Goal: Task Accomplishment & Management: Manage account settings

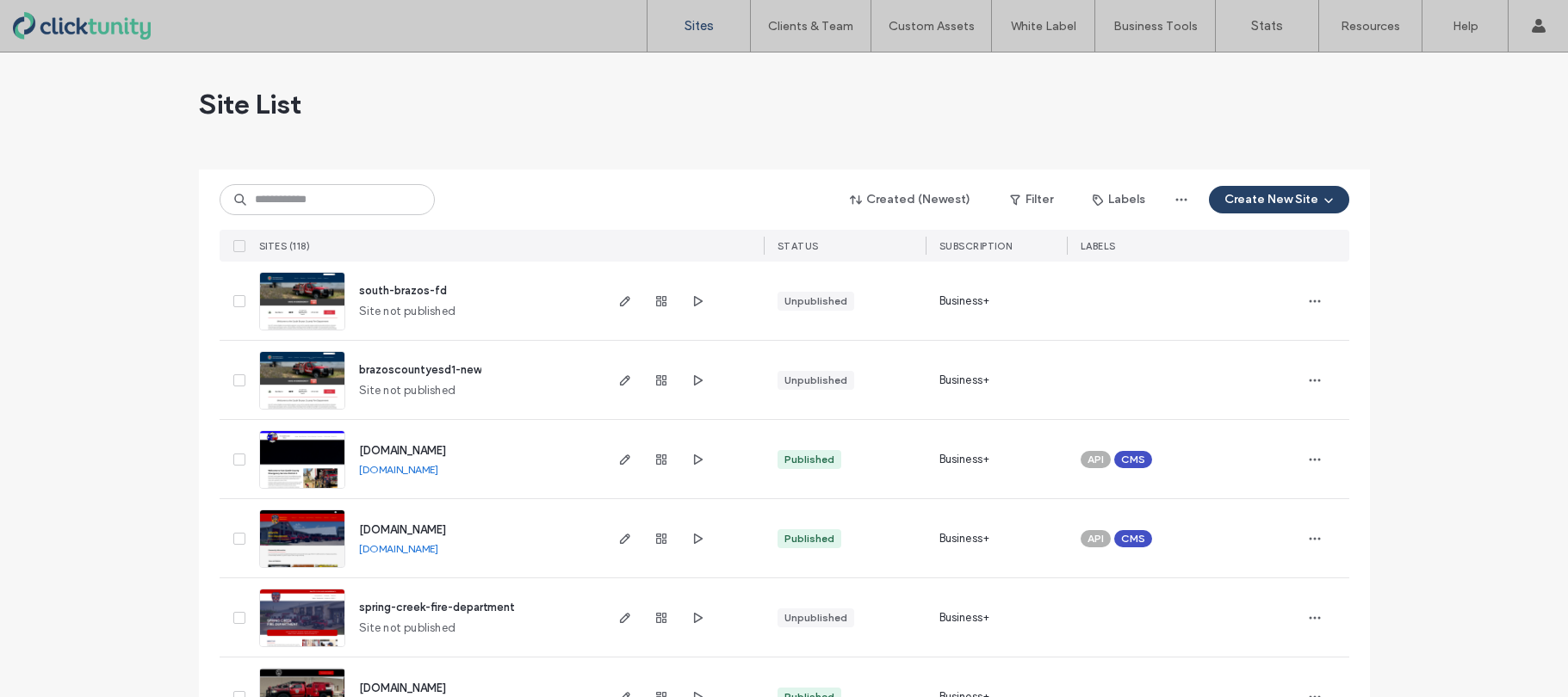
click at [405, 451] on span "[DOMAIN_NAME]" at bounding box center [402, 450] width 87 height 13
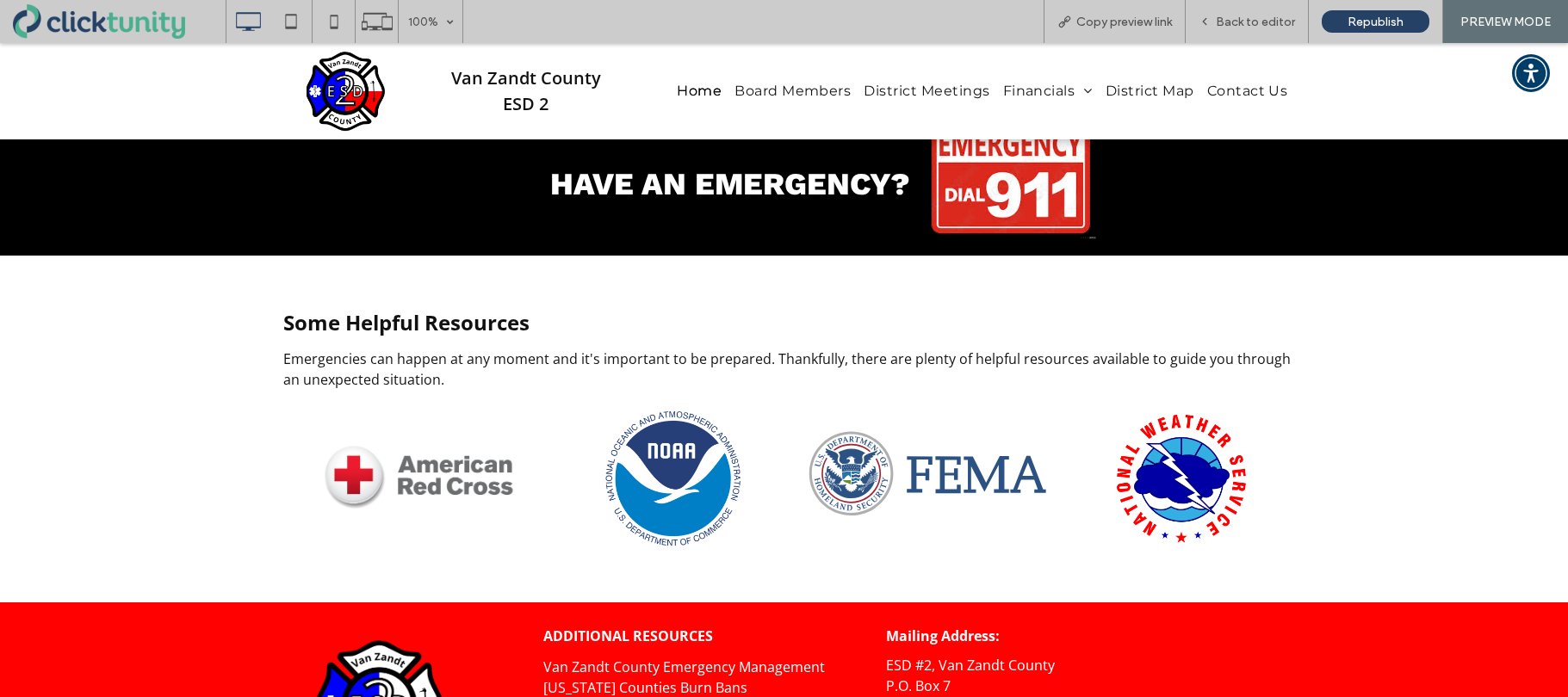
scroll to position [2214, 0]
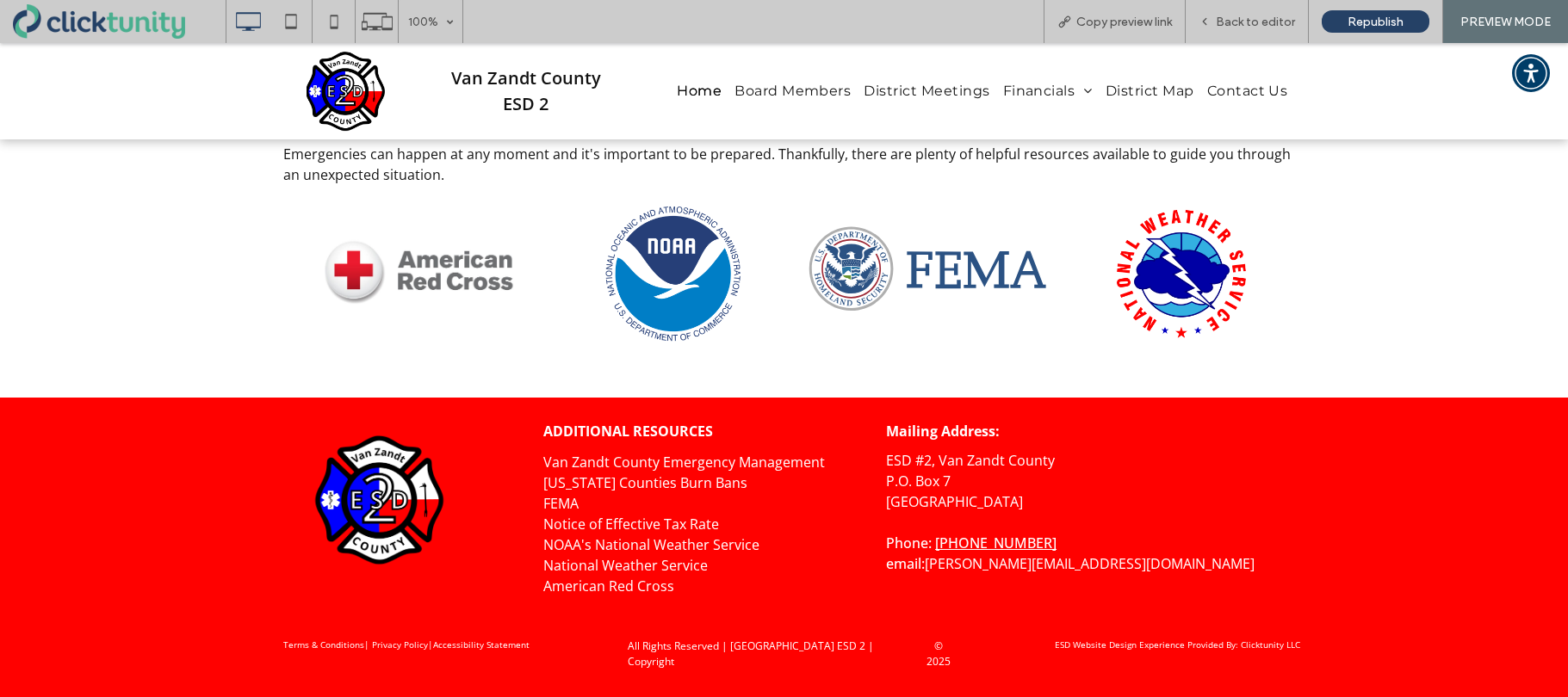
click at [633, 461] on link "Van Zandt County Emergency" at bounding box center [640, 462] width 192 height 19
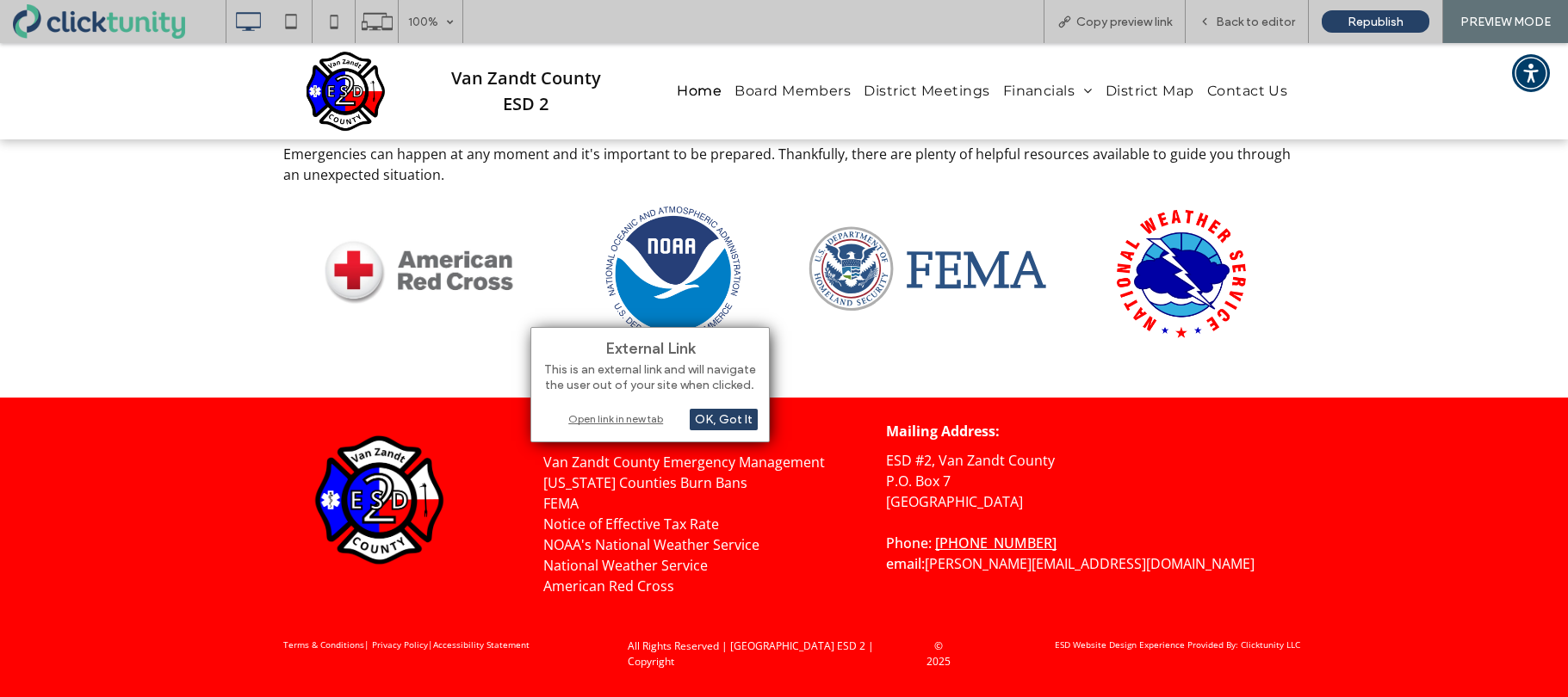
click at [626, 423] on div "Open link in new tab" at bounding box center [650, 418] width 215 height 18
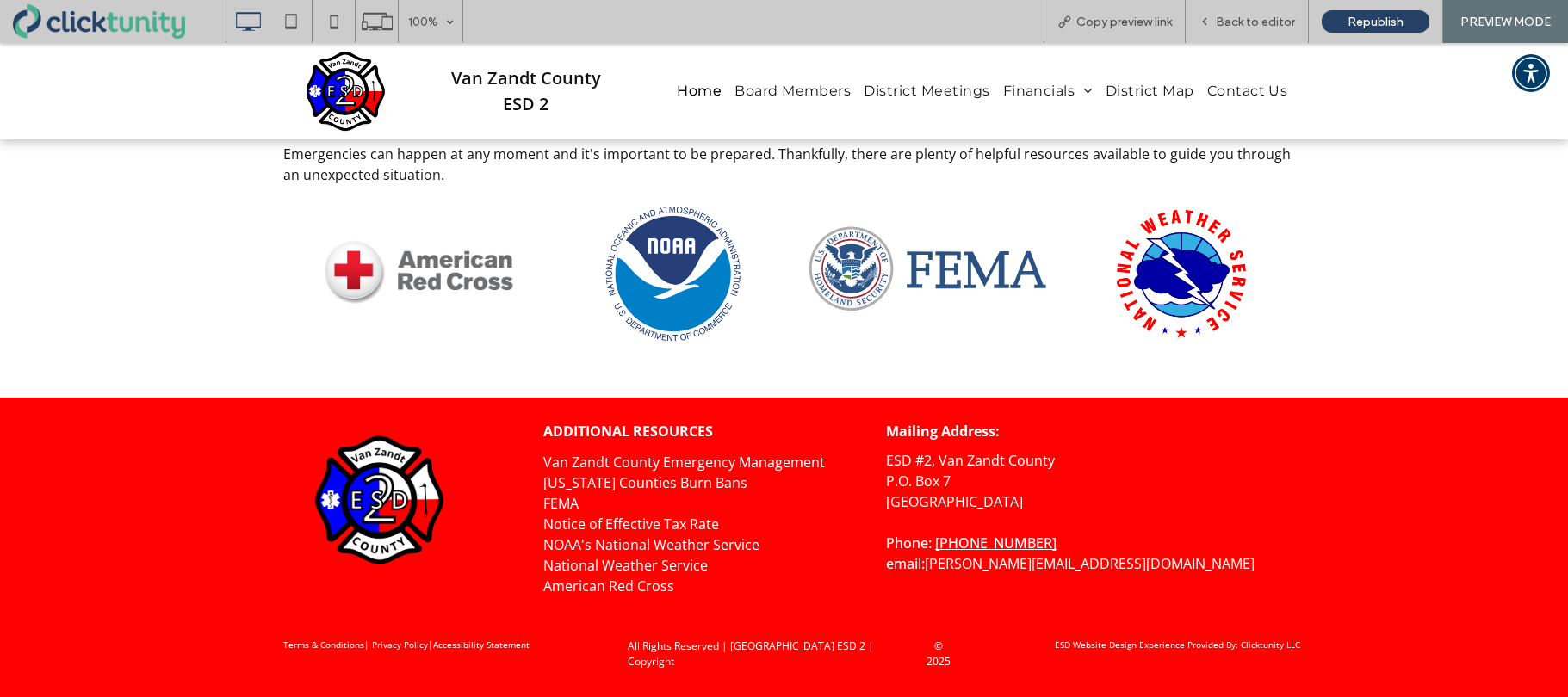
click at [635, 484] on link "Texas Counties Burn Bans" at bounding box center [645, 483] width 204 height 19
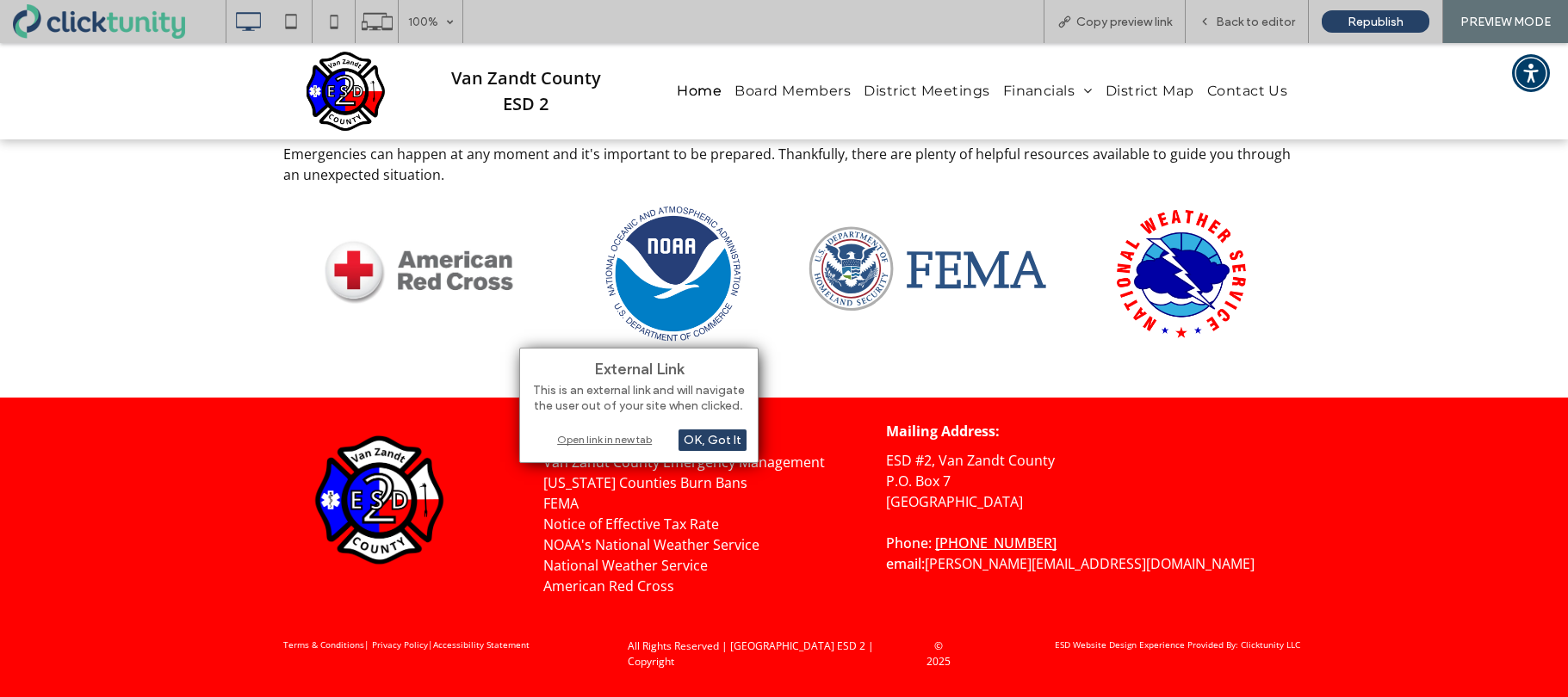
click at [625, 442] on div "Open link in new tab" at bounding box center [639, 439] width 215 height 18
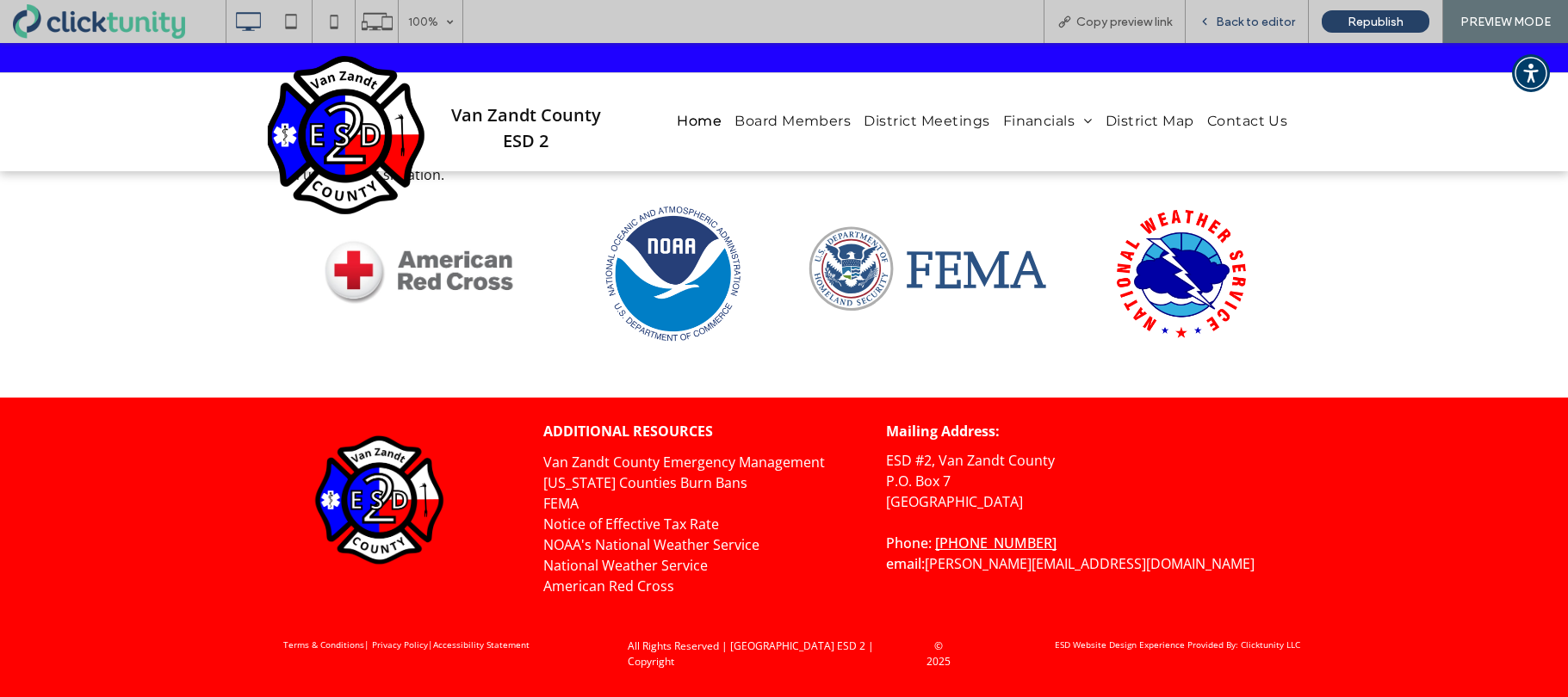
click at [1234, 27] on span "Back to editor" at bounding box center [1255, 22] width 80 height 15
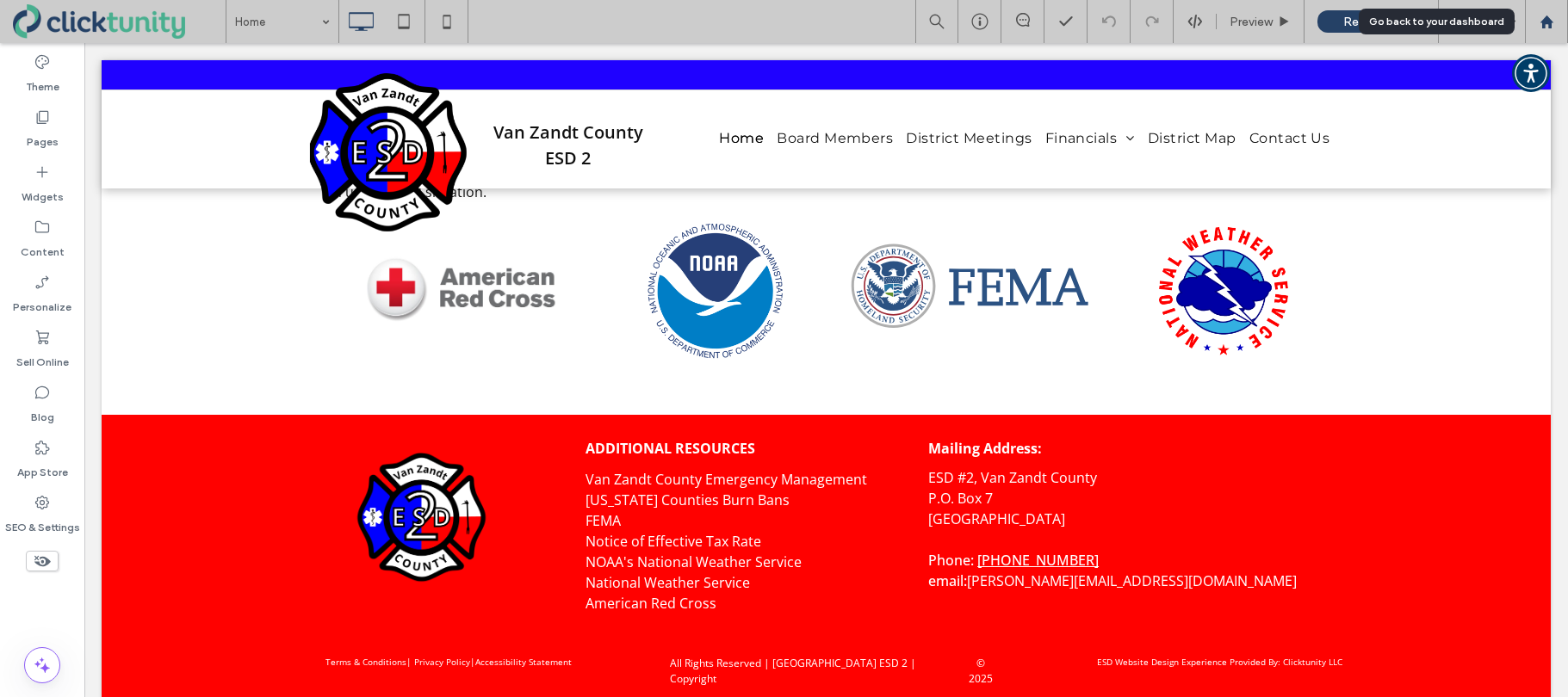
click at [1545, 26] on icon at bounding box center [1546, 22] width 15 height 15
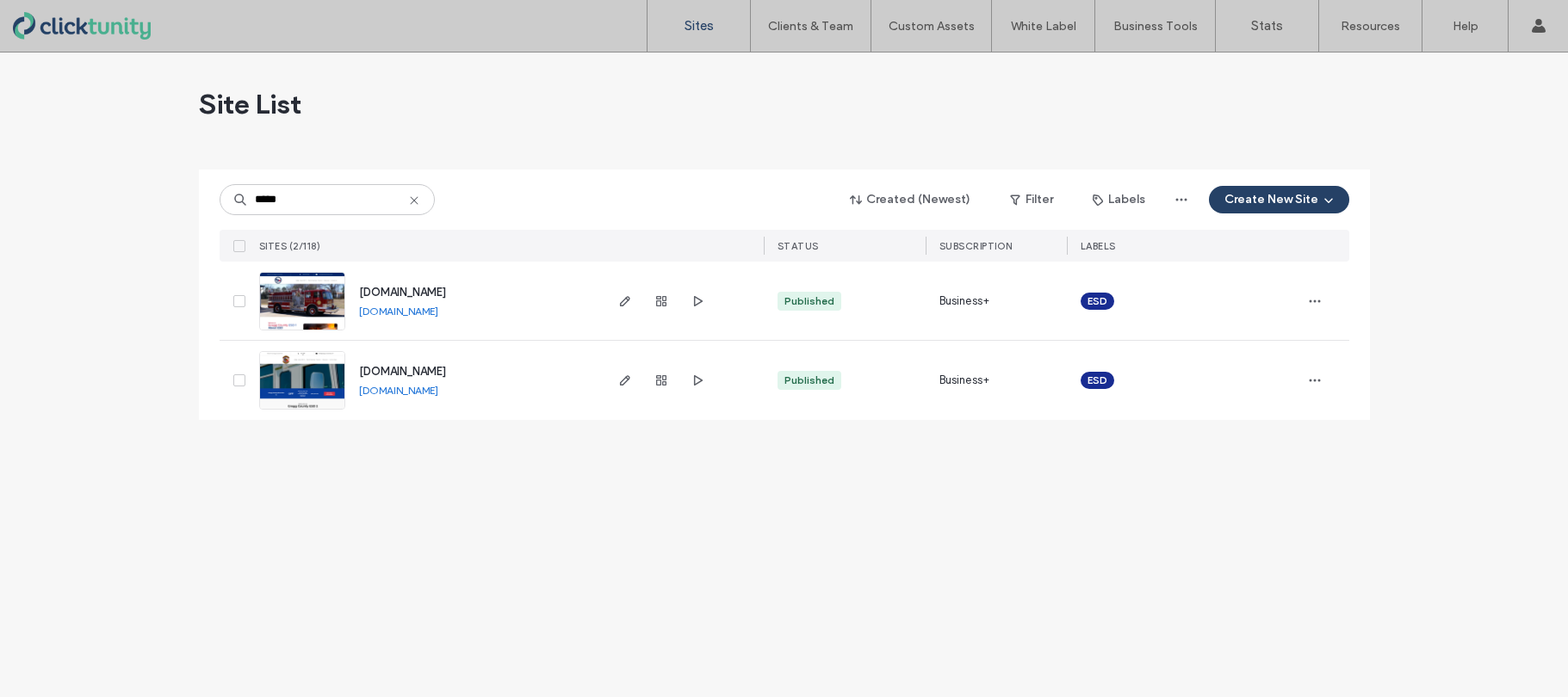
type input "*****"
click at [397, 369] on span "www.greggcountyesd2.com" at bounding box center [402, 371] width 87 height 13
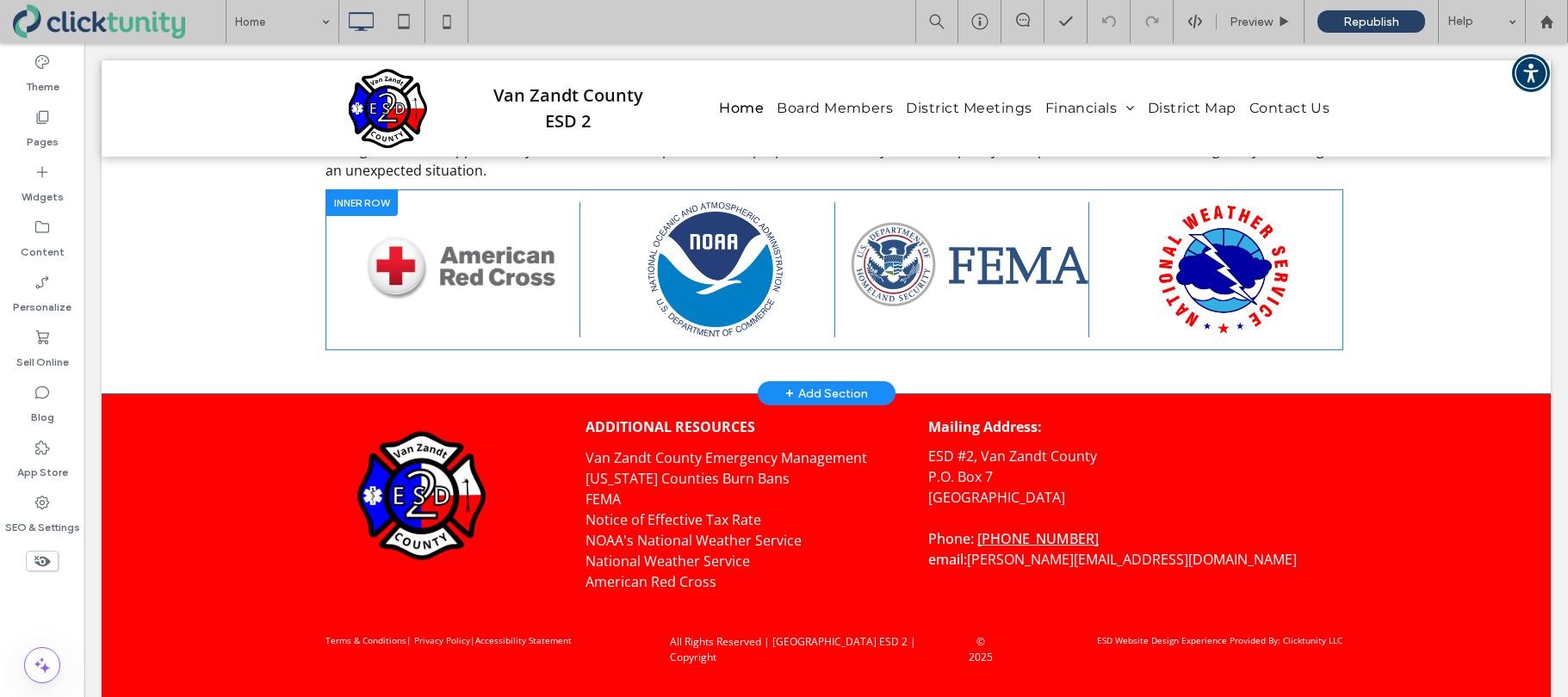
scroll to position [2248, 0]
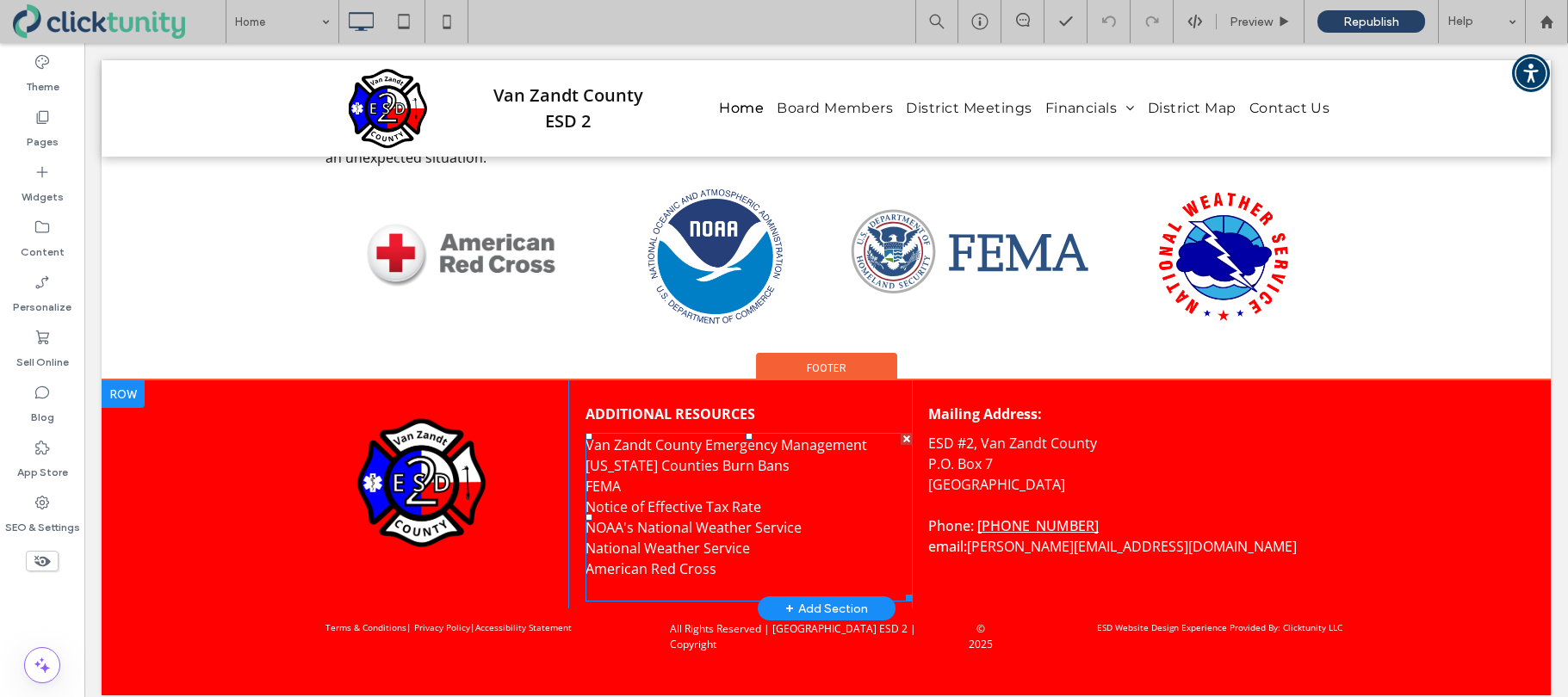
click at [637, 466] on link "[US_STATE] Counties Burn Bans" at bounding box center [687, 466] width 204 height 19
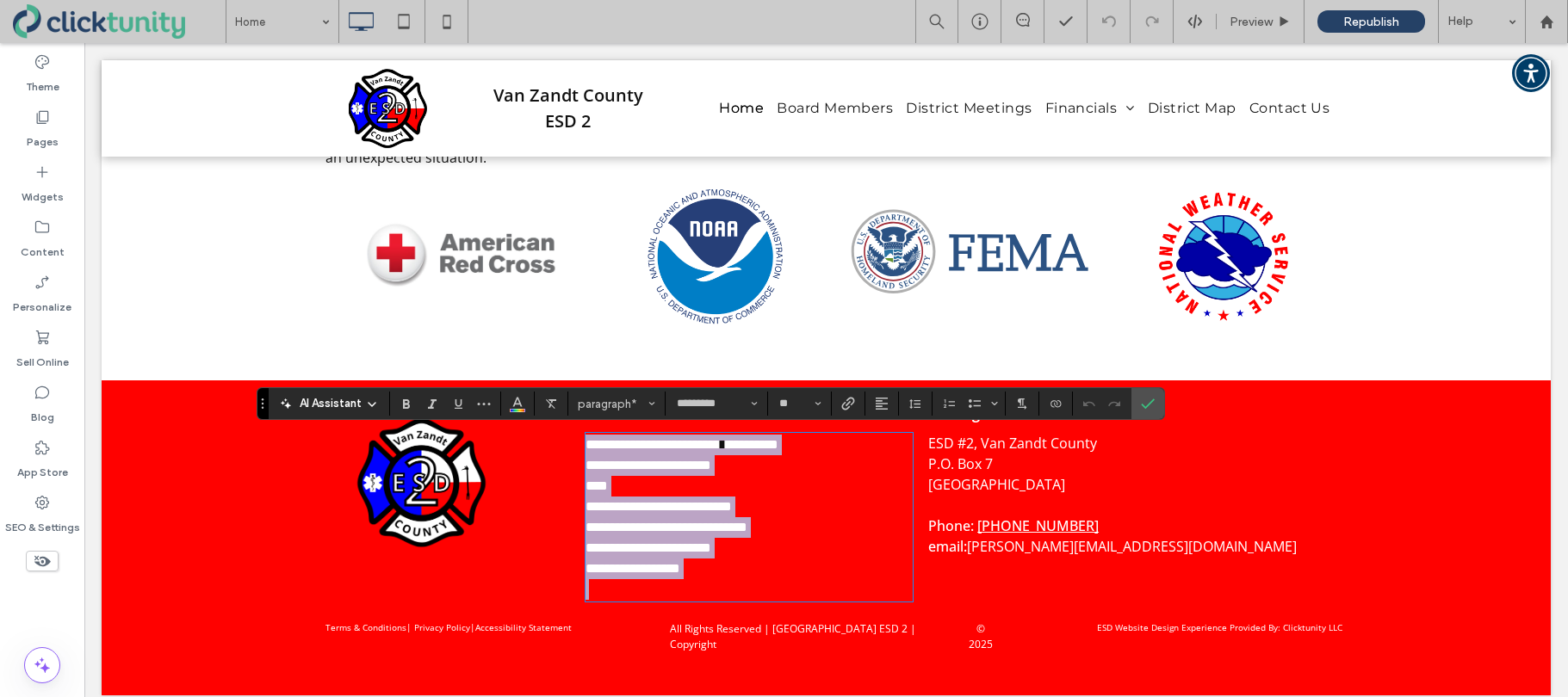
click at [635, 466] on link "**********" at bounding box center [649, 465] width 126 height 13
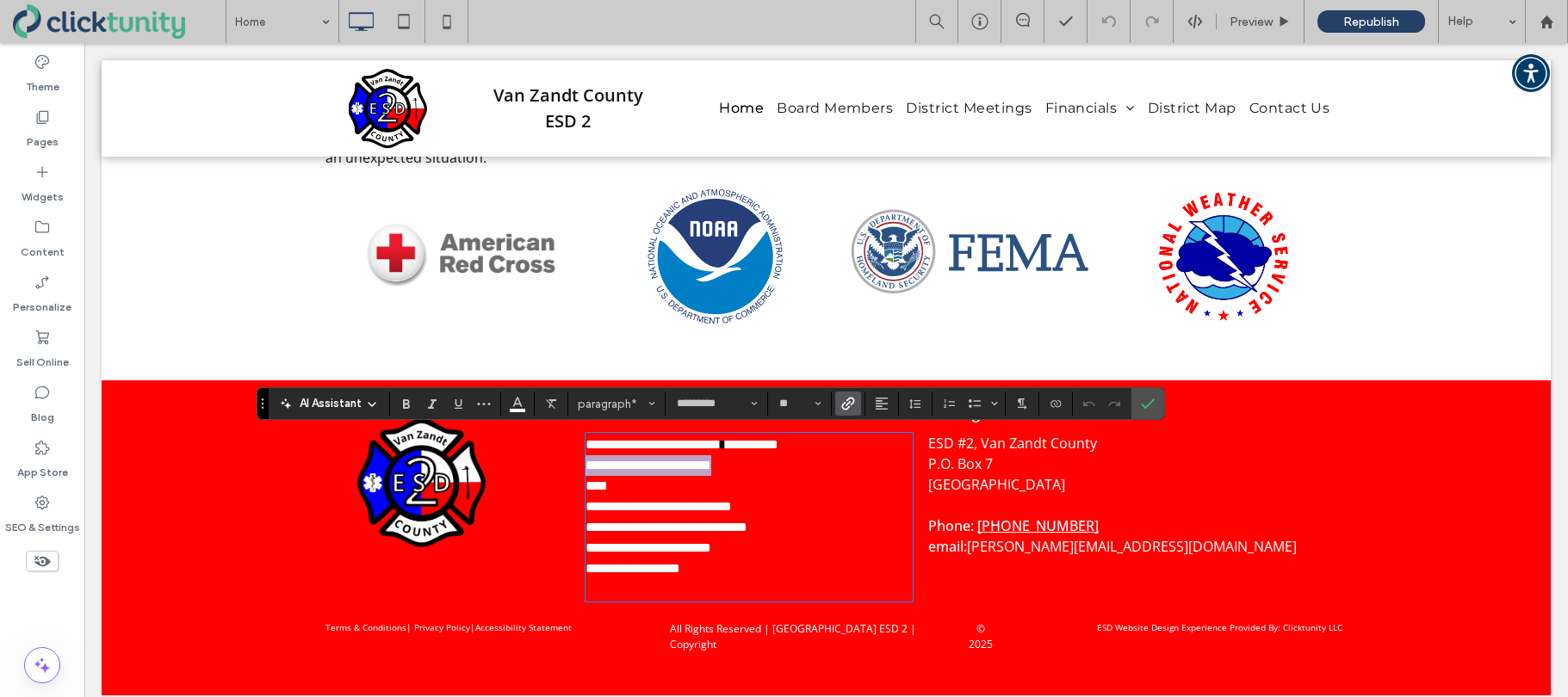
drag, startPoint x: 587, startPoint y: 465, endPoint x: 746, endPoint y: 466, distance: 159.0
click at [752, 466] on p "**********" at bounding box center [749, 466] width 327 height 21
click at [846, 410] on icon "Link" at bounding box center [848, 404] width 14 height 14
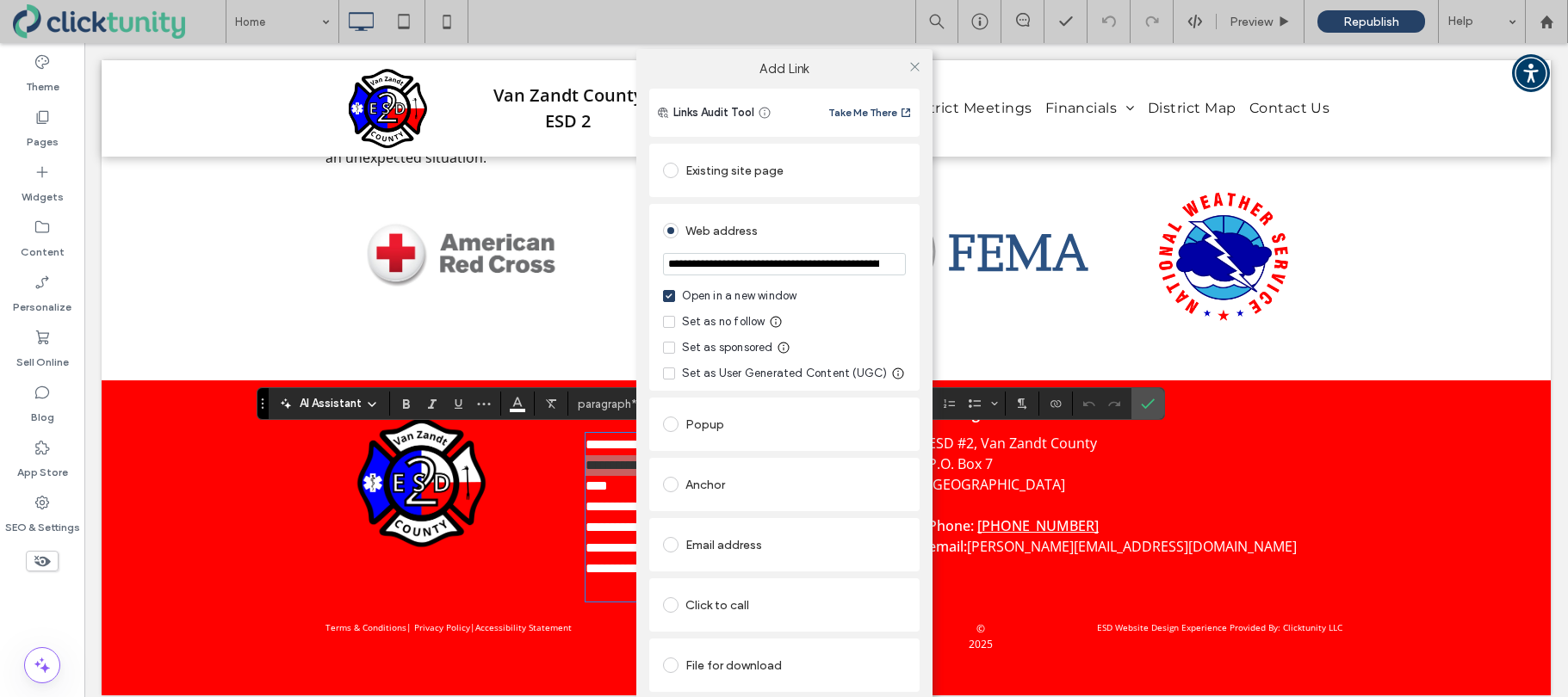
click at [872, 214] on div "Web address" at bounding box center [785, 228] width 243 height 31
click at [917, 63] on icon at bounding box center [914, 66] width 13 height 13
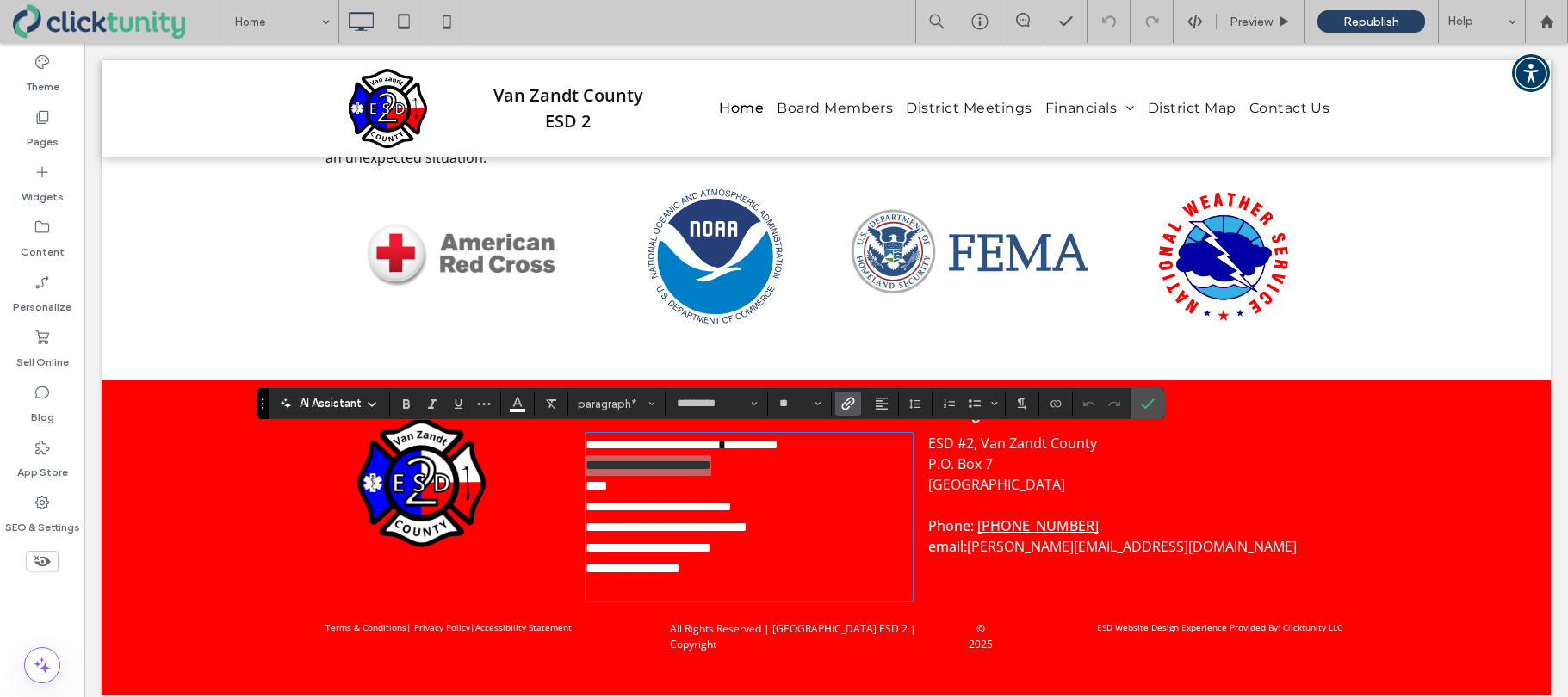
click at [848, 408] on use "Link" at bounding box center [848, 404] width 13 height 13
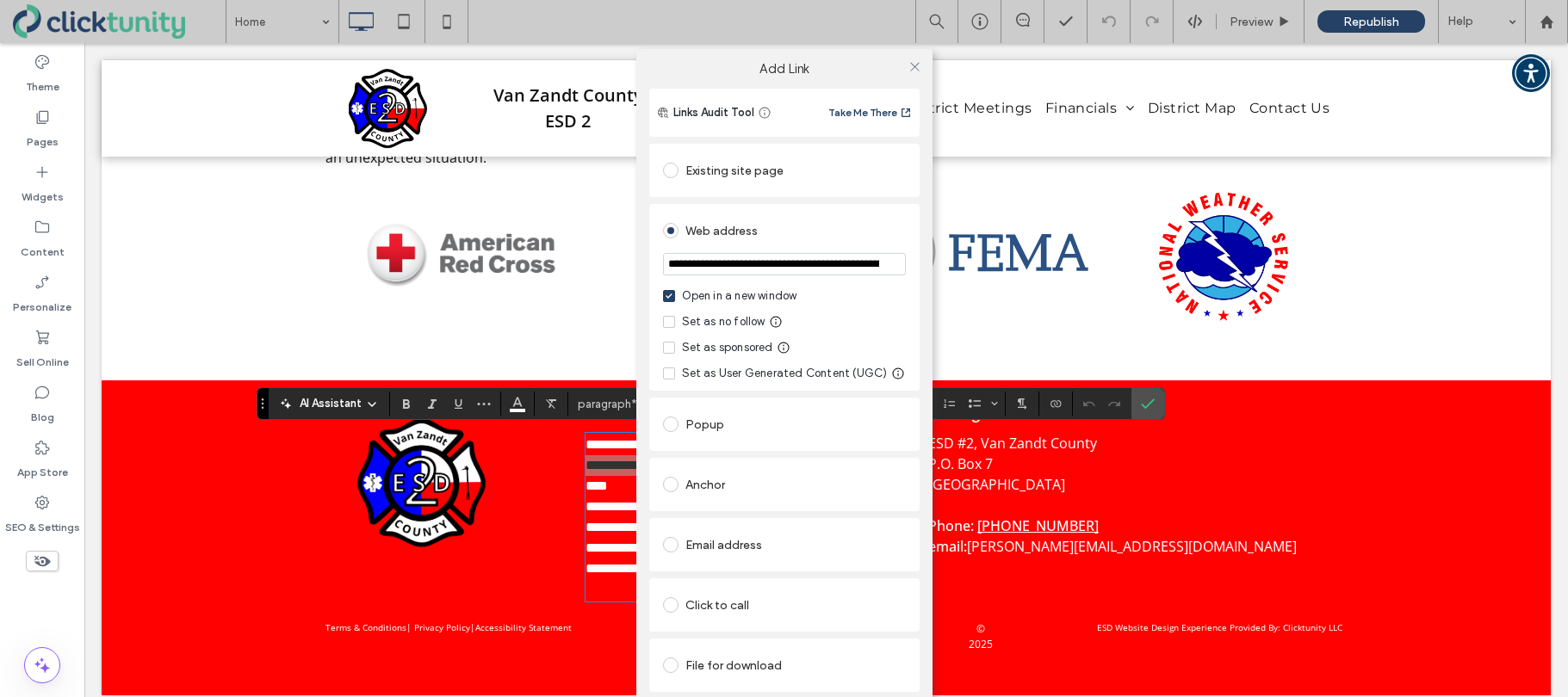
click at [729, 268] on input "**********" at bounding box center [785, 265] width 243 height 23
click at [729, 266] on input "**********" at bounding box center [785, 265] width 243 height 23
paste input "**********"
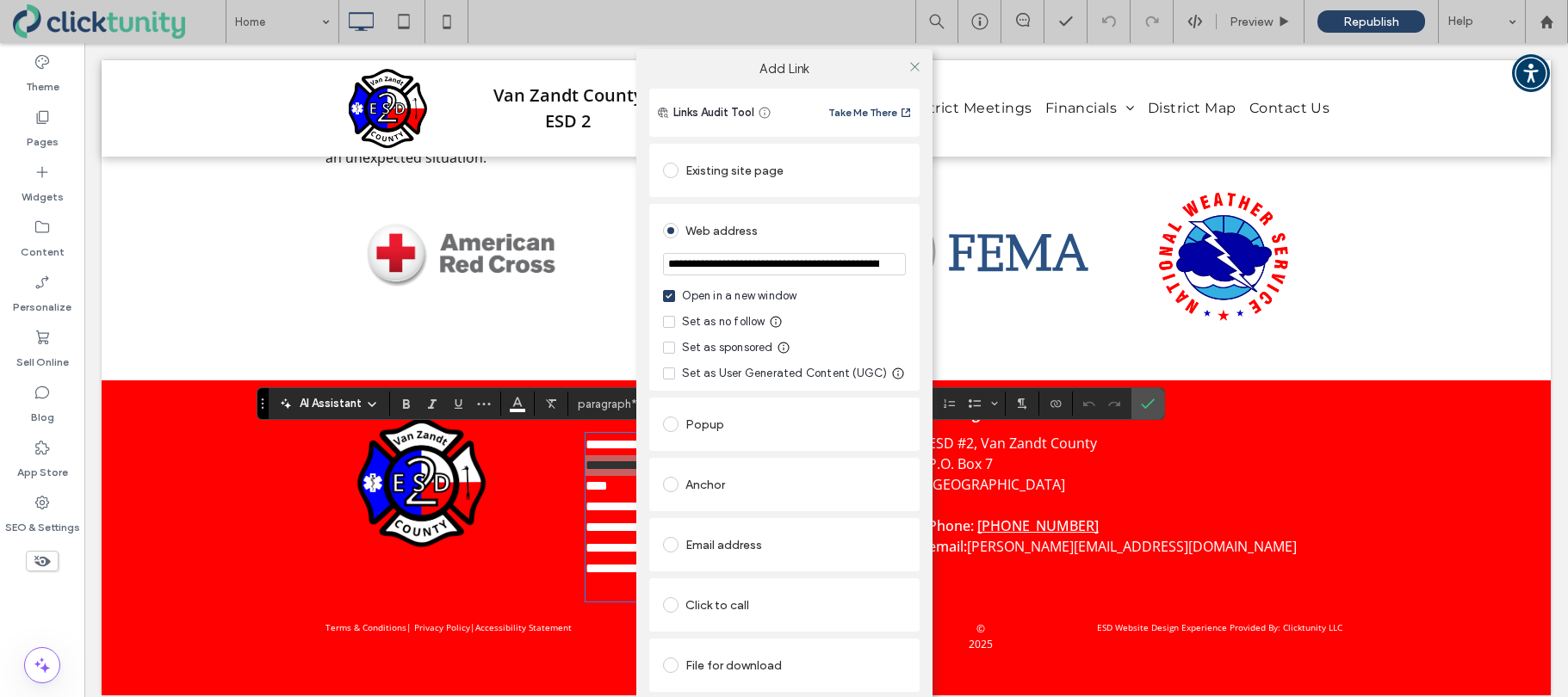
scroll to position [0, 227]
type input "**********"
click at [880, 227] on div "Web address" at bounding box center [785, 231] width 243 height 28
click at [913, 70] on icon at bounding box center [914, 66] width 13 height 13
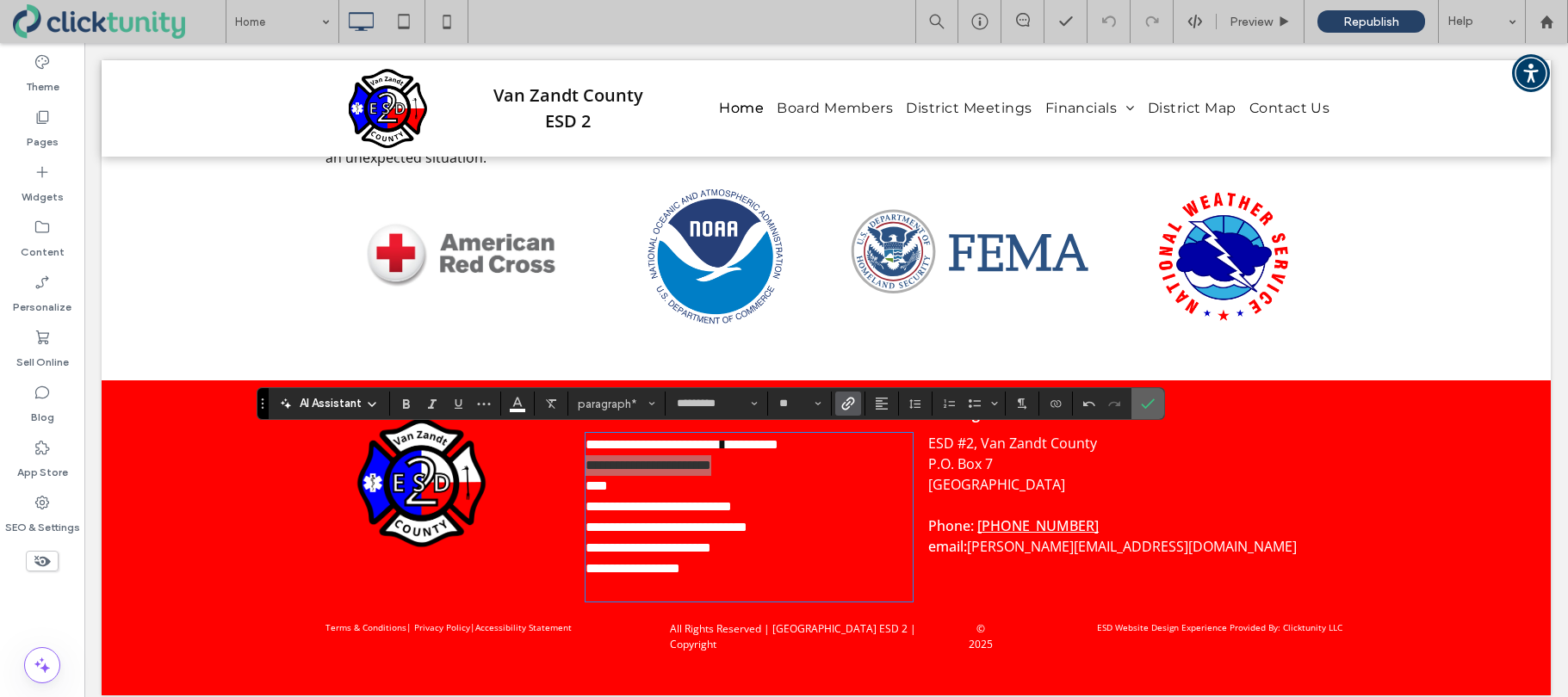
click at [1144, 405] on icon "Confirm" at bounding box center [1148, 404] width 14 height 14
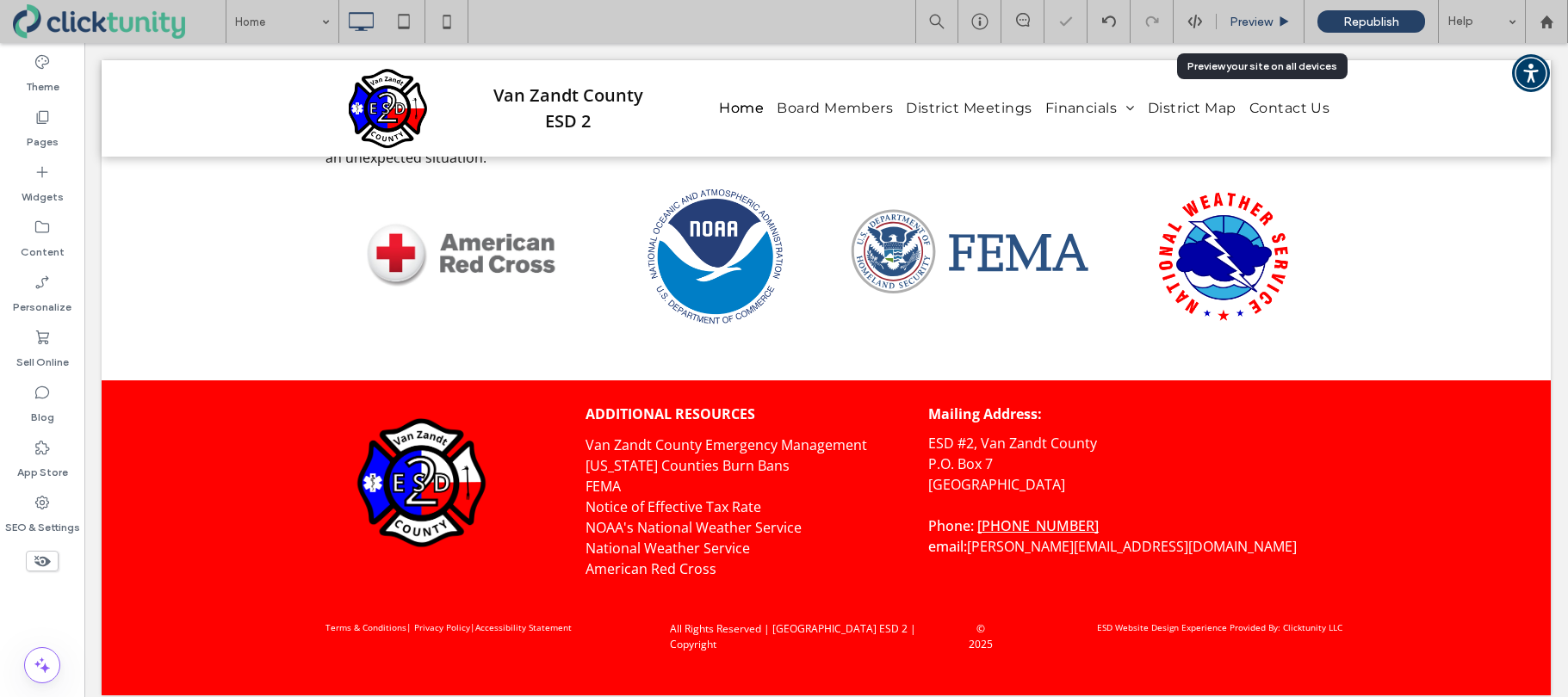
drag, startPoint x: 1259, startPoint y: 28, endPoint x: 1171, endPoint y: 5, distance: 91.0
click at [1259, 28] on span "Preview" at bounding box center [1251, 22] width 43 height 15
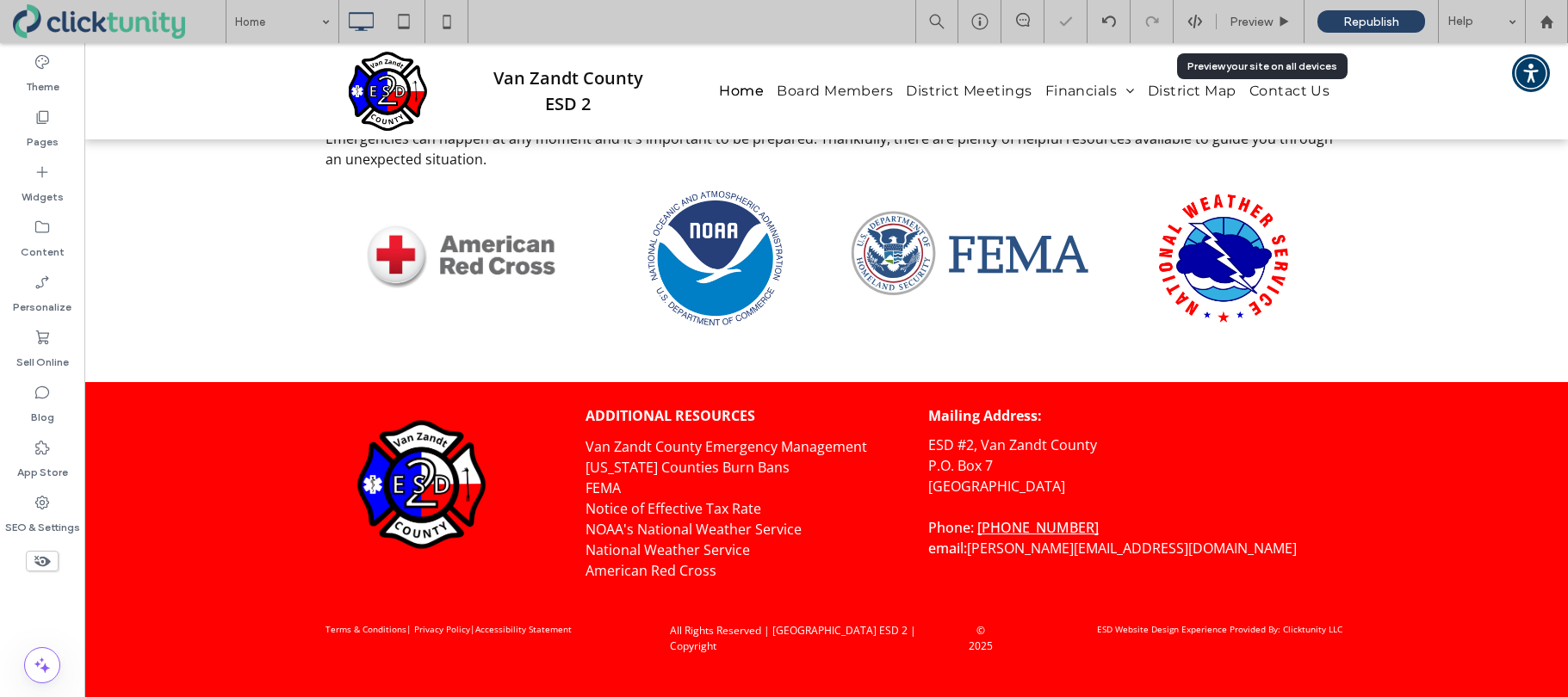
scroll to position [2214, 0]
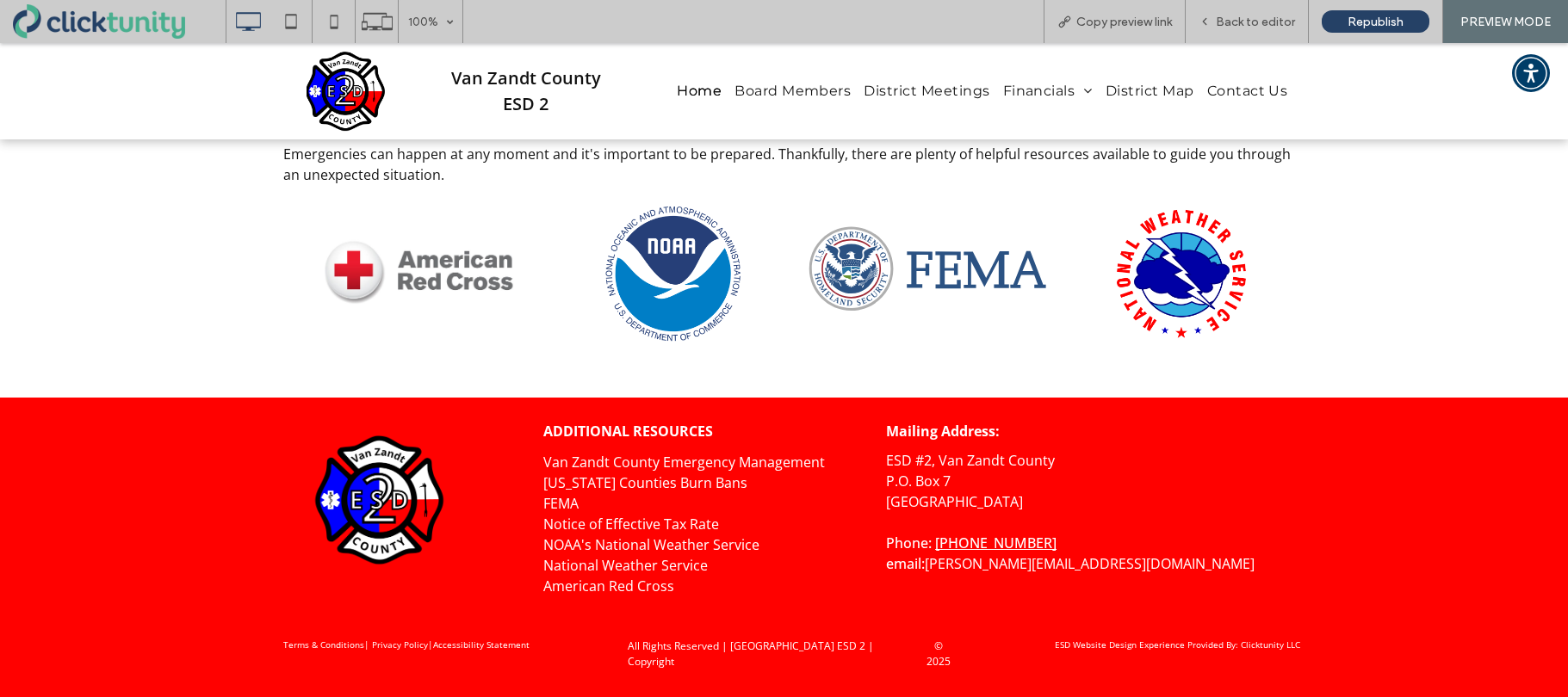
click at [664, 485] on link "Texas Counties Burn Bans" at bounding box center [645, 483] width 204 height 19
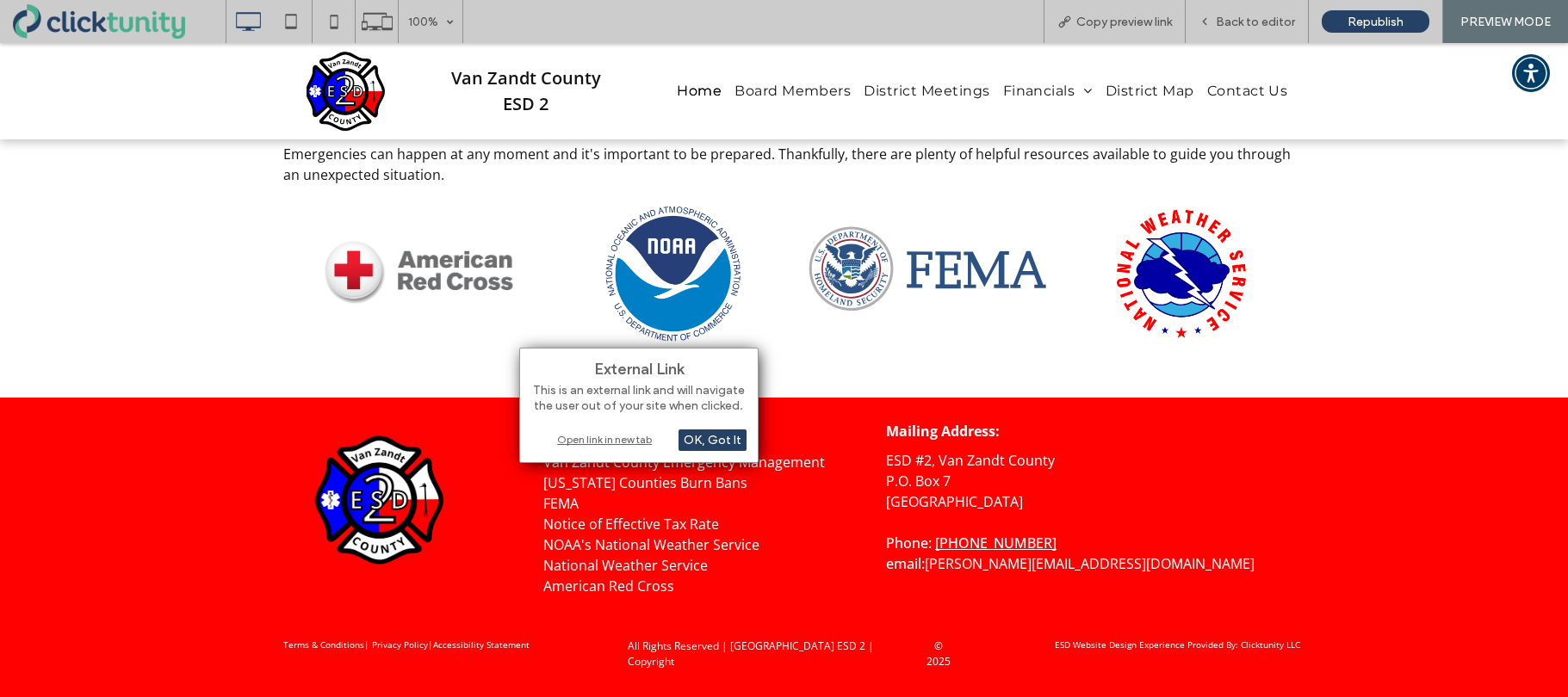
click at [642, 437] on div "Open link in new tab" at bounding box center [639, 439] width 215 height 18
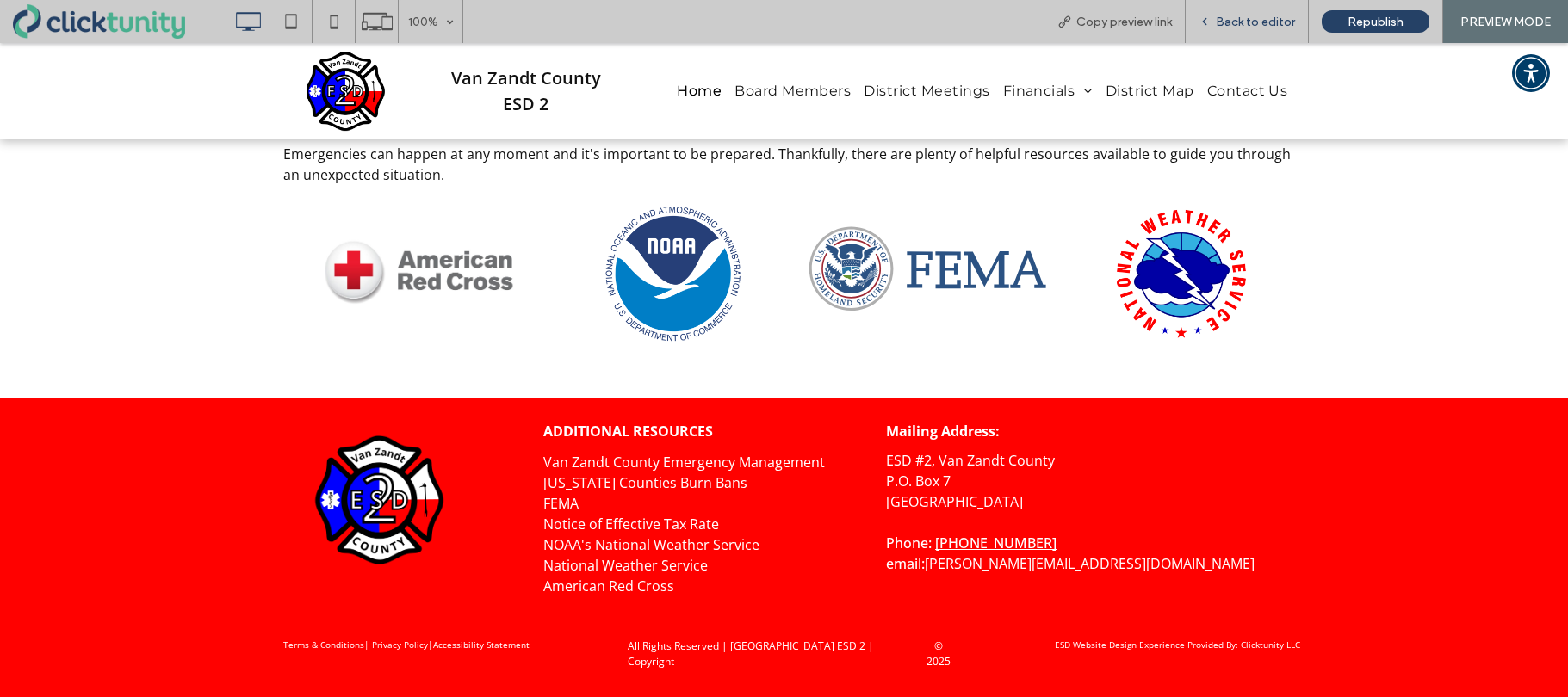
click at [1238, 25] on span "Back to editor" at bounding box center [1255, 22] width 80 height 15
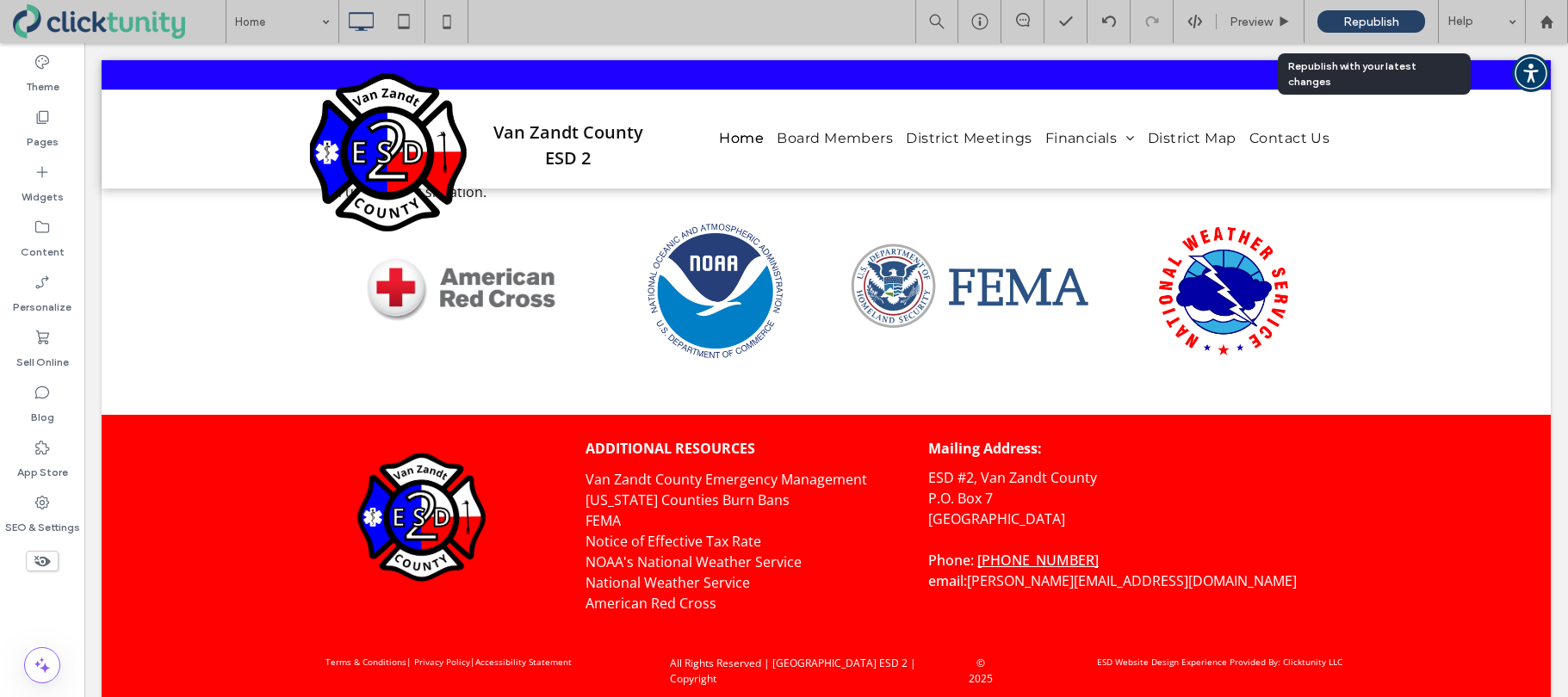
click at [1339, 25] on div "Republish" at bounding box center [1370, 22] width 108 height 23
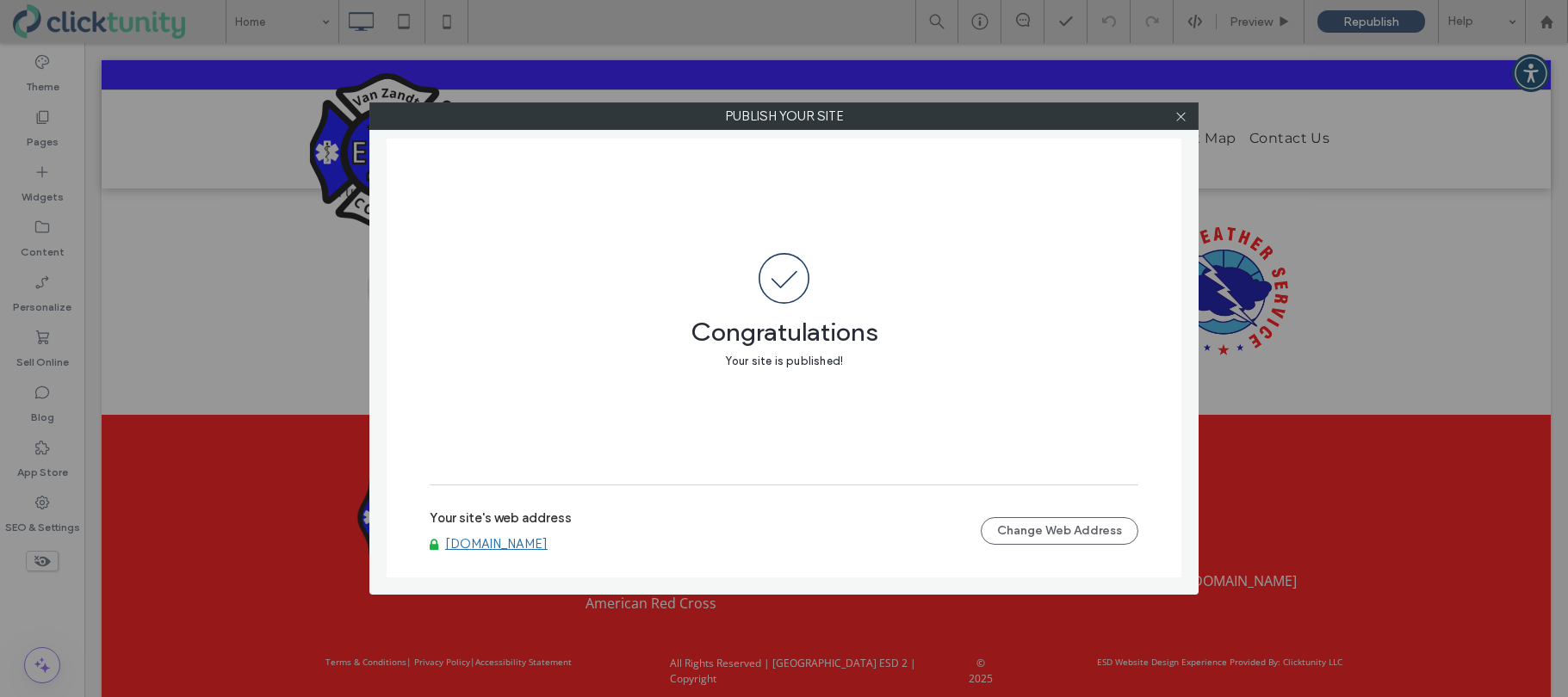
click at [503, 542] on link "www.vzcesd2.org" at bounding box center [496, 544] width 102 height 16
drag, startPoint x: 1181, startPoint y: 121, endPoint x: 1109, endPoint y: 176, distance: 90.6
click at [1181, 121] on icon at bounding box center [1181, 116] width 13 height 13
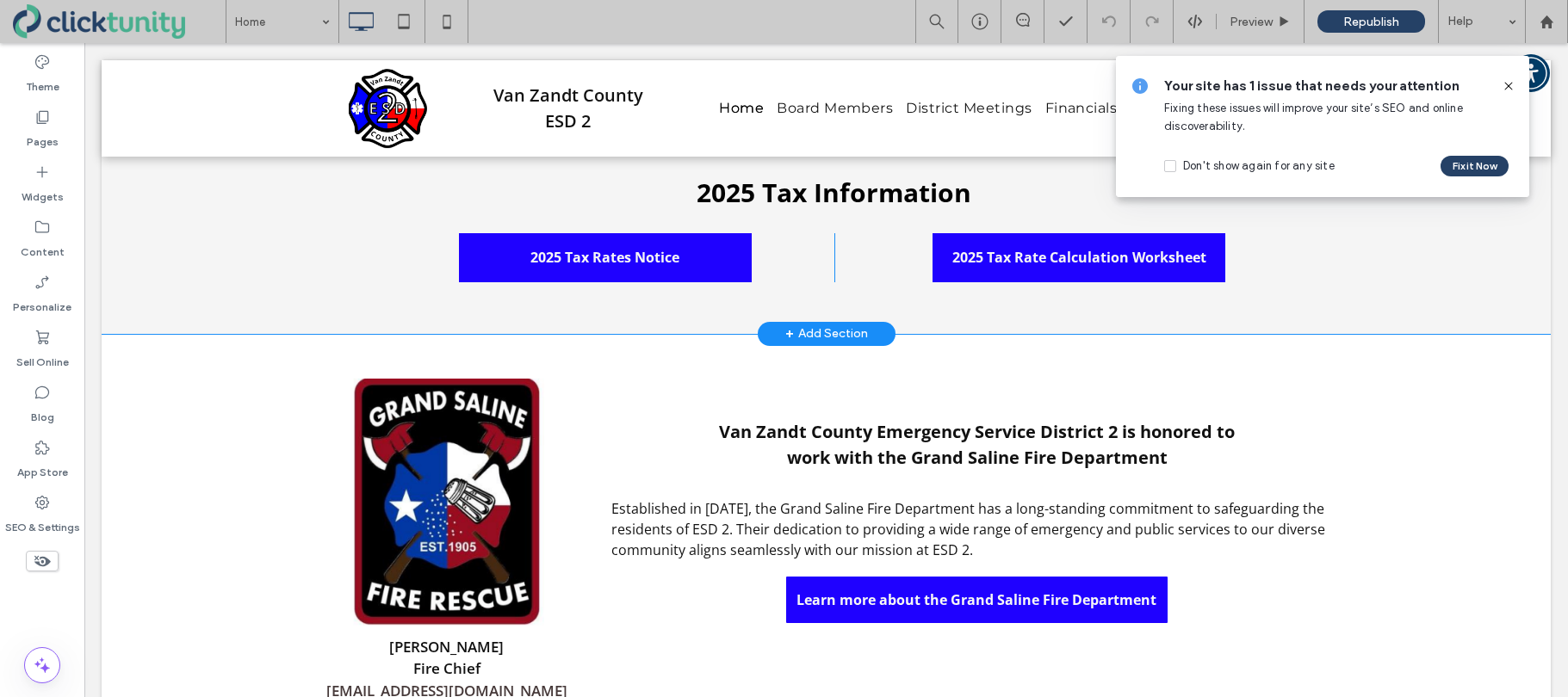
scroll to position [1369, 0]
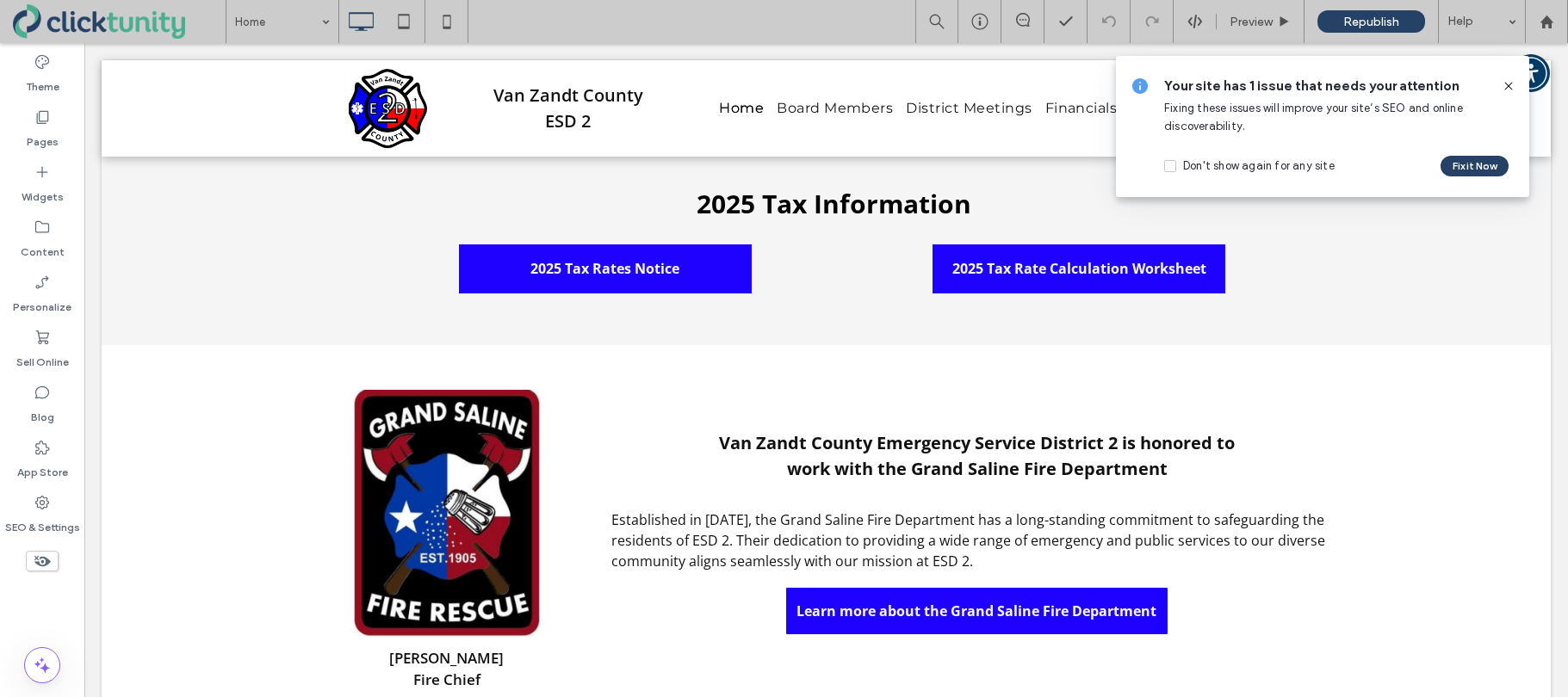
click at [1506, 87] on use at bounding box center [1508, 86] width 8 height 8
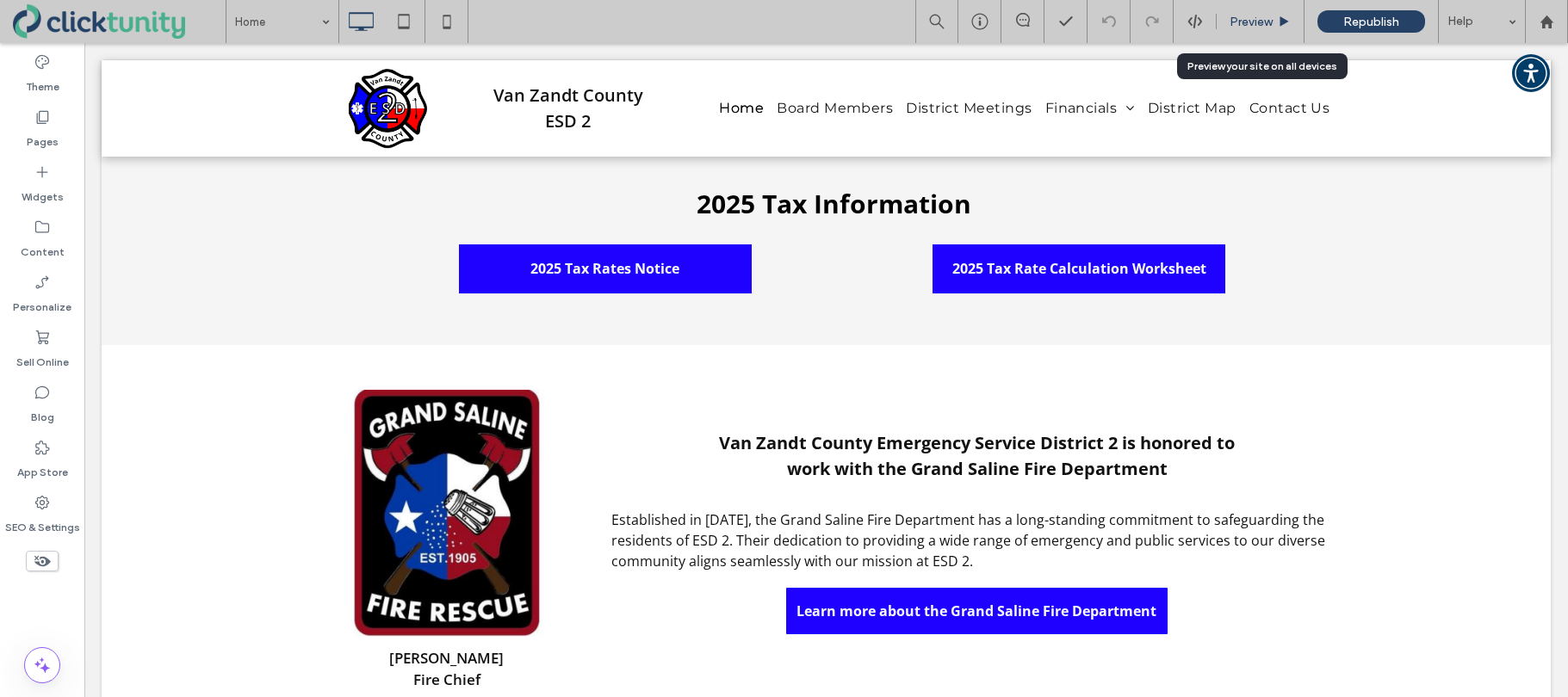
click at [1252, 29] on span "Preview" at bounding box center [1251, 22] width 43 height 15
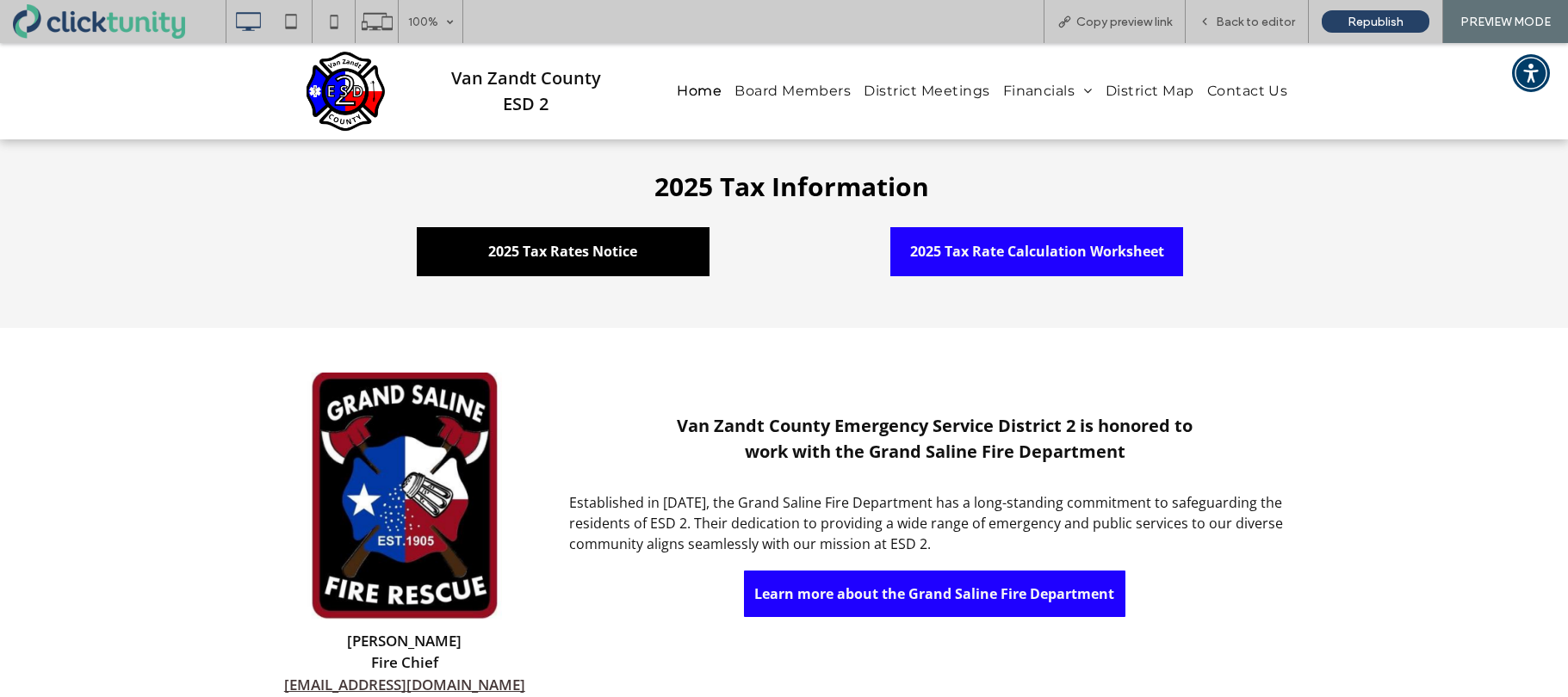
click at [638, 251] on link "2025 Tax Rates Notice" at bounding box center [563, 252] width 293 height 49
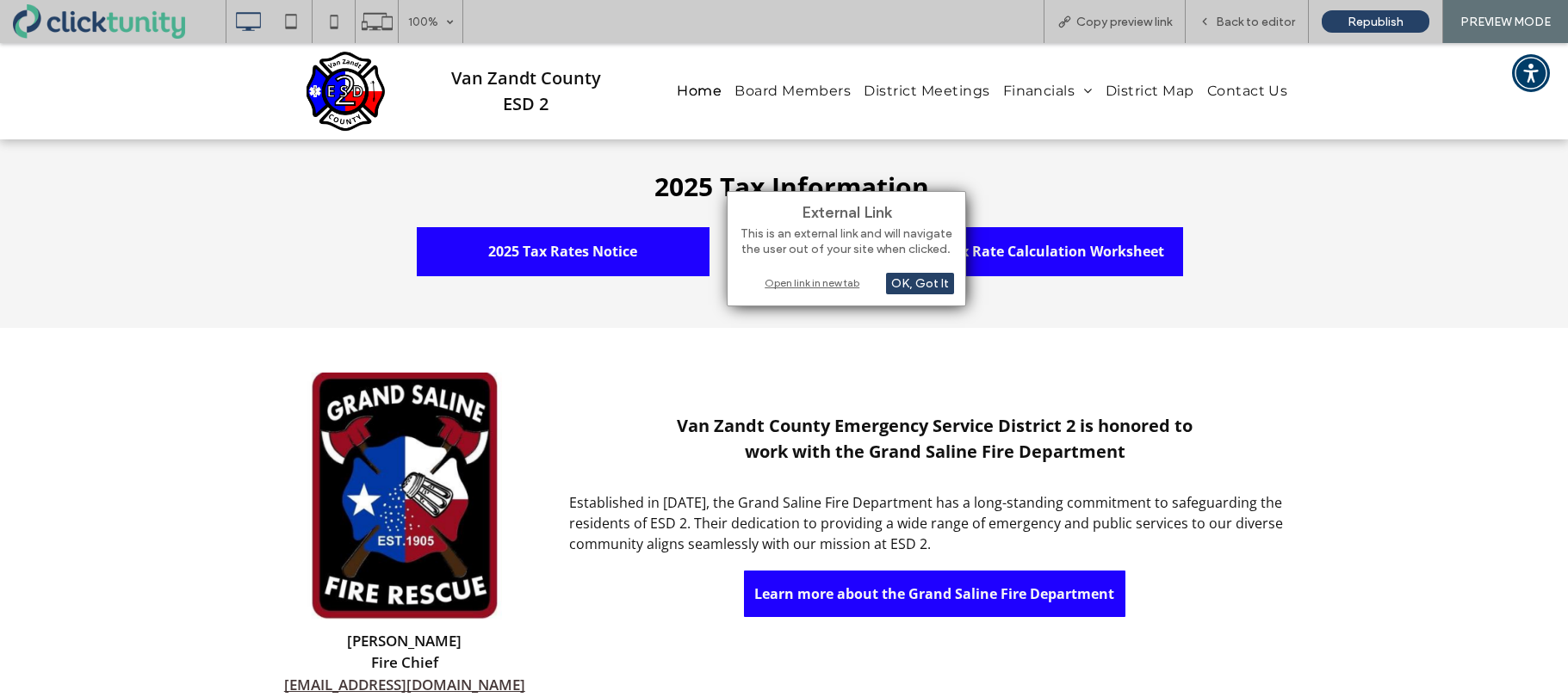
click at [788, 280] on div "Open link in new tab" at bounding box center [846, 282] width 215 height 18
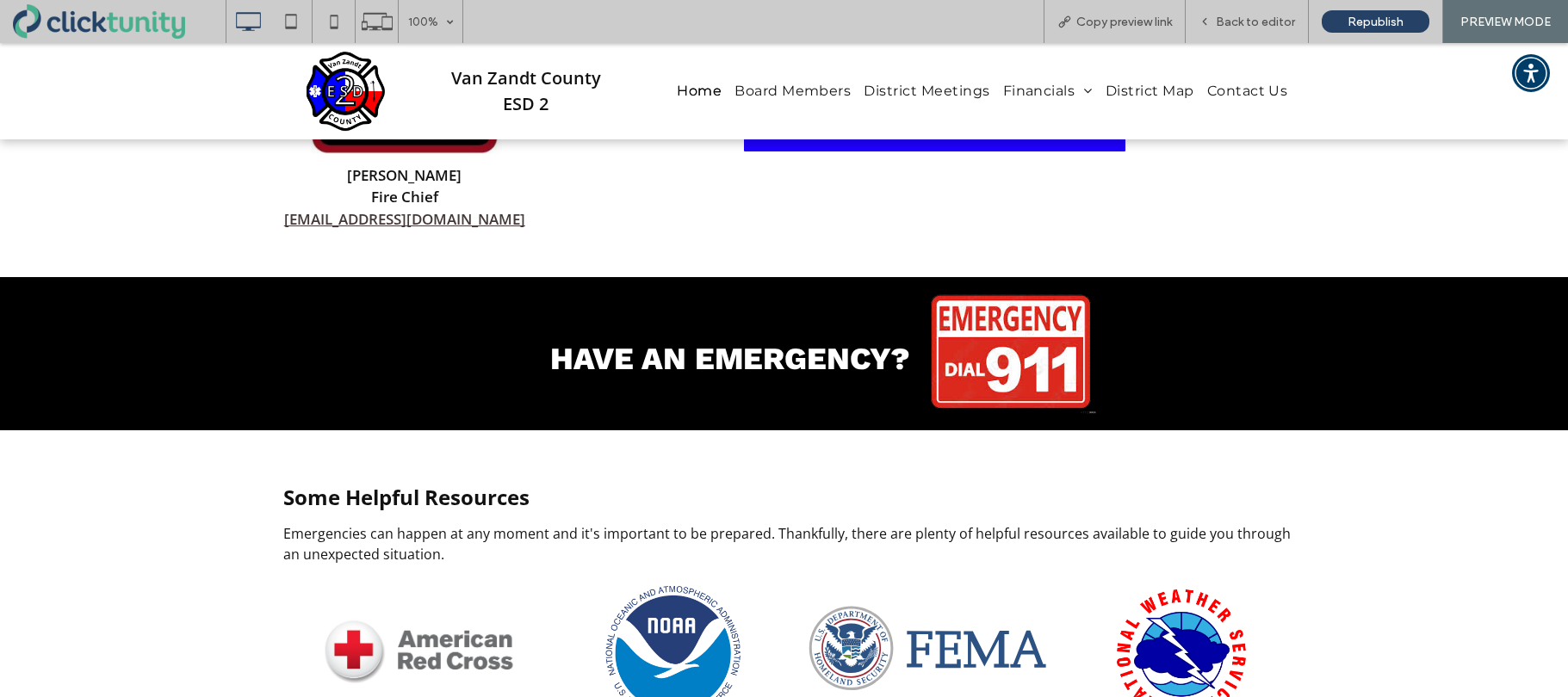
scroll to position [2214, 0]
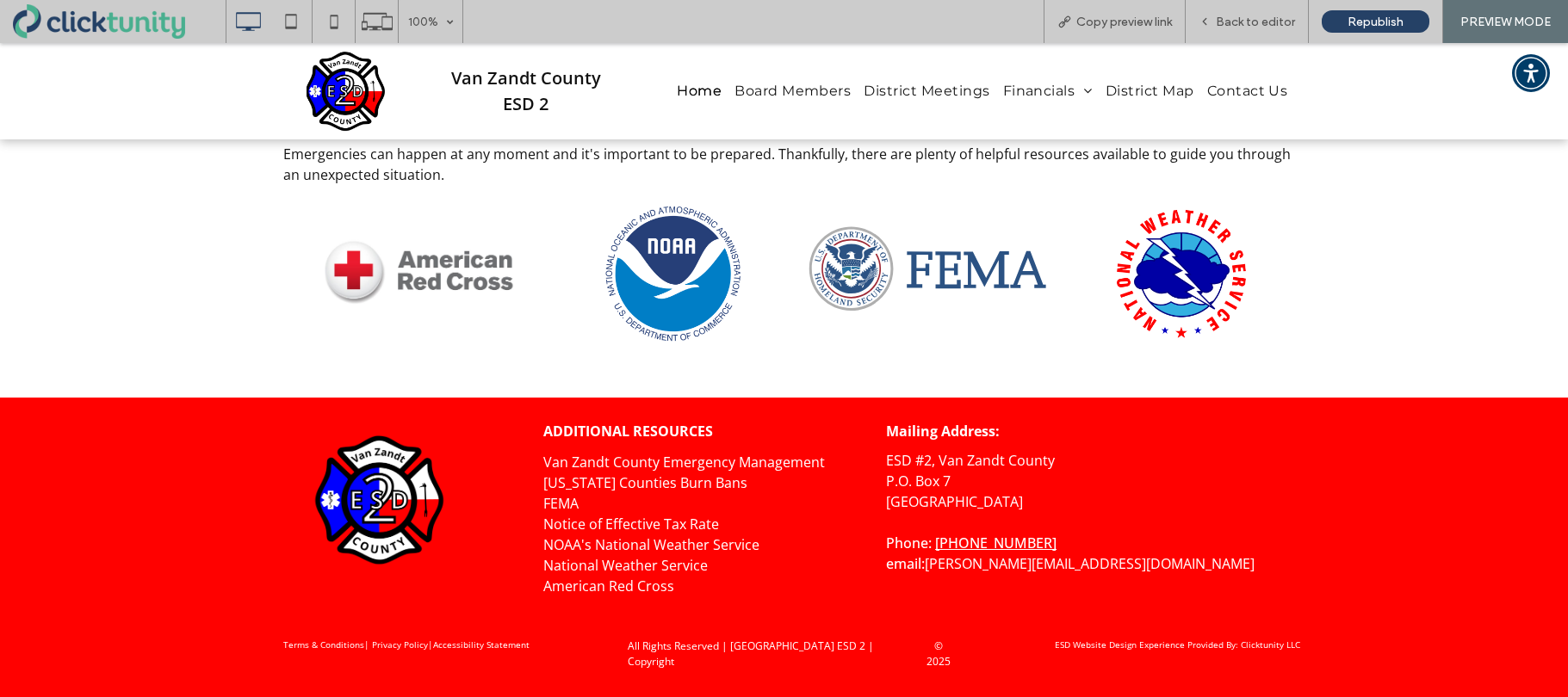
click at [607, 521] on link "Notice of Effective Tax Rate" at bounding box center [631, 524] width 176 height 19
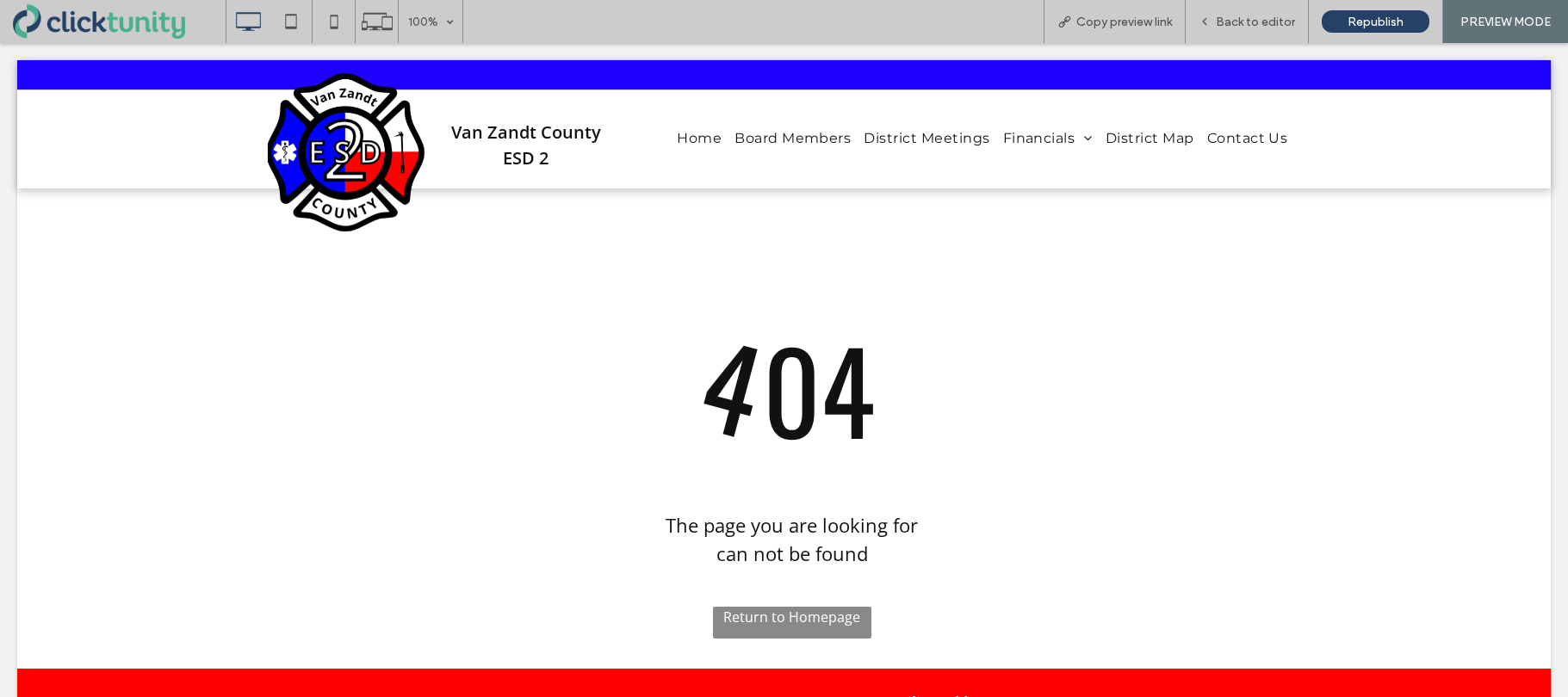
scroll to position [0, 0]
click at [1238, 29] on div at bounding box center [784, 348] width 1568 height 697
click at [1238, 24] on div at bounding box center [784, 348] width 1568 height 697
click at [1241, 24] on div at bounding box center [784, 348] width 1568 height 697
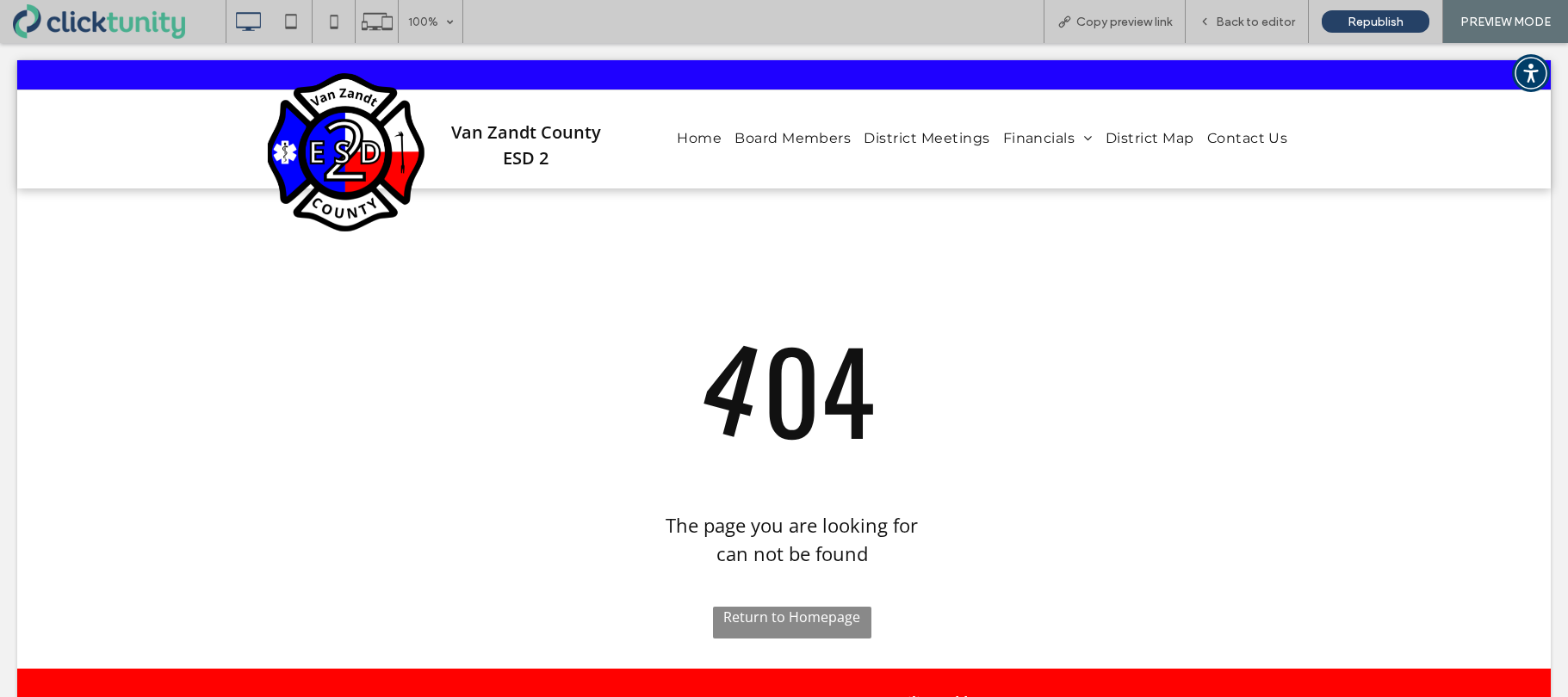
click at [257, 21] on div at bounding box center [784, 348] width 1568 height 697
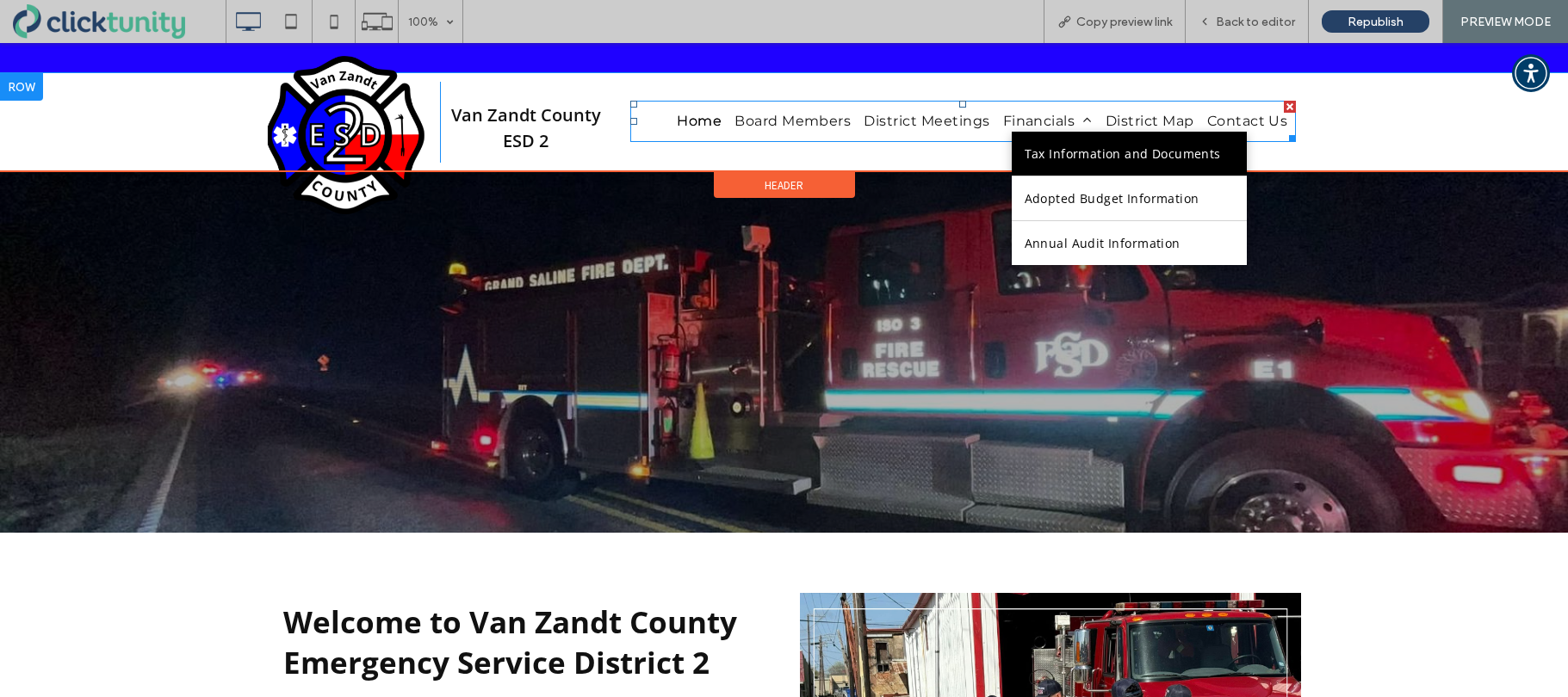
click at [1059, 157] on span "Tax Information and Documents" at bounding box center [1122, 153] width 197 height 18
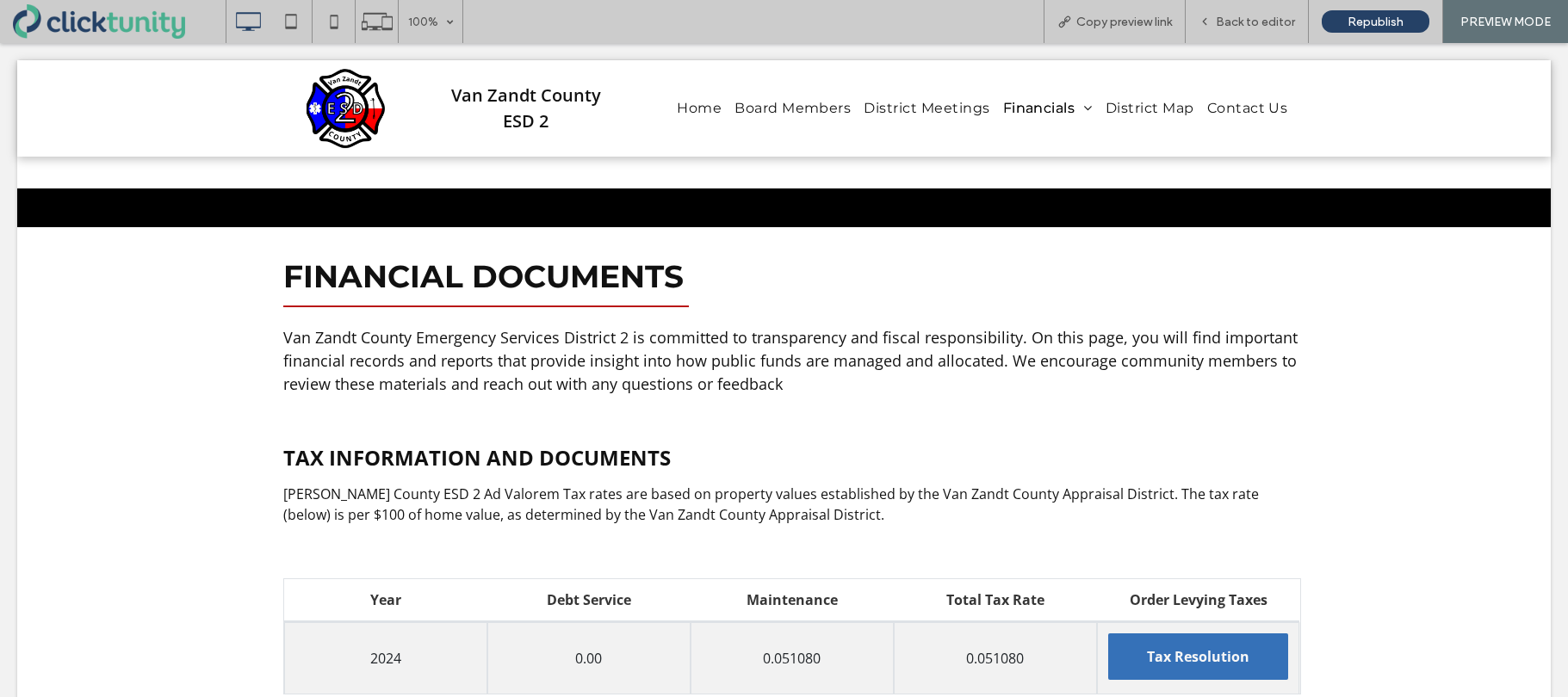
scroll to position [254, 0]
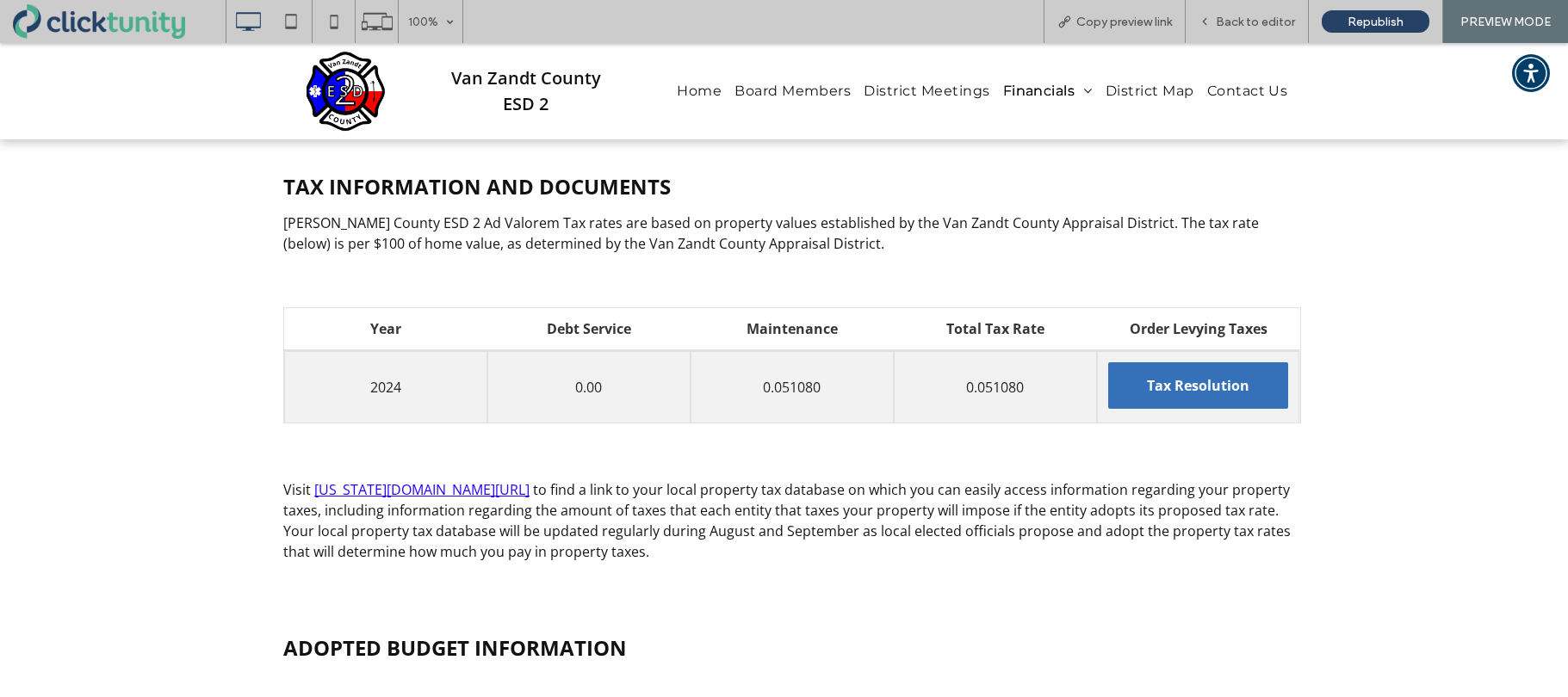
click at [1158, 380] on span "Tax Resolution" at bounding box center [1197, 385] width 102 height 46
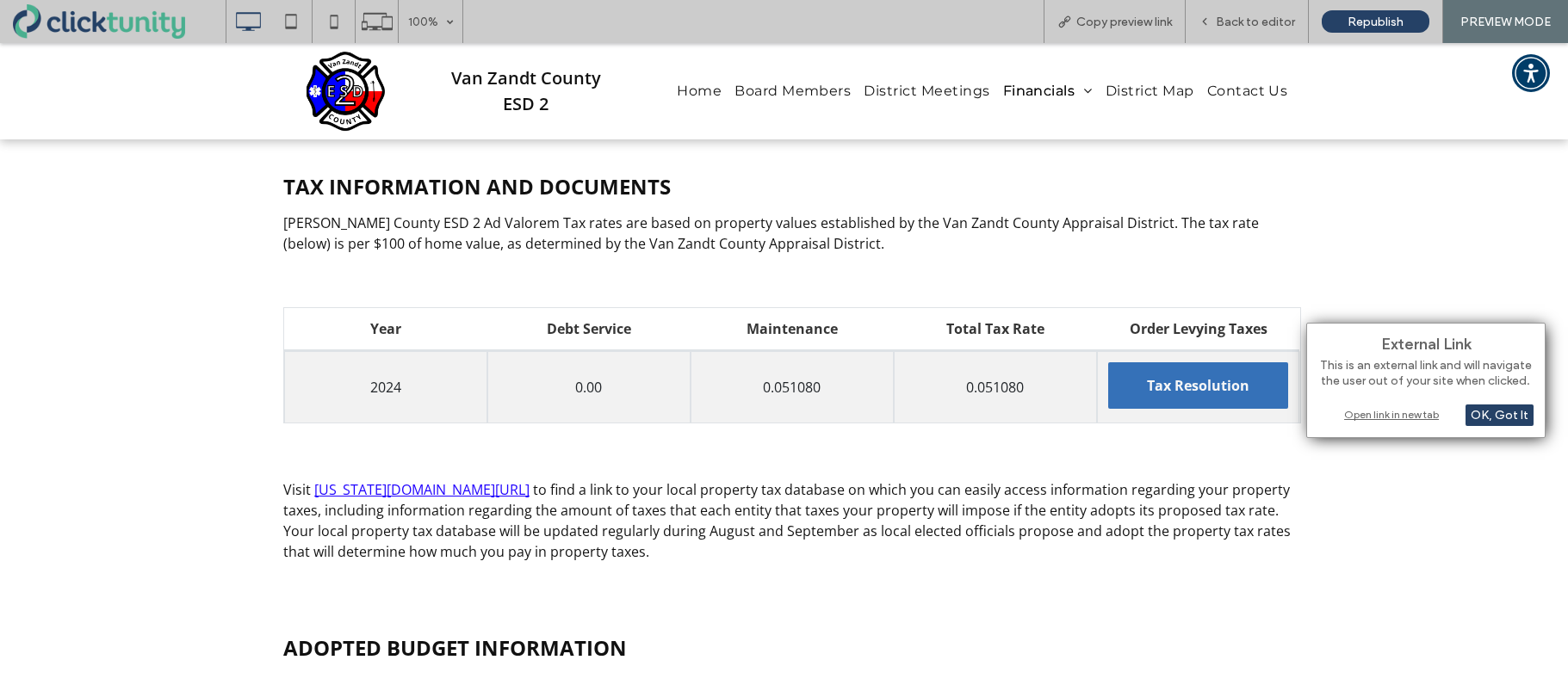
click at [1356, 412] on div "Open link in new tab" at bounding box center [1426, 414] width 215 height 18
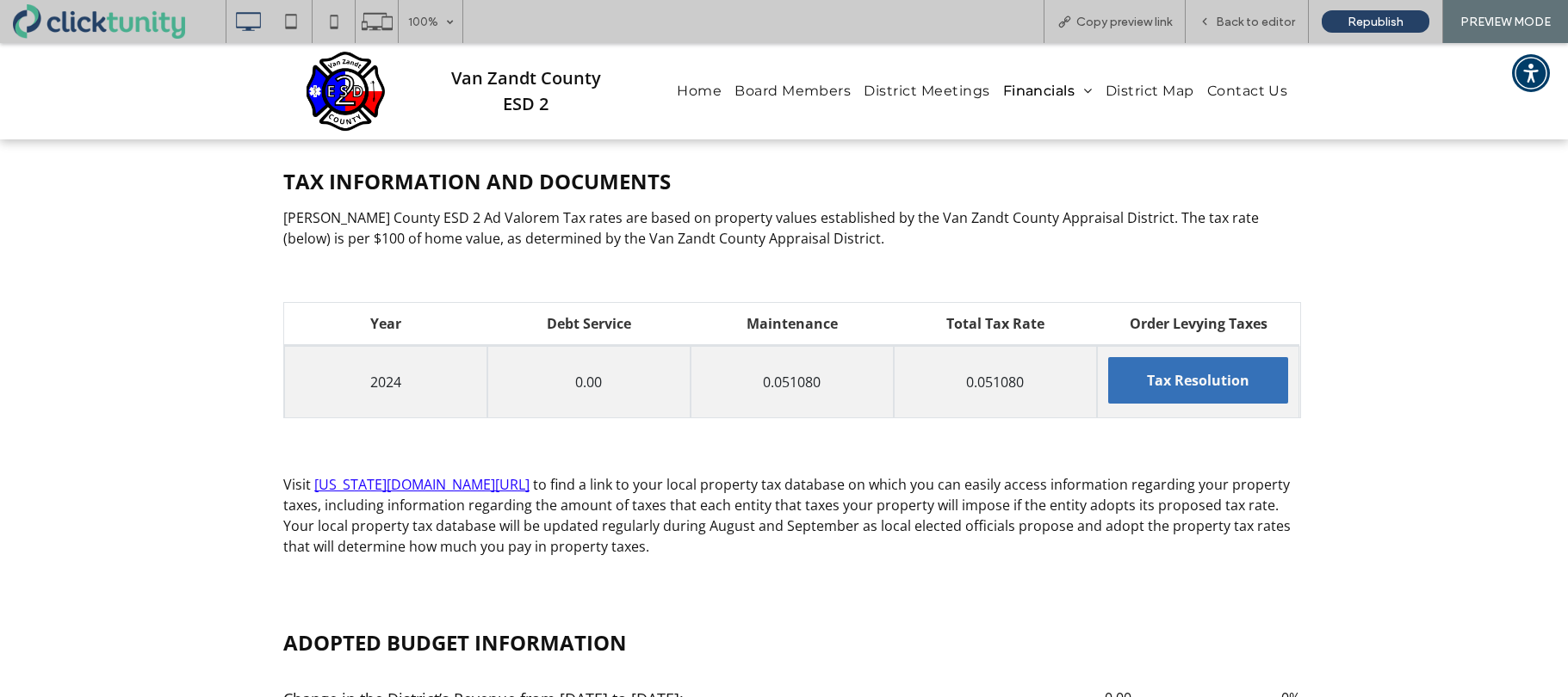
scroll to position [257, 0]
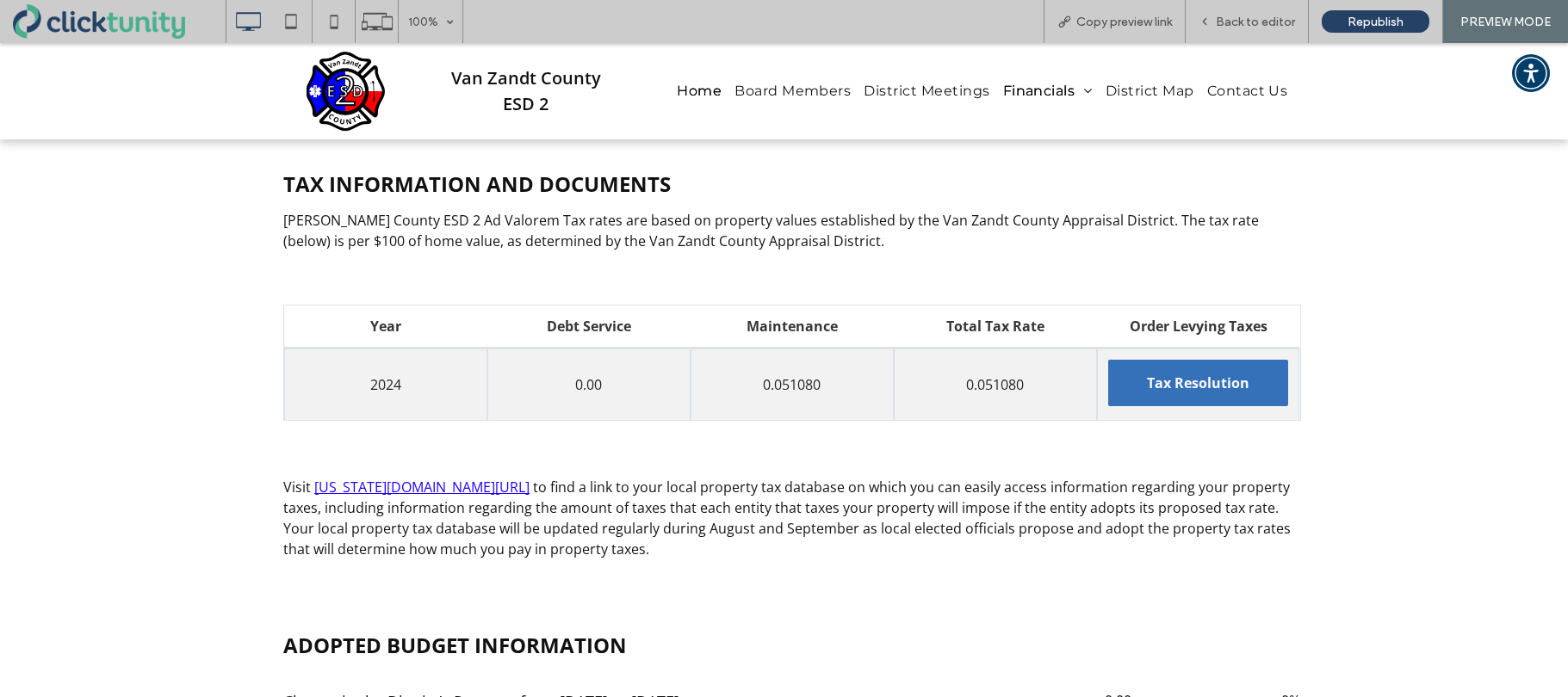
click at [692, 93] on span "Home" at bounding box center [698, 92] width 45 height 21
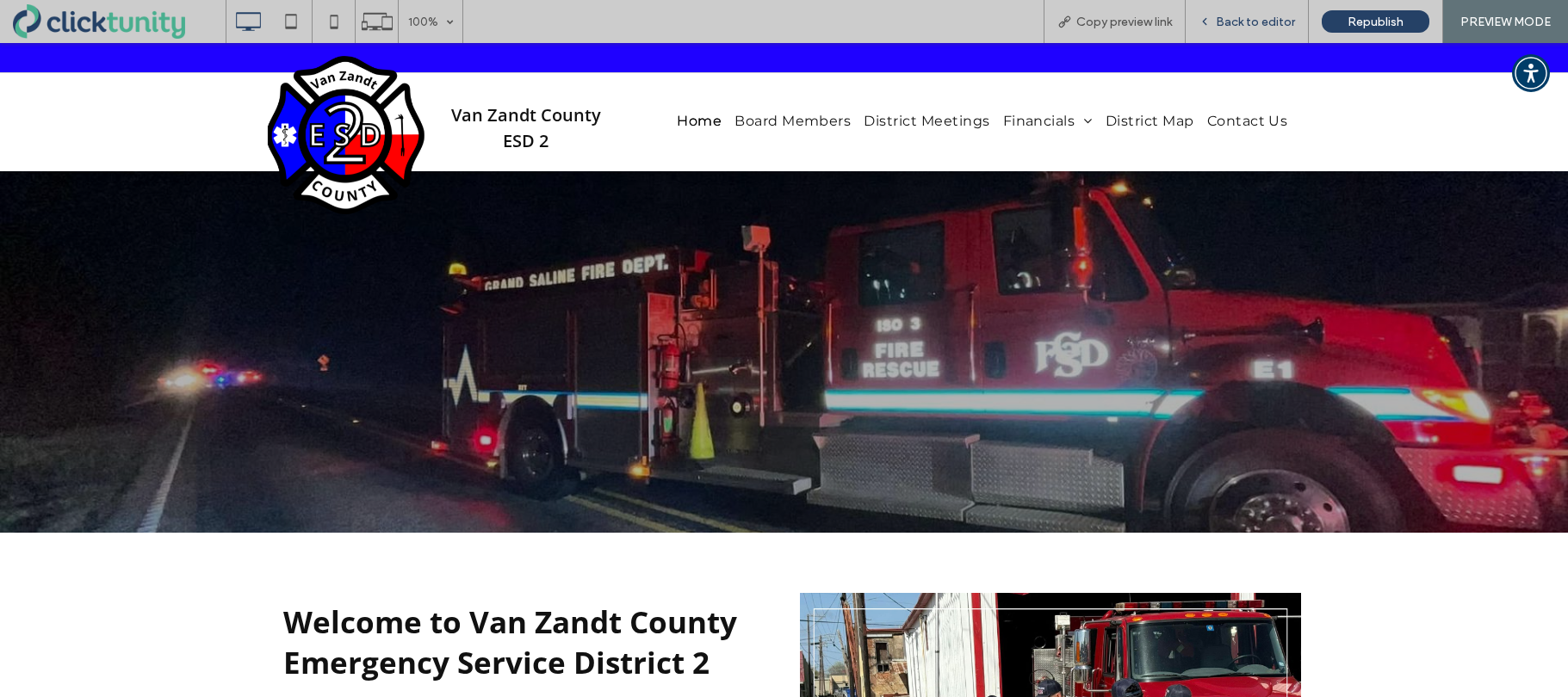
click at [1252, 27] on span "Back to editor" at bounding box center [1255, 22] width 80 height 15
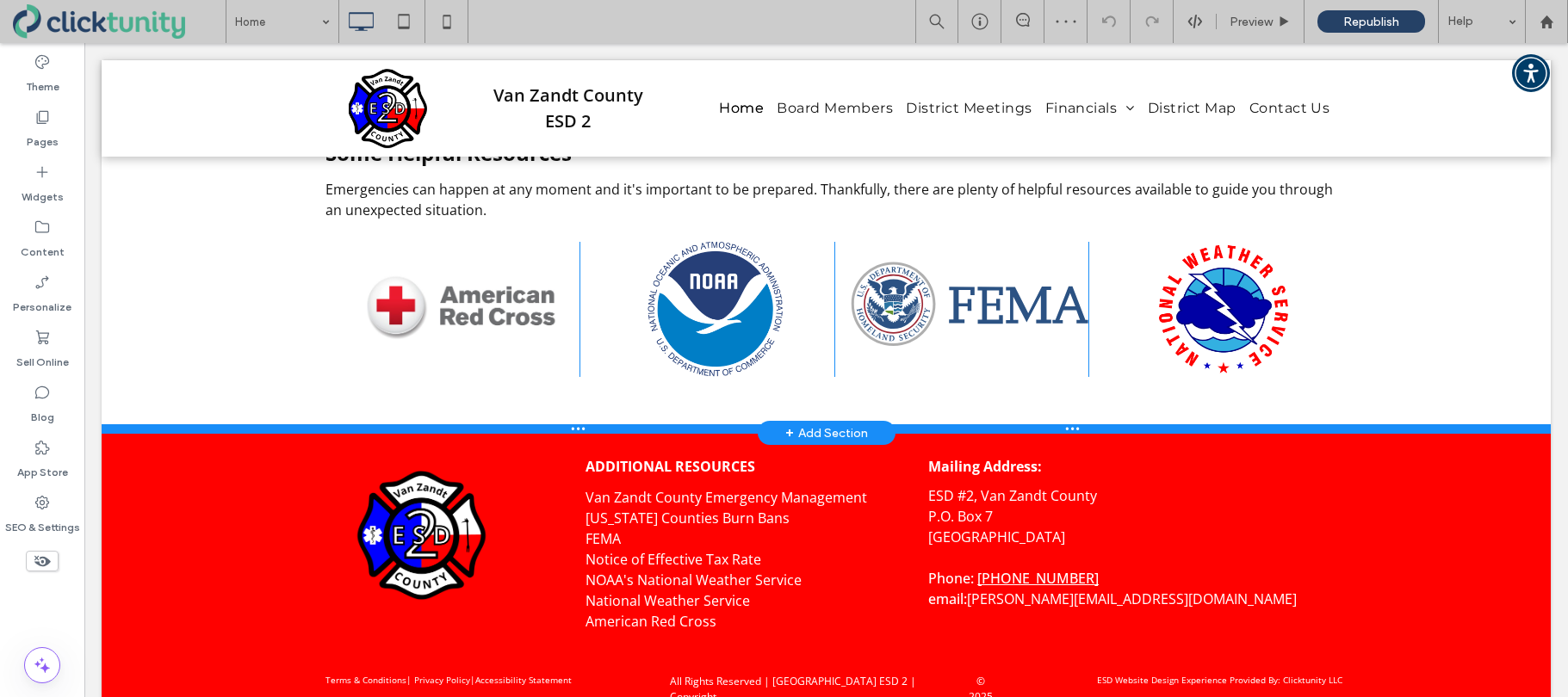
scroll to position [2248, 0]
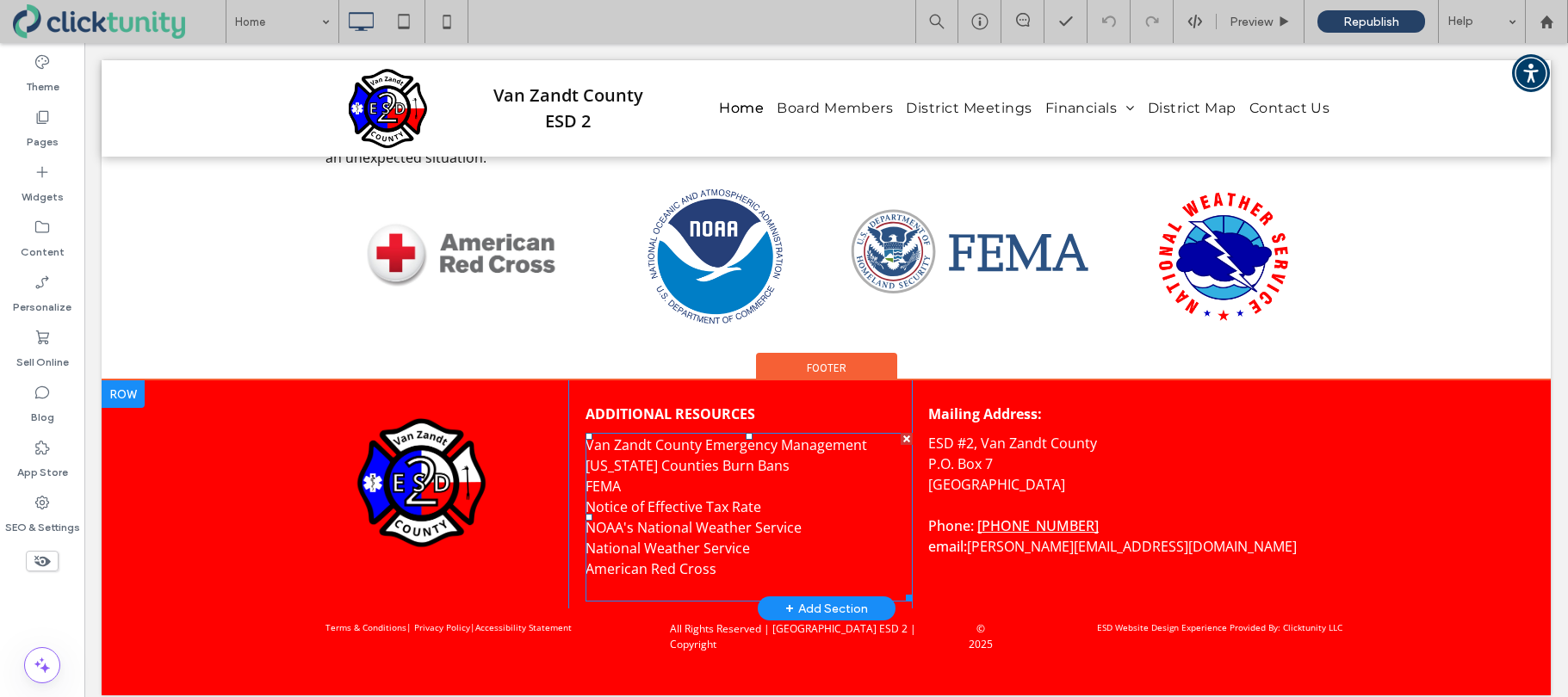
click at [644, 503] on link "Notice of Effective Tax Rate" at bounding box center [673, 507] width 176 height 19
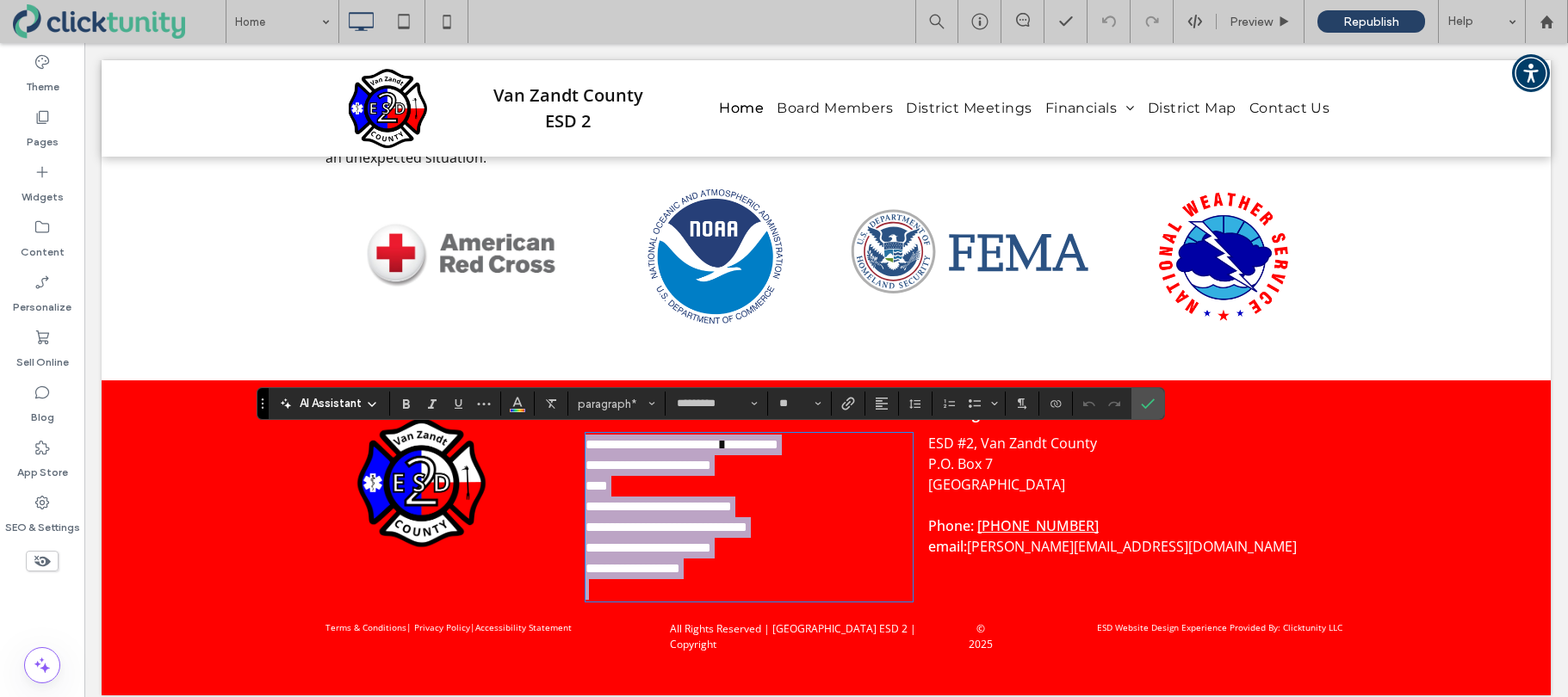
drag, startPoint x: 629, startPoint y: 505, endPoint x: 619, endPoint y: 507, distance: 10.2
click at [628, 505] on link "**********" at bounding box center [658, 506] width 146 height 13
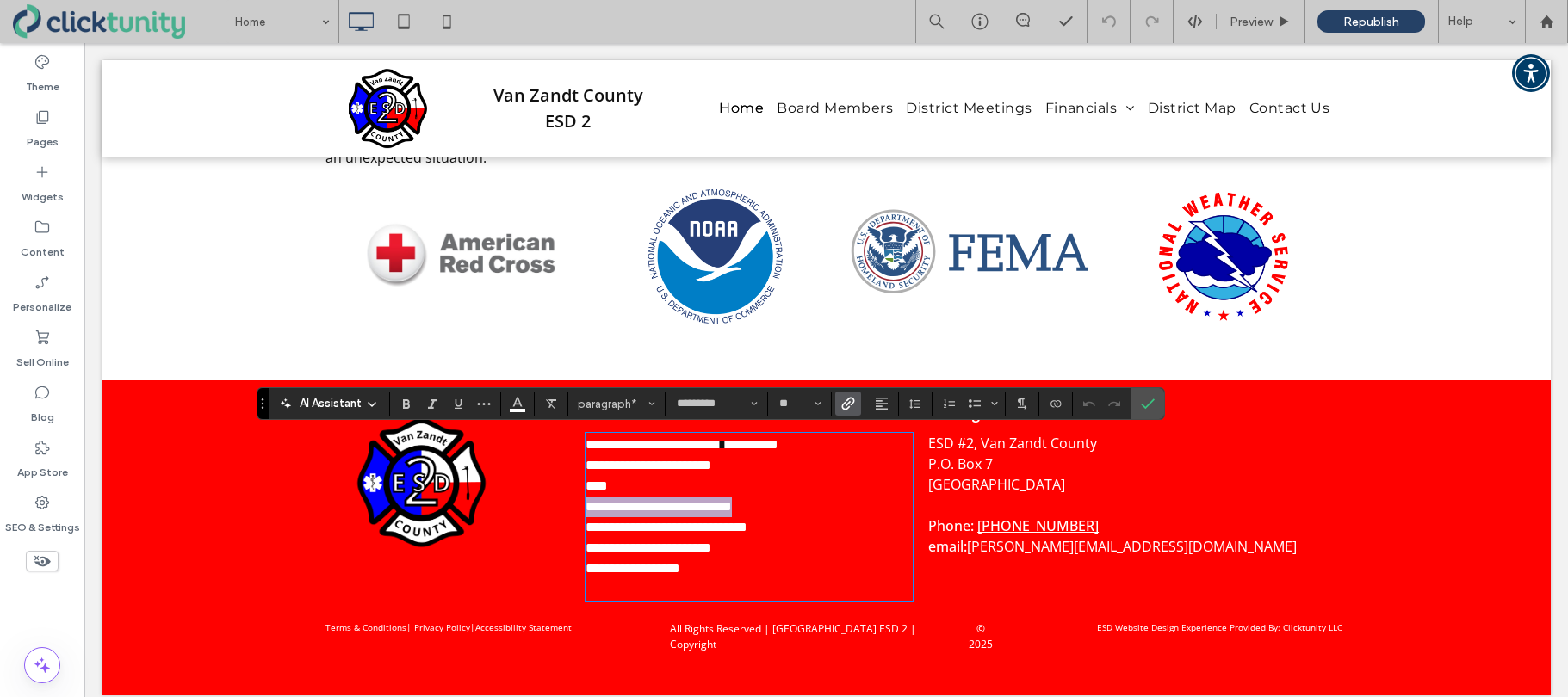
drag, startPoint x: 589, startPoint y: 507, endPoint x: 780, endPoint y: 496, distance: 191.3
click at [732, 507] on link "**********" at bounding box center [658, 506] width 146 height 13
click at [850, 409] on icon "Link" at bounding box center [848, 404] width 14 height 14
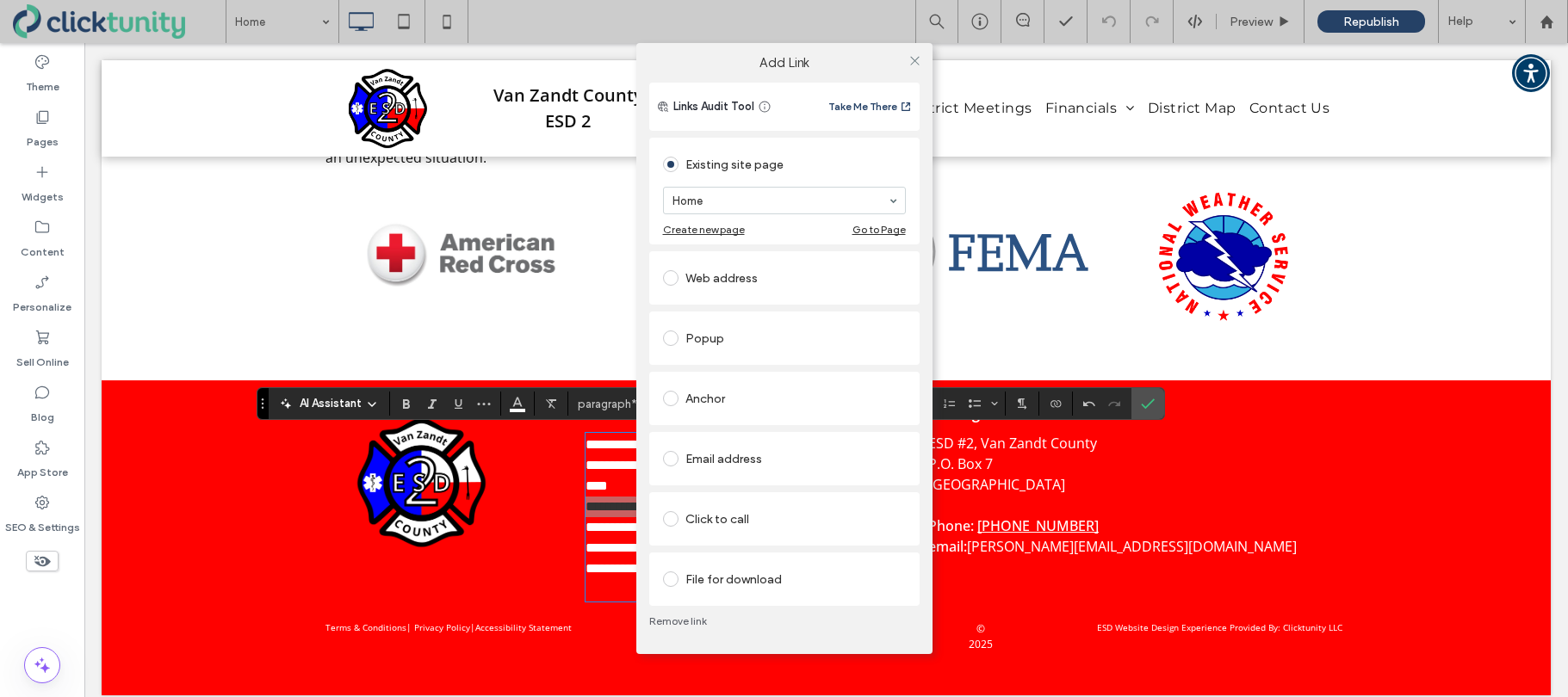
click at [671, 580] on span at bounding box center [671, 579] width 16 height 16
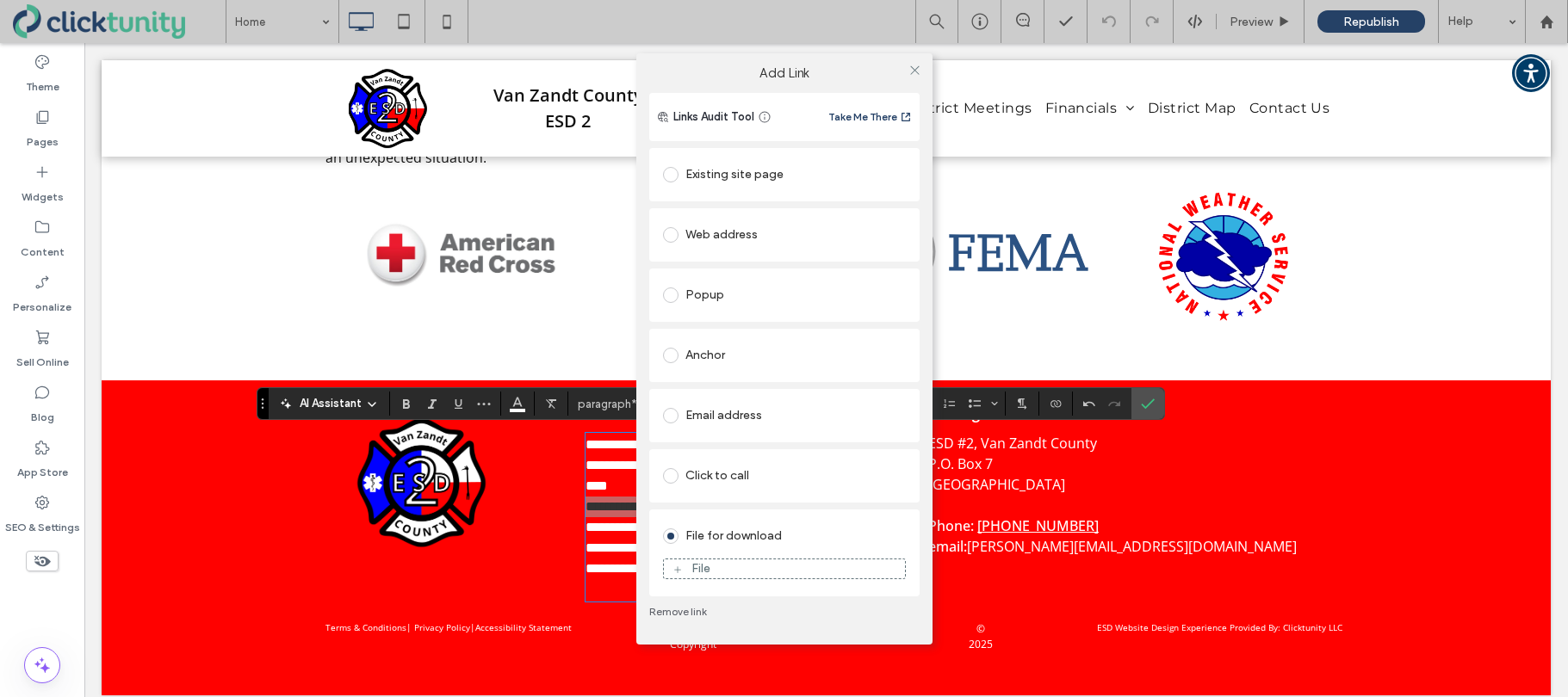
click at [689, 572] on div "File" at bounding box center [785, 569] width 241 height 16
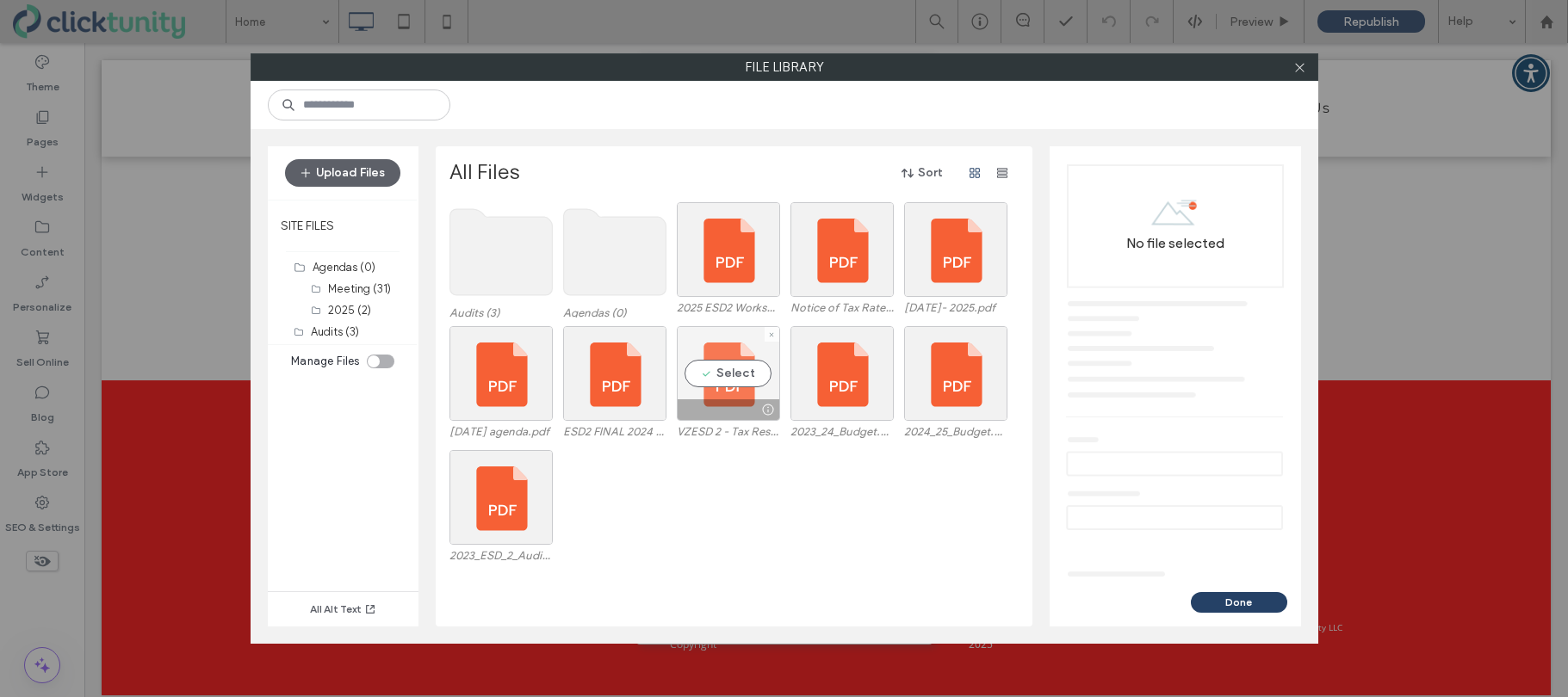
click at [735, 375] on div "Select" at bounding box center [728, 373] width 103 height 94
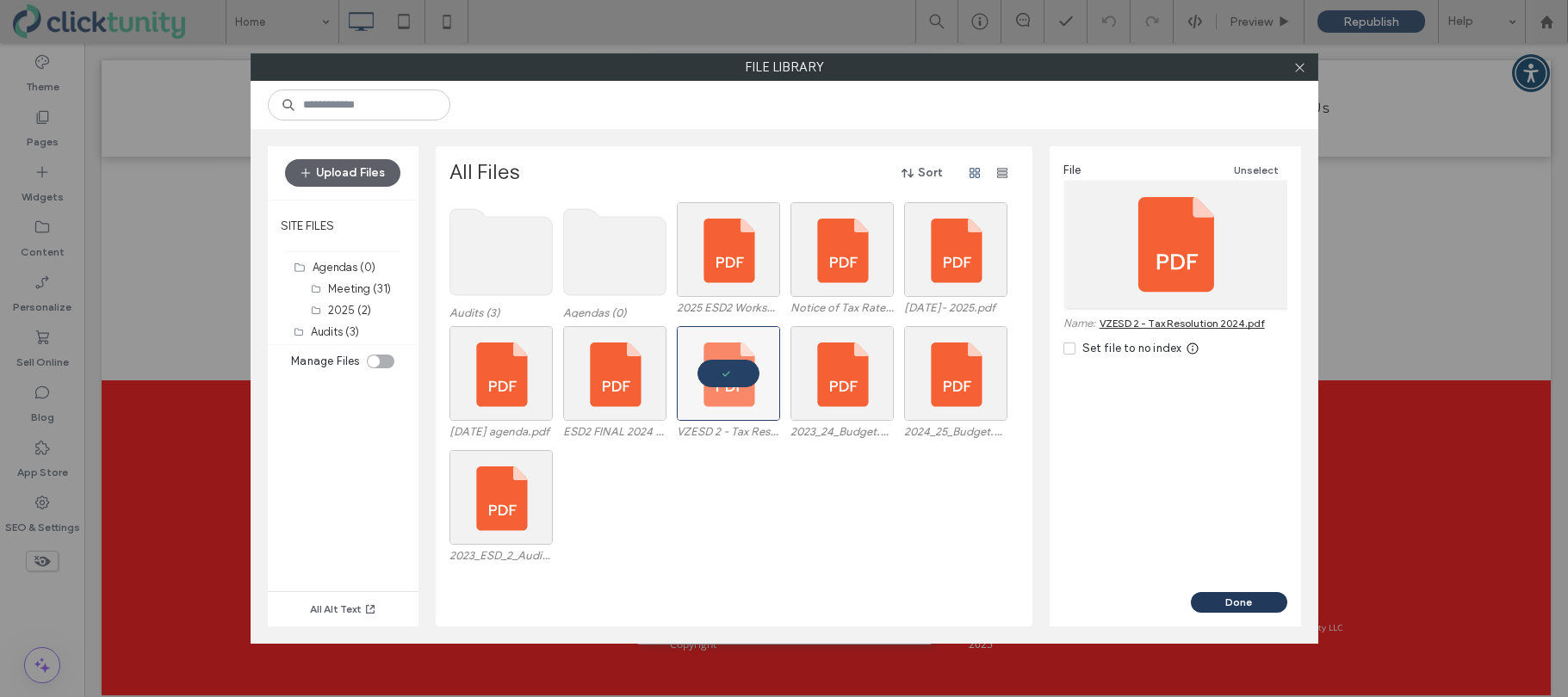
click at [1211, 603] on button "Done" at bounding box center [1238, 603] width 96 height 21
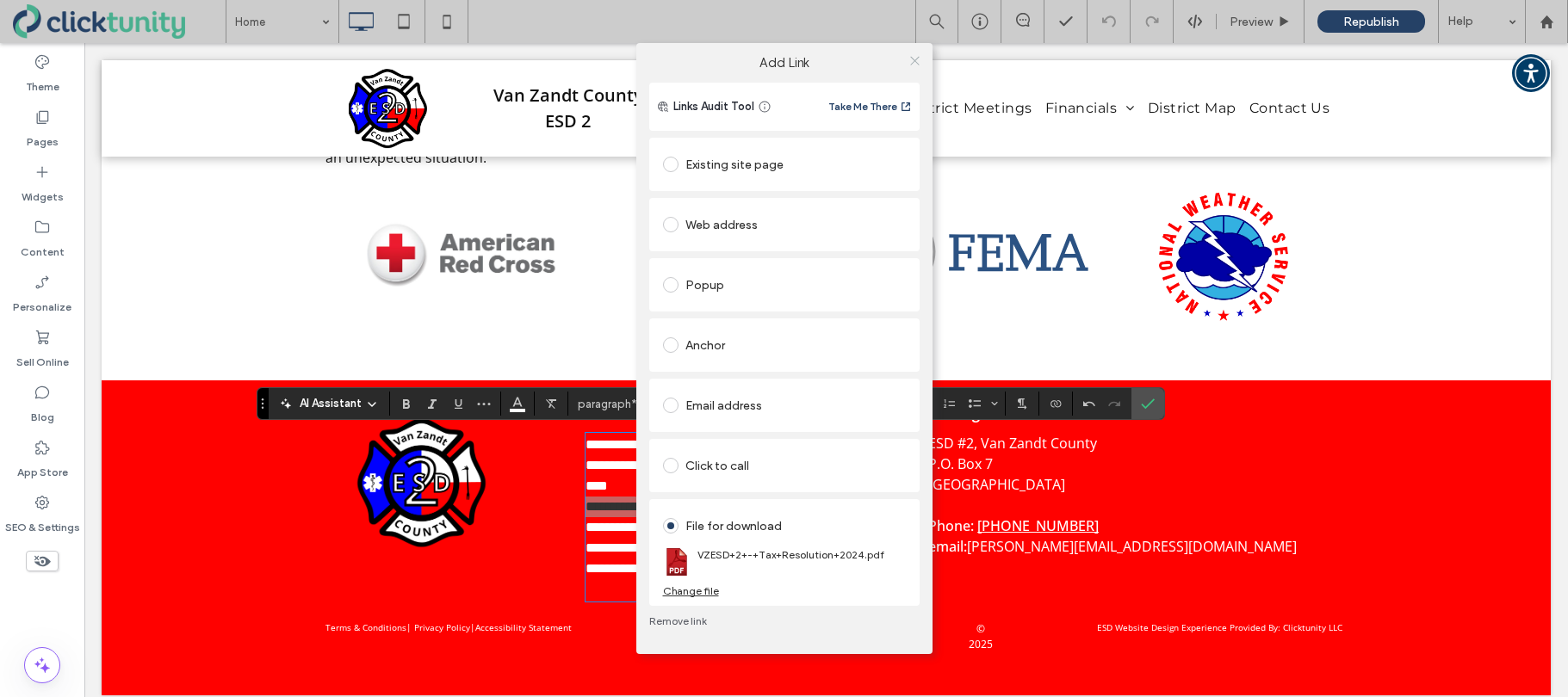
click at [918, 63] on use at bounding box center [914, 60] width 9 height 9
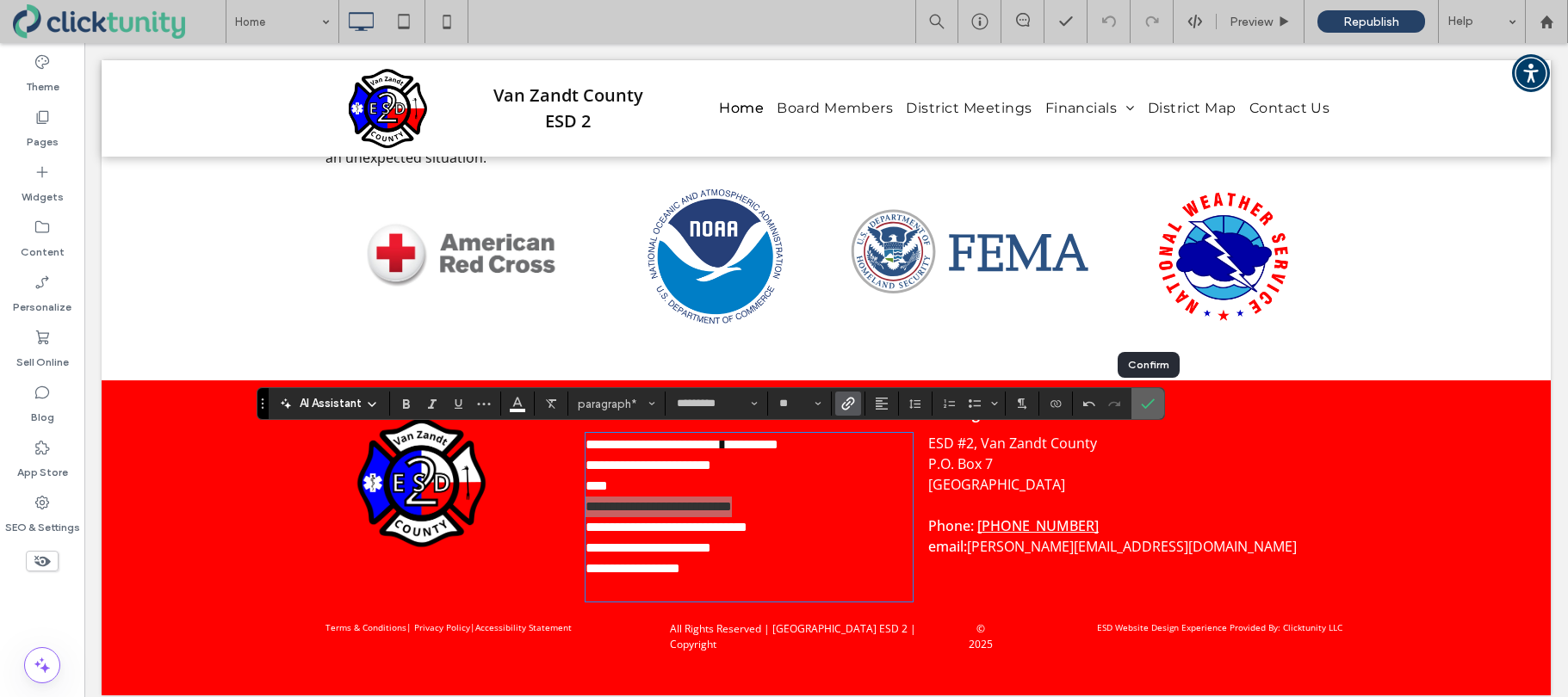
click at [1143, 399] on icon "Confirm" at bounding box center [1148, 404] width 14 height 14
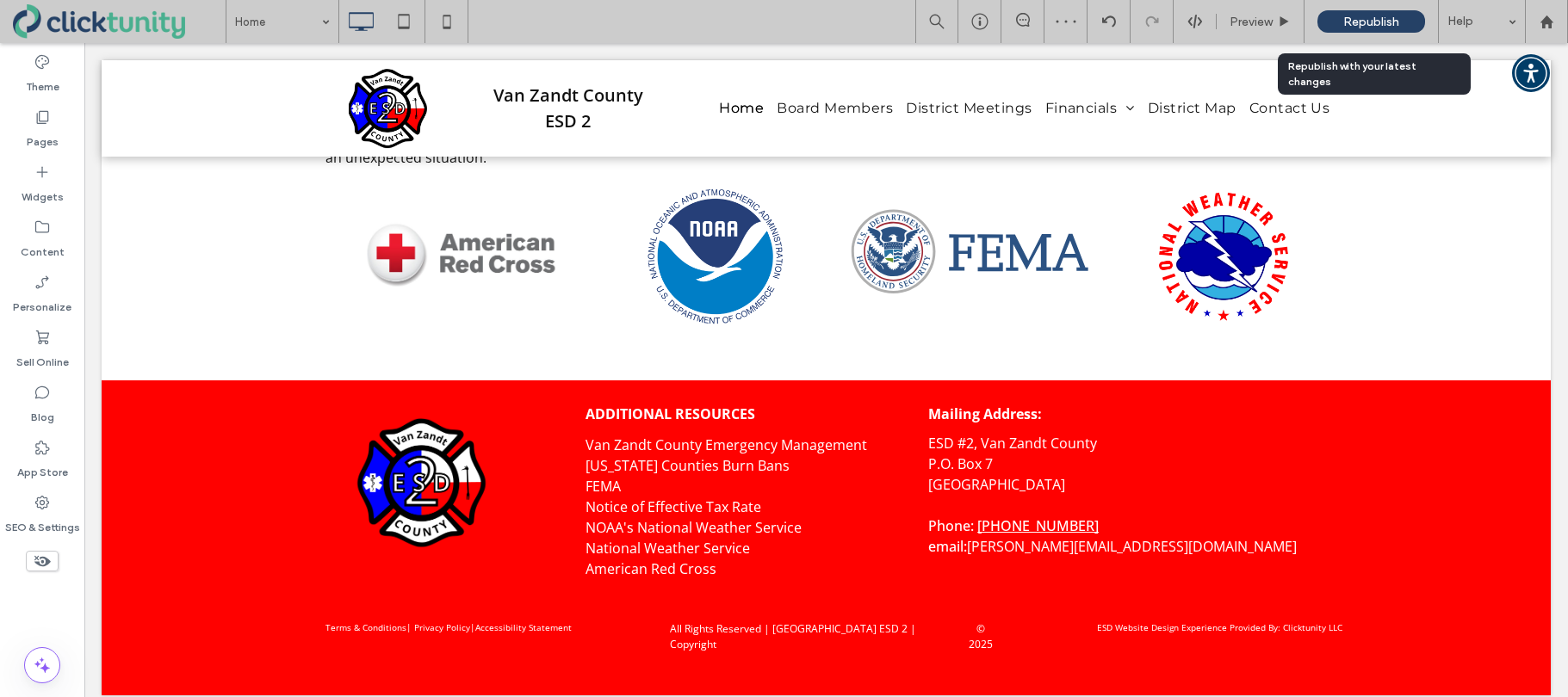
click at [1354, 24] on span "Republish" at bounding box center [1371, 22] width 56 height 15
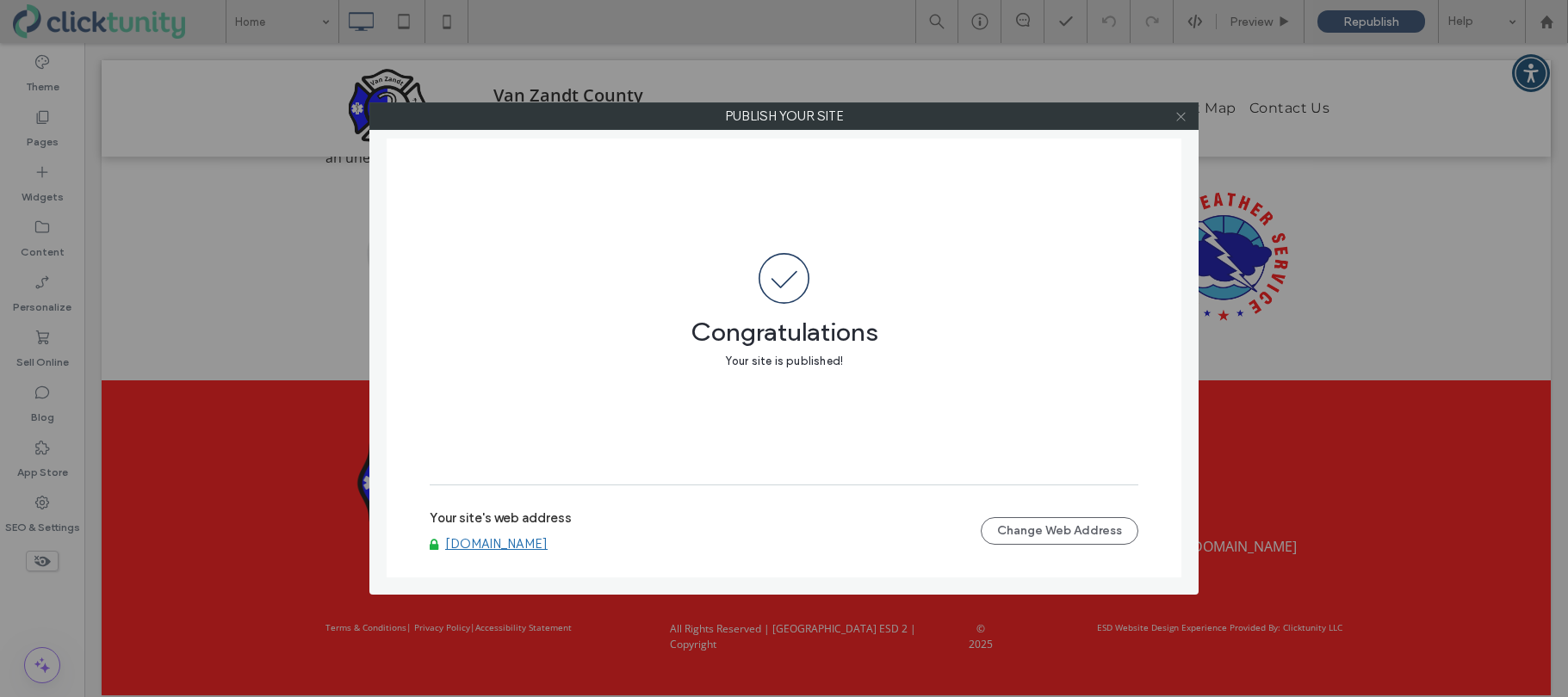
click at [1183, 117] on icon at bounding box center [1181, 116] width 13 height 13
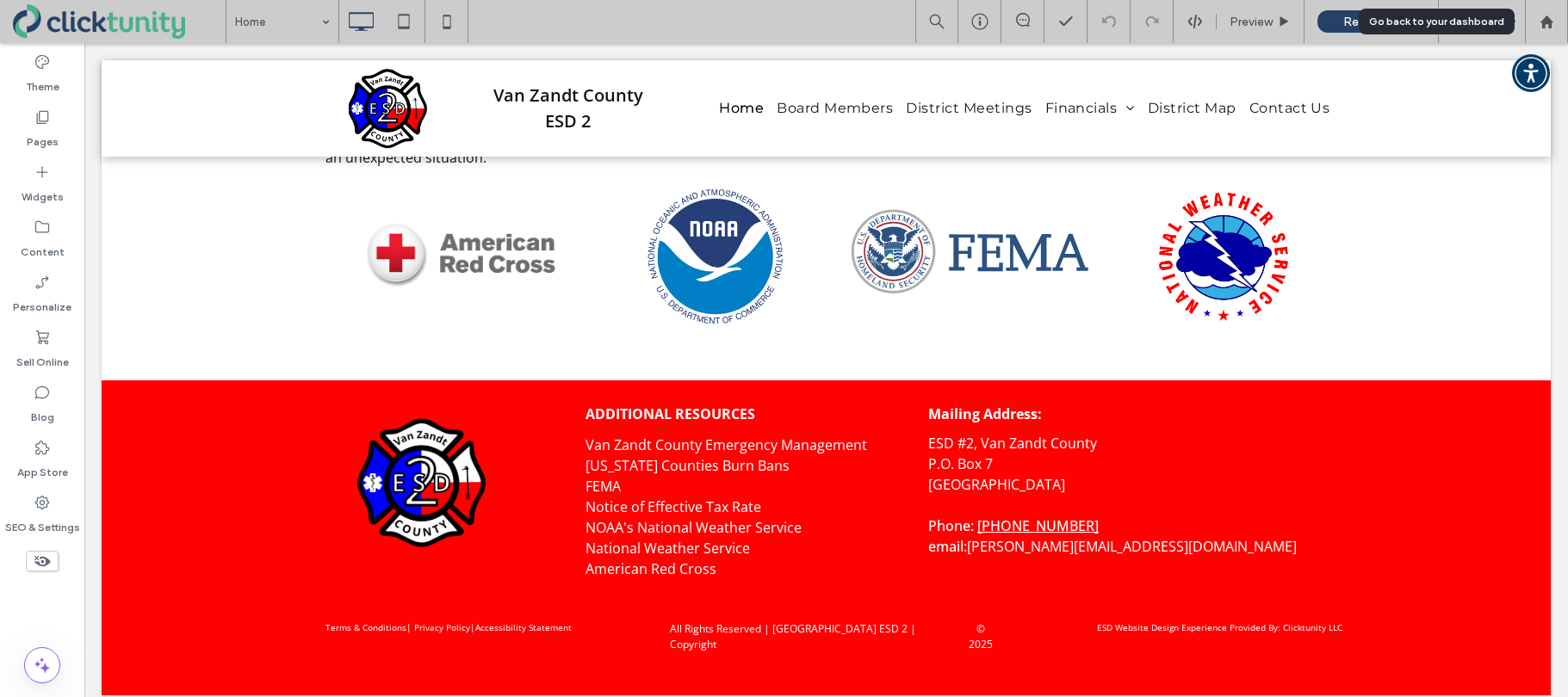
drag, startPoint x: 1545, startPoint y: 24, endPoint x: 1471, endPoint y: 24, distance: 74.0
click at [1544, 24] on use at bounding box center [1545, 21] width 13 height 13
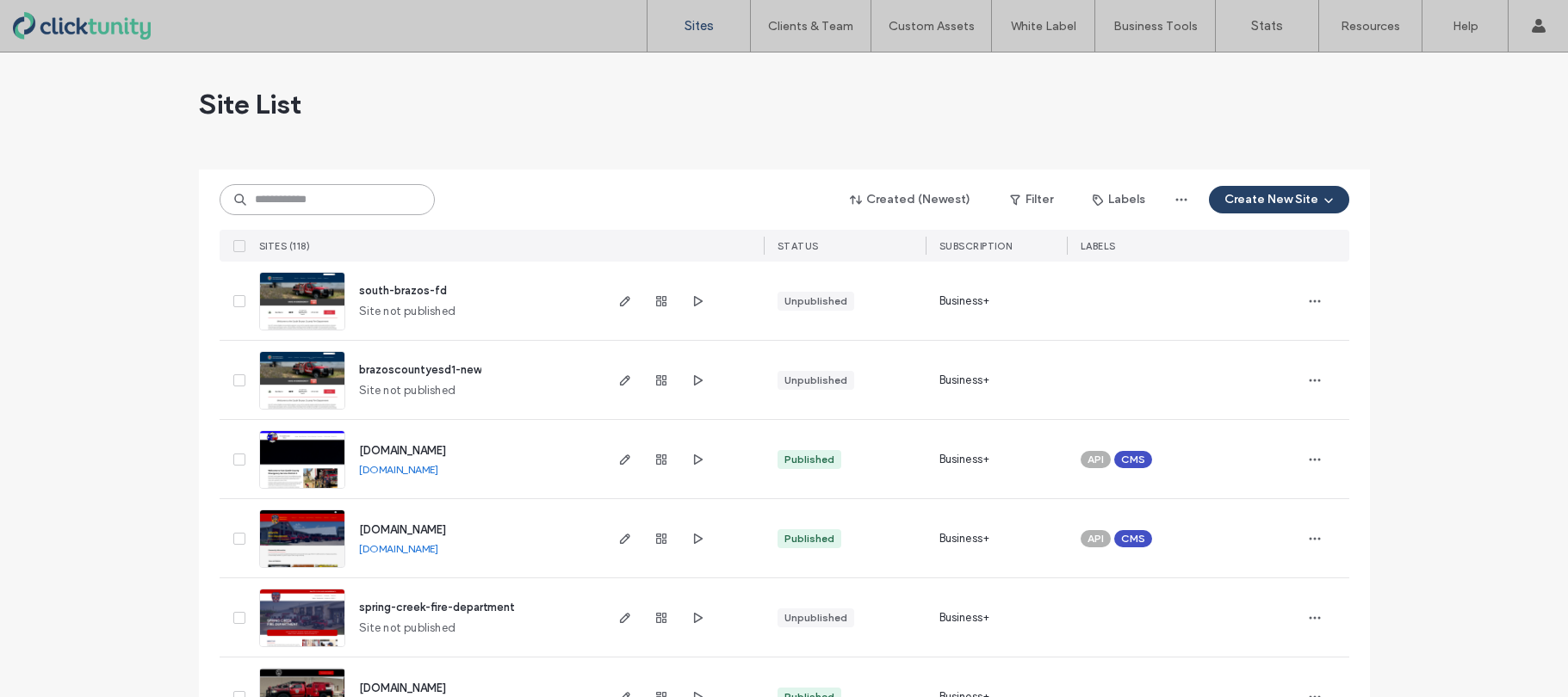
click at [335, 204] on input at bounding box center [327, 199] width 215 height 31
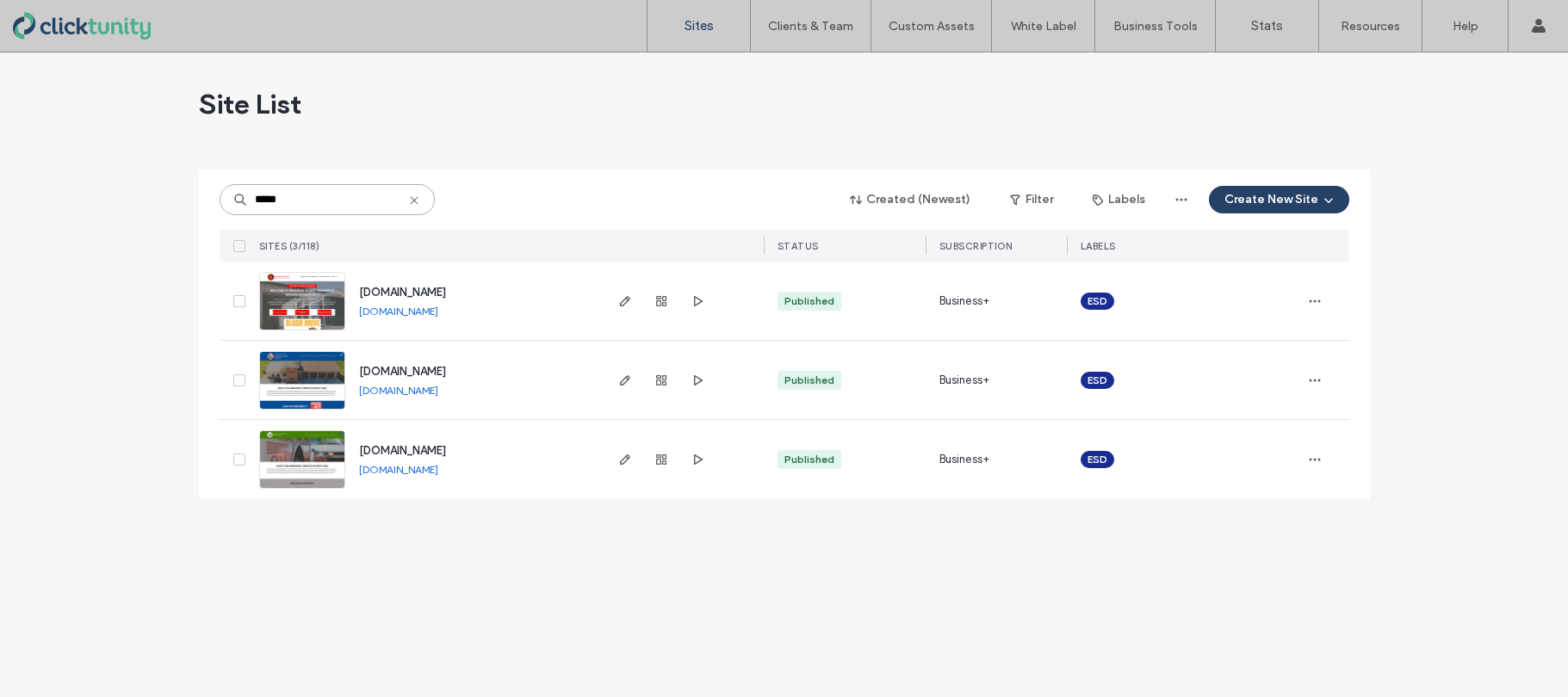
type input "*****"
click at [387, 451] on span "[DOMAIN_NAME]" at bounding box center [402, 450] width 87 height 13
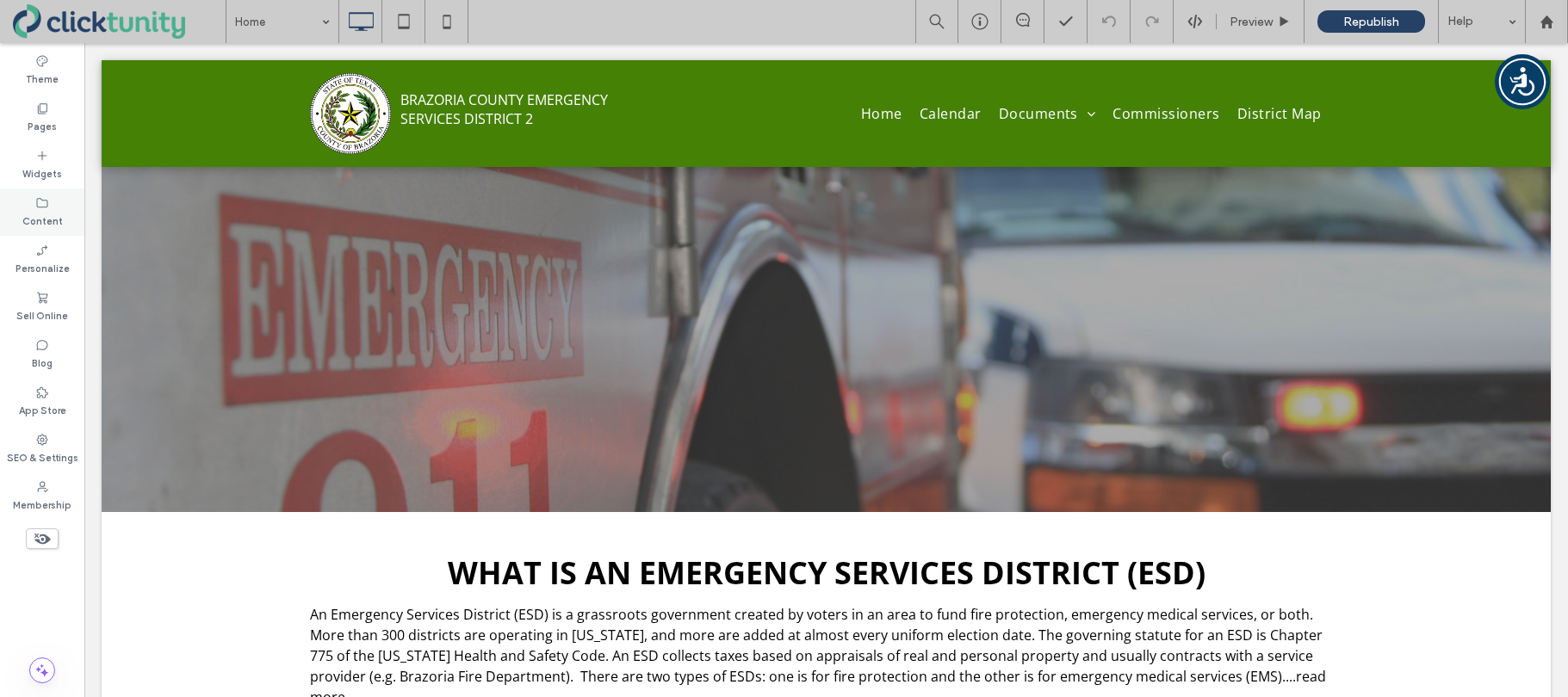
click at [53, 218] on label "Content" at bounding box center [43, 219] width 40 height 19
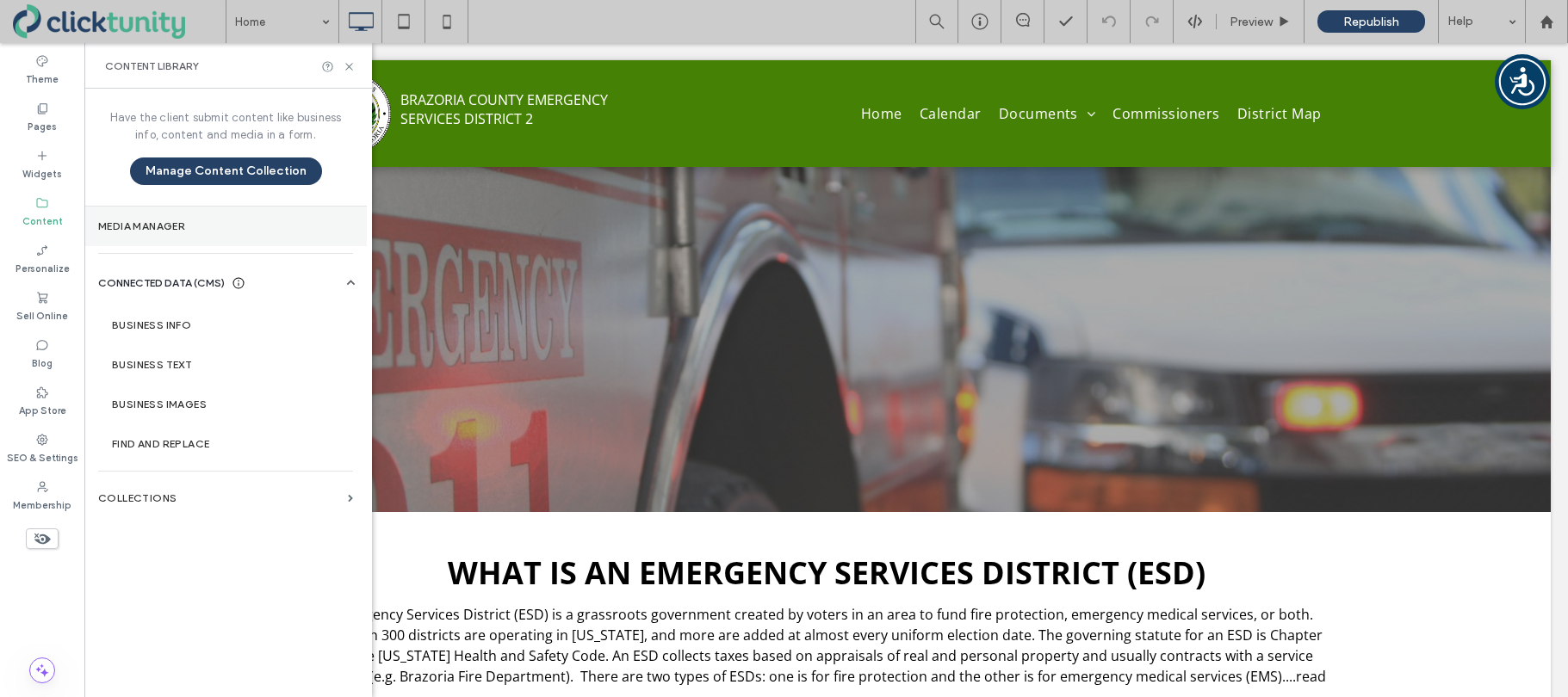
click at [103, 224] on label "Media Manager" at bounding box center [225, 226] width 255 height 12
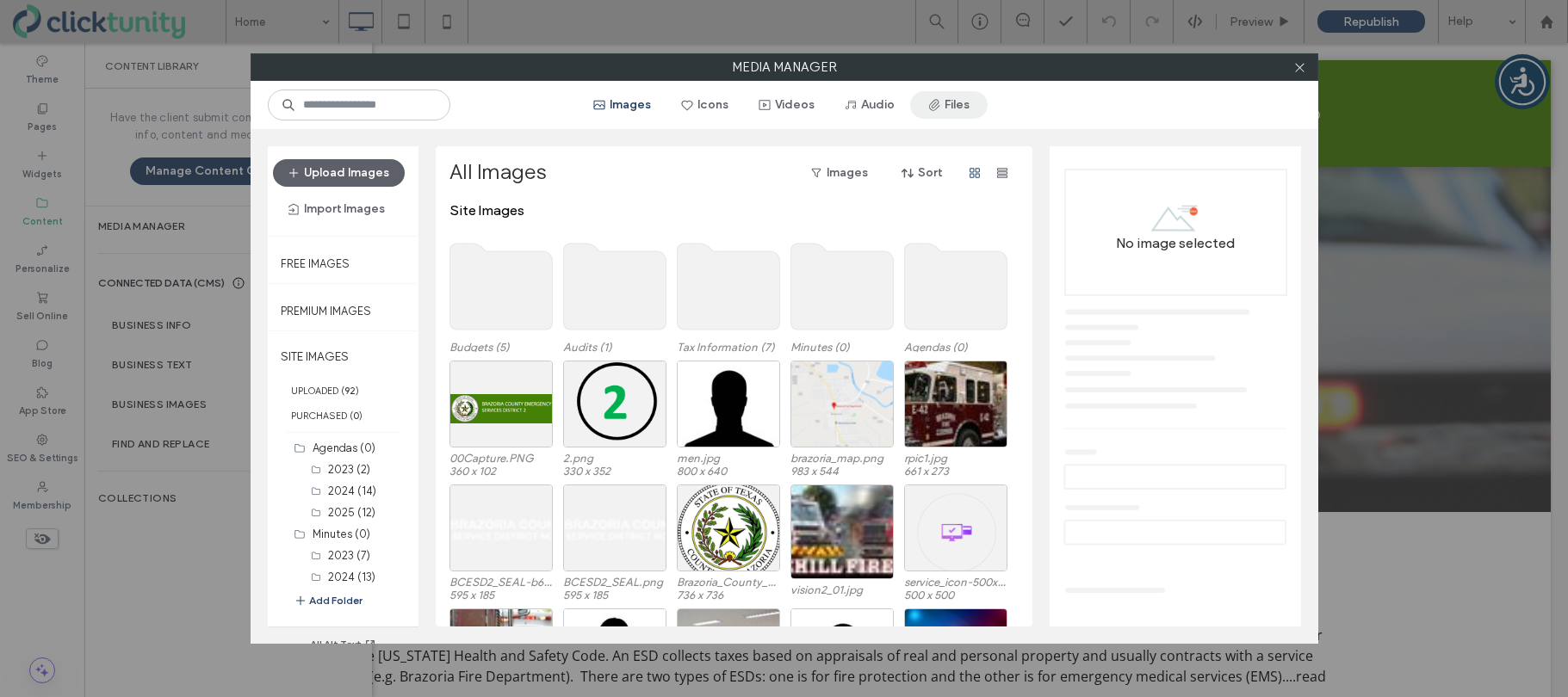
click at [964, 114] on button "Files" at bounding box center [948, 105] width 78 height 28
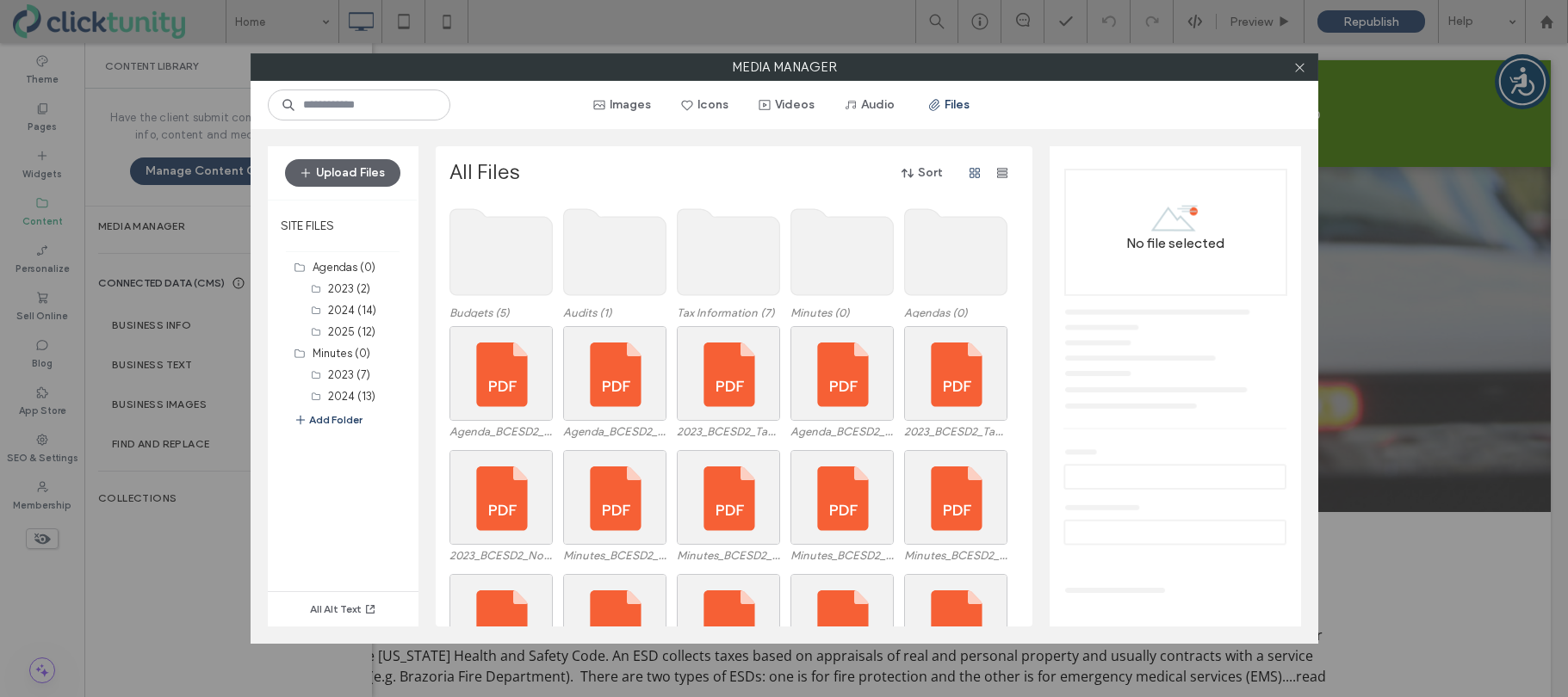
click at [963, 240] on use at bounding box center [954, 252] width 102 height 86
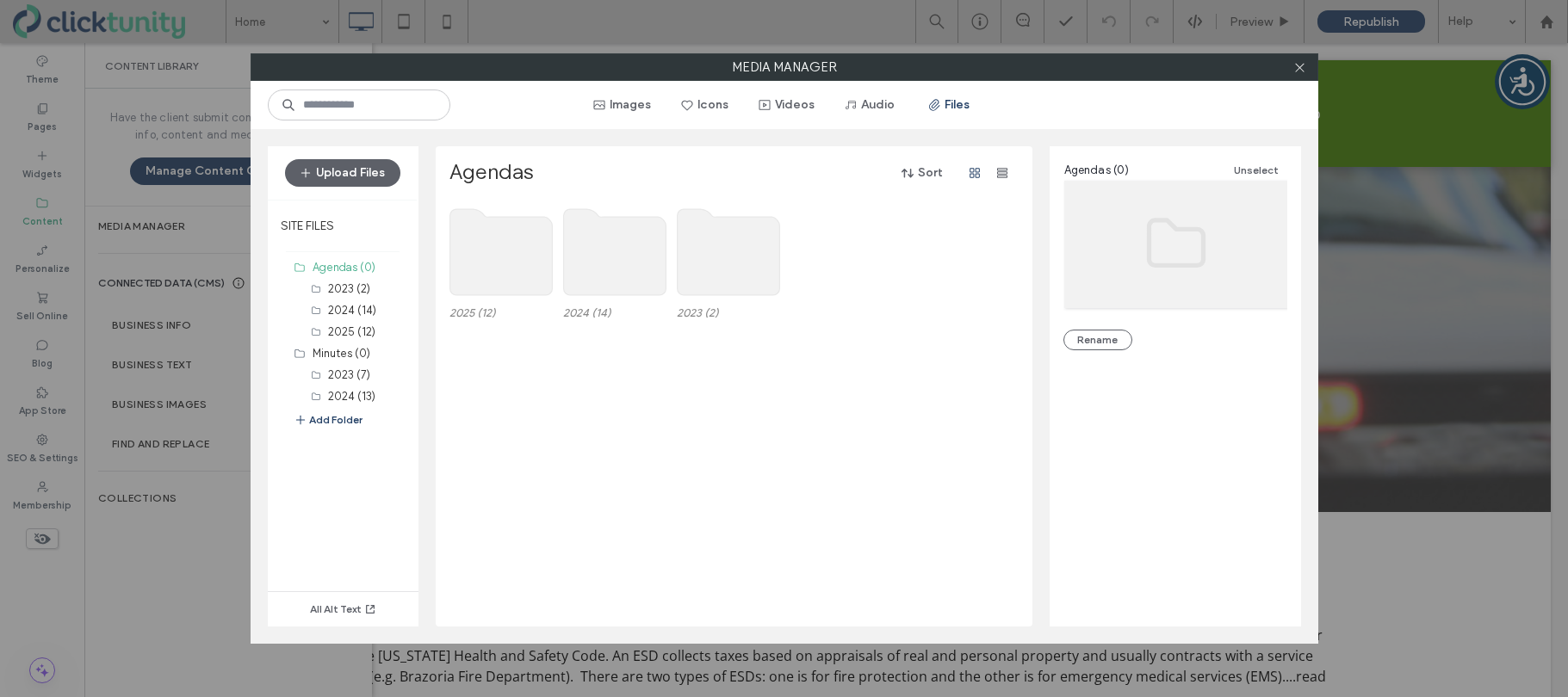
click at [512, 246] on use at bounding box center [500, 252] width 102 height 86
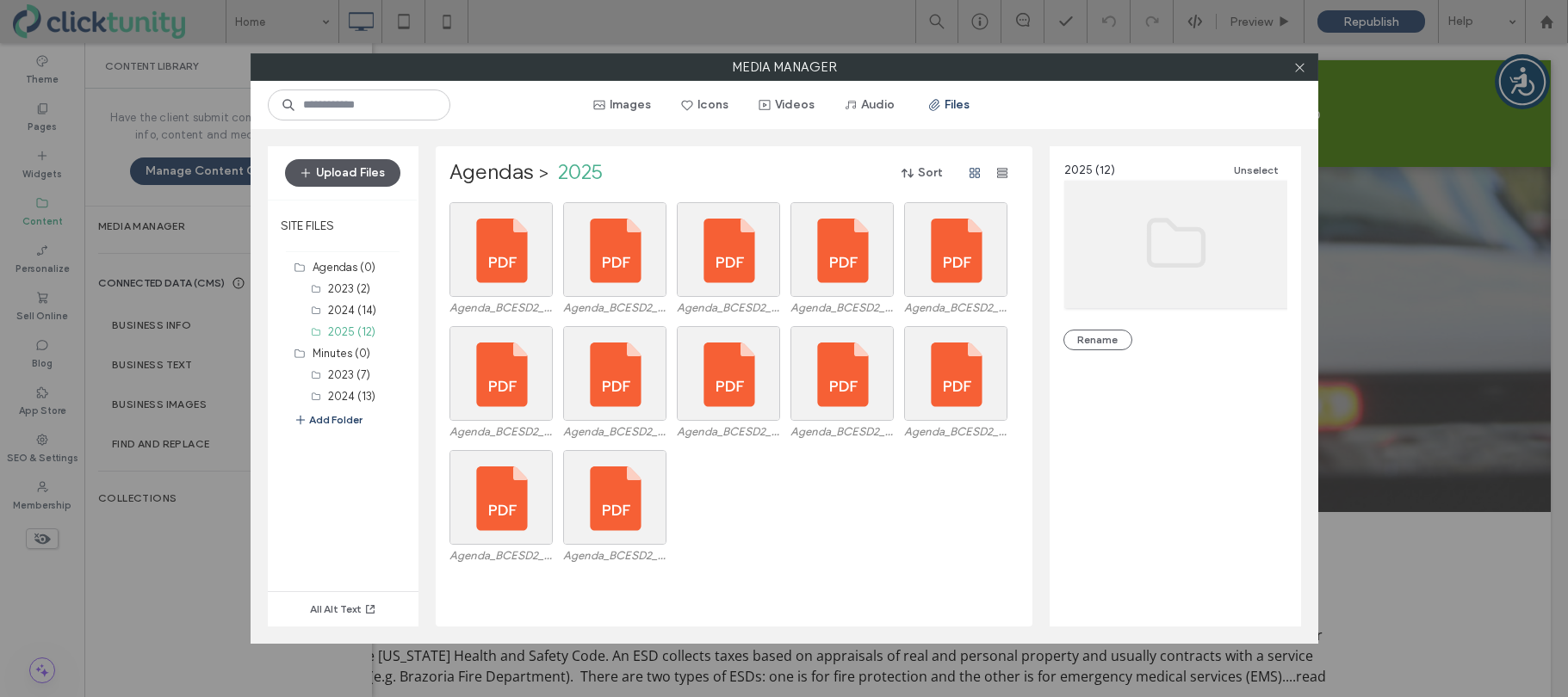
click at [355, 183] on button "Upload Files" at bounding box center [343, 173] width 115 height 28
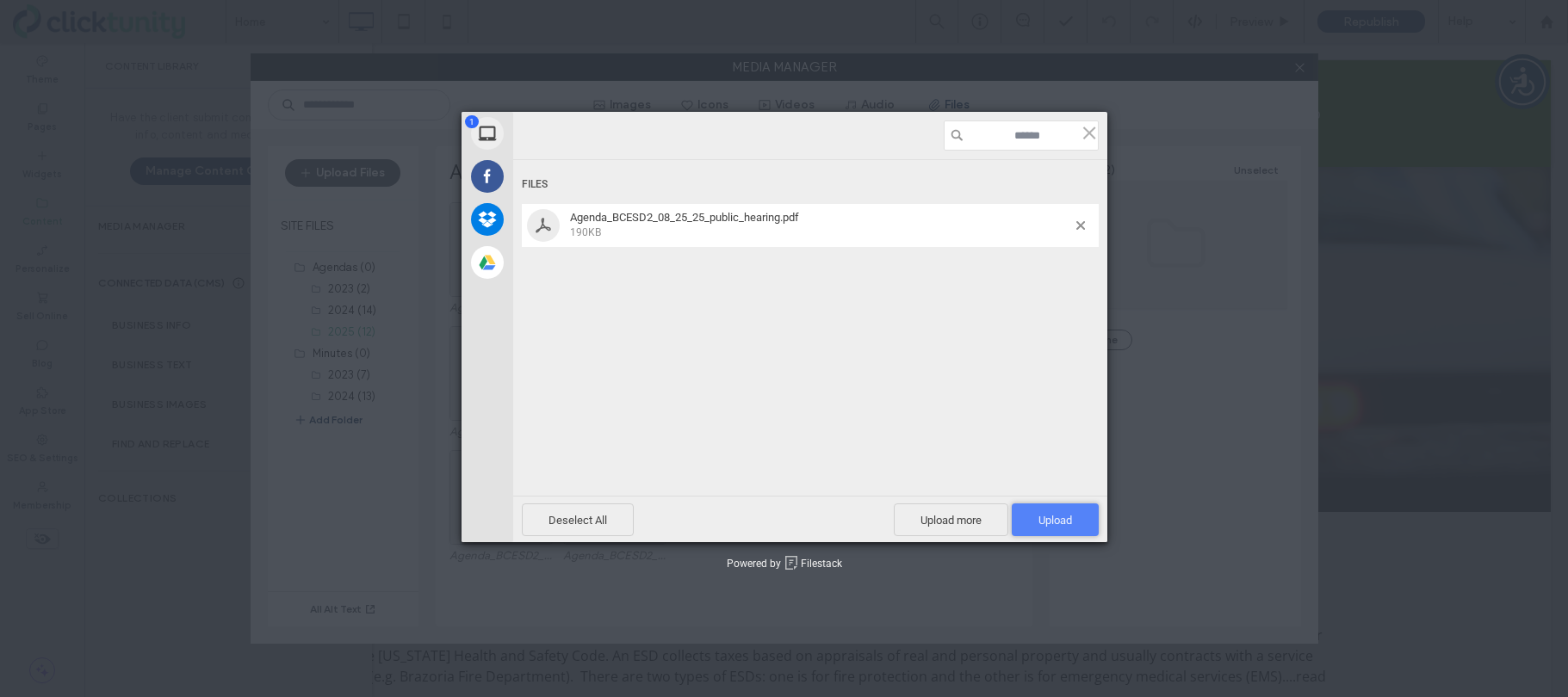
click at [1044, 517] on span "Upload 1" at bounding box center [1055, 520] width 33 height 13
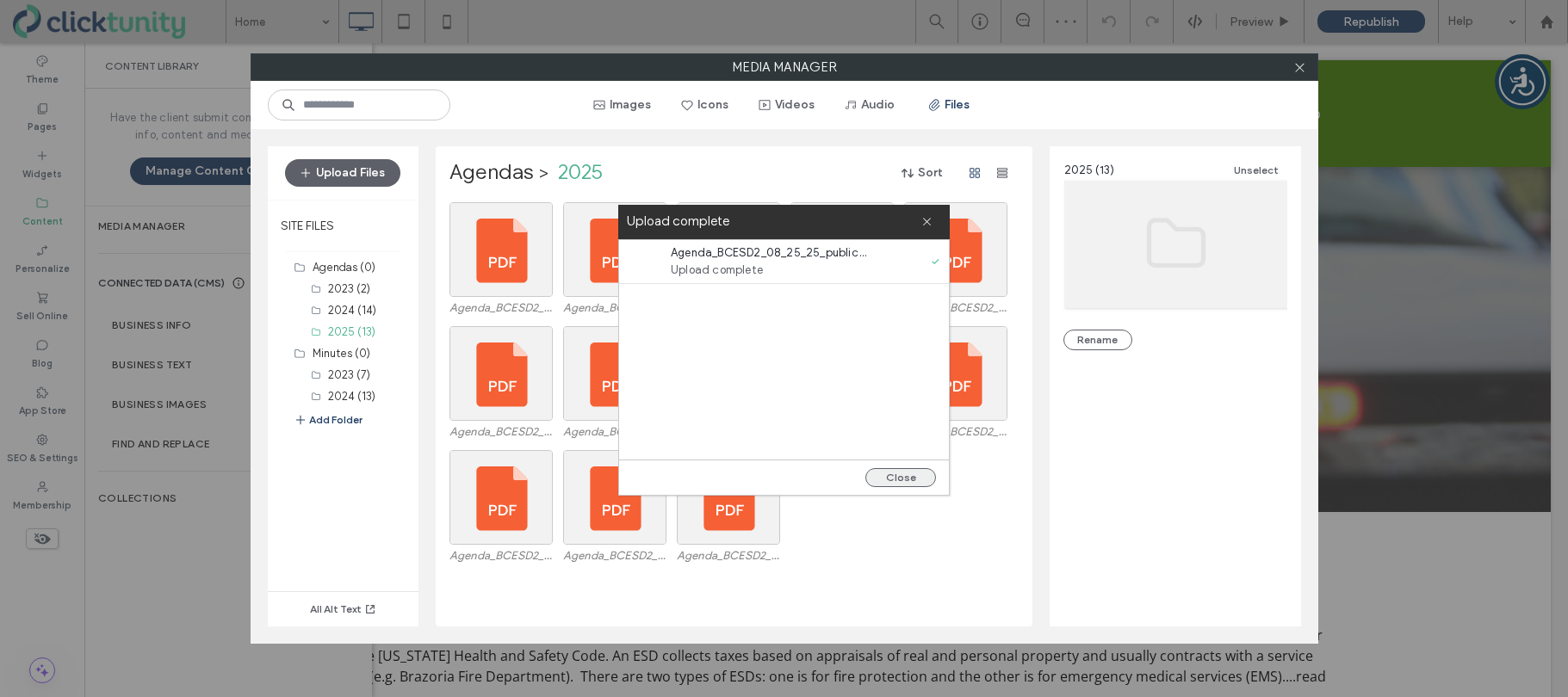
drag, startPoint x: 901, startPoint y: 478, endPoint x: 912, endPoint y: 470, distance: 13.6
click at [901, 478] on button "Close" at bounding box center [900, 478] width 71 height 19
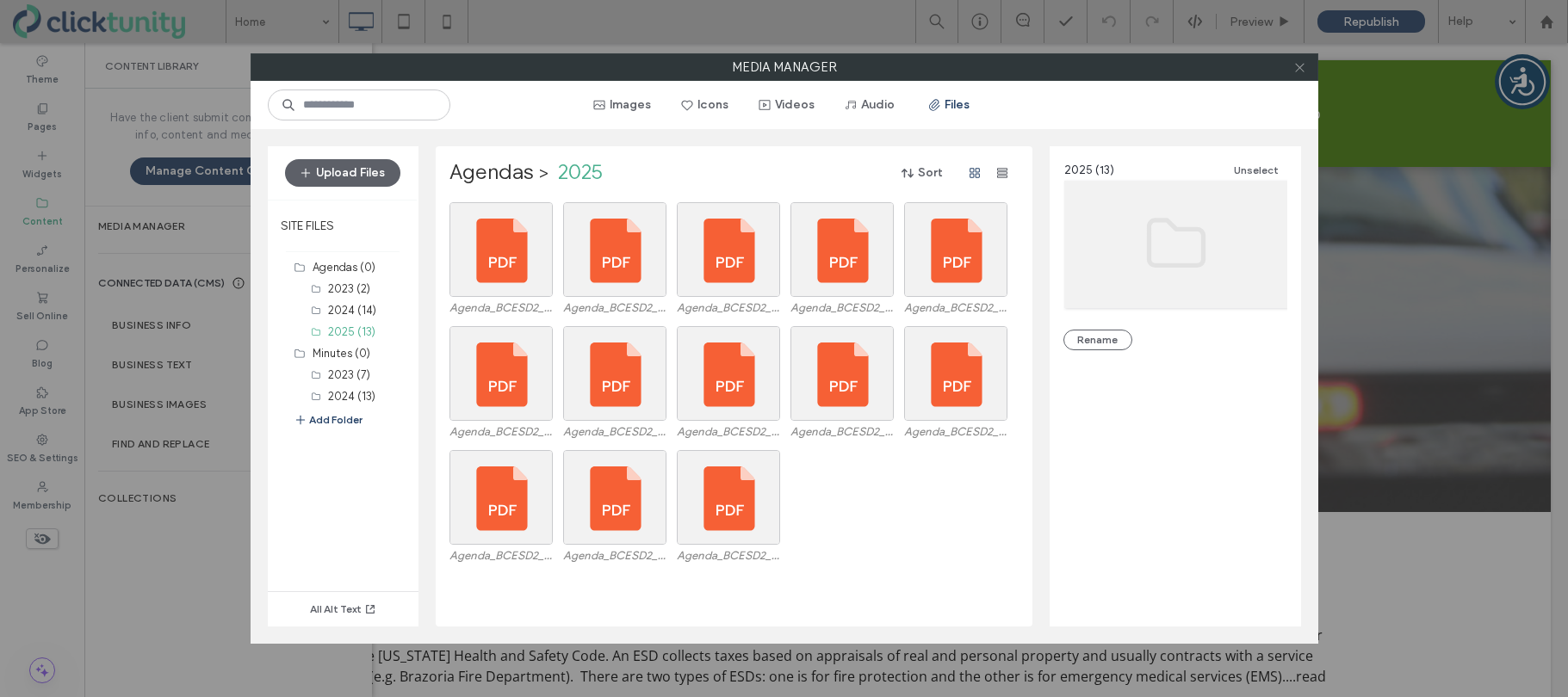
click at [1300, 70] on icon at bounding box center [1300, 67] width 13 height 13
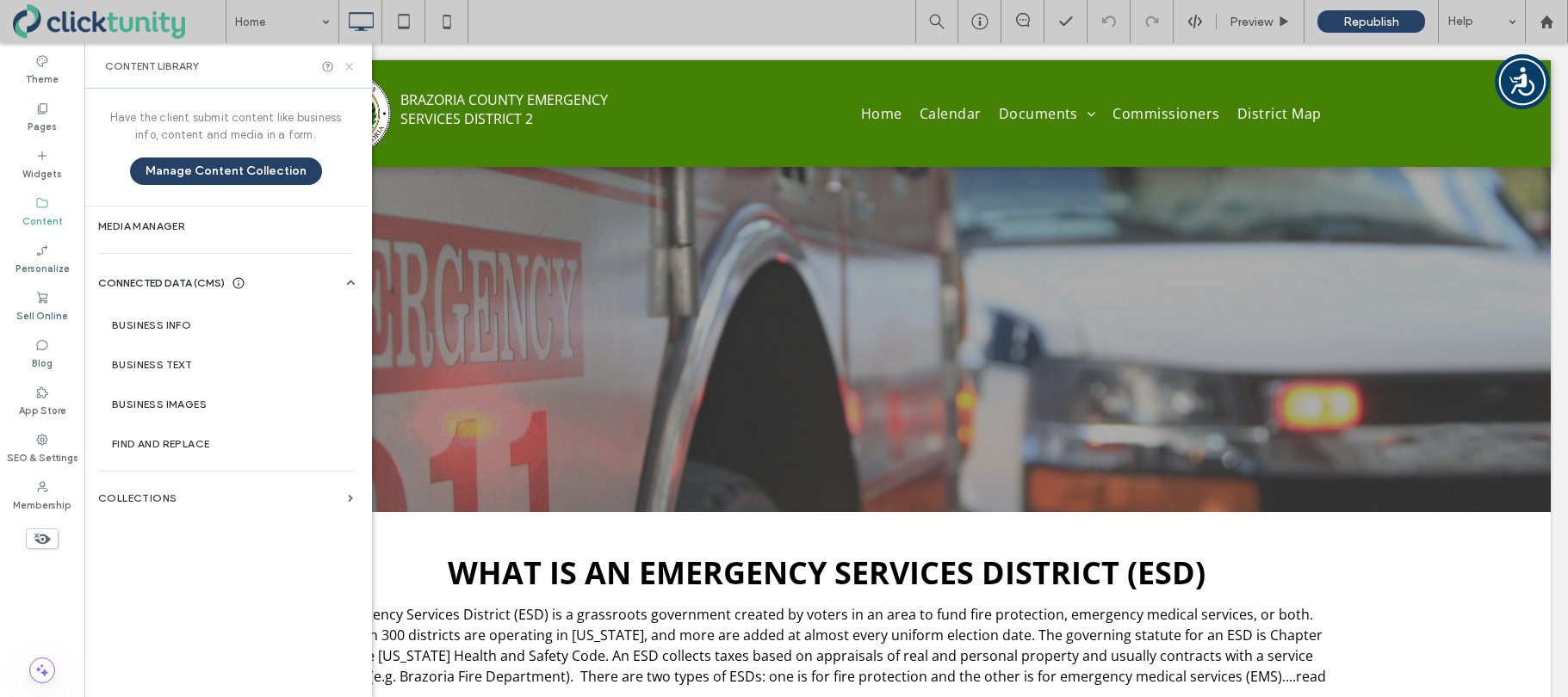
click at [350, 69] on icon at bounding box center [349, 66] width 13 height 13
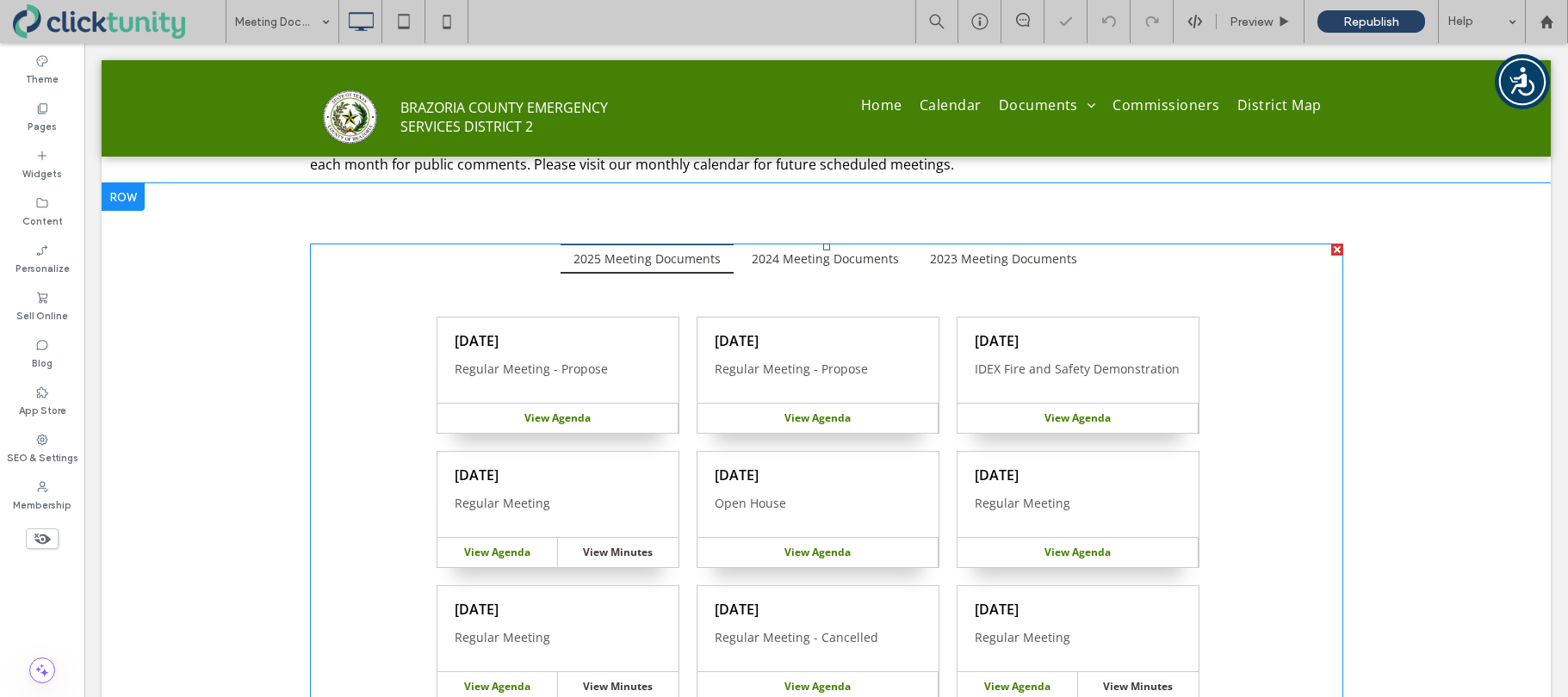
scroll to position [286, 0]
click at [687, 321] on span at bounding box center [827, 538] width 1033 height 593
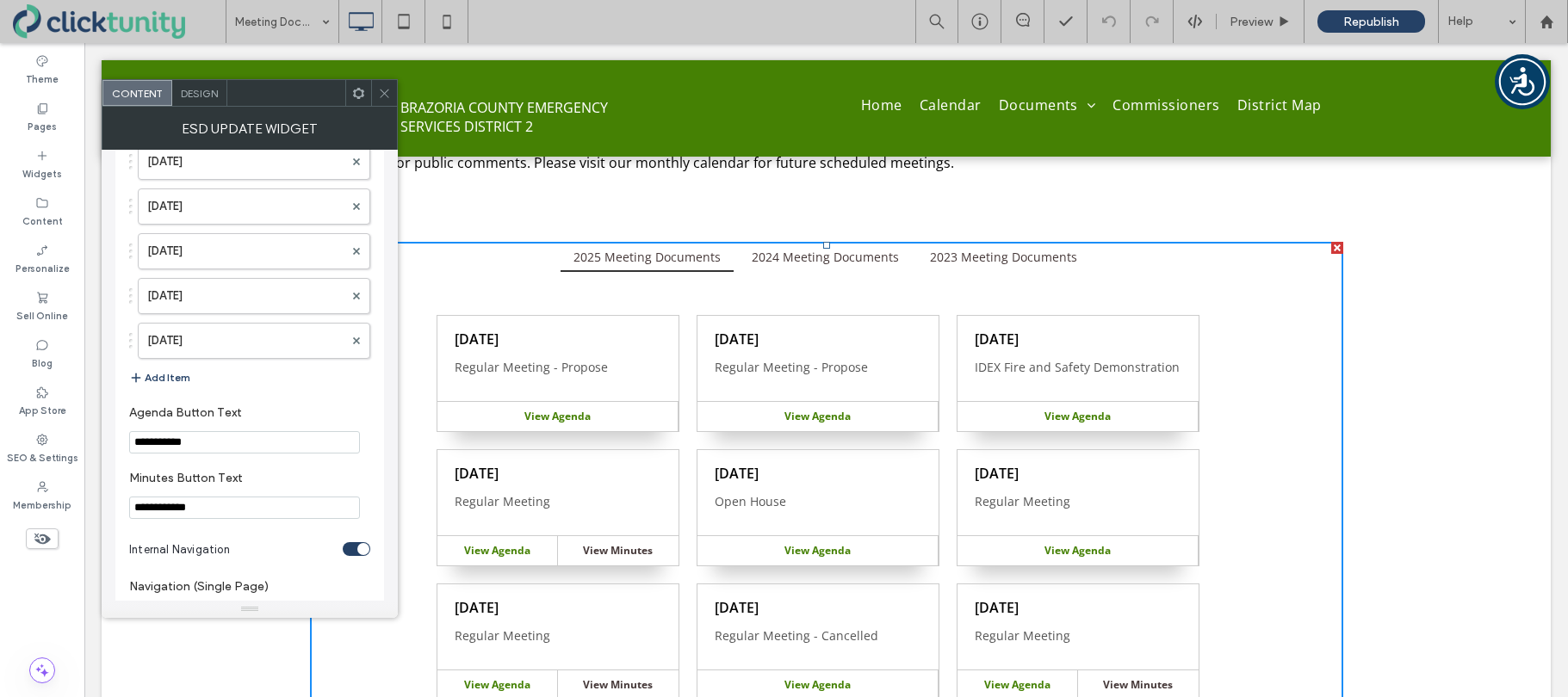
scroll to position [5204, 0]
click at [169, 375] on button "Add Item" at bounding box center [160, 380] width 61 height 21
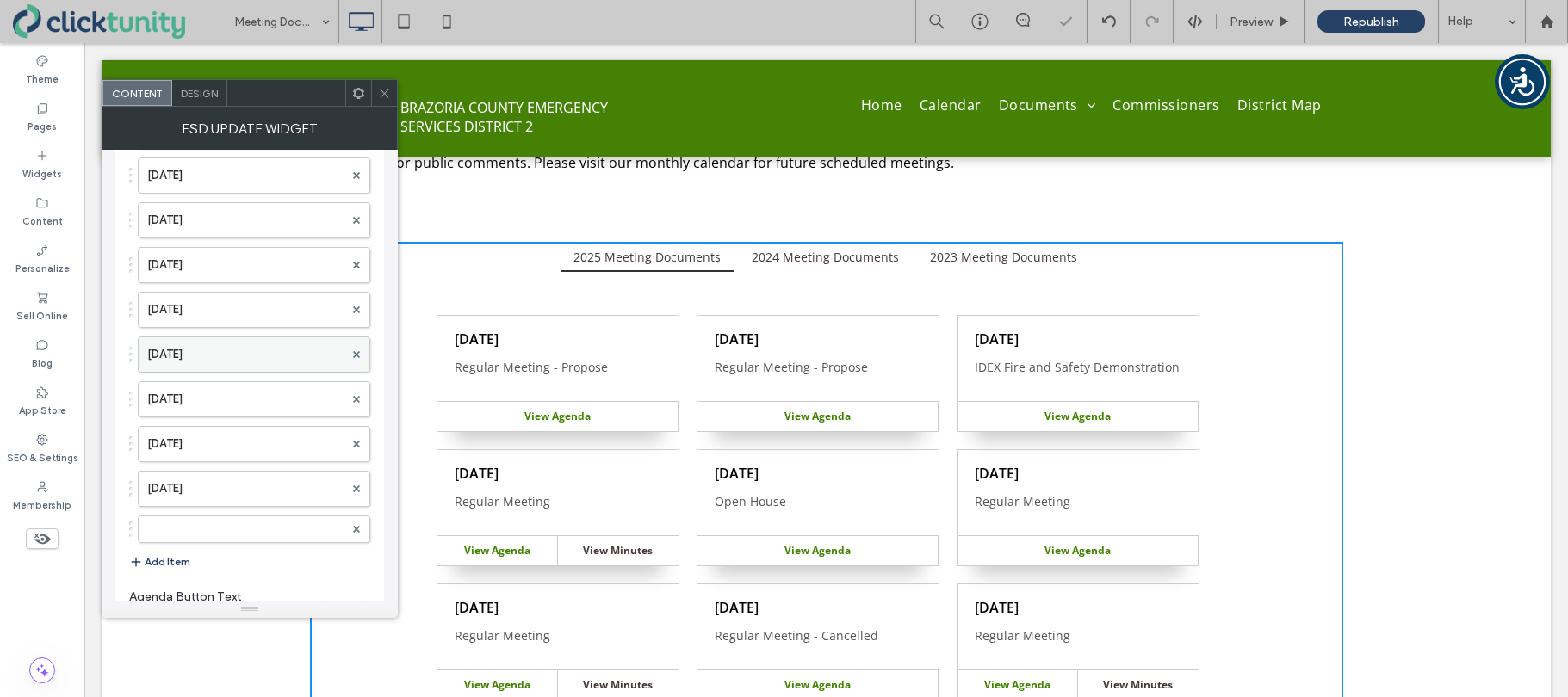
scroll to position [5013, 0]
click at [212, 577] on label at bounding box center [245, 574] width 197 height 17
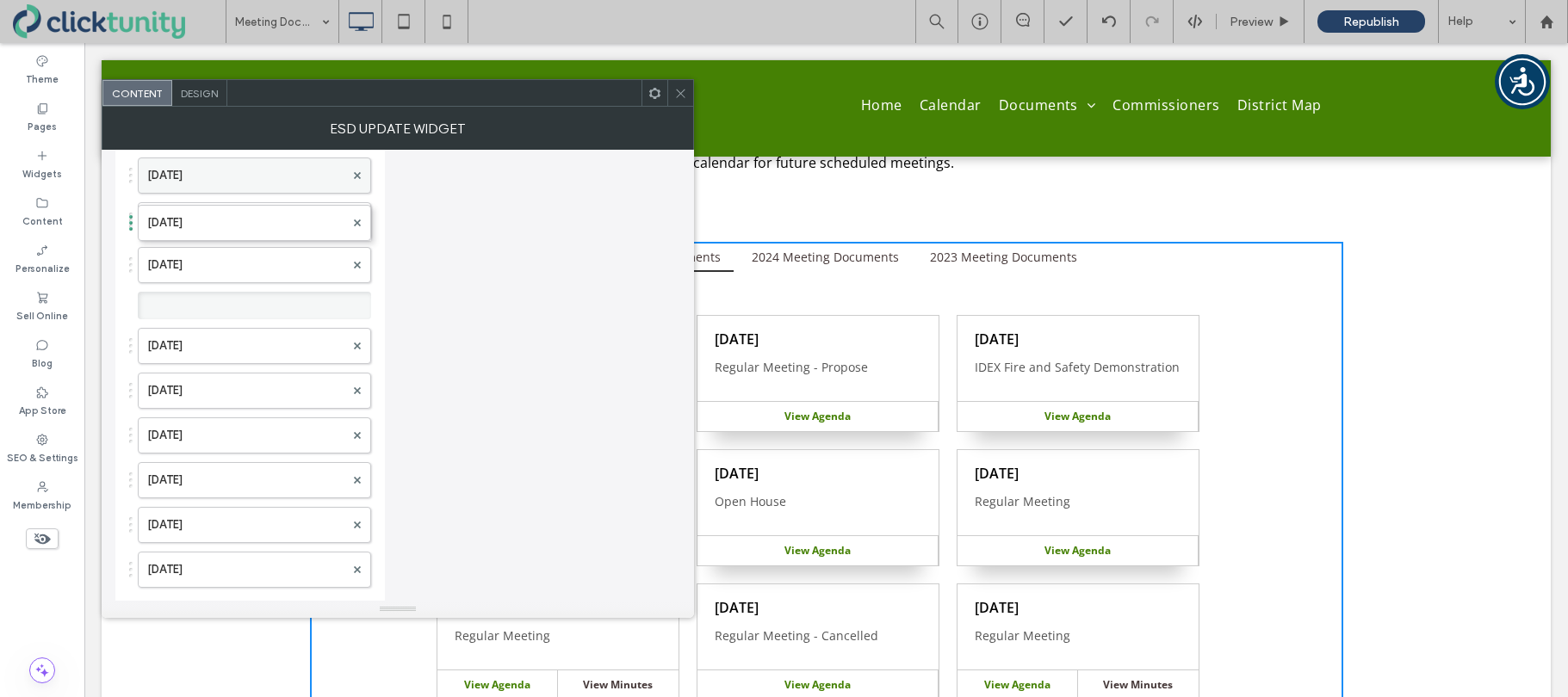
drag, startPoint x: 219, startPoint y: 572, endPoint x: 245, endPoint y: 166, distance: 406.8
click at [681, 97] on icon at bounding box center [680, 93] width 13 height 13
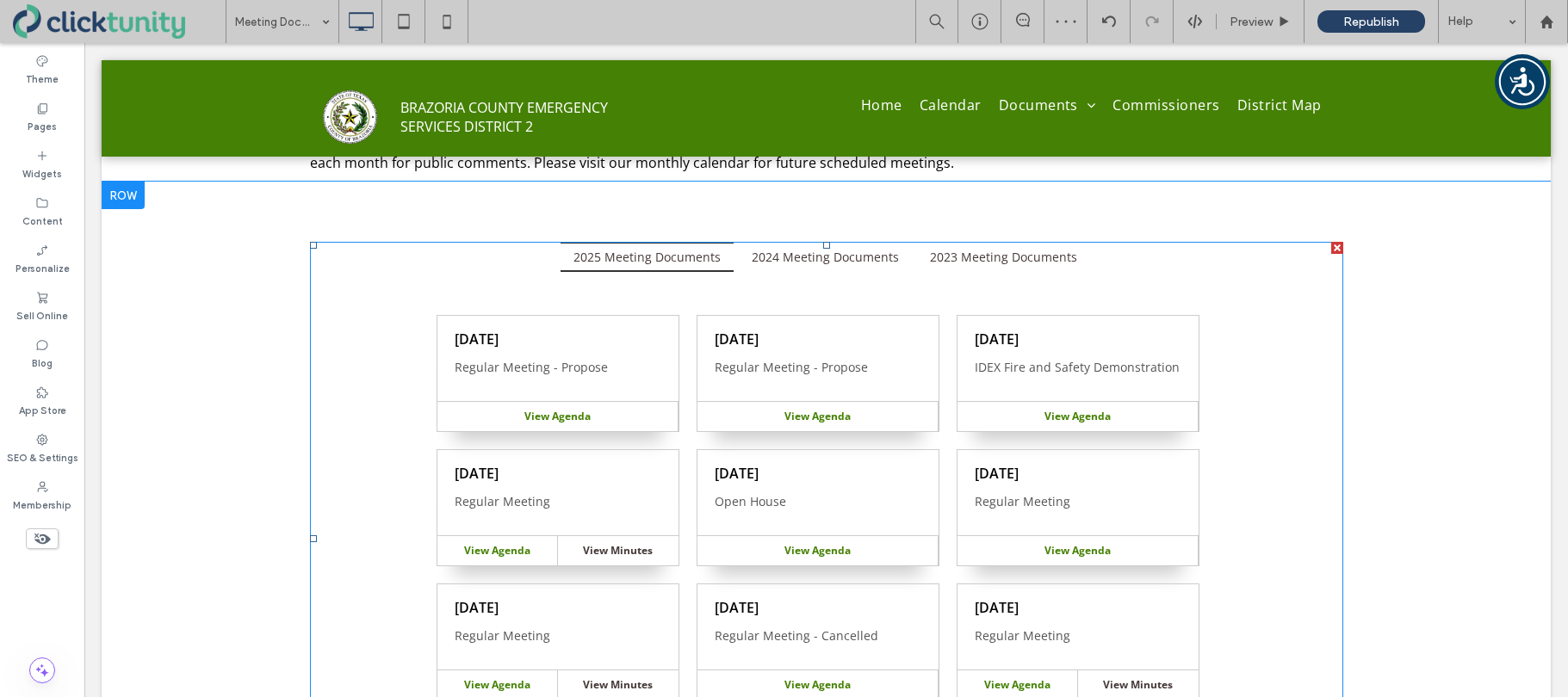
click at [675, 342] on span at bounding box center [827, 538] width 1033 height 593
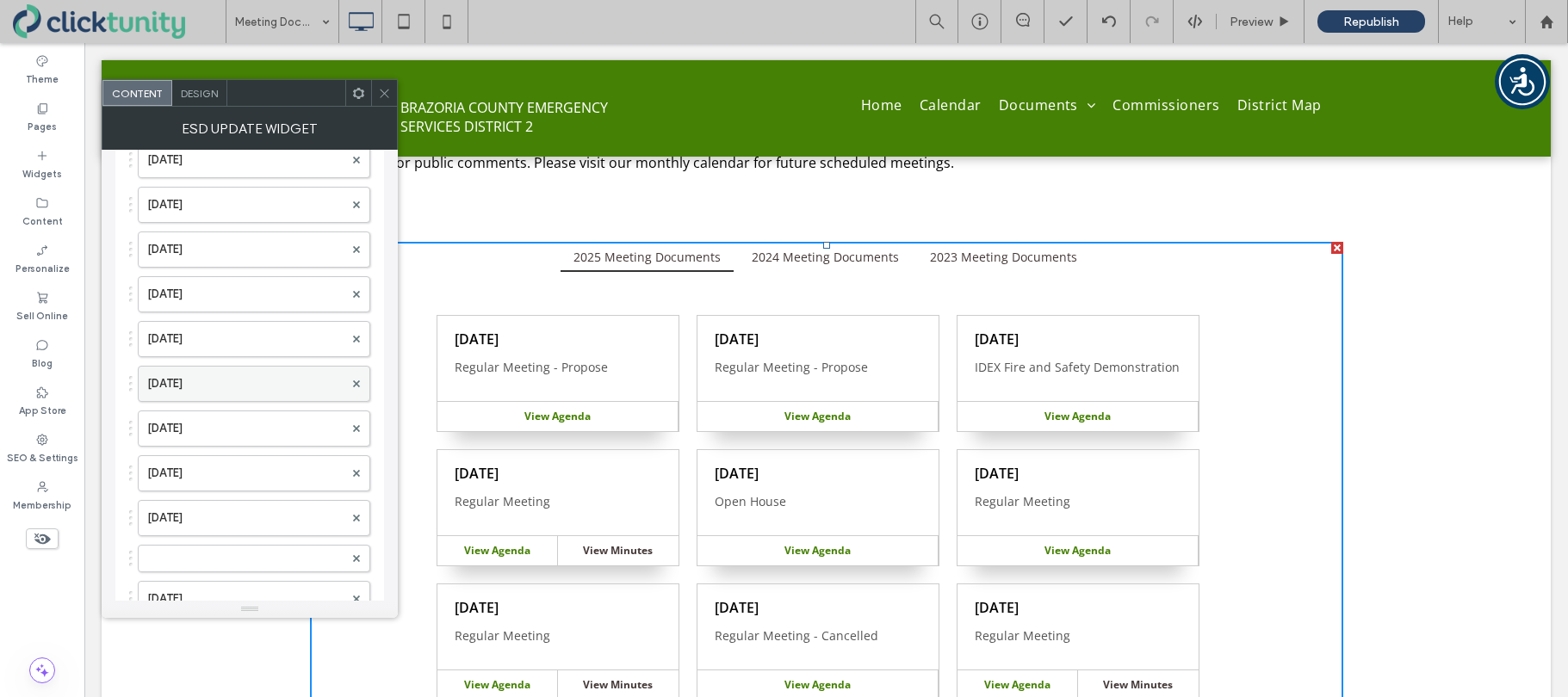
scroll to position [4758, 0]
click at [191, 549] on div at bounding box center [254, 562] width 232 height 28
click at [191, 555] on label at bounding box center [245, 561] width 197 height 17
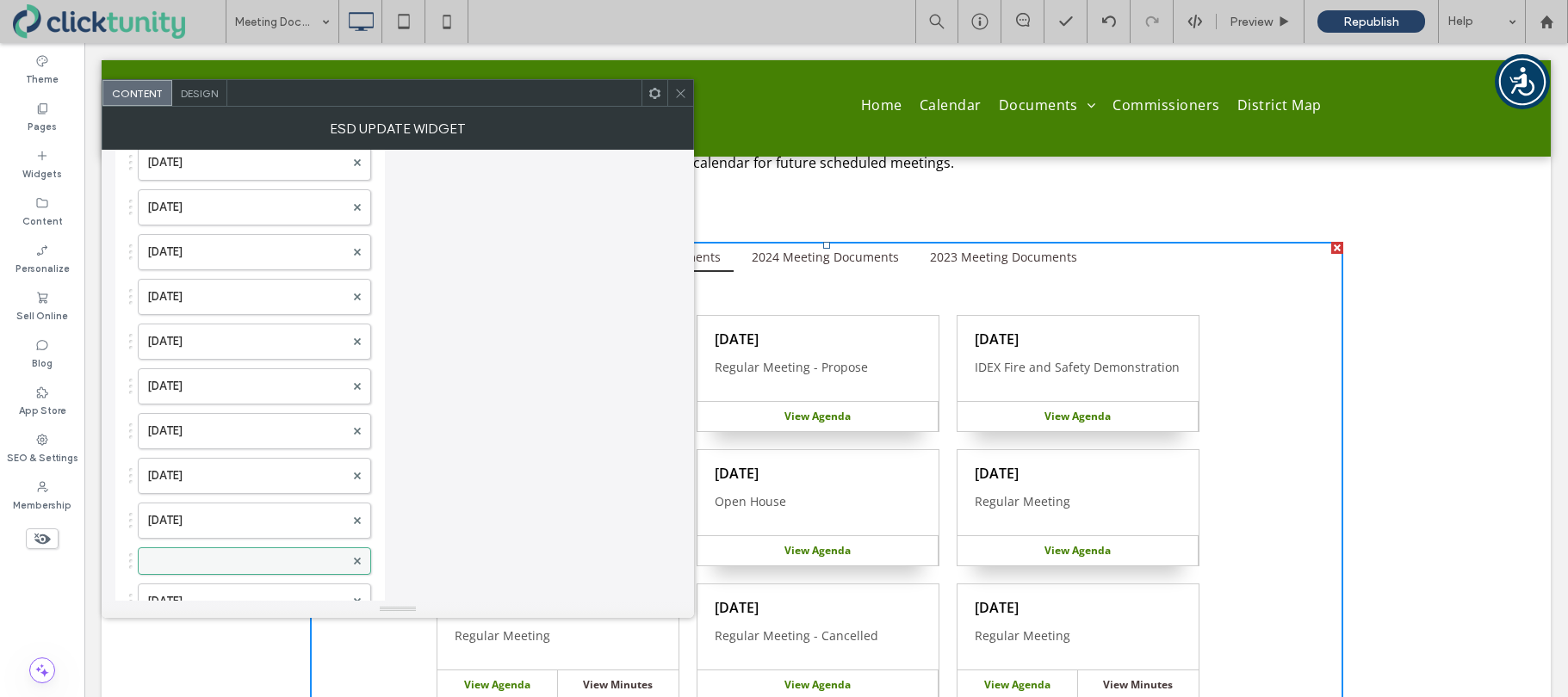
click at [192, 556] on label at bounding box center [246, 561] width 198 height 17
click at [191, 556] on label at bounding box center [246, 561] width 198 height 17
click at [188, 556] on label at bounding box center [246, 561] width 198 height 17
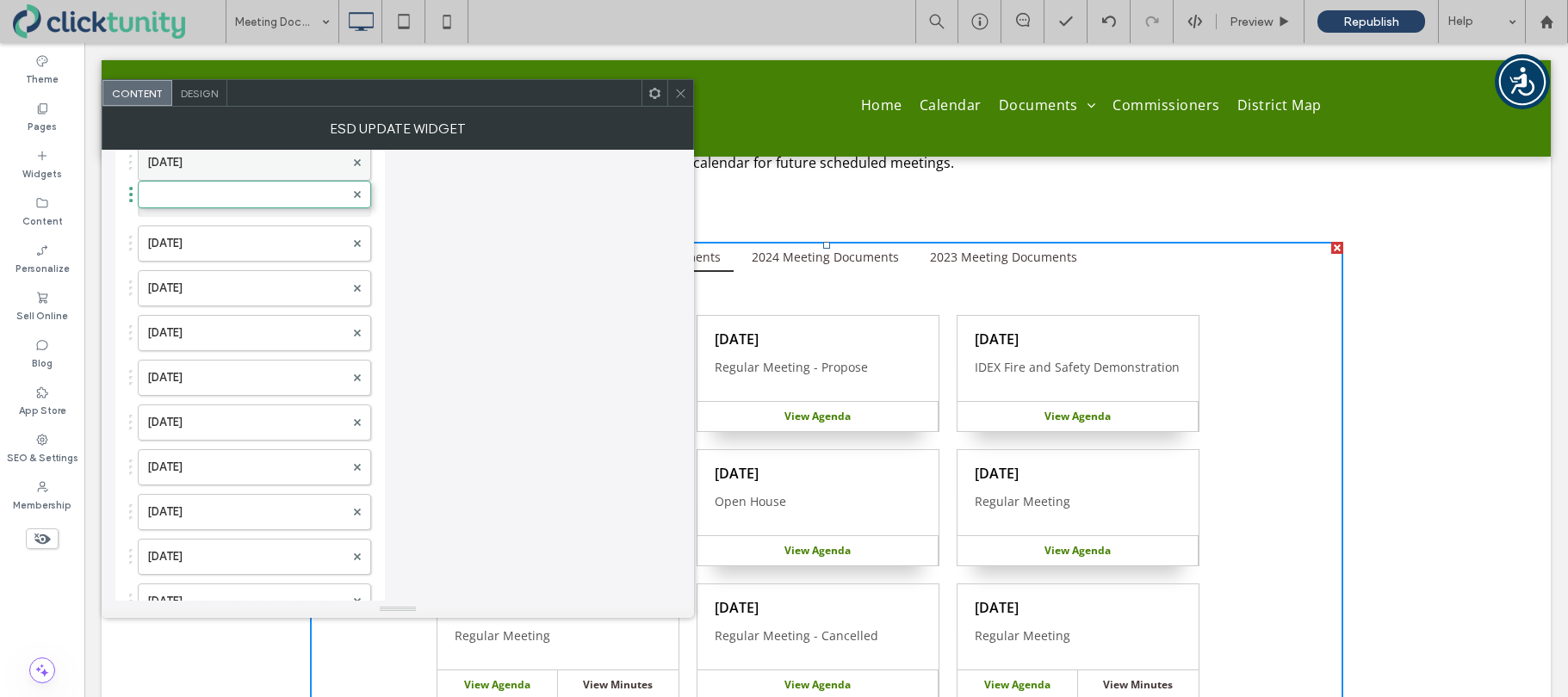
drag, startPoint x: 132, startPoint y: 558, endPoint x: 170, endPoint y: 180, distance: 379.9
click at [181, 197] on label at bounding box center [246, 204] width 198 height 17
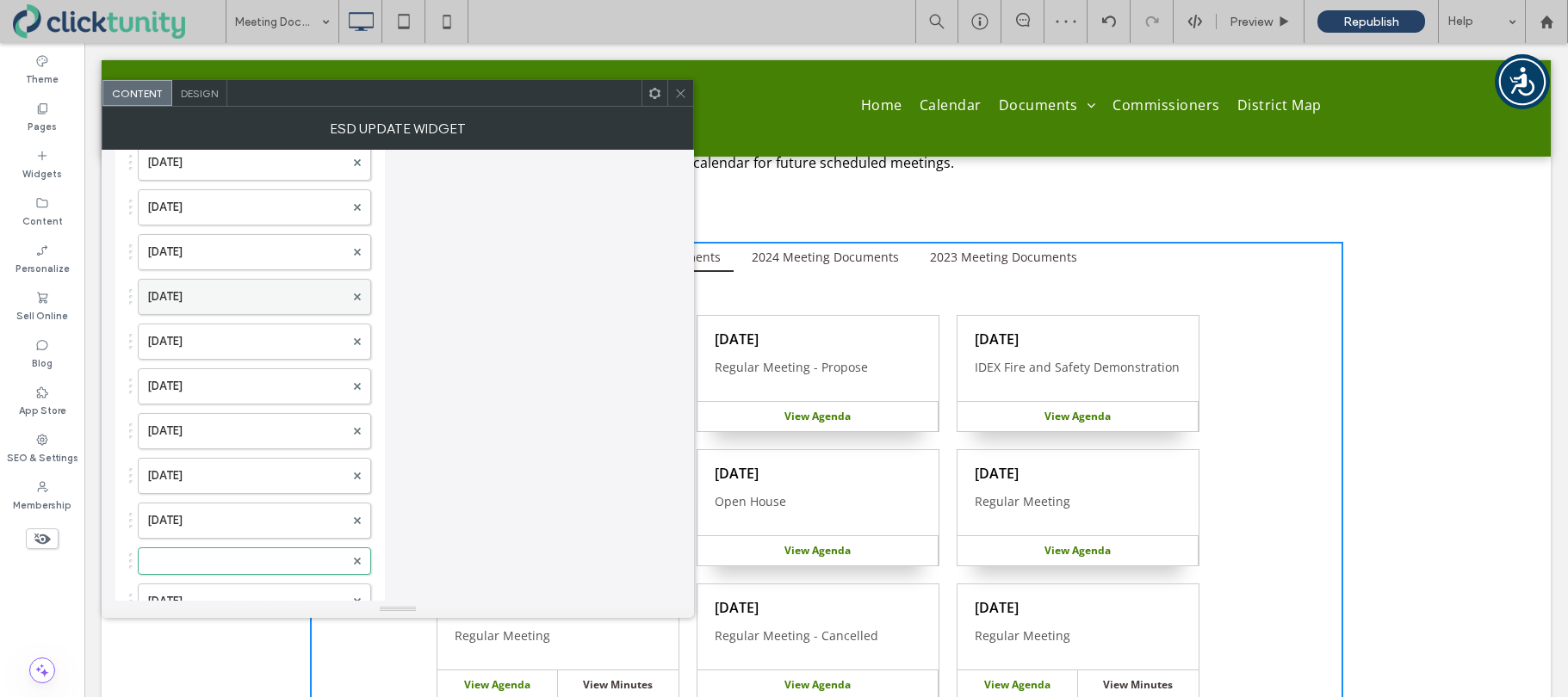
scroll to position [4386, 0]
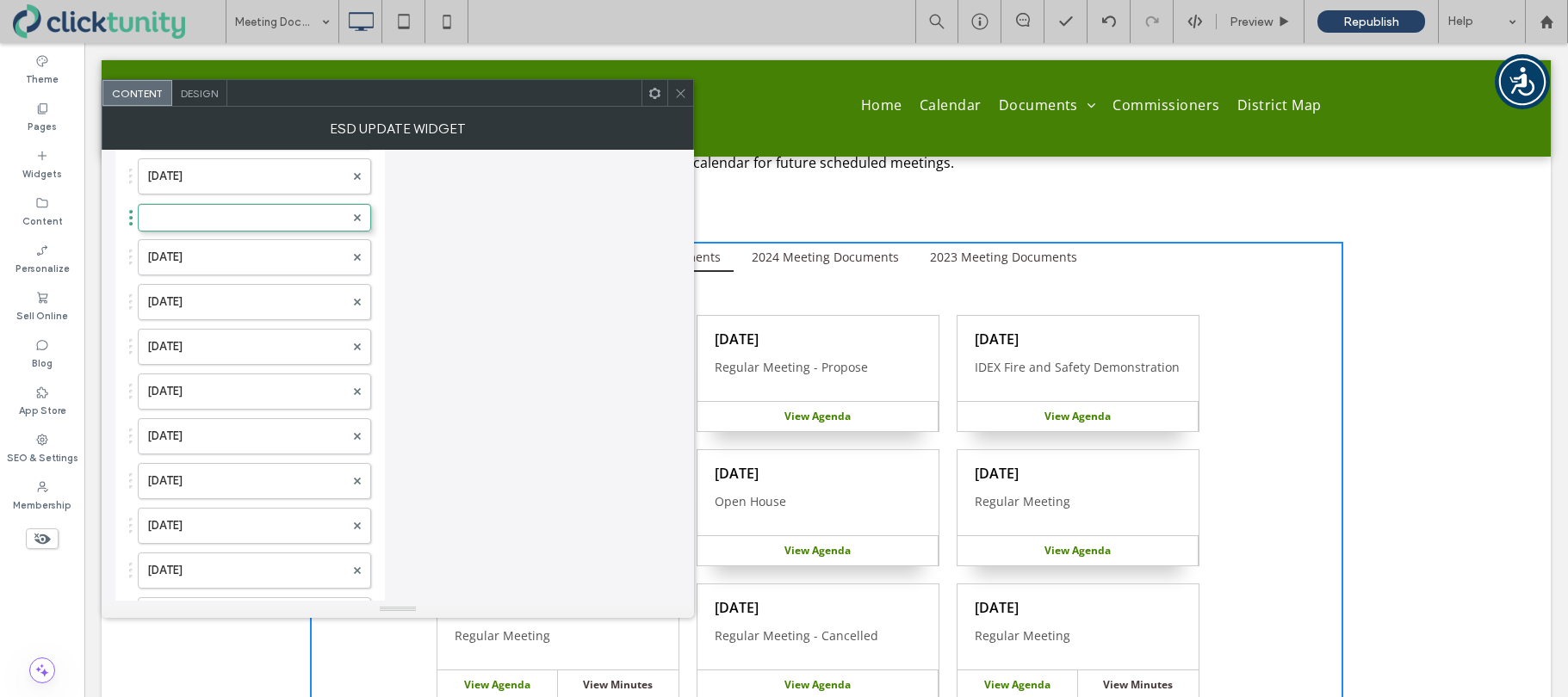
drag, startPoint x: 130, startPoint y: 576, endPoint x: 144, endPoint y: 196, distance: 380.3
drag, startPoint x: 164, startPoint y: 212, endPoint x: 176, endPoint y: 222, distance: 15.6
click at [164, 212] on label at bounding box center [246, 217] width 198 height 17
drag, startPoint x: 130, startPoint y: 573, endPoint x: 140, endPoint y: 208, distance: 365.1
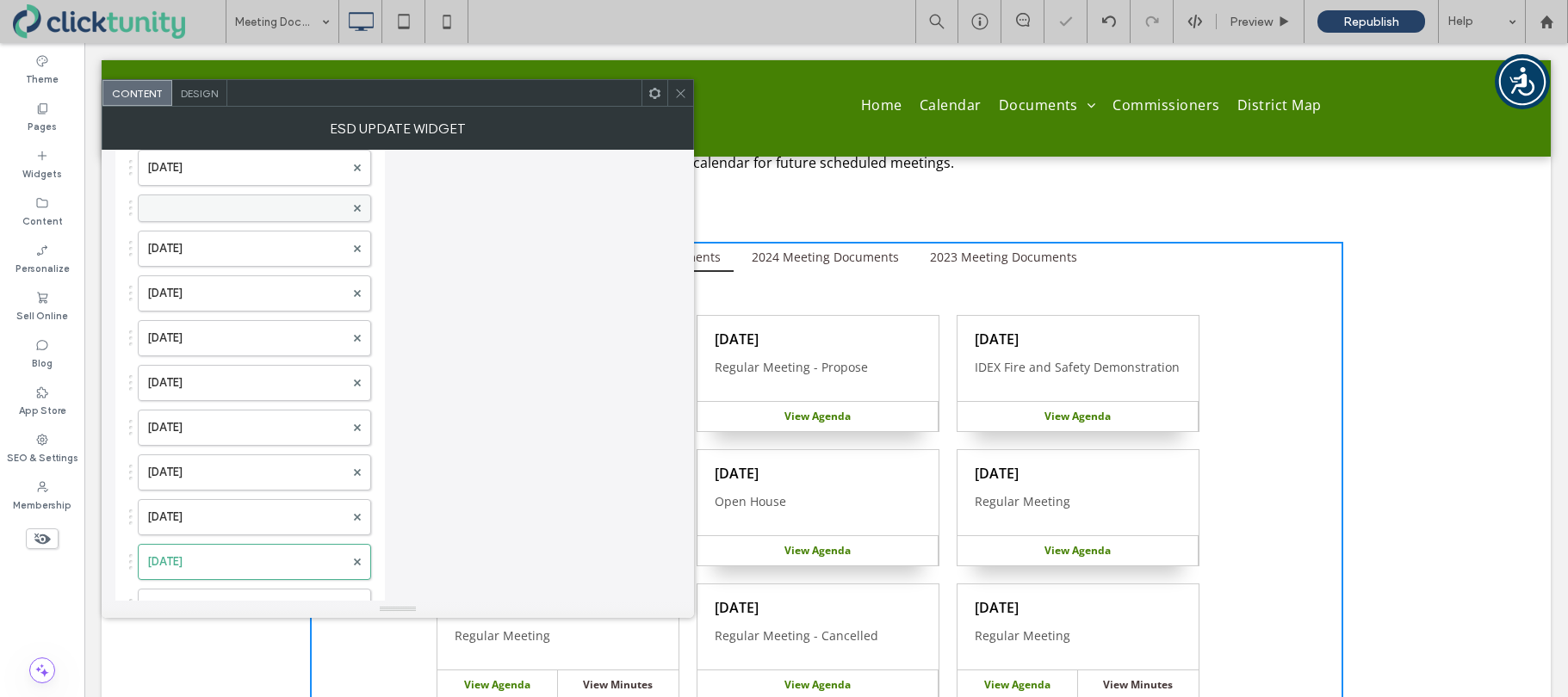
click at [158, 207] on label at bounding box center [246, 209] width 198 height 17
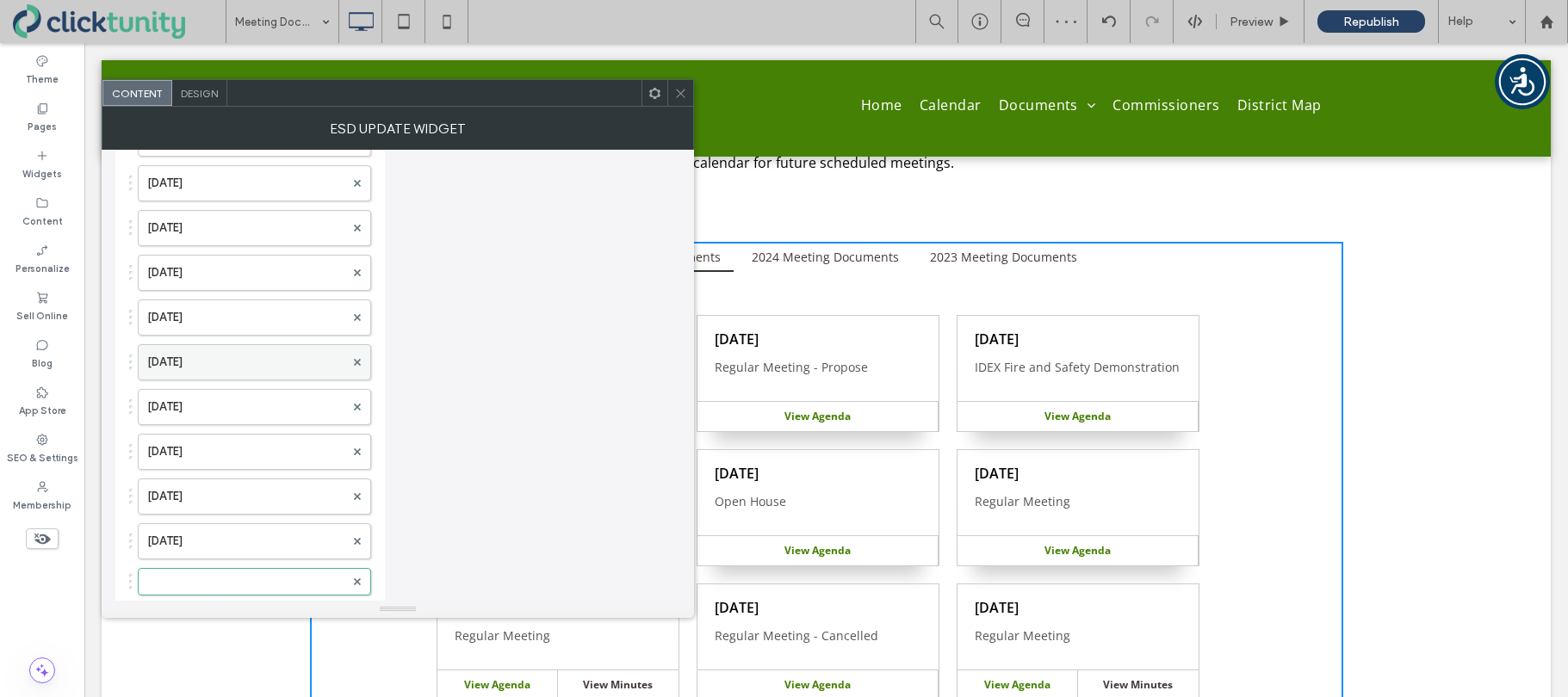
scroll to position [3662, 0]
drag, startPoint x: 132, startPoint y: 581, endPoint x: 134, endPoint y: 200, distance: 381.0
drag, startPoint x: 180, startPoint y: 215, endPoint x: 212, endPoint y: 246, distance: 44.6
click at [180, 216] on label at bounding box center [246, 224] width 198 height 17
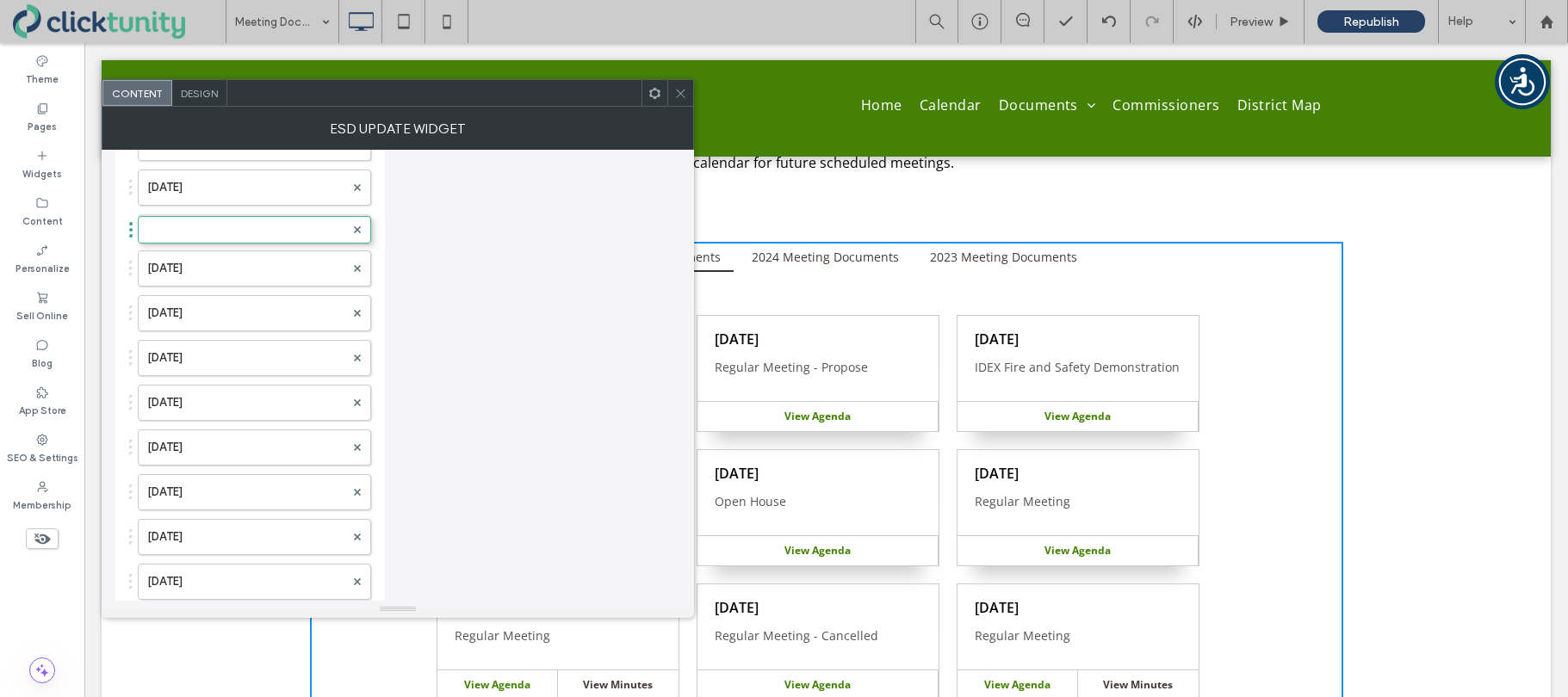
drag, startPoint x: 130, startPoint y: 585, endPoint x: 130, endPoint y: 220, distance: 365.0
drag, startPoint x: 148, startPoint y: 221, endPoint x: 187, endPoint y: 235, distance: 41.4
click at [149, 221] on label at bounding box center [246, 228] width 198 height 17
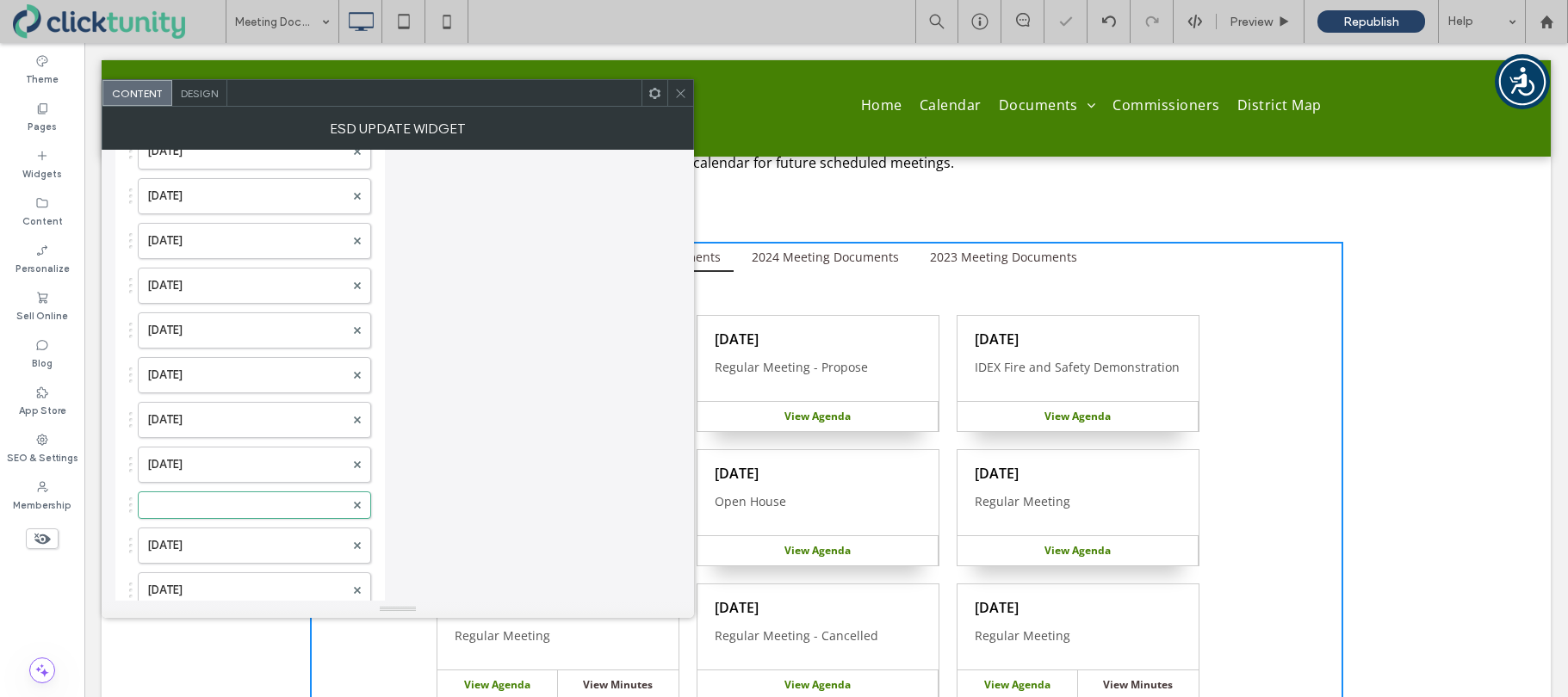
scroll to position [2964, 0]
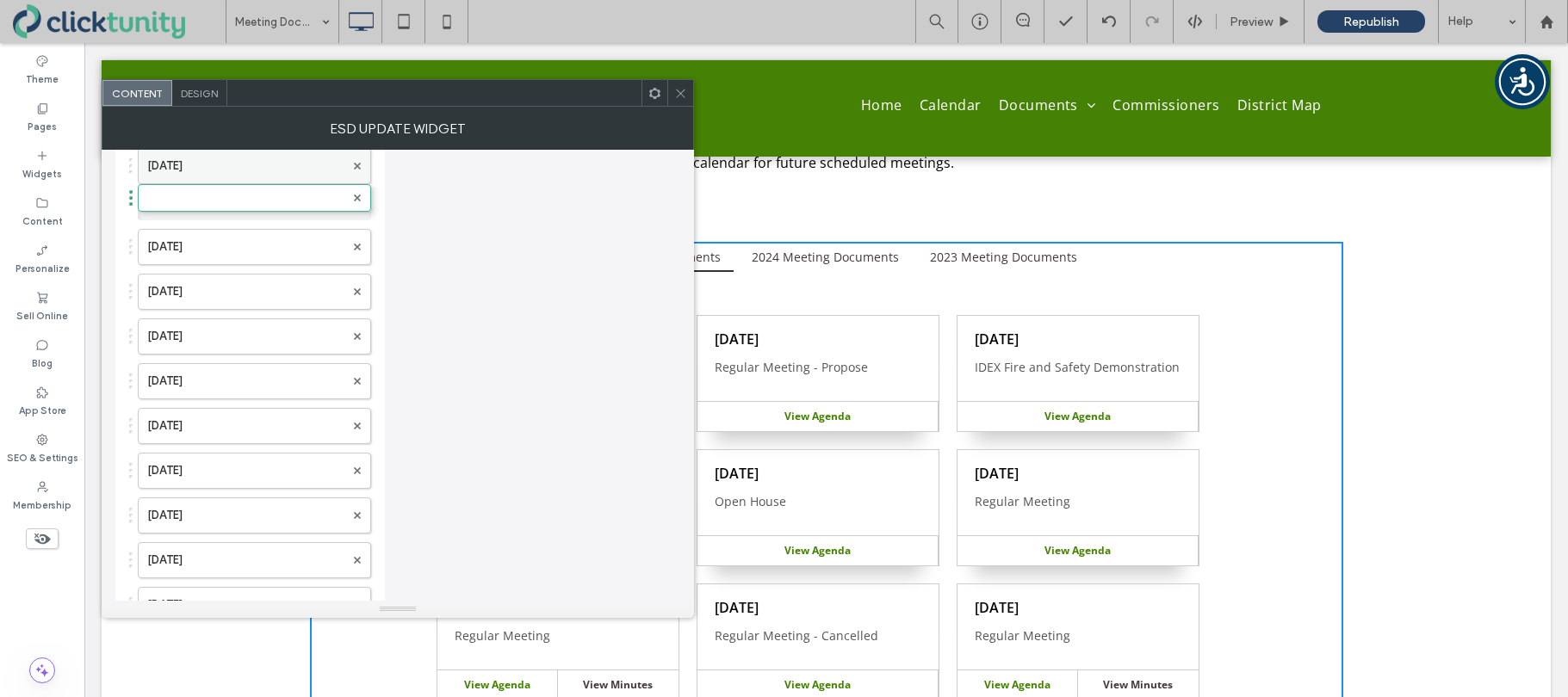
drag, startPoint x: 131, startPoint y: 563, endPoint x: 152, endPoint y: 179, distance: 384.6
click at [178, 201] on label at bounding box center [246, 207] width 198 height 17
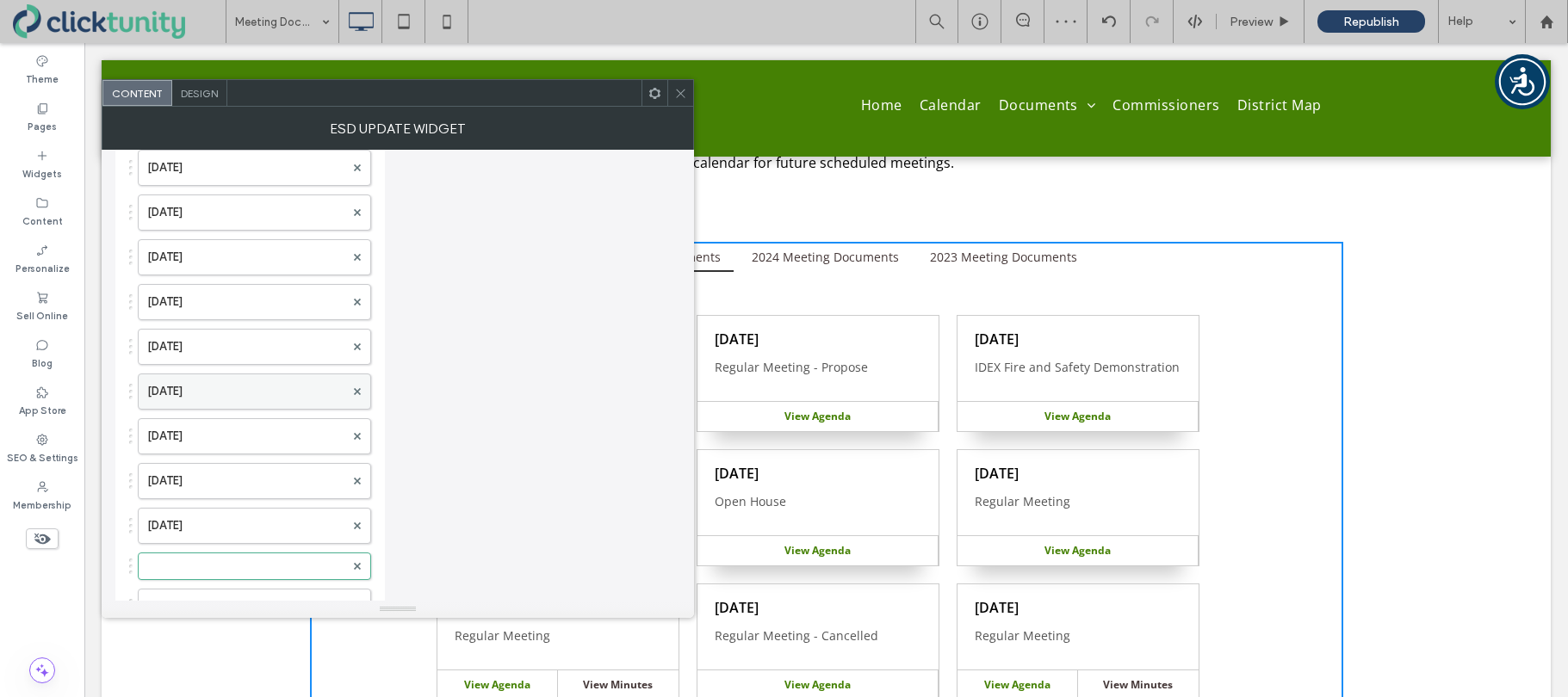
scroll to position [2602, 0]
drag, startPoint x: 130, startPoint y: 569, endPoint x: 136, endPoint y: 210, distance: 359.1
click at [163, 254] on label at bounding box center [246, 256] width 198 height 17
drag, startPoint x: 130, startPoint y: 576, endPoint x: 152, endPoint y: 207, distance: 369.7
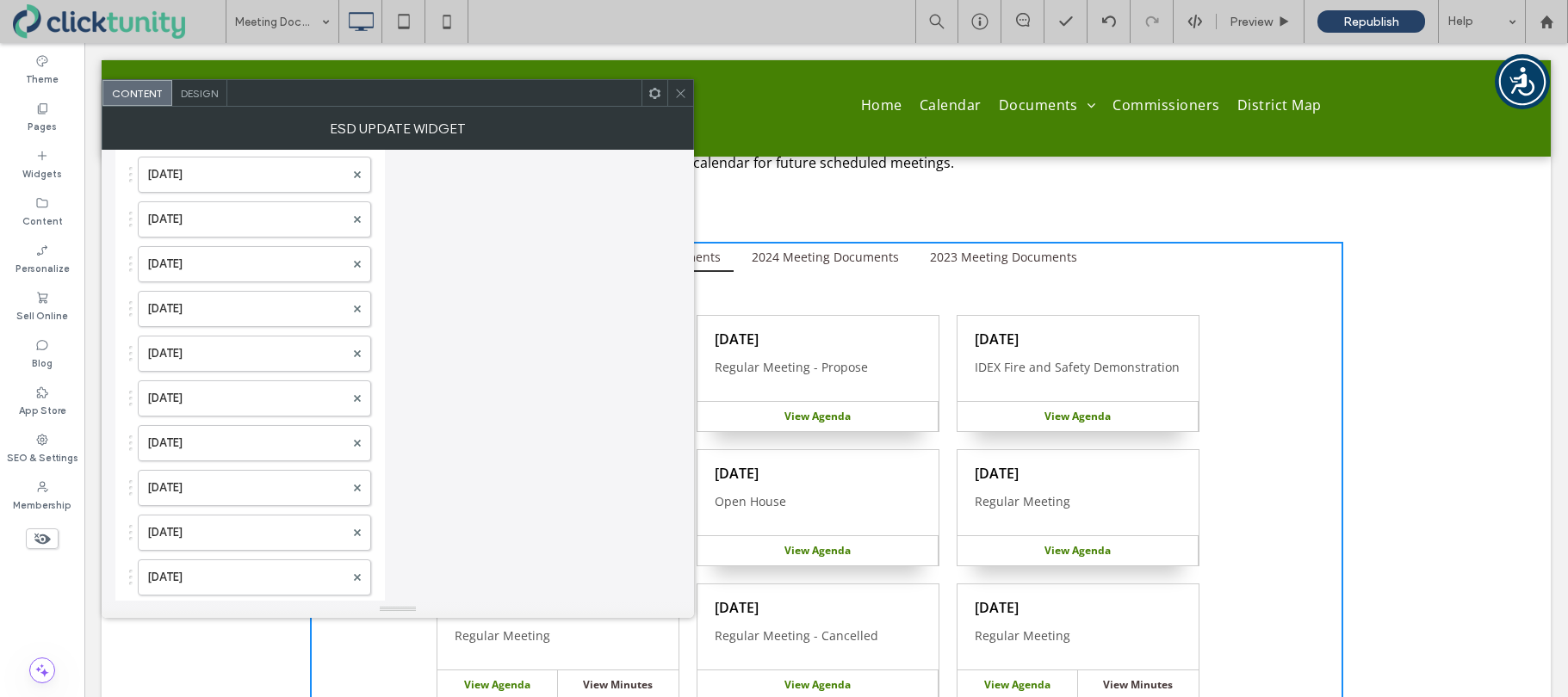
click at [677, 100] on span at bounding box center [680, 93] width 13 height 26
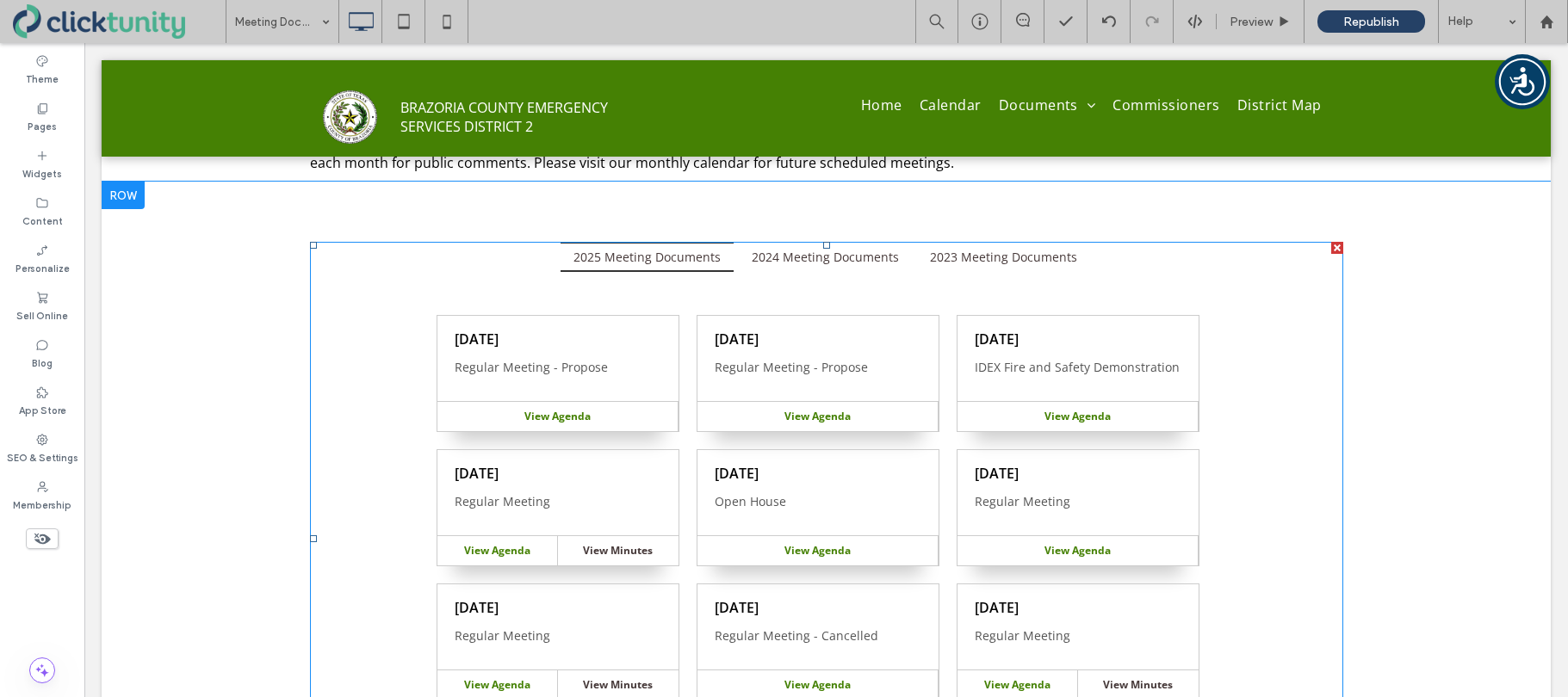
click at [448, 376] on span at bounding box center [827, 538] width 1033 height 593
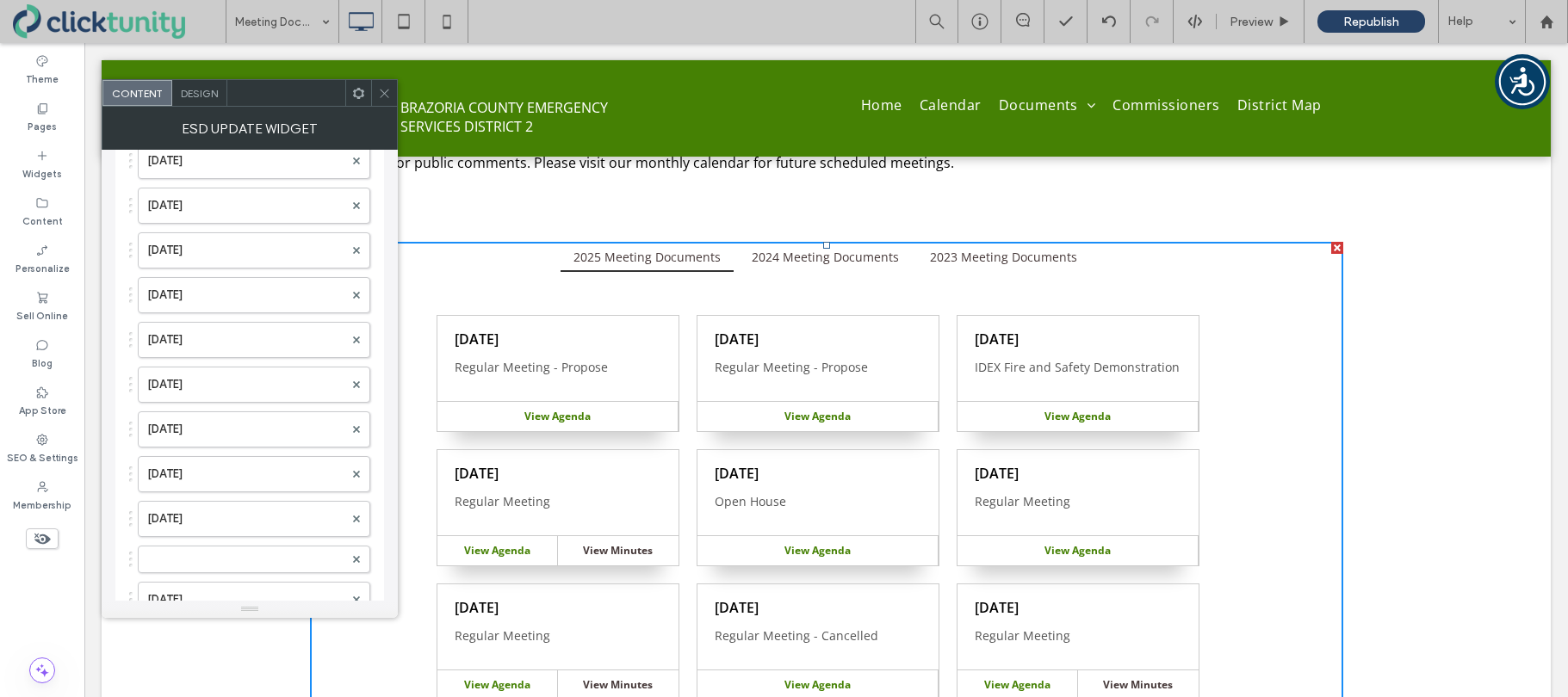
scroll to position [2300, 0]
click at [160, 553] on label at bounding box center [245, 557] width 197 height 17
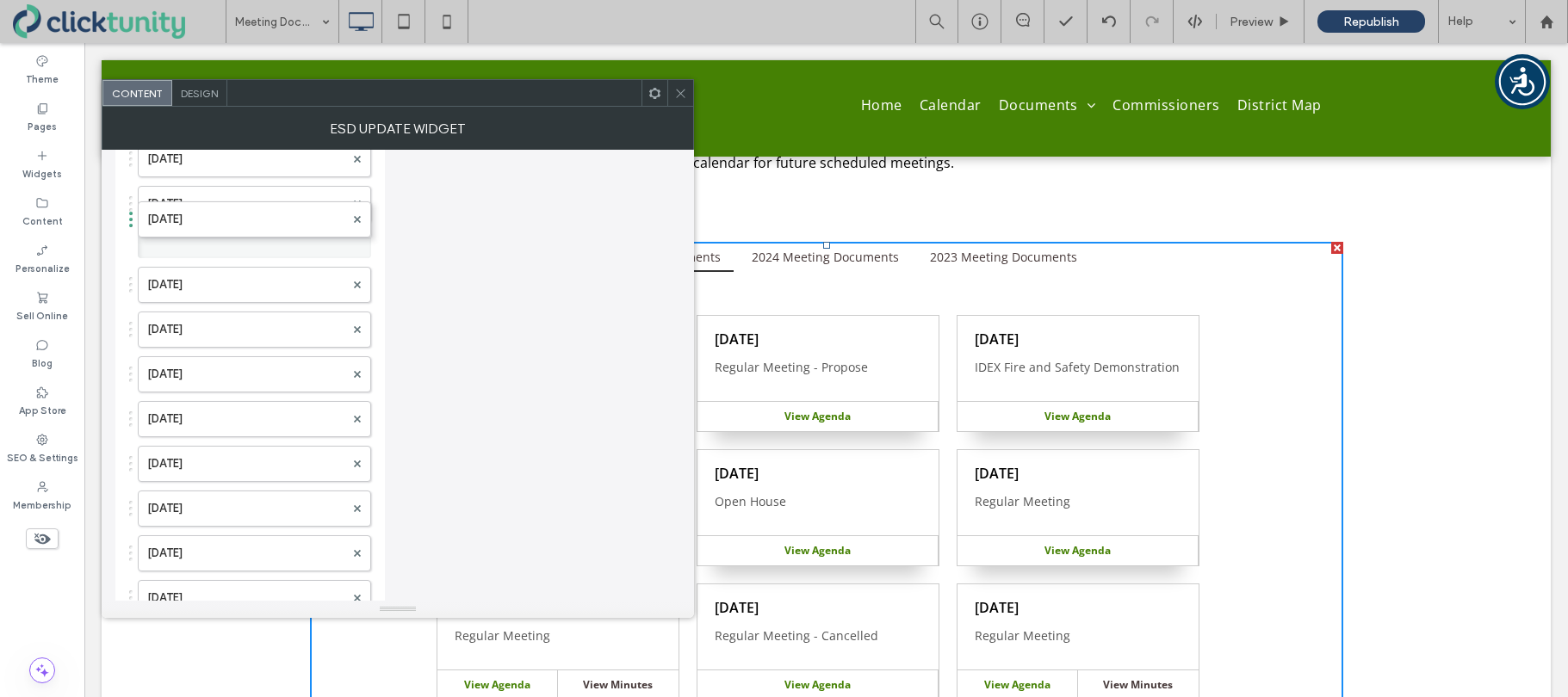
drag, startPoint x: 130, startPoint y: 561, endPoint x: 148, endPoint y: 183, distance: 378.4
click at [681, 96] on icon at bounding box center [680, 93] width 13 height 13
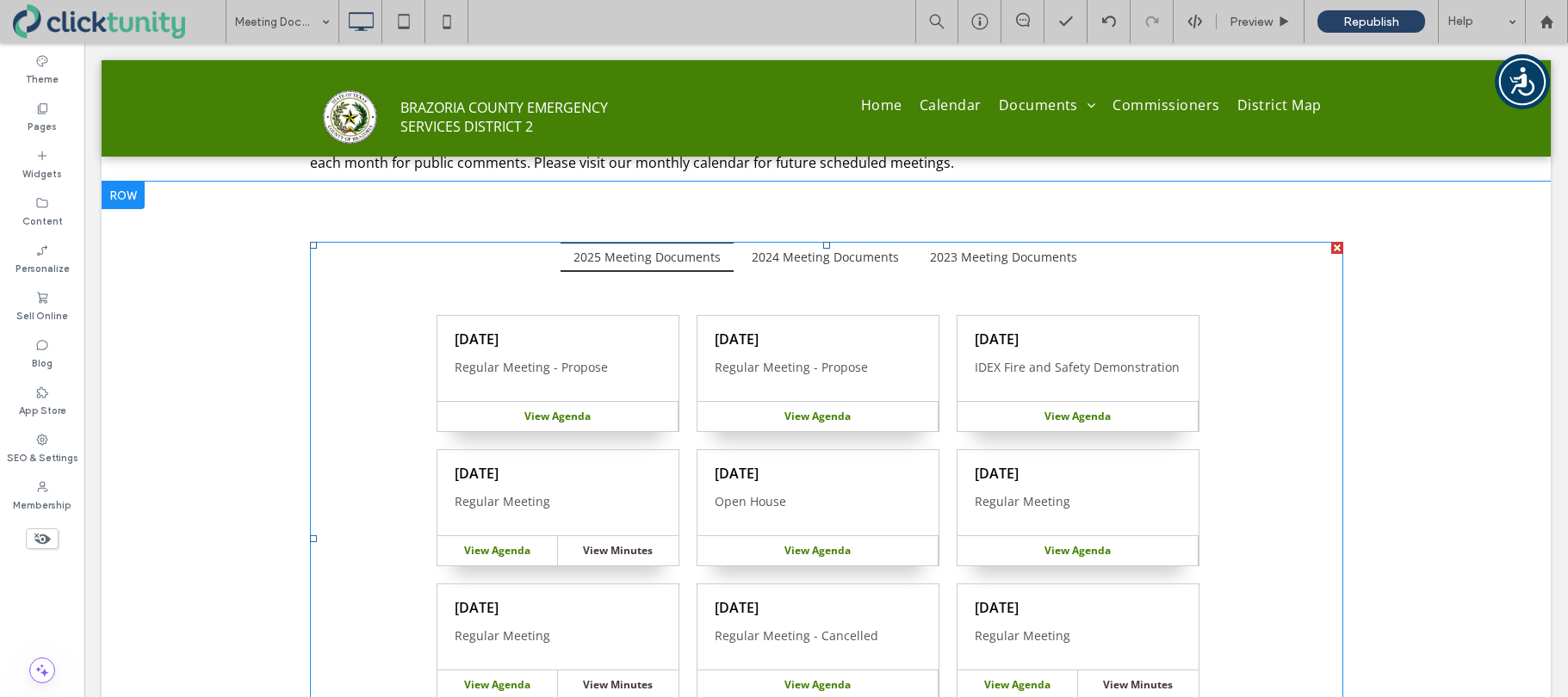
click at [563, 317] on span at bounding box center [827, 538] width 1033 height 593
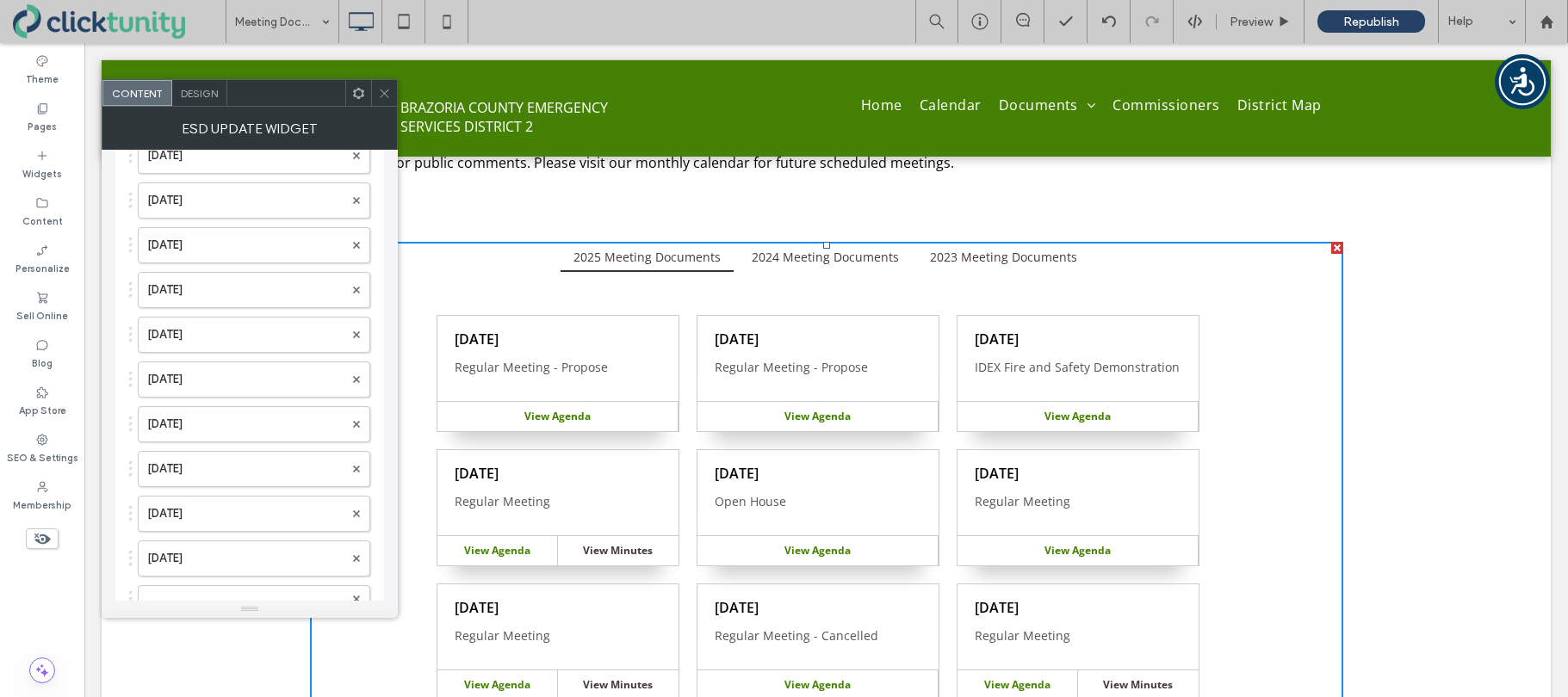
scroll to position [2267, 0]
click at [156, 584] on label at bounding box center [245, 591] width 197 height 17
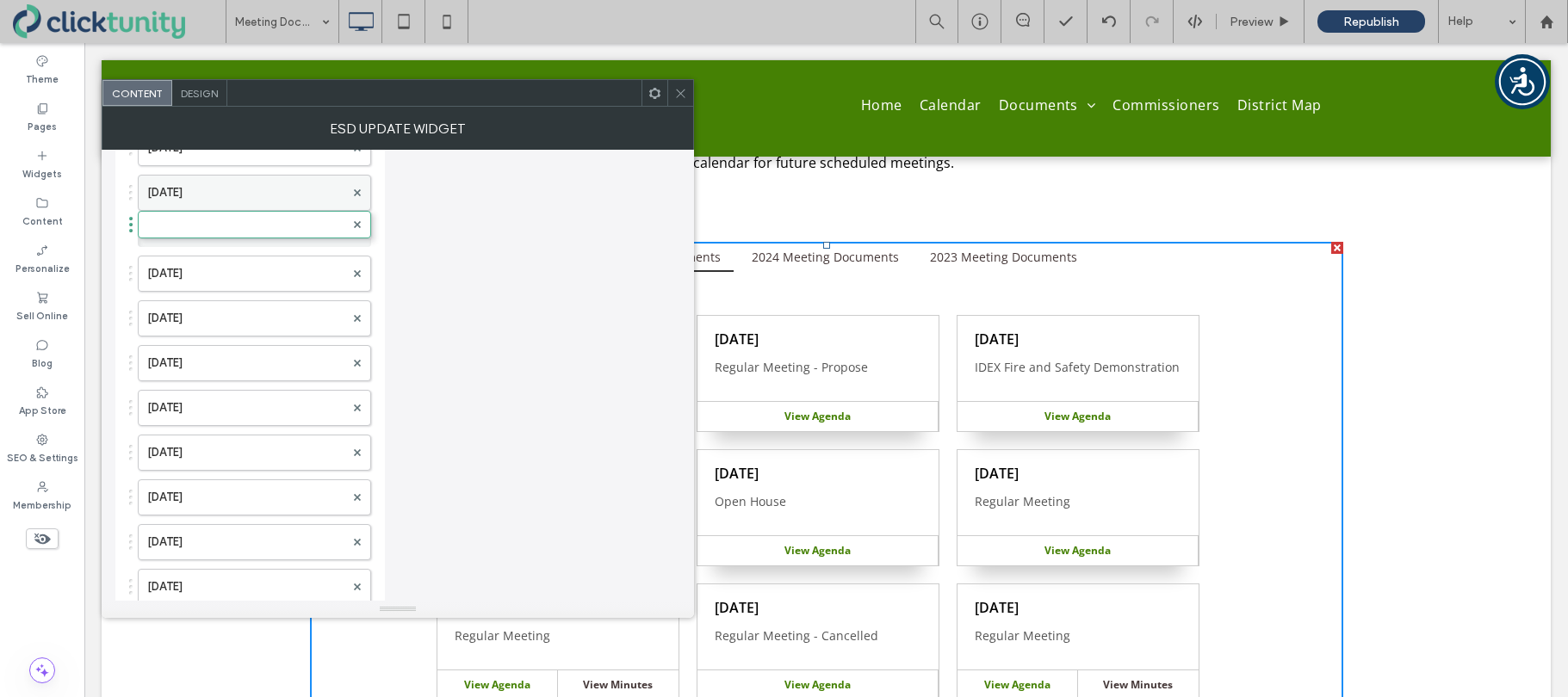
drag, startPoint x: 160, startPoint y: 590, endPoint x: 176, endPoint y: 204, distance: 386.3
click at [183, 224] on label at bounding box center [246, 233] width 198 height 17
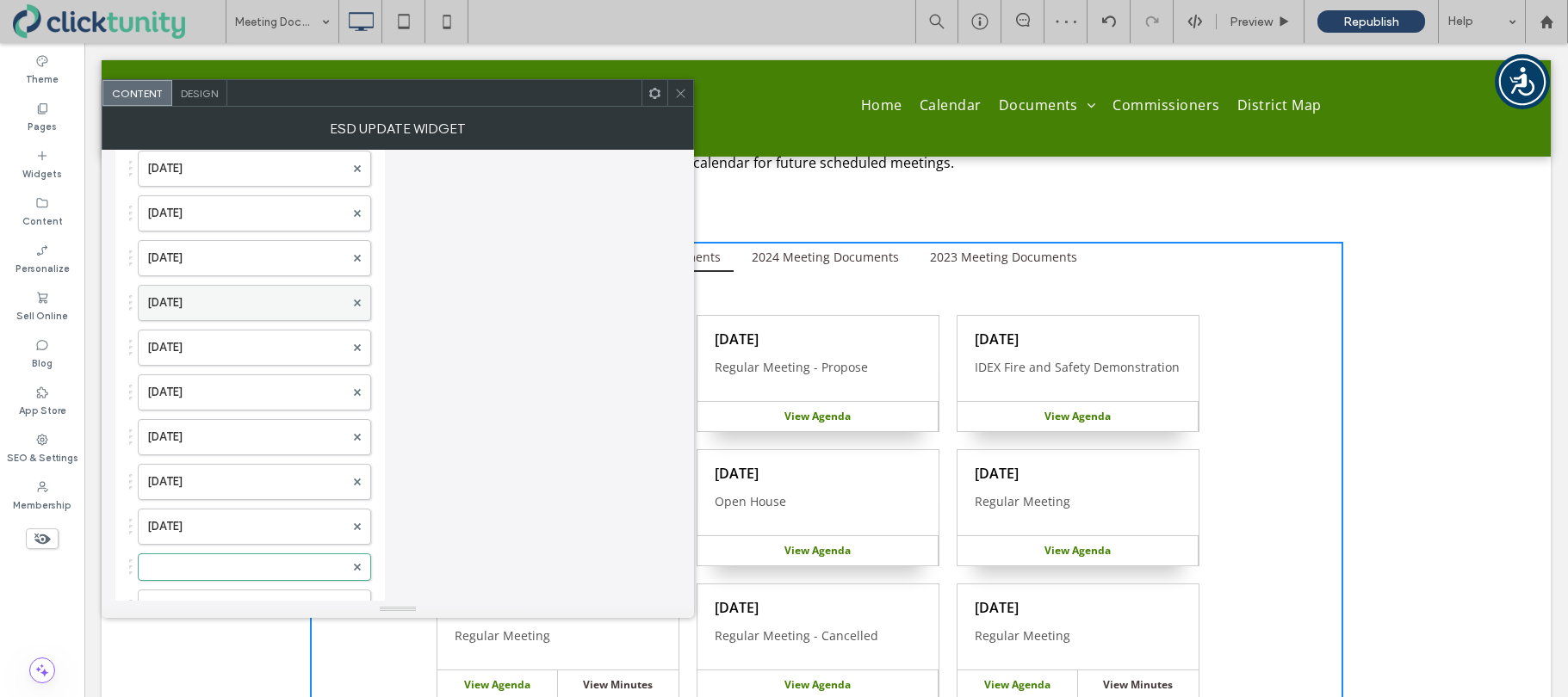
scroll to position [1931, 0]
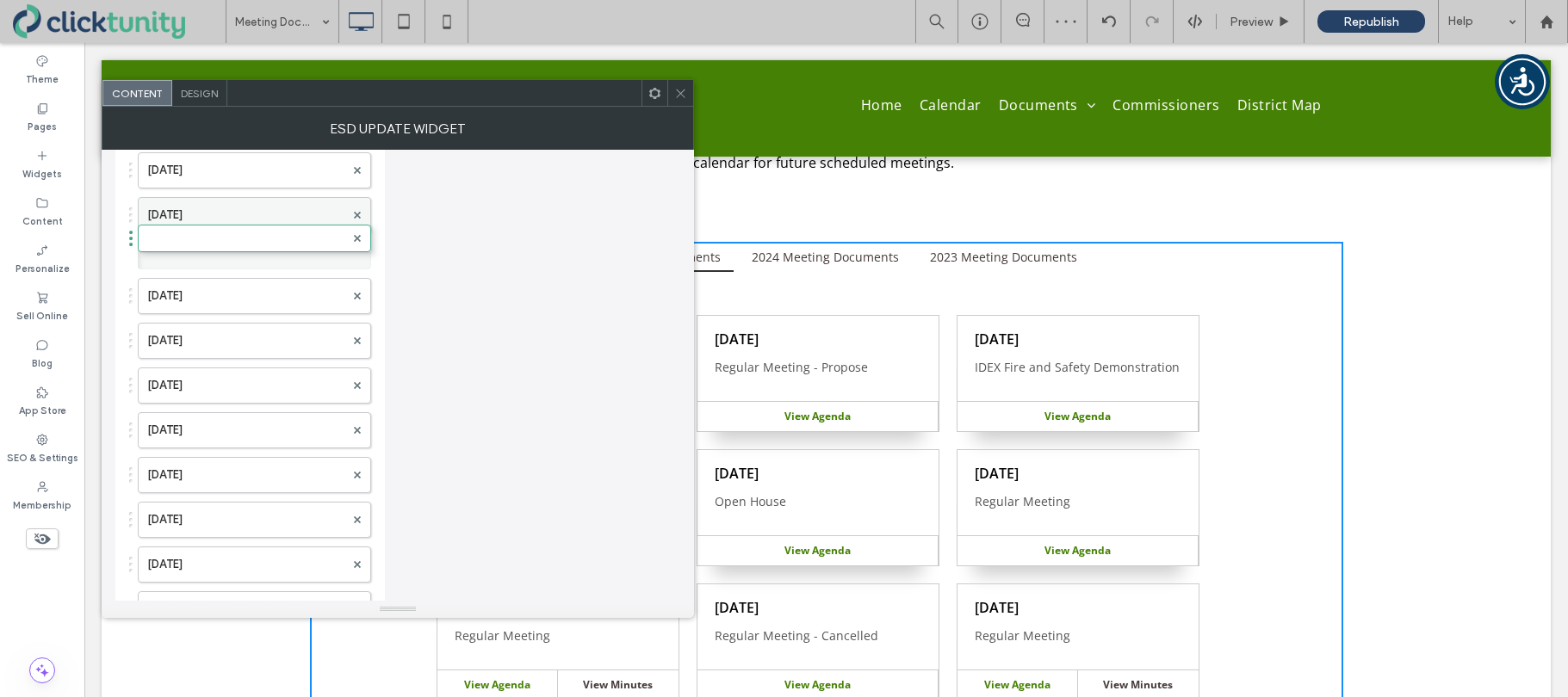
drag, startPoint x: 208, startPoint y: 565, endPoint x: 209, endPoint y: 202, distance: 363.0
click at [200, 249] on label at bounding box center [246, 256] width 198 height 17
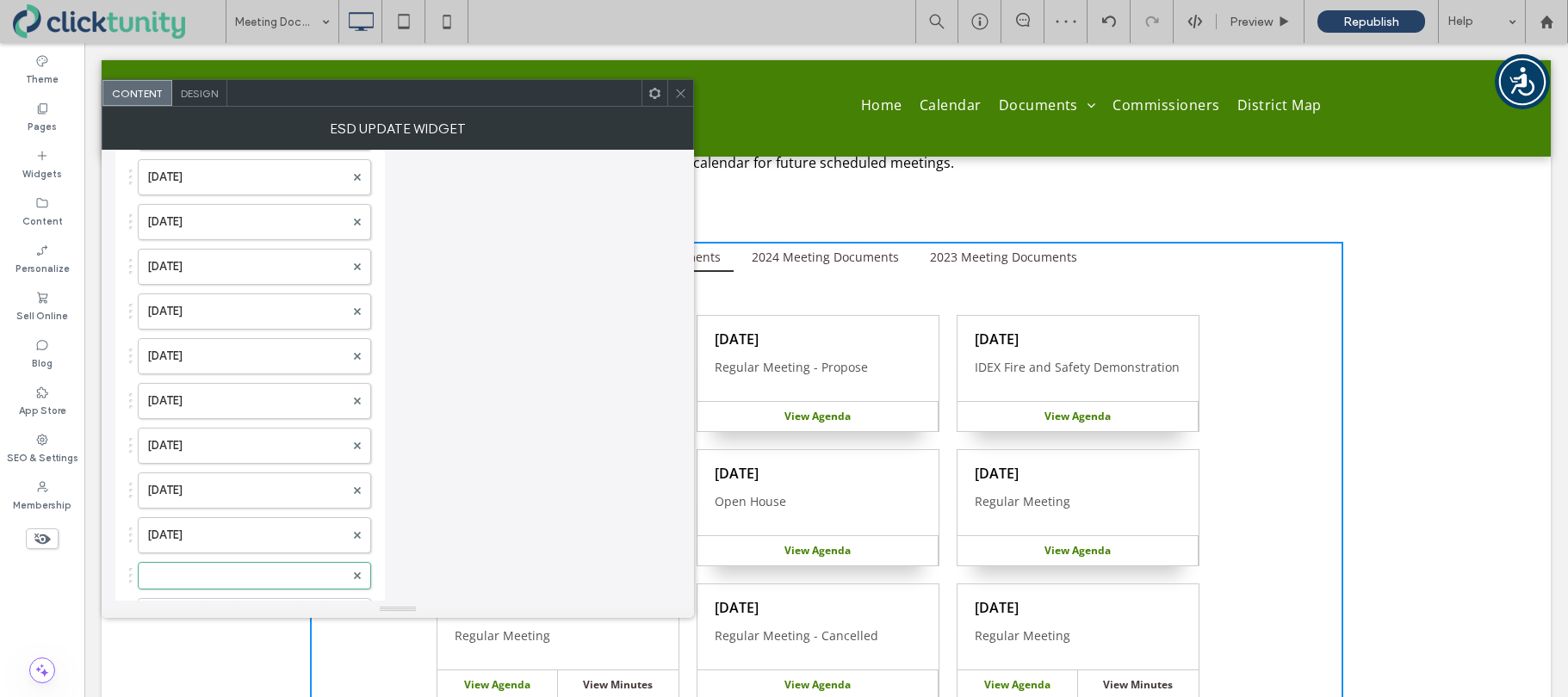
scroll to position [1608, 0]
drag, startPoint x: 204, startPoint y: 572, endPoint x: 207, endPoint y: 186, distance: 386.0
click at [205, 212] on label at bounding box center [246, 220] width 198 height 17
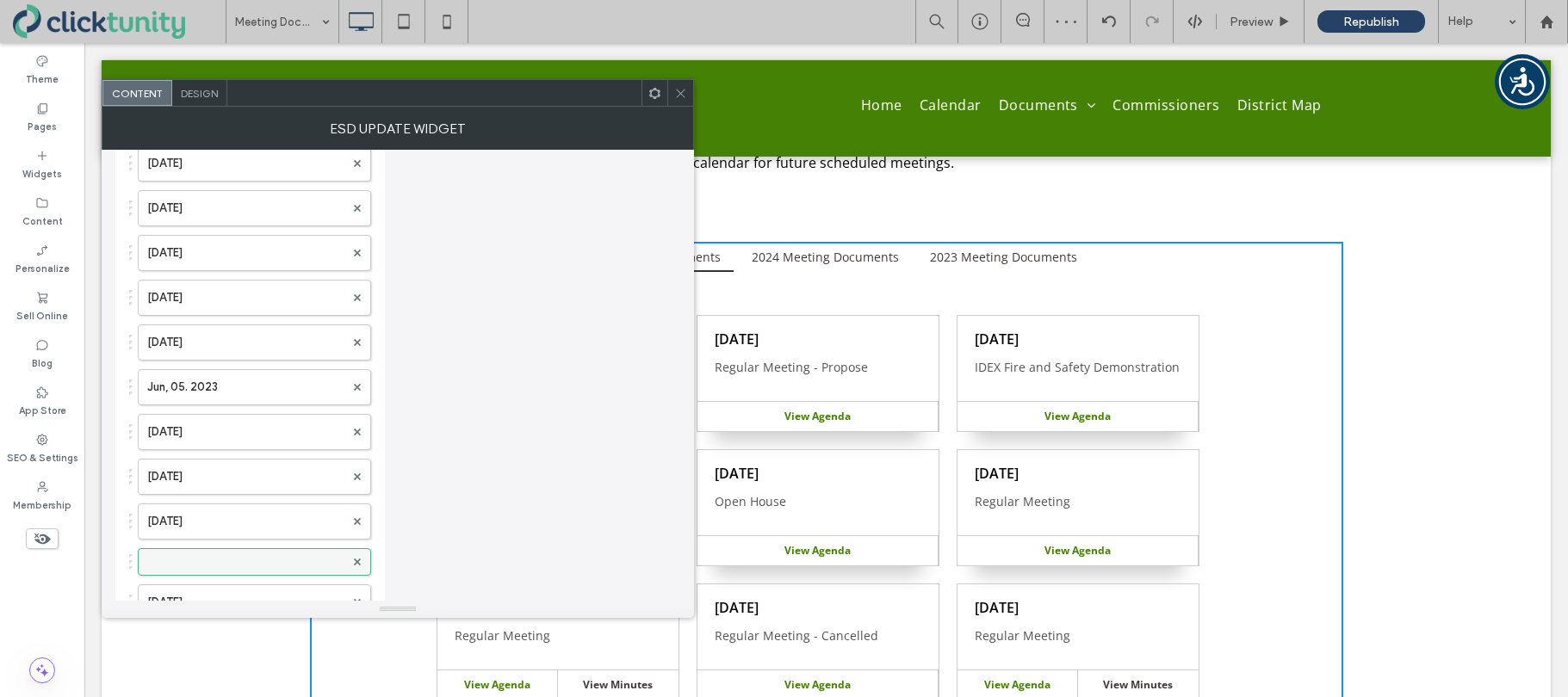
scroll to position [1257, 0]
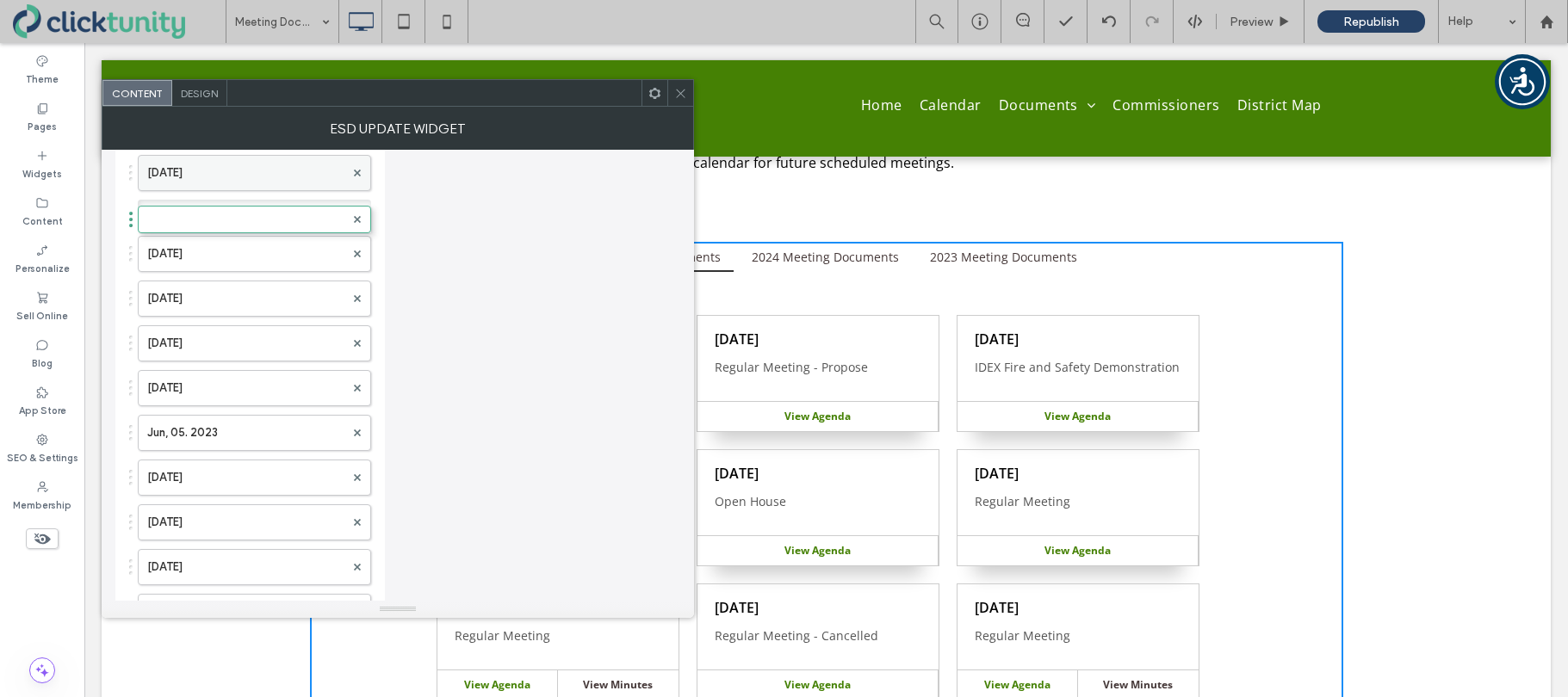
drag, startPoint x: 169, startPoint y: 577, endPoint x: 177, endPoint y: 169, distance: 408.1
click at [191, 211] on label at bounding box center [246, 214] width 198 height 17
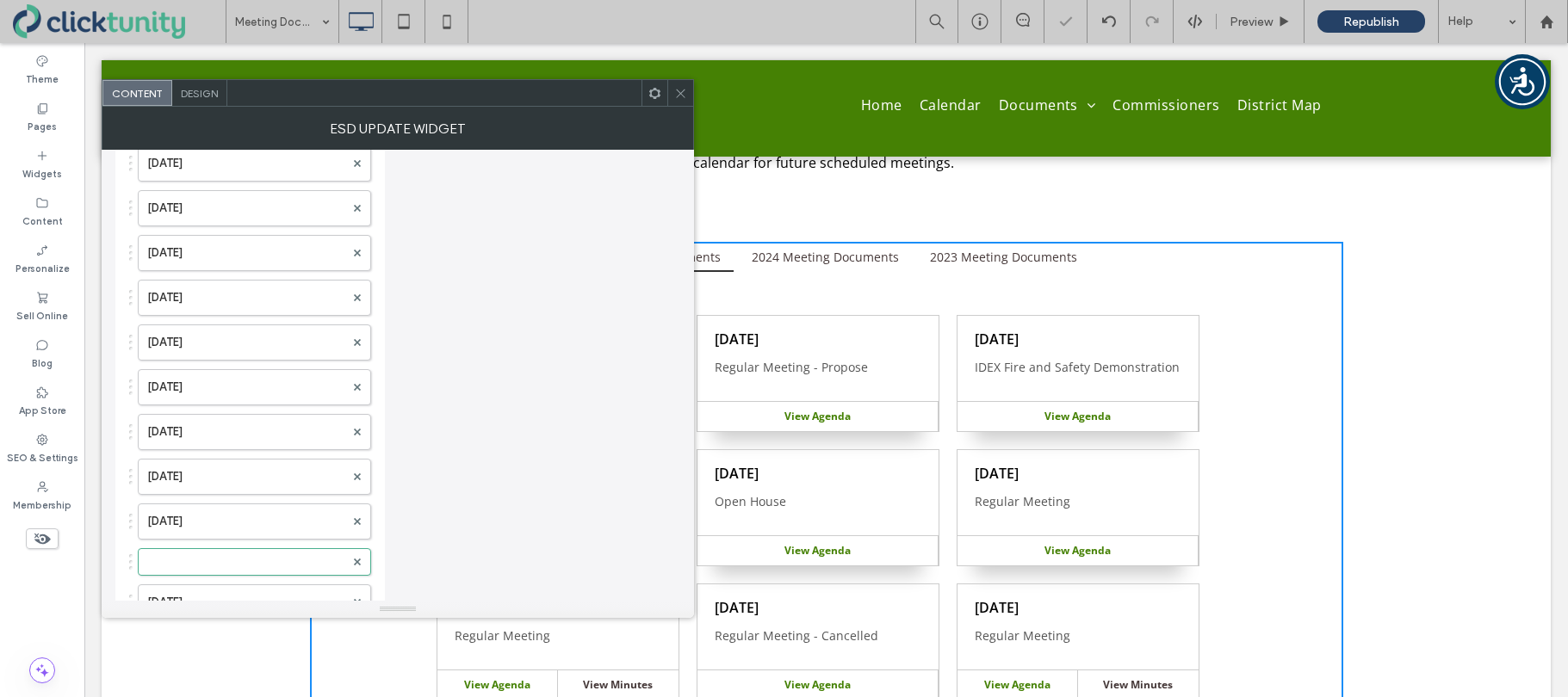
scroll to position [902, 0]
drag, startPoint x: 193, startPoint y: 566, endPoint x: 212, endPoint y: 206, distance: 360.5
click at [204, 246] on label at bounding box center [246, 255] width 198 height 17
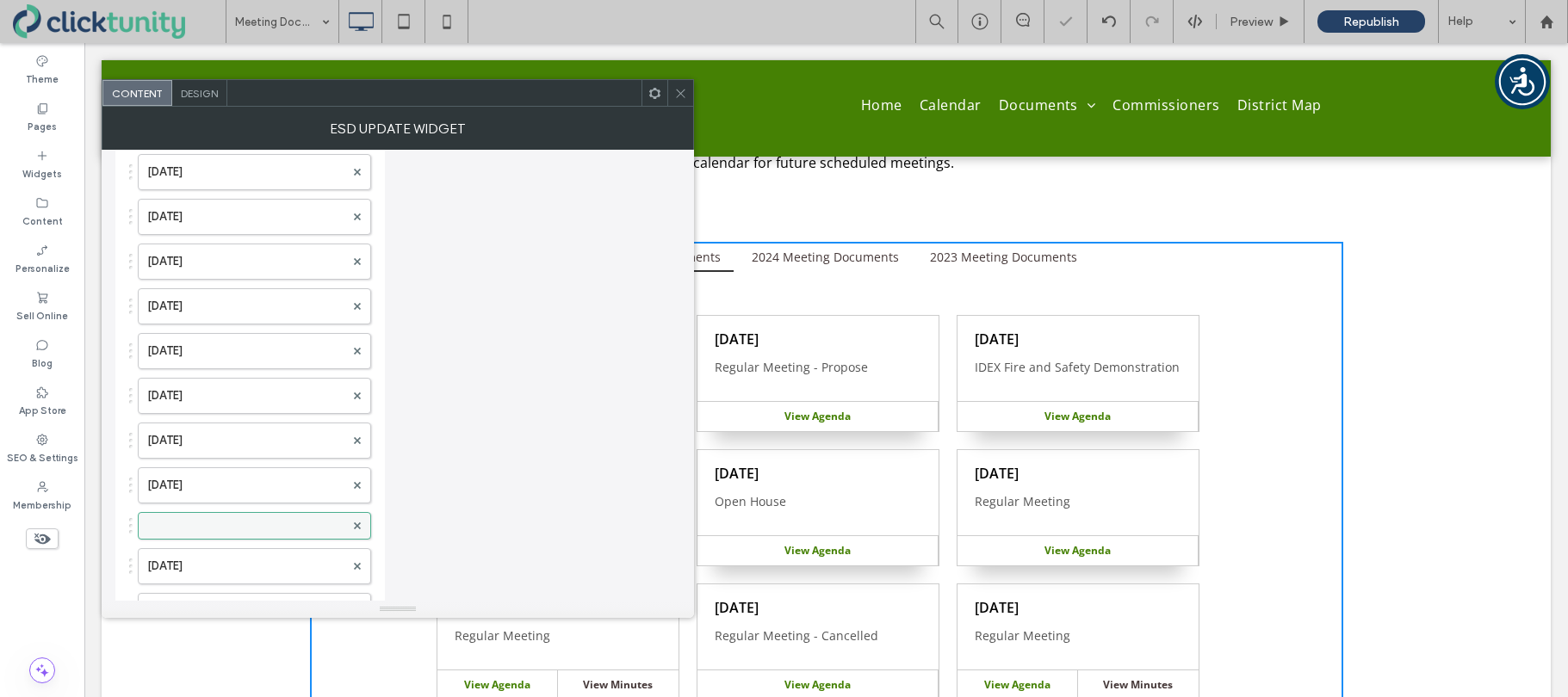
scroll to position [577, 0]
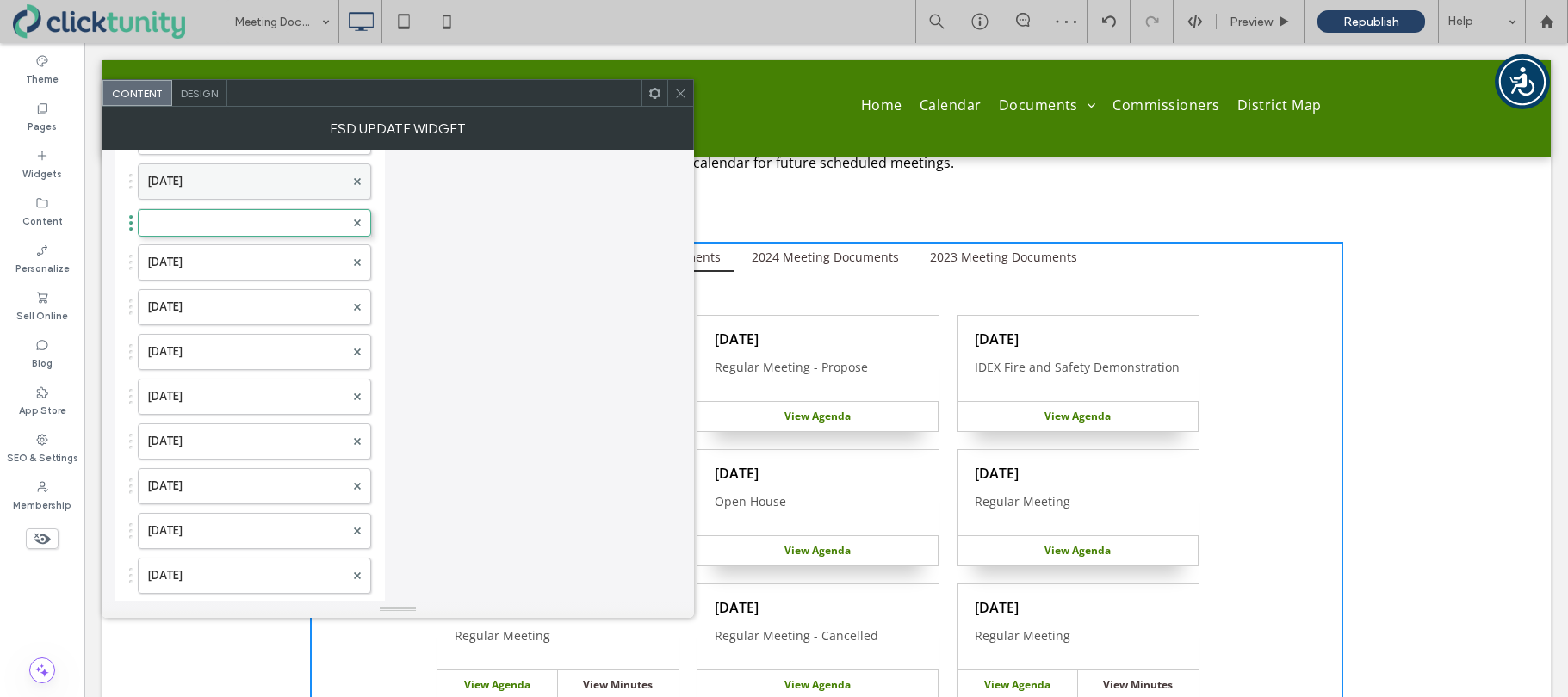
drag, startPoint x: 216, startPoint y: 580, endPoint x: 226, endPoint y: 194, distance: 386.1
click at [214, 214] on div at bounding box center [254, 225] width 233 height 28
click at [218, 231] on label at bounding box center [246, 225] width 198 height 17
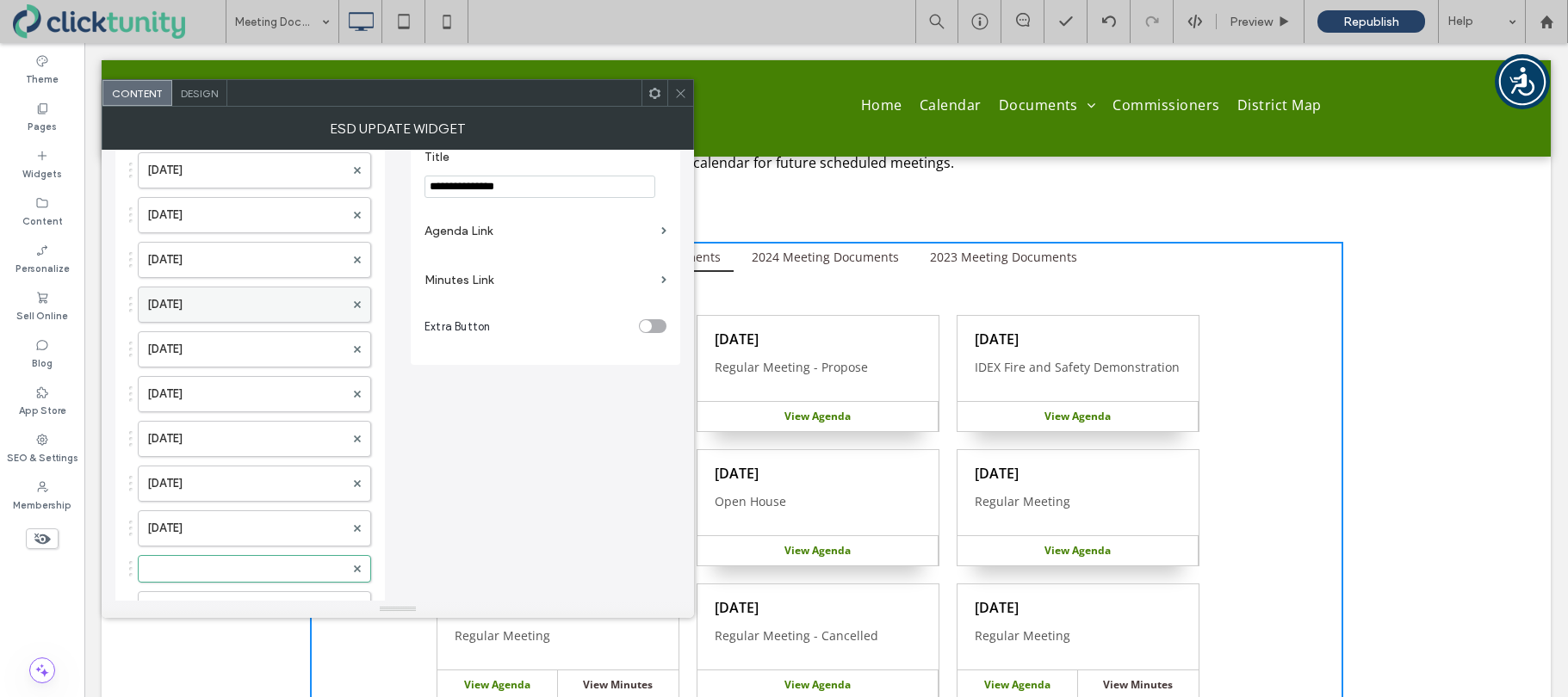
scroll to position [220, 0]
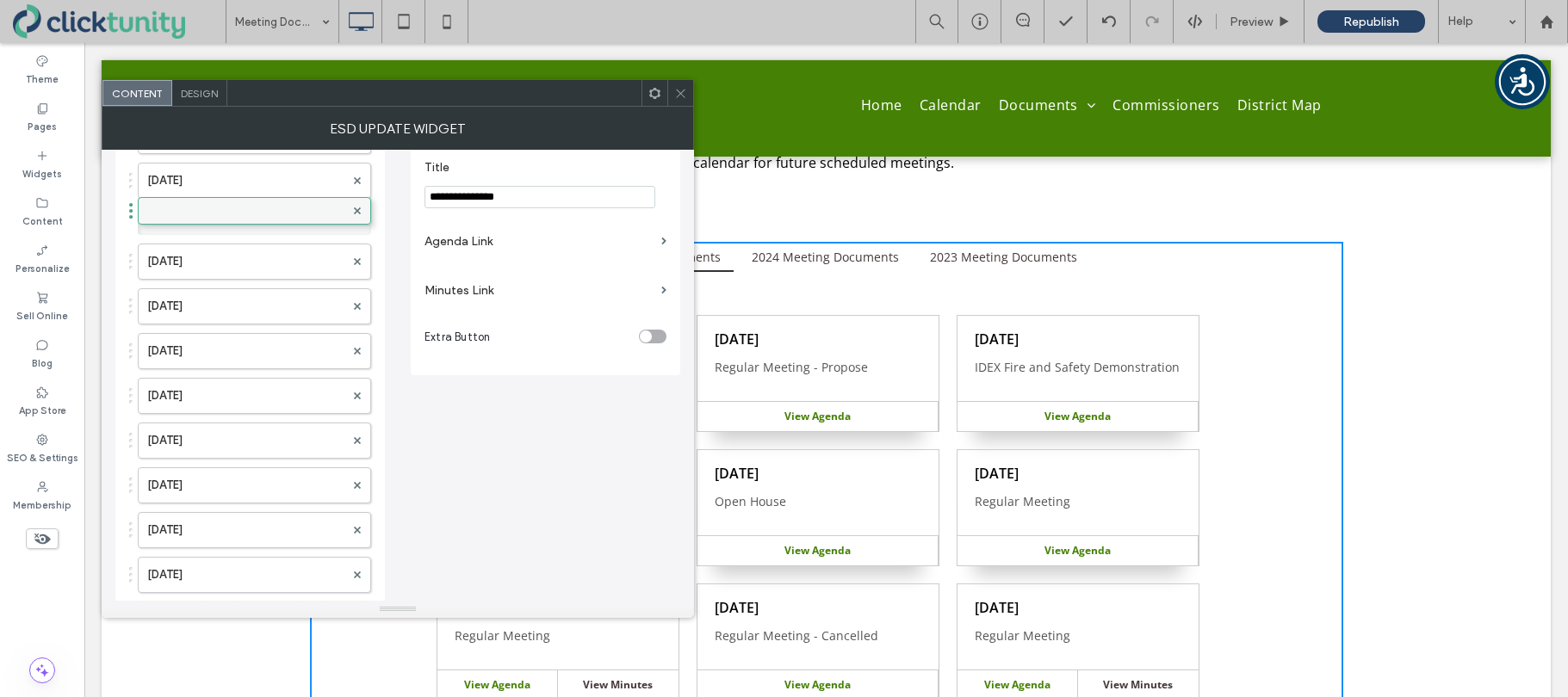
drag, startPoint x: 239, startPoint y: 573, endPoint x: 242, endPoint y: 197, distance: 376.0
click at [229, 213] on label at bounding box center [246, 221] width 198 height 17
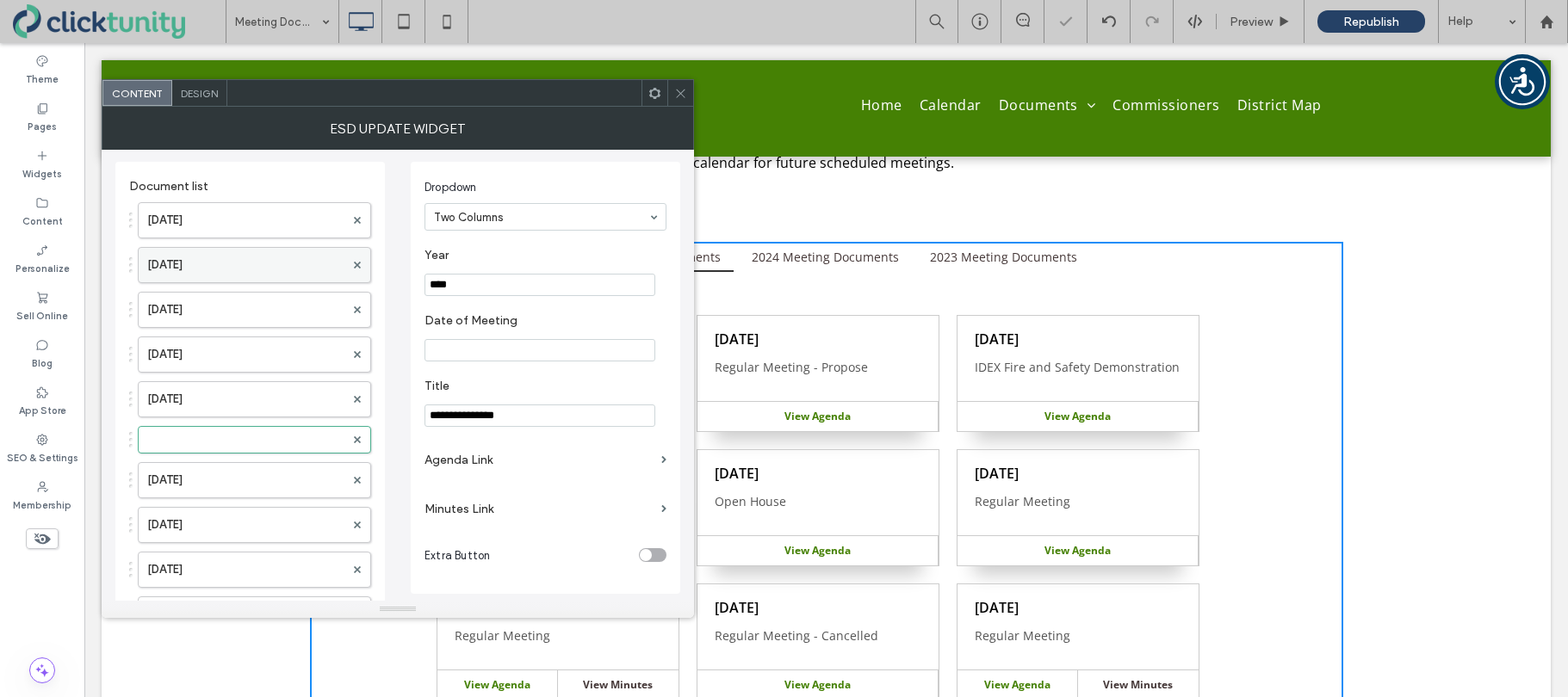
scroll to position [0, 0]
drag, startPoint x: 182, startPoint y: 445, endPoint x: 198, endPoint y: 204, distance: 241.5
drag, startPoint x: 191, startPoint y: 220, endPoint x: 216, endPoint y: 221, distance: 25.0
click at [191, 220] on label at bounding box center [246, 217] width 198 height 17
drag, startPoint x: 450, startPoint y: 293, endPoint x: 459, endPoint y: 287, distance: 10.8
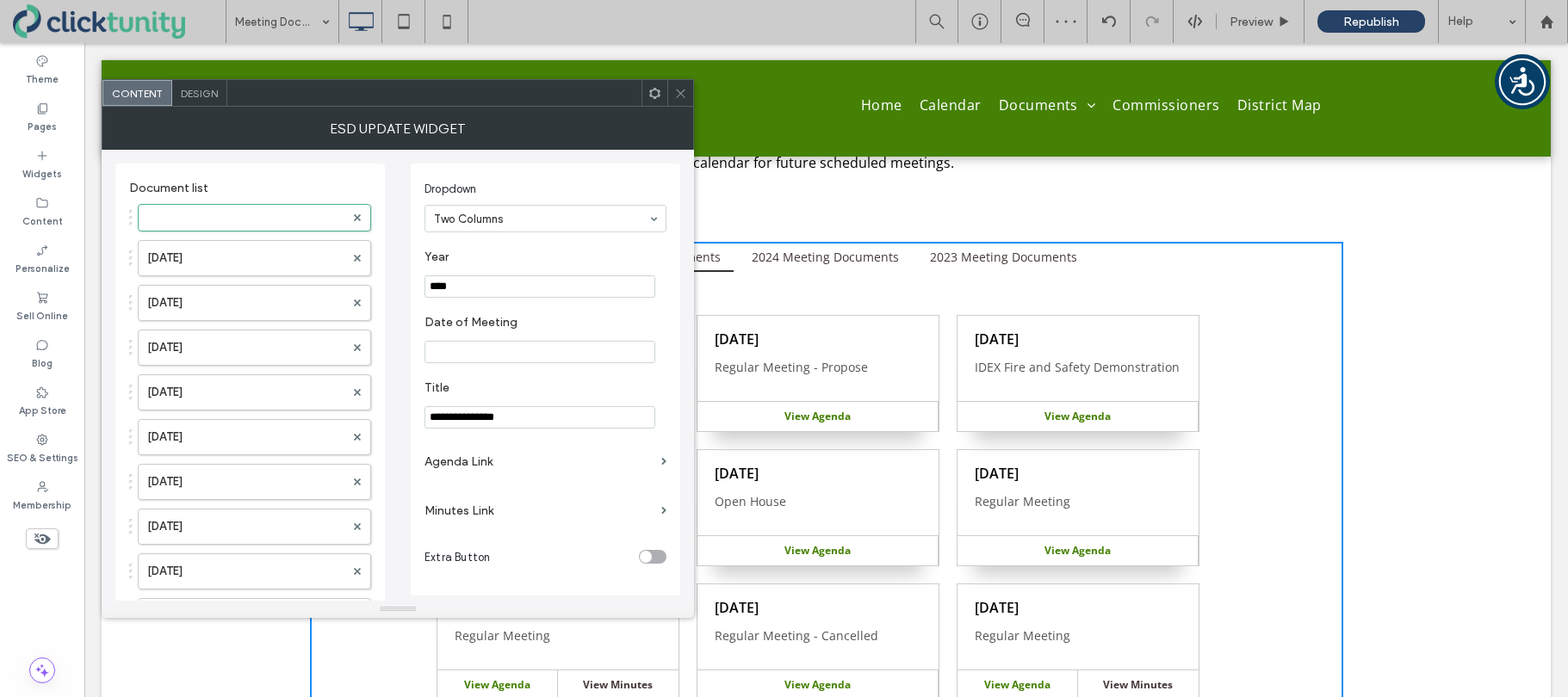
click at [459, 287] on input "****" at bounding box center [540, 286] width 231 height 23
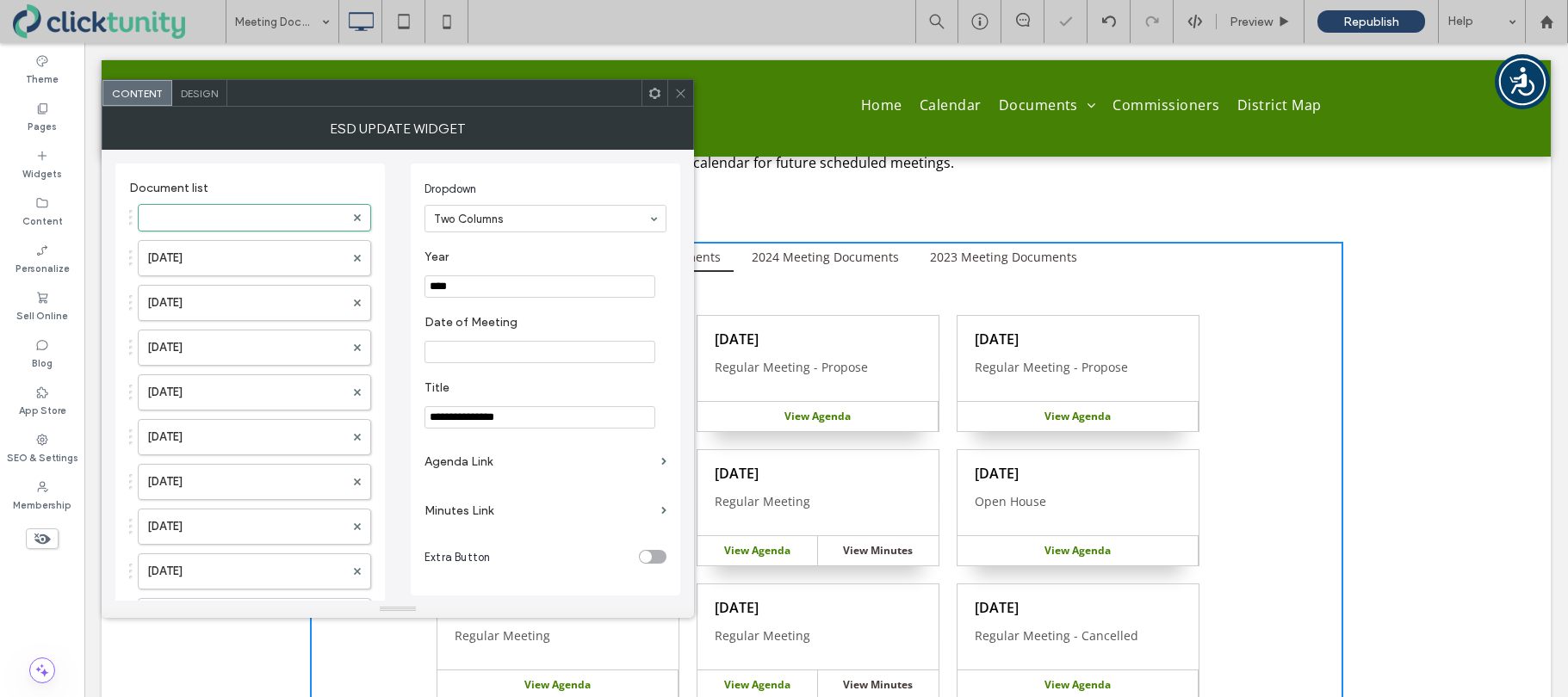
type input "****"
click at [461, 355] on input "Date of Meeting" at bounding box center [540, 352] width 231 height 23
type input "**********"
drag, startPoint x: 469, startPoint y: 419, endPoint x: 426, endPoint y: 418, distance: 43.0
click at [426, 418] on input "**********" at bounding box center [540, 418] width 231 height 23
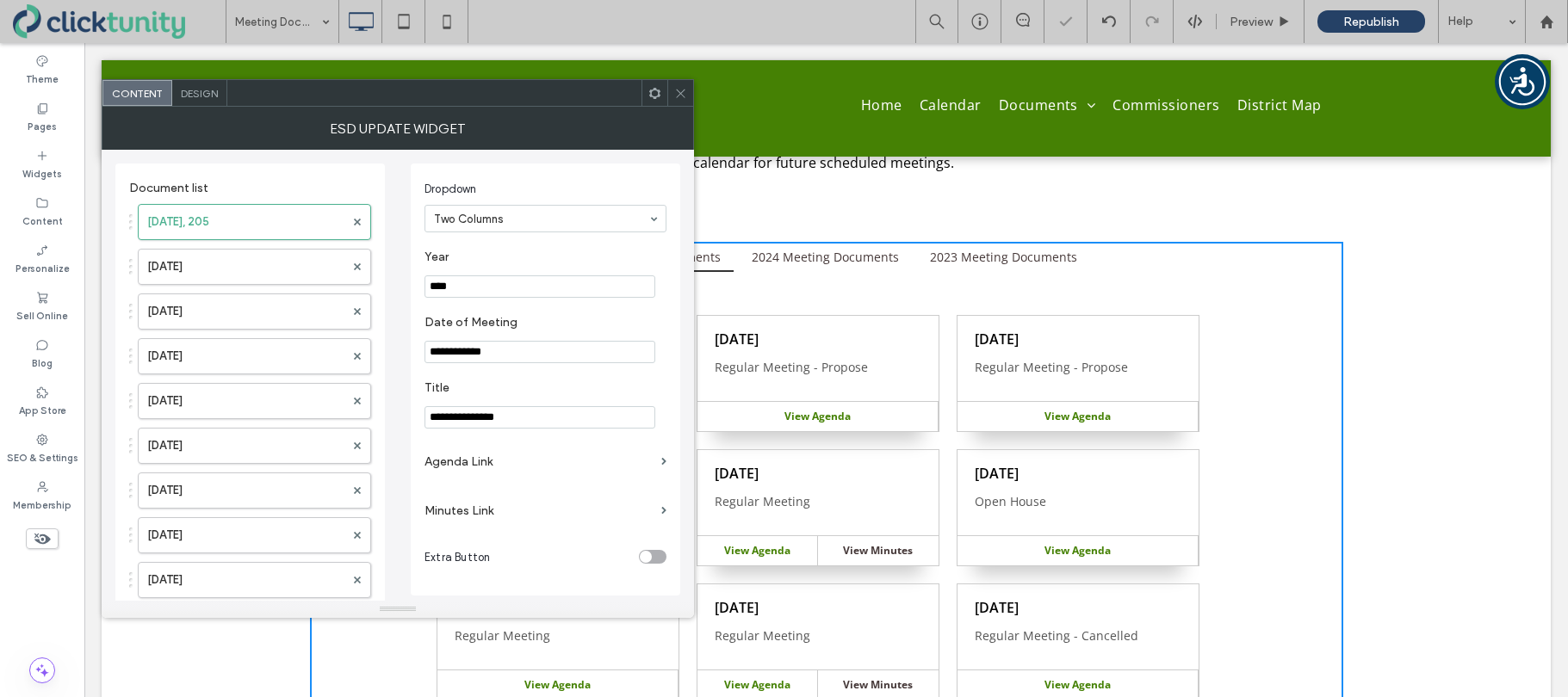
type input "**********"
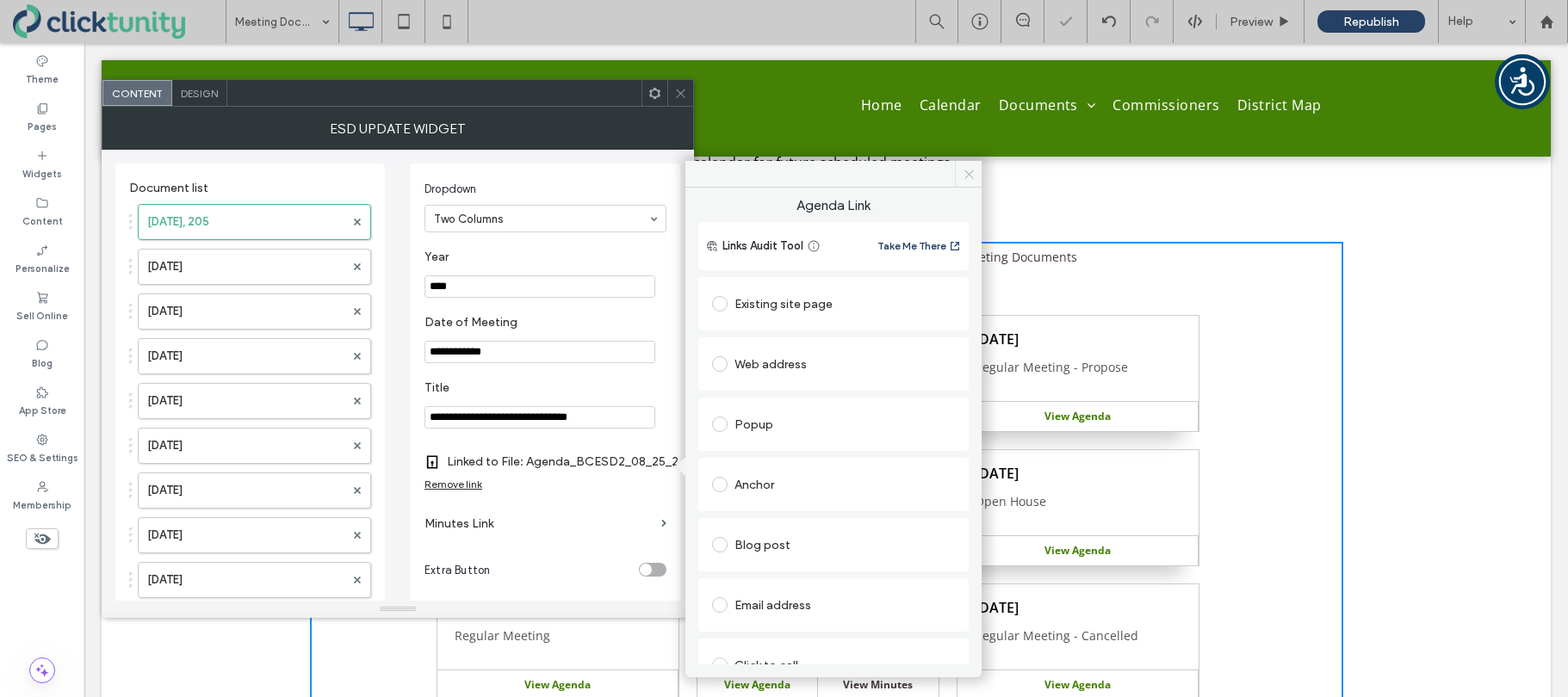
scroll to position [121, 0]
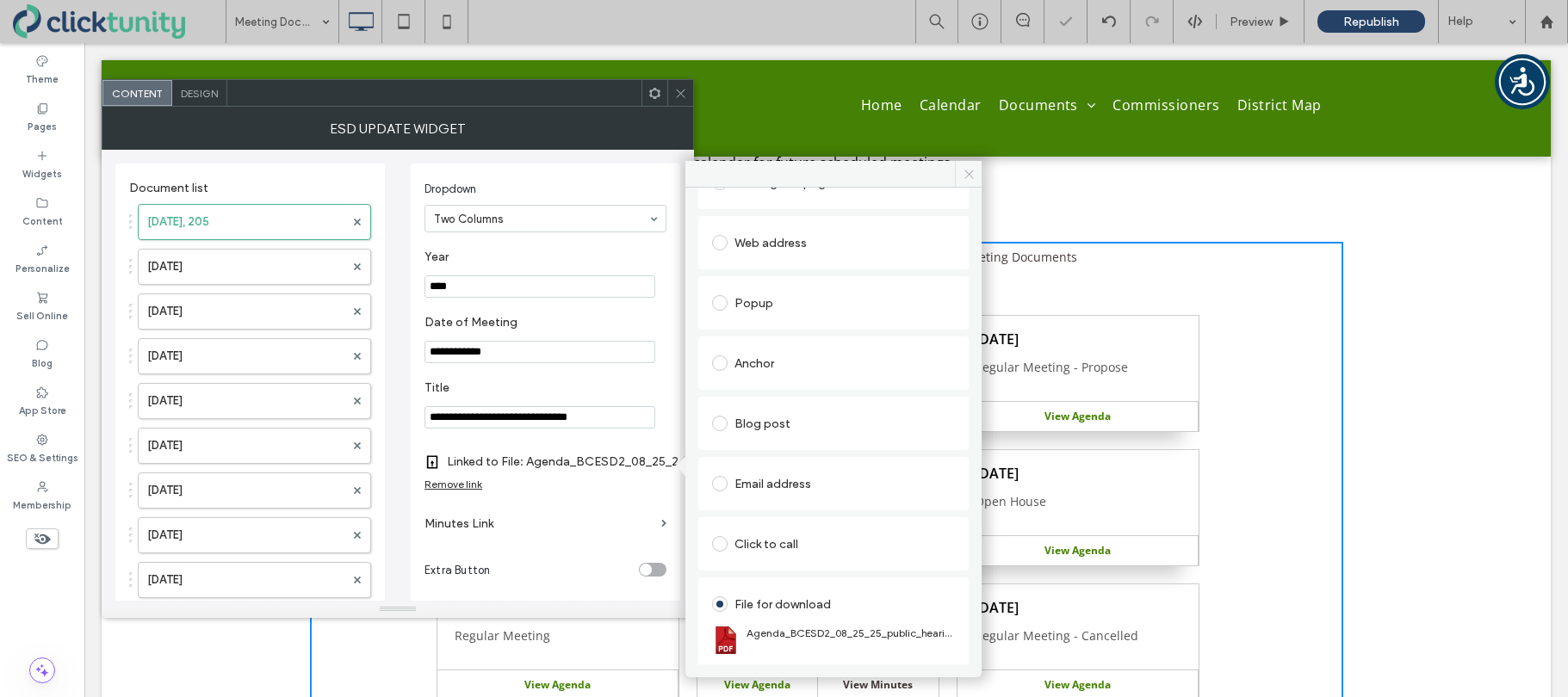
click at [967, 173] on icon at bounding box center [968, 174] width 13 height 13
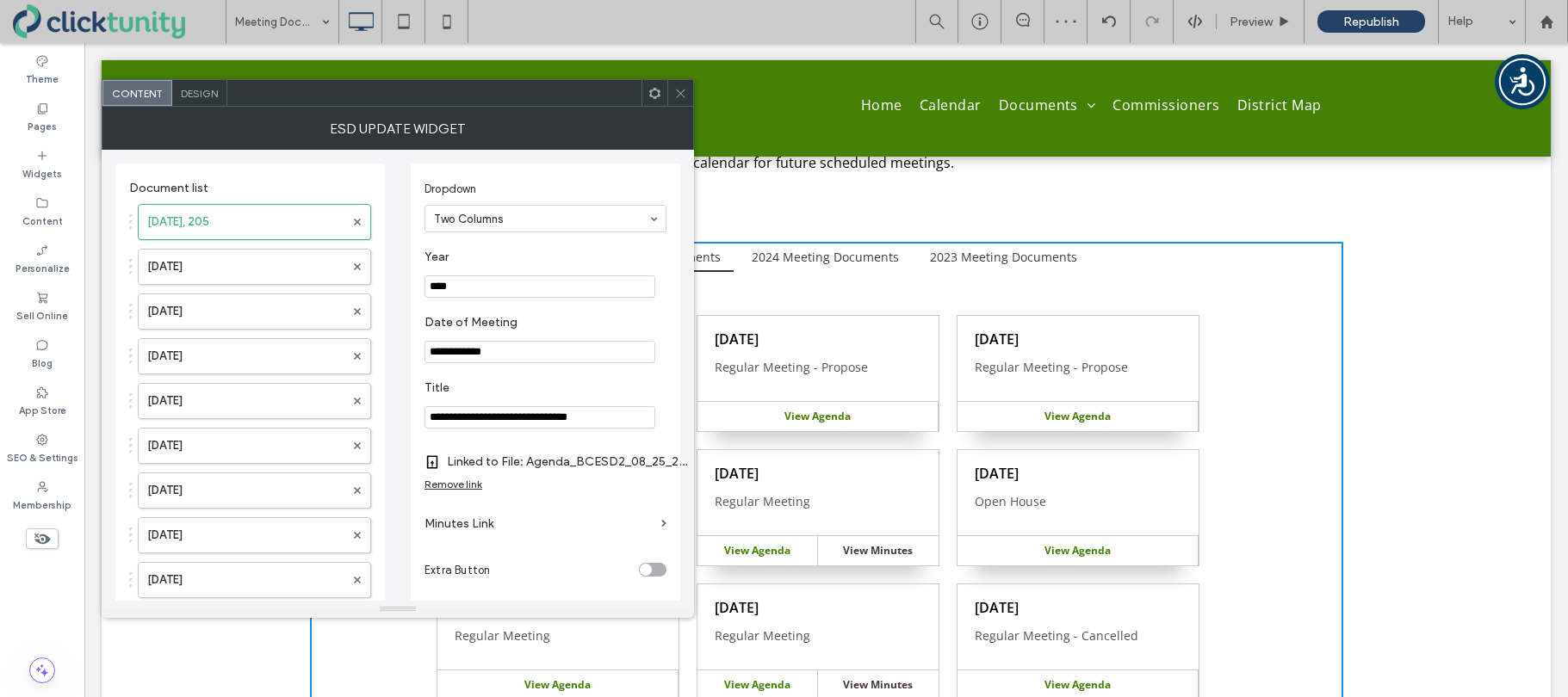
click at [682, 92] on icon at bounding box center [680, 93] width 13 height 13
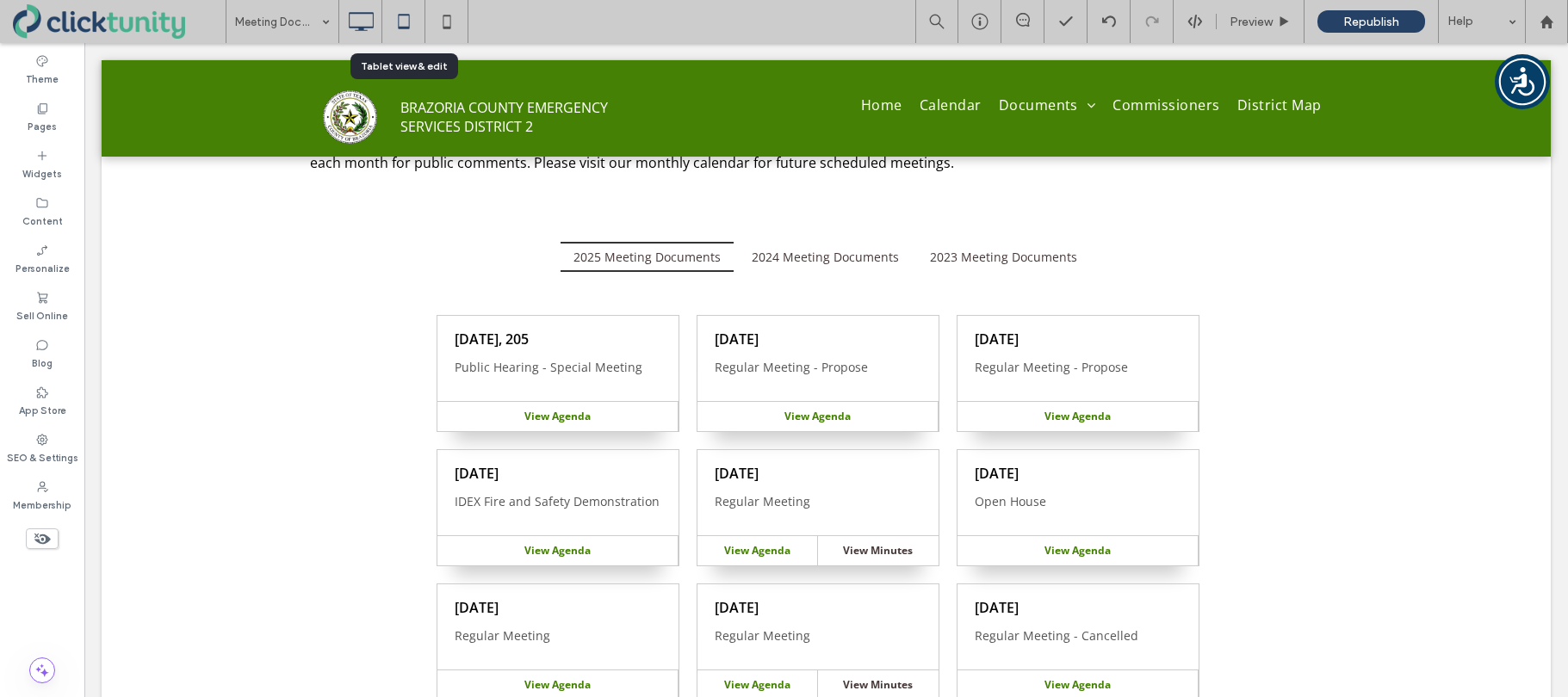
click at [408, 27] on use at bounding box center [403, 21] width 11 height 15
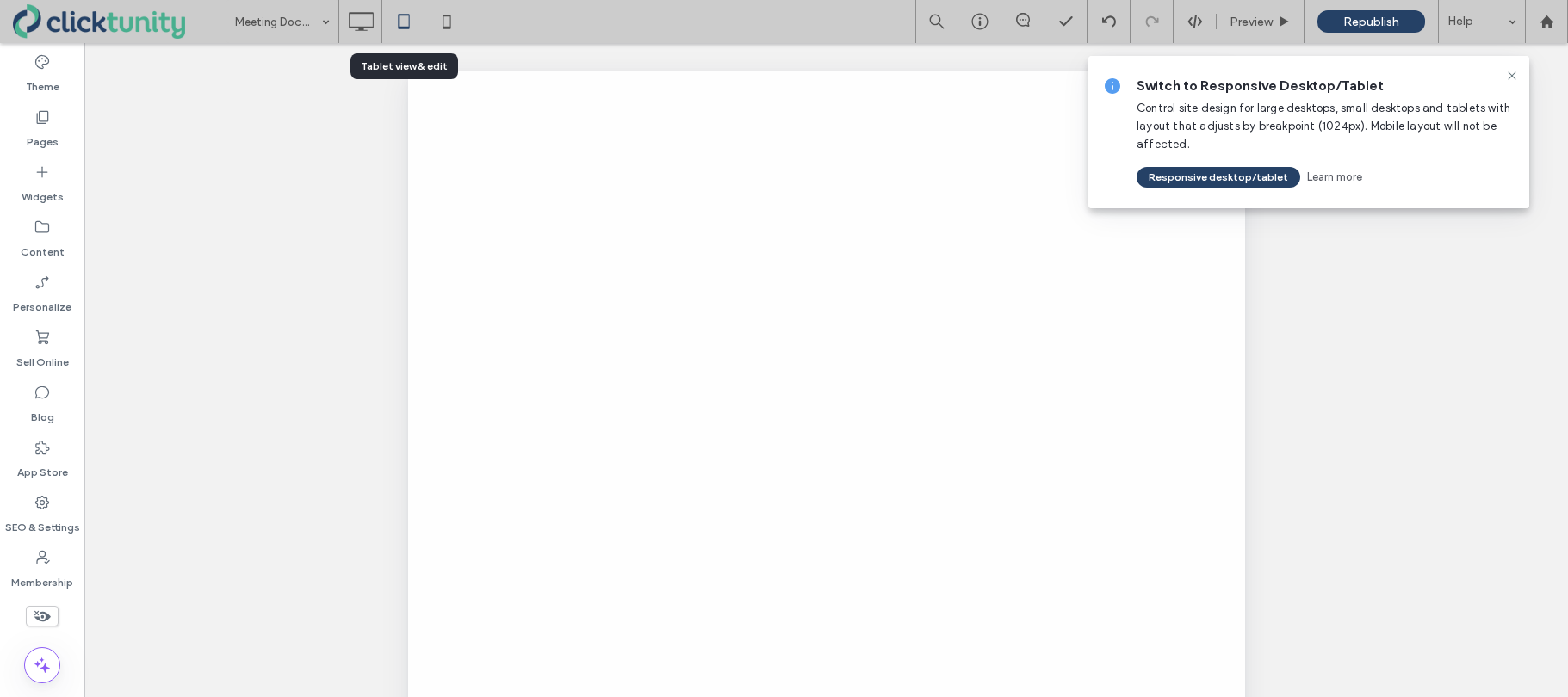
scroll to position [0, 0]
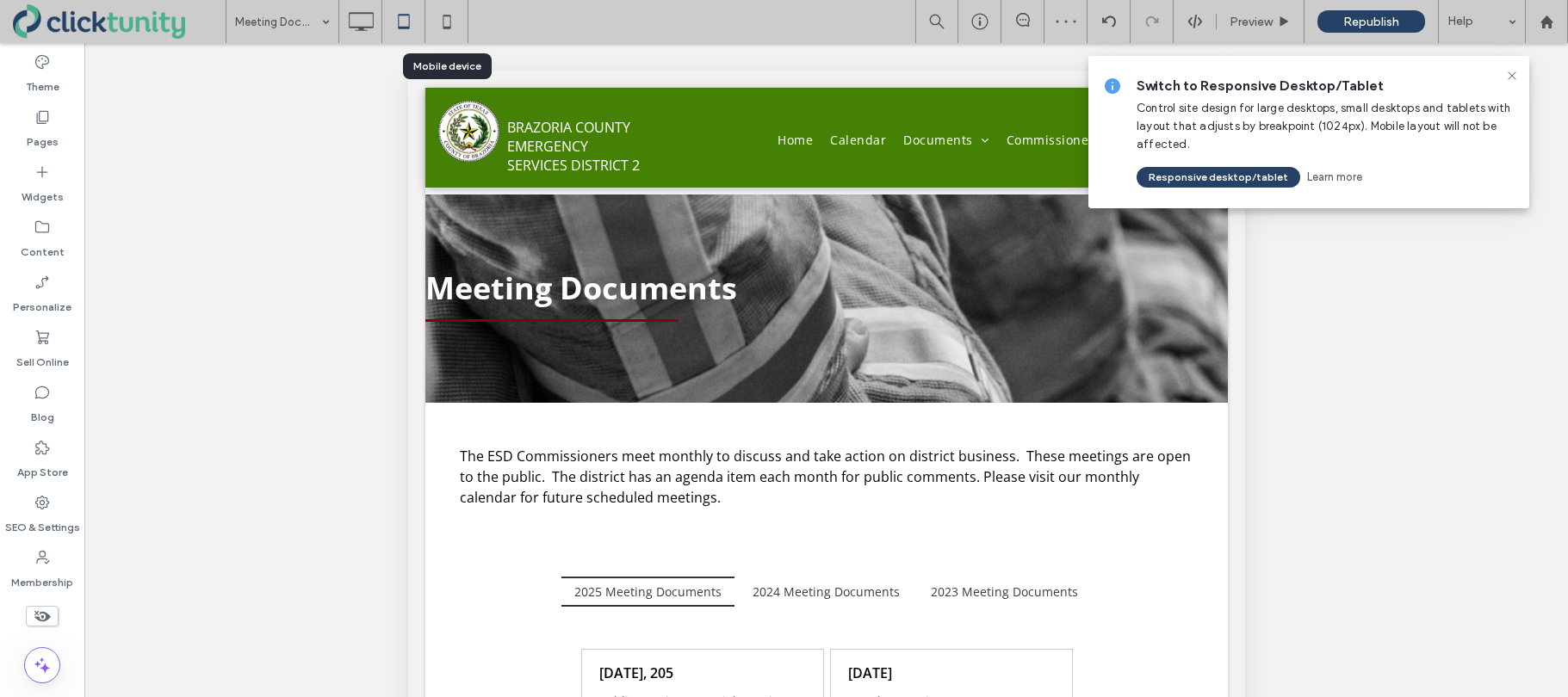
drag, startPoint x: 448, startPoint y: 28, endPoint x: 469, endPoint y: 49, distance: 29.7
click at [448, 28] on use at bounding box center [446, 22] width 8 height 14
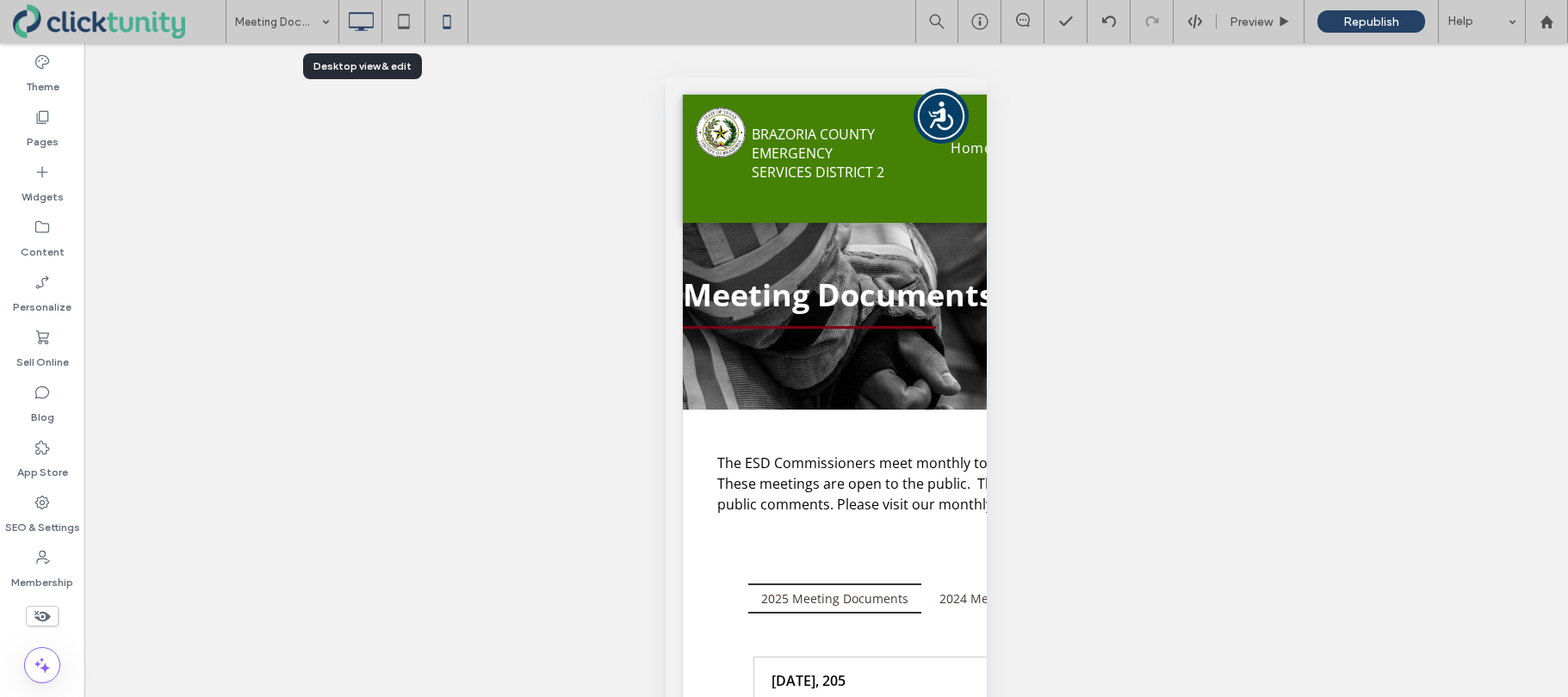
click at [358, 29] on use at bounding box center [361, 22] width 25 height 19
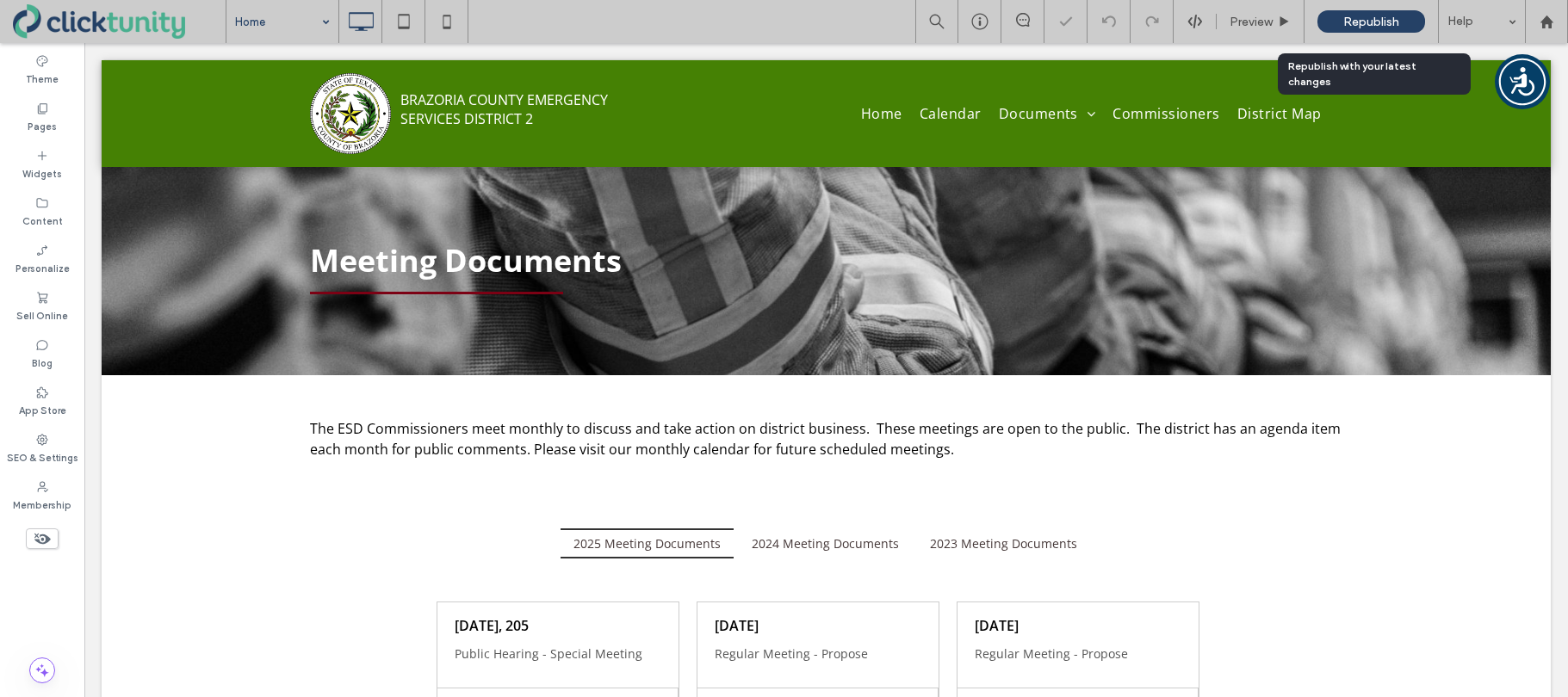
click at [1353, 15] on span "Republish" at bounding box center [1371, 22] width 56 height 15
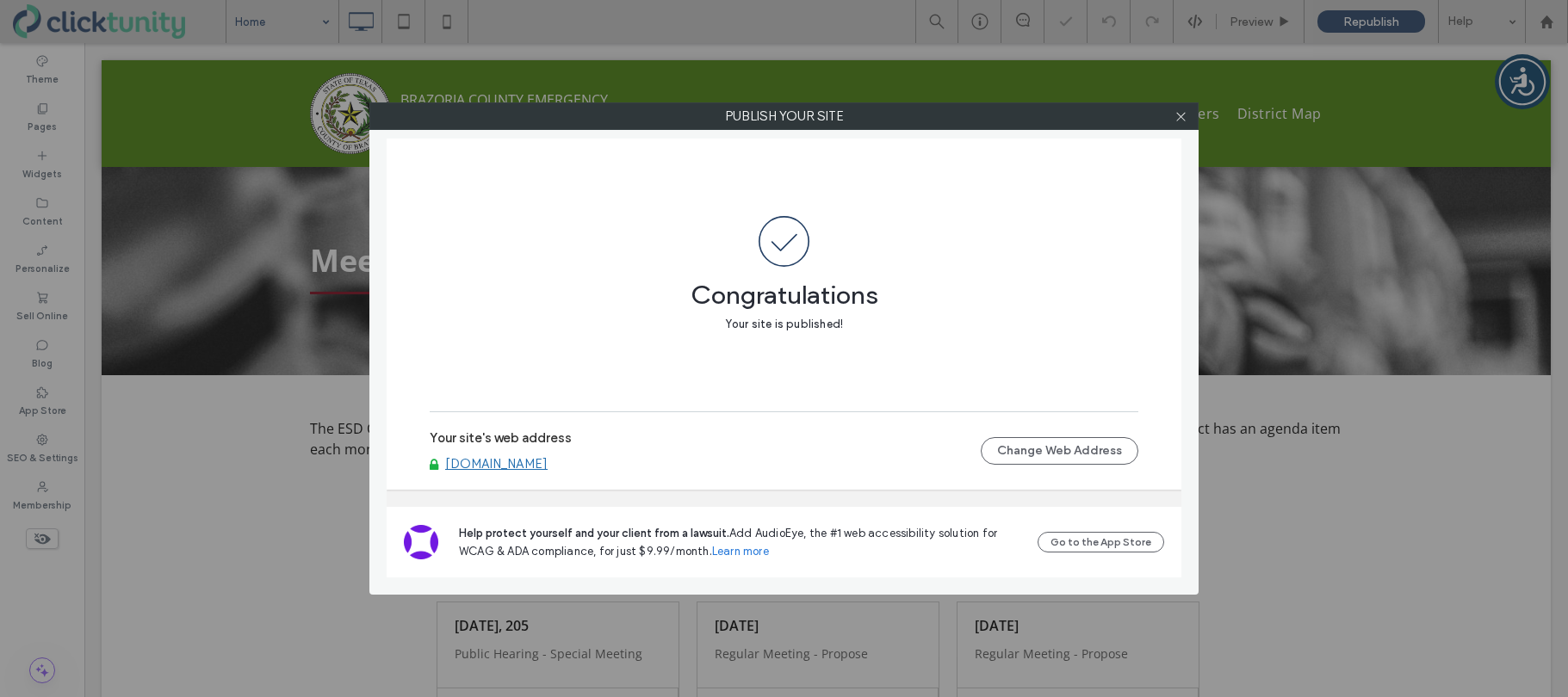
click at [497, 465] on link "[DOMAIN_NAME]" at bounding box center [496, 464] width 102 height 16
click at [1184, 121] on icon at bounding box center [1181, 116] width 13 height 13
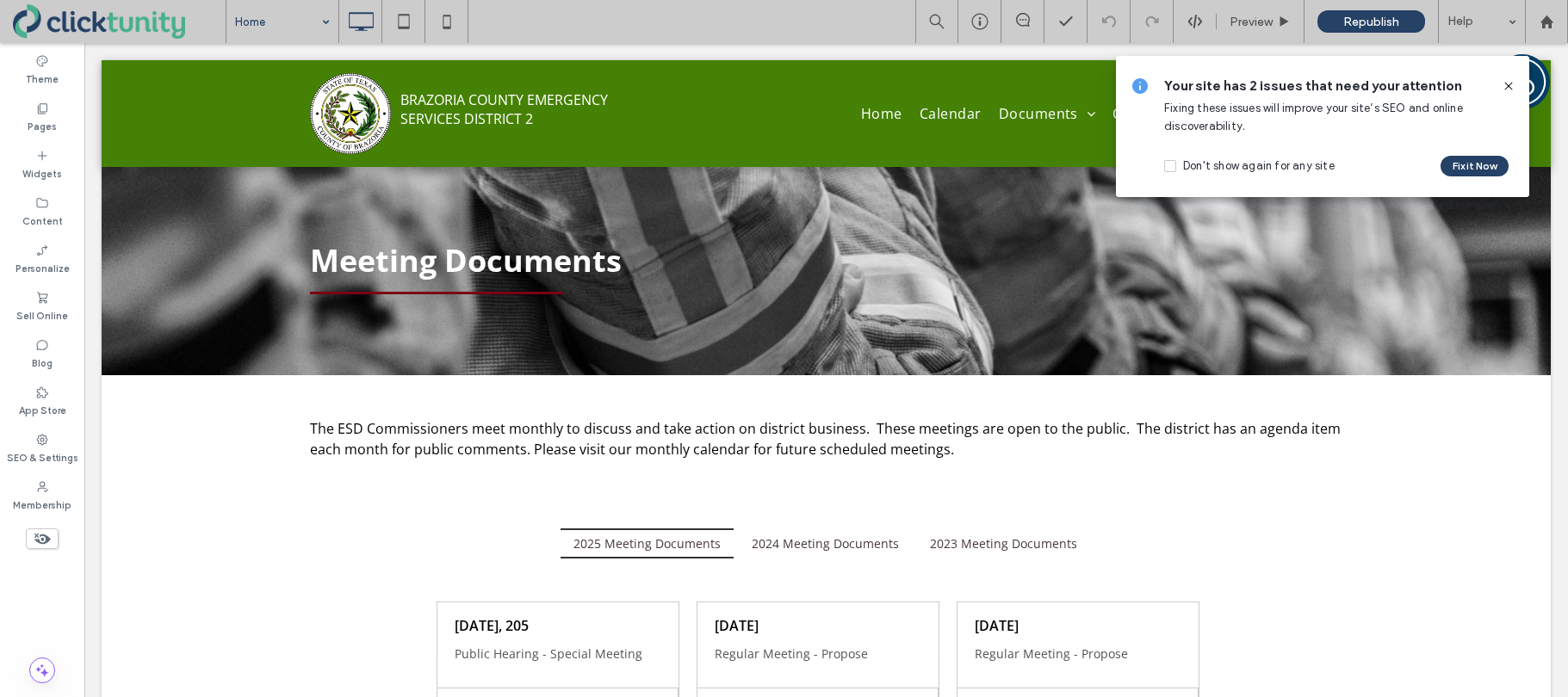
click at [1507, 86] on icon at bounding box center [1509, 86] width 14 height 14
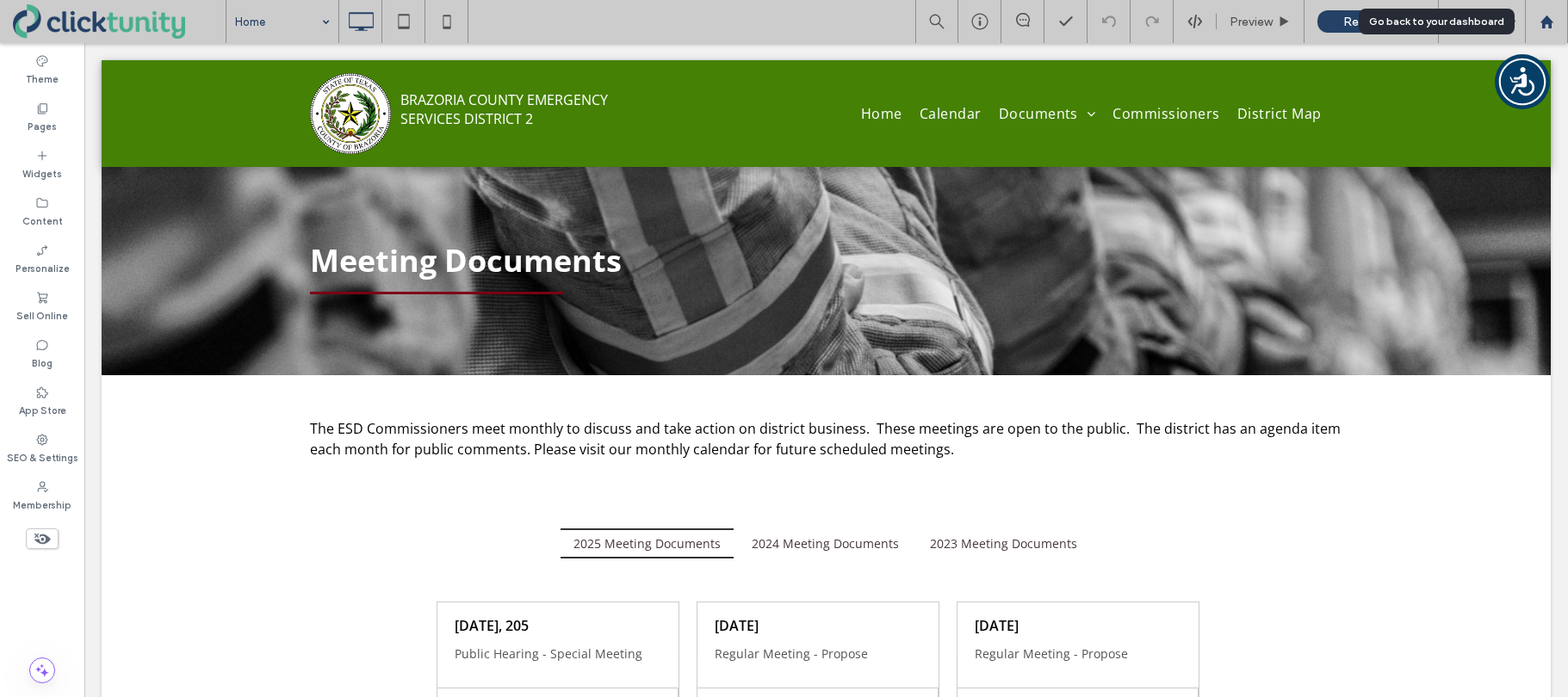
click at [1543, 27] on use at bounding box center [1545, 21] width 13 height 13
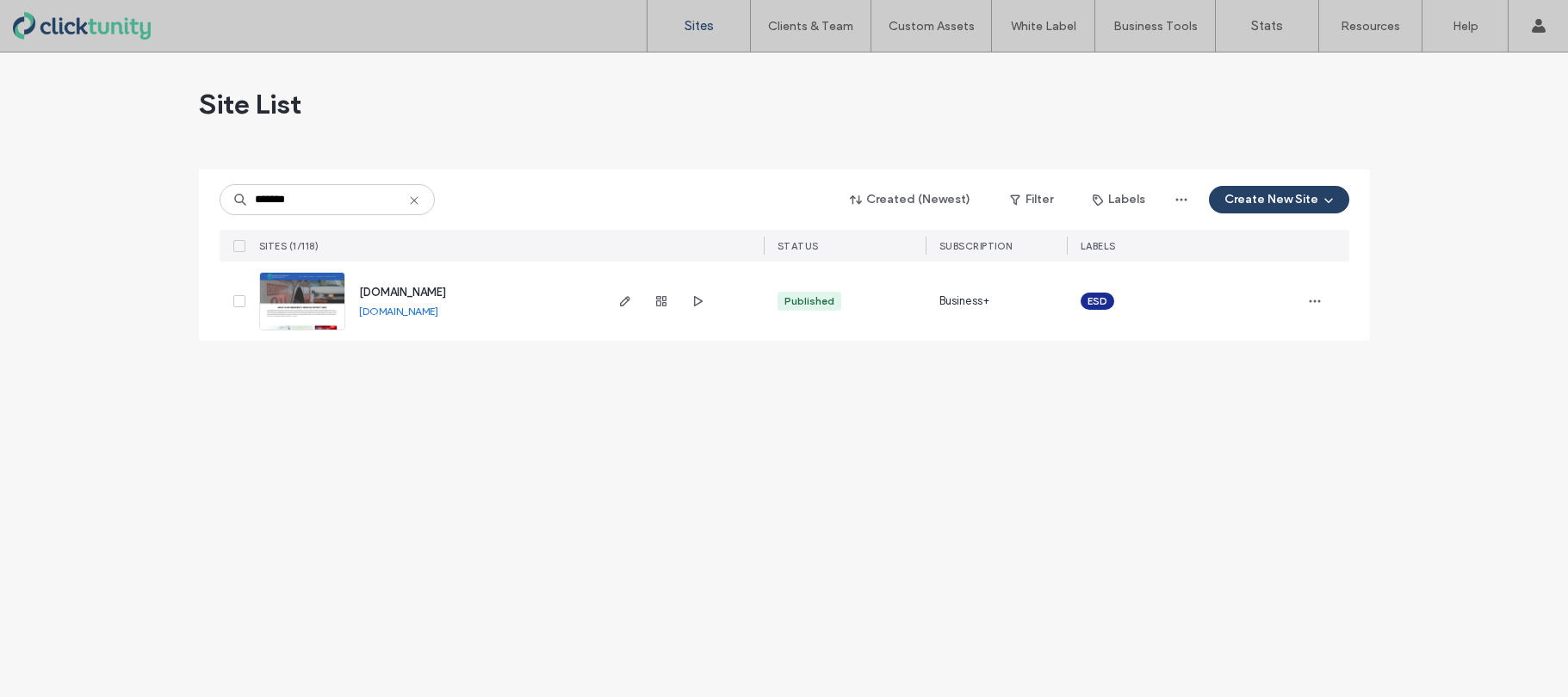
type input "*******"
click at [395, 293] on span "[DOMAIN_NAME]" at bounding box center [402, 292] width 87 height 13
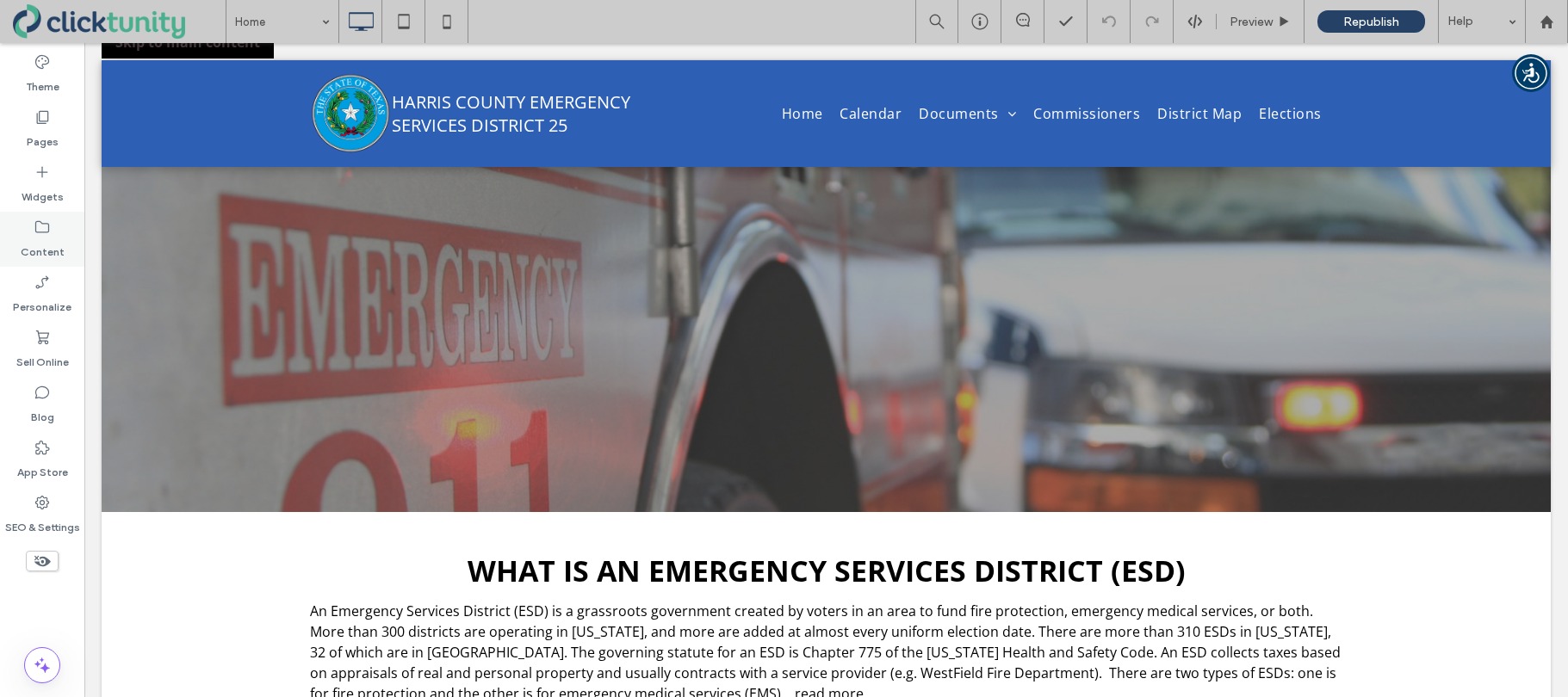
click at [34, 238] on label "Content" at bounding box center [43, 248] width 44 height 24
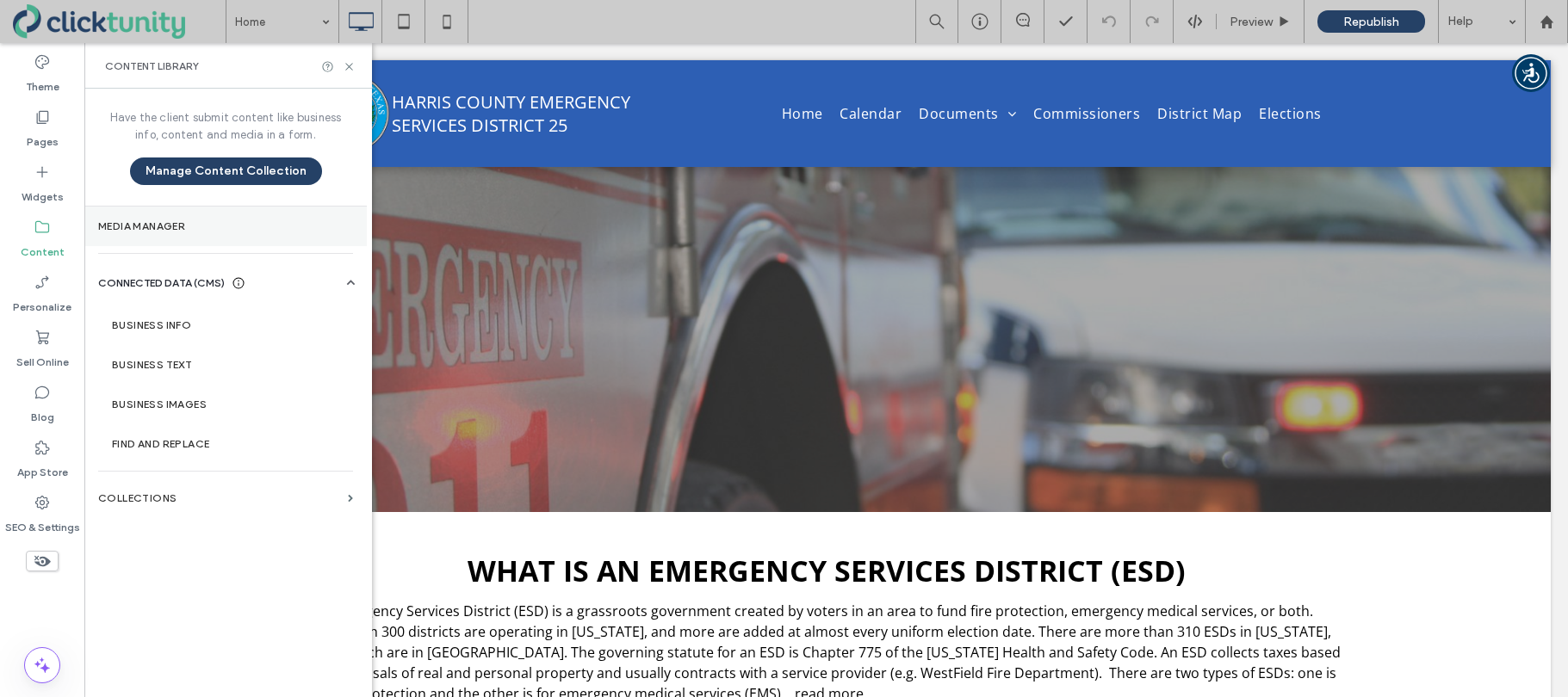
click at [138, 229] on label "Media Manager" at bounding box center [225, 226] width 255 height 12
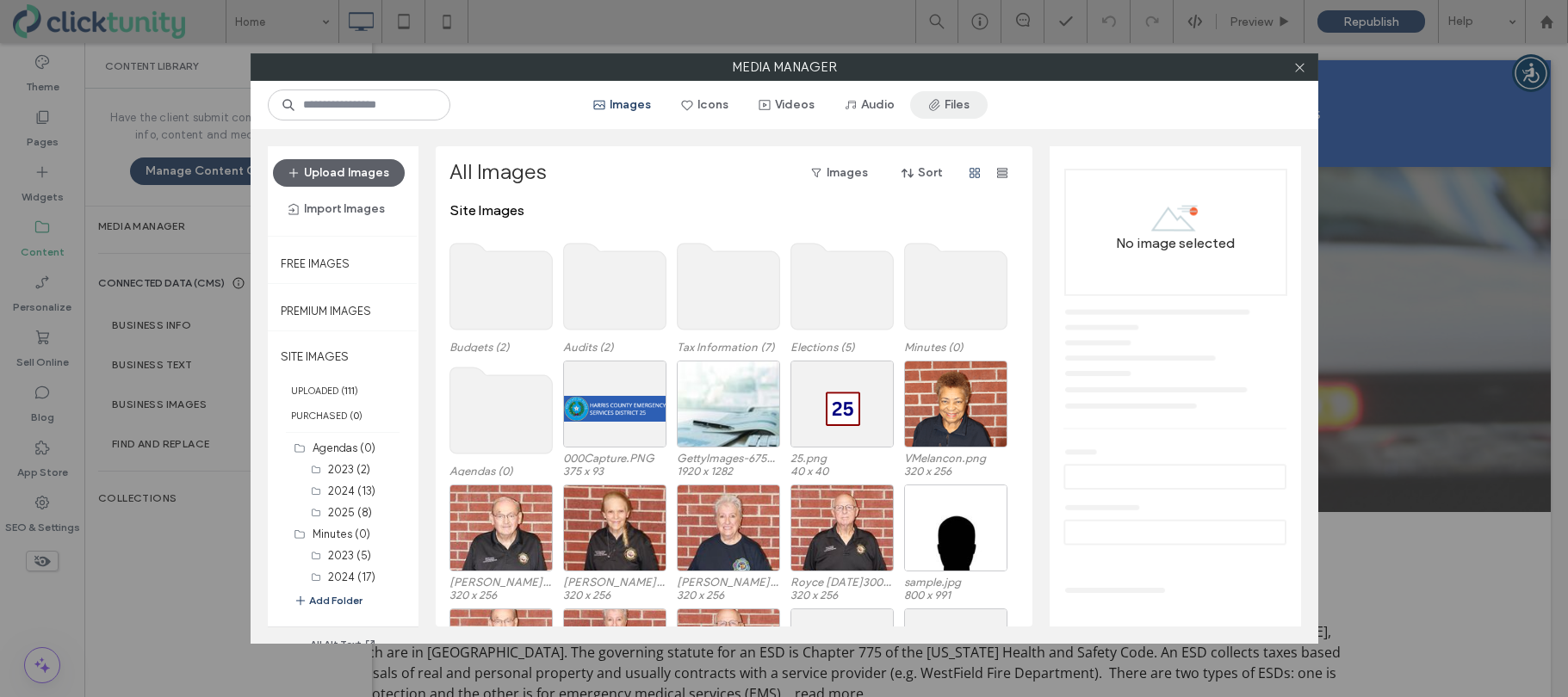
drag, startPoint x: 934, startPoint y: 104, endPoint x: 947, endPoint y: 110, distance: 14.3
click at [935, 104] on icon "button" at bounding box center [934, 105] width 14 height 14
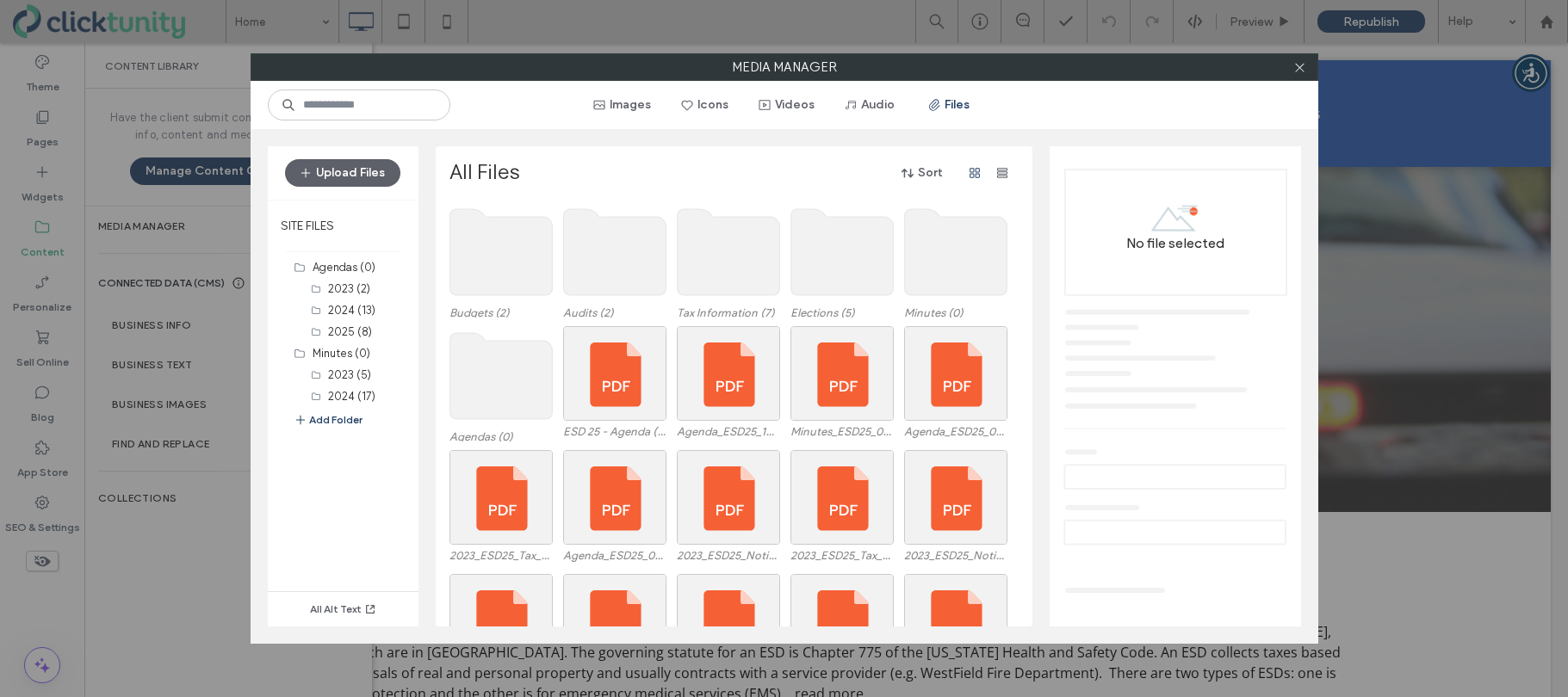
click at [516, 378] on use at bounding box center [500, 376] width 102 height 86
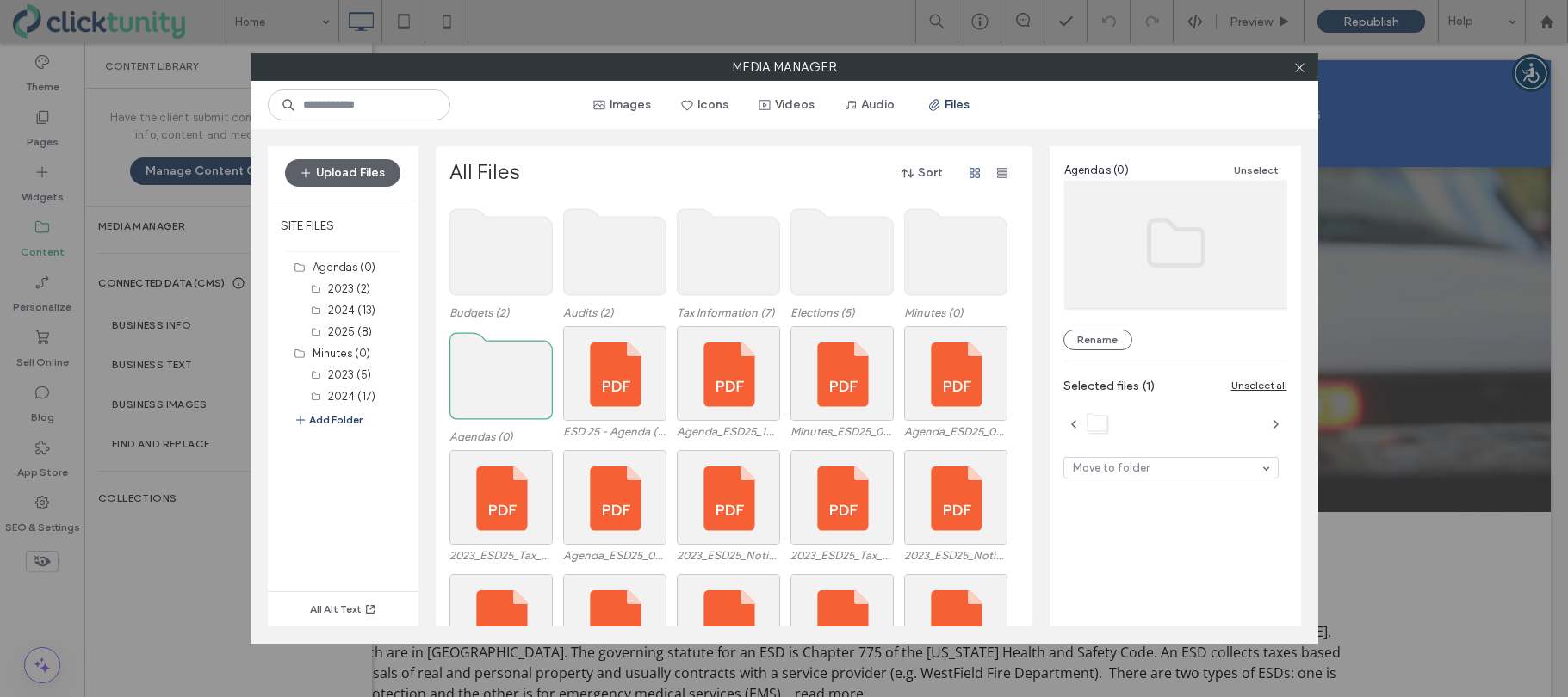
click at [516, 377] on use at bounding box center [500, 376] width 102 height 86
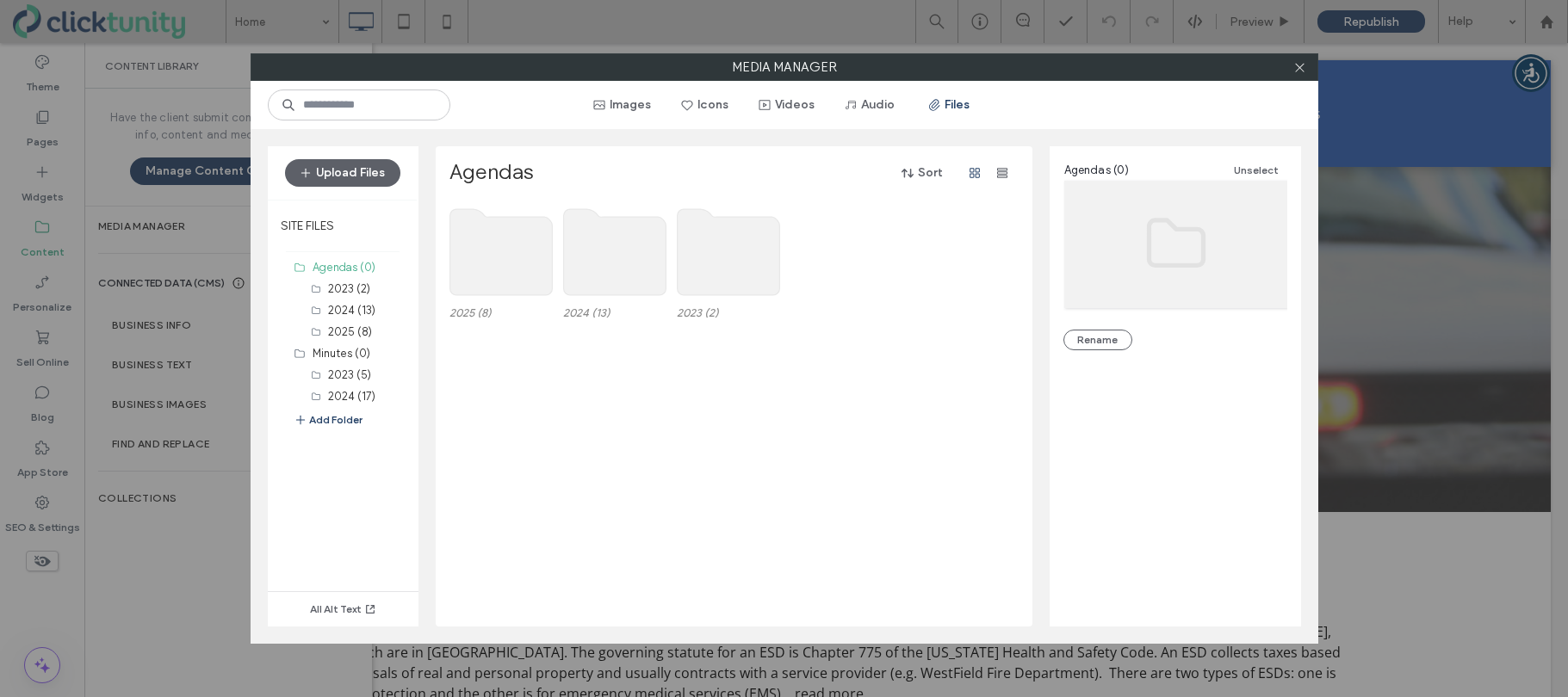
click at [496, 262] on use at bounding box center [500, 252] width 102 height 86
click at [497, 262] on use at bounding box center [500, 252] width 102 height 86
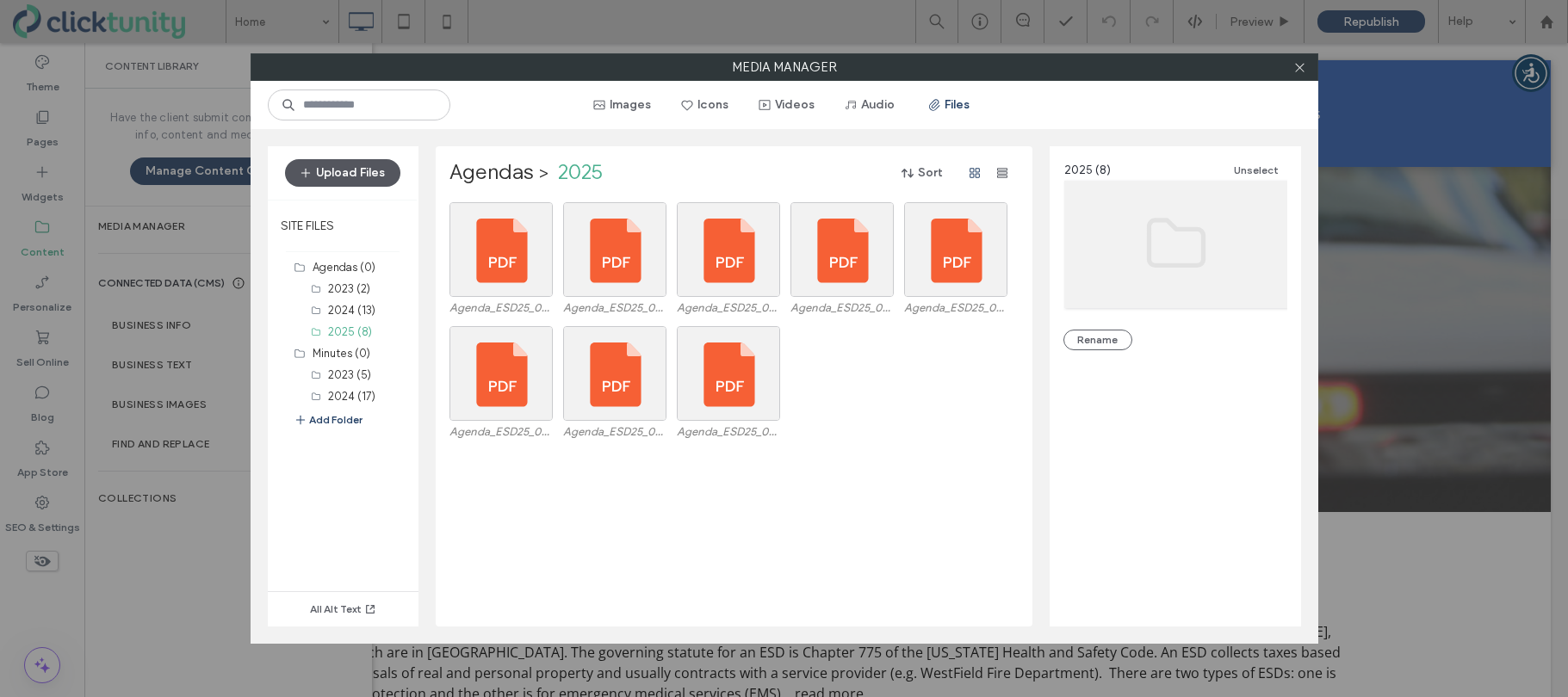
click at [376, 182] on button "Upload Files" at bounding box center [343, 173] width 115 height 28
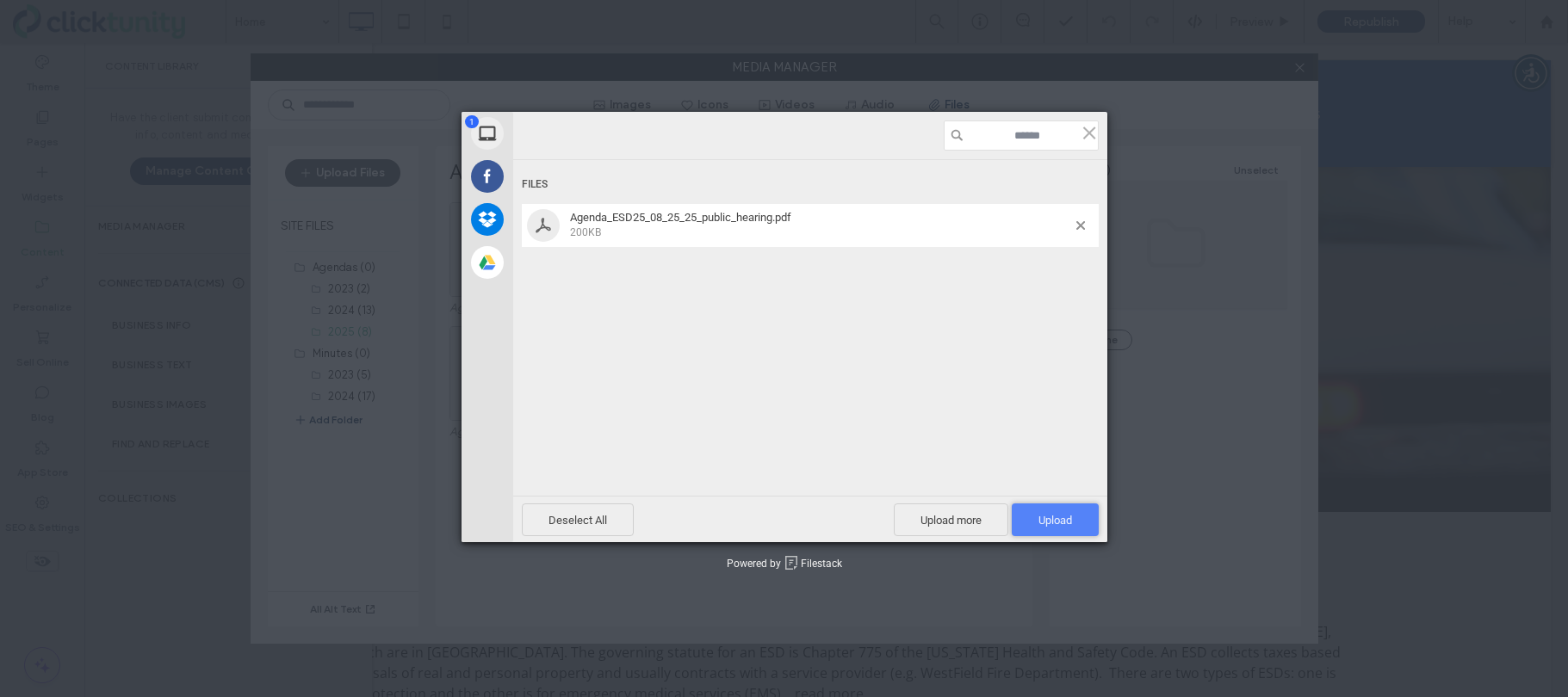
click at [1032, 523] on span "Upload 1" at bounding box center [1054, 519] width 87 height 32
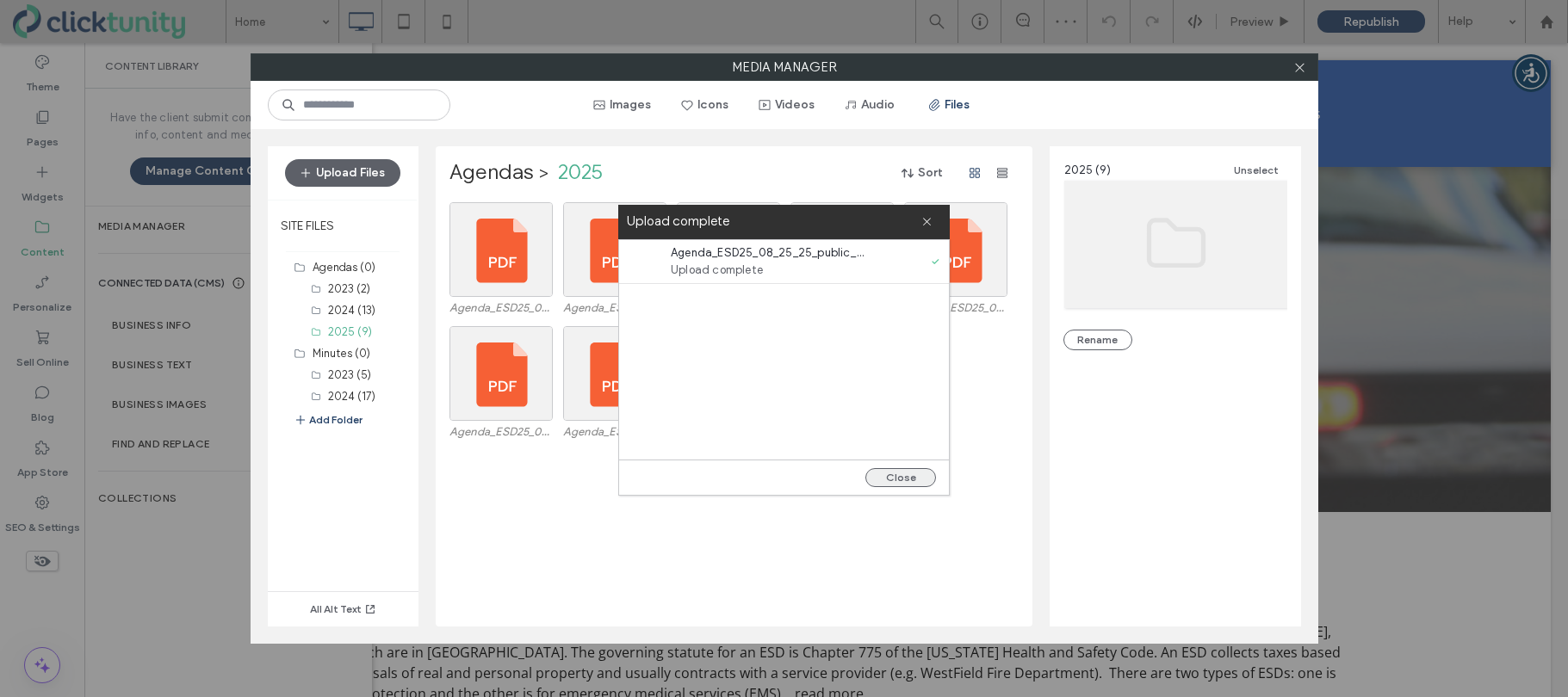
click at [905, 480] on button "Close" at bounding box center [900, 478] width 71 height 19
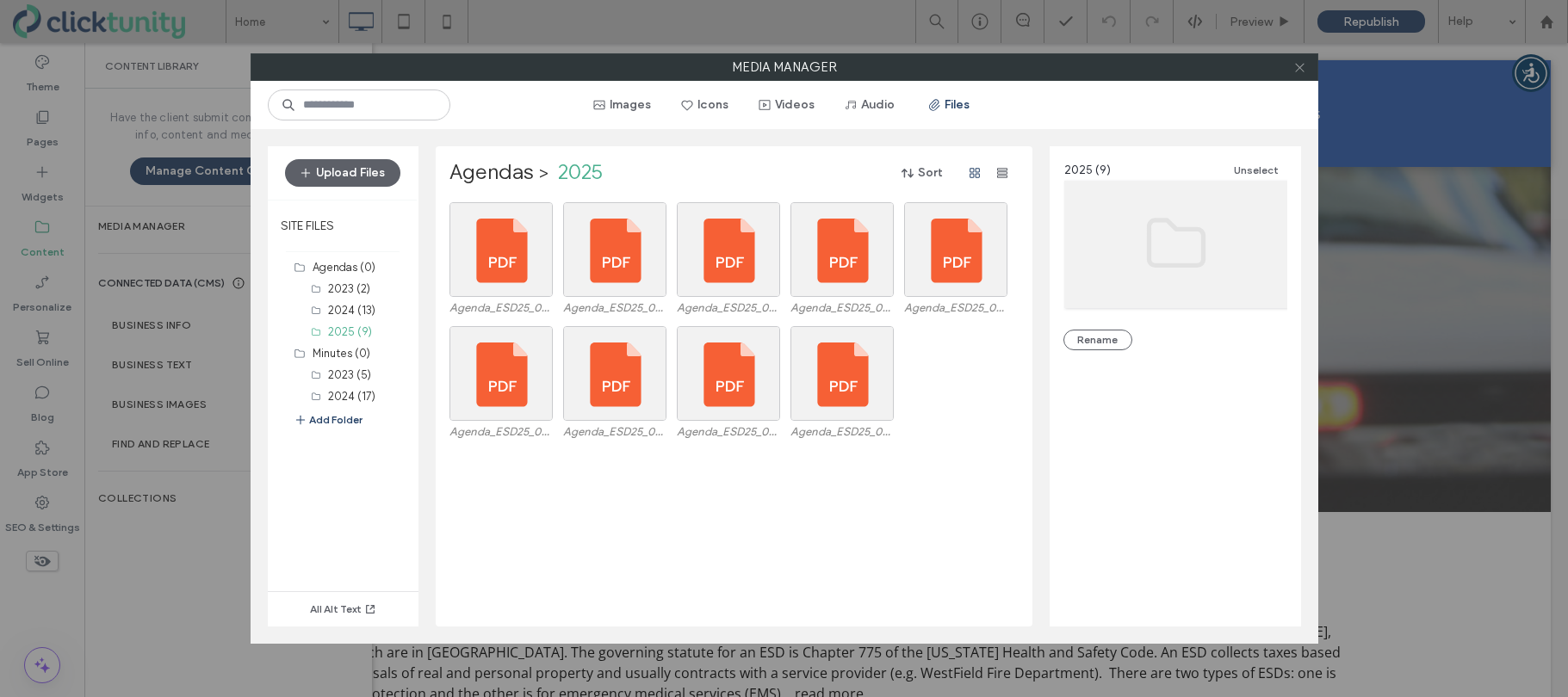
click at [1302, 74] on span at bounding box center [1300, 67] width 13 height 26
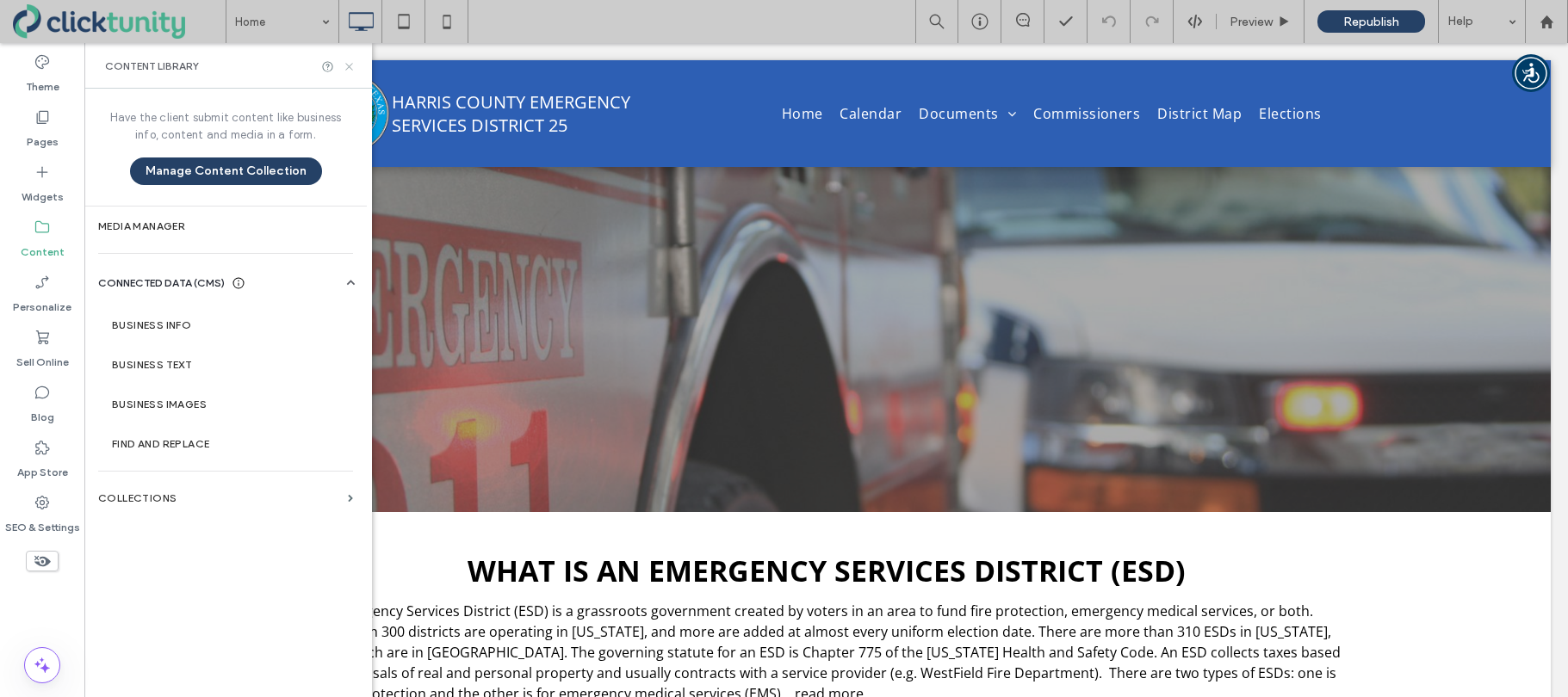
click at [346, 67] on icon at bounding box center [349, 66] width 13 height 13
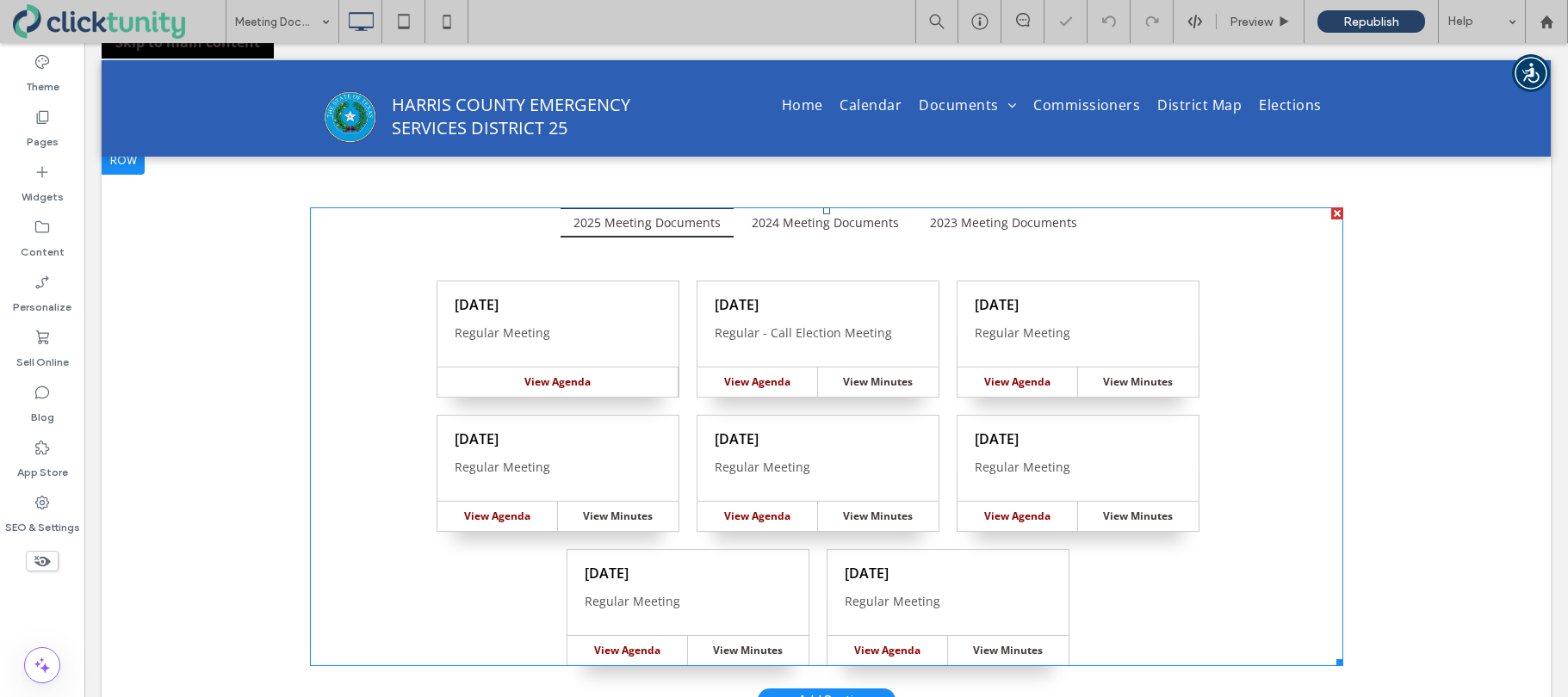
click at [689, 260] on span at bounding box center [827, 436] width 1033 height 459
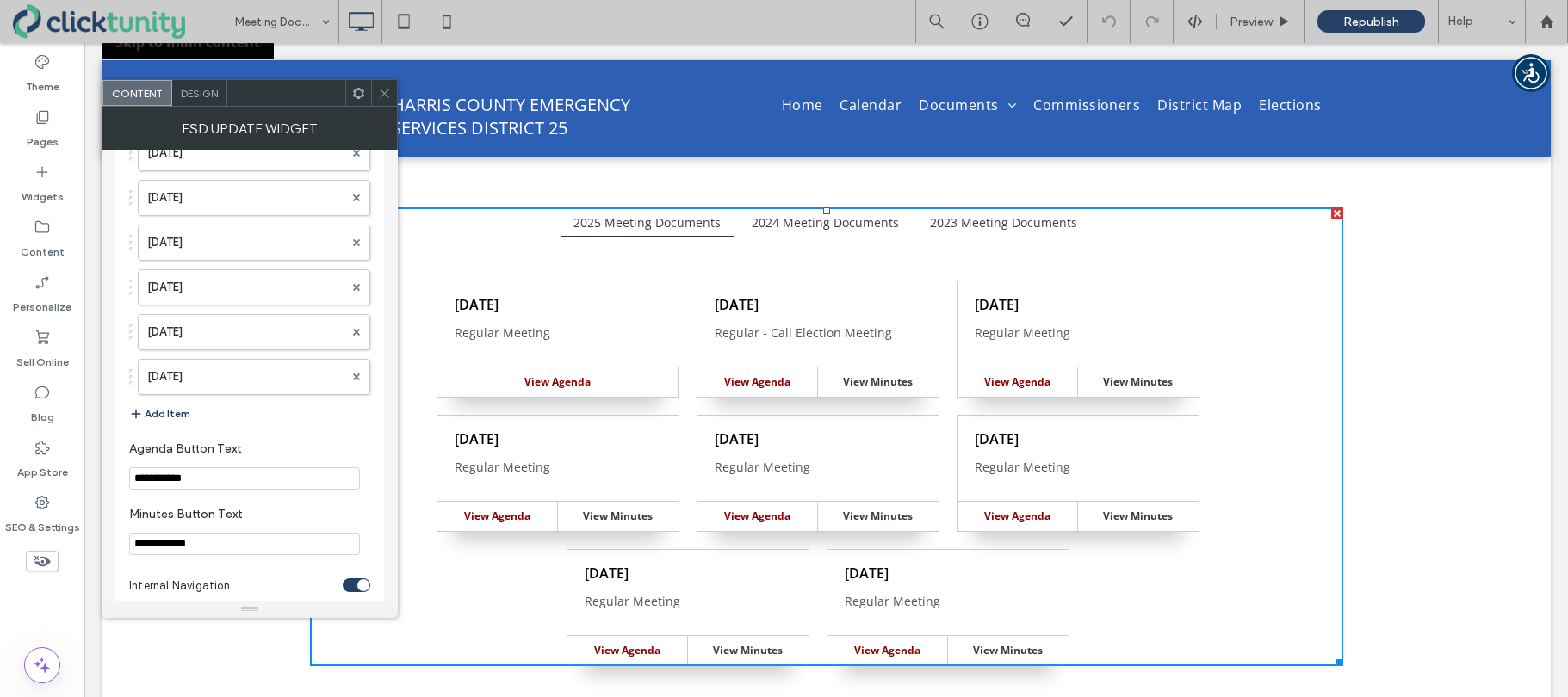
scroll to position [4634, 0]
click at [168, 405] on button "Add Item" at bounding box center [160, 412] width 61 height 21
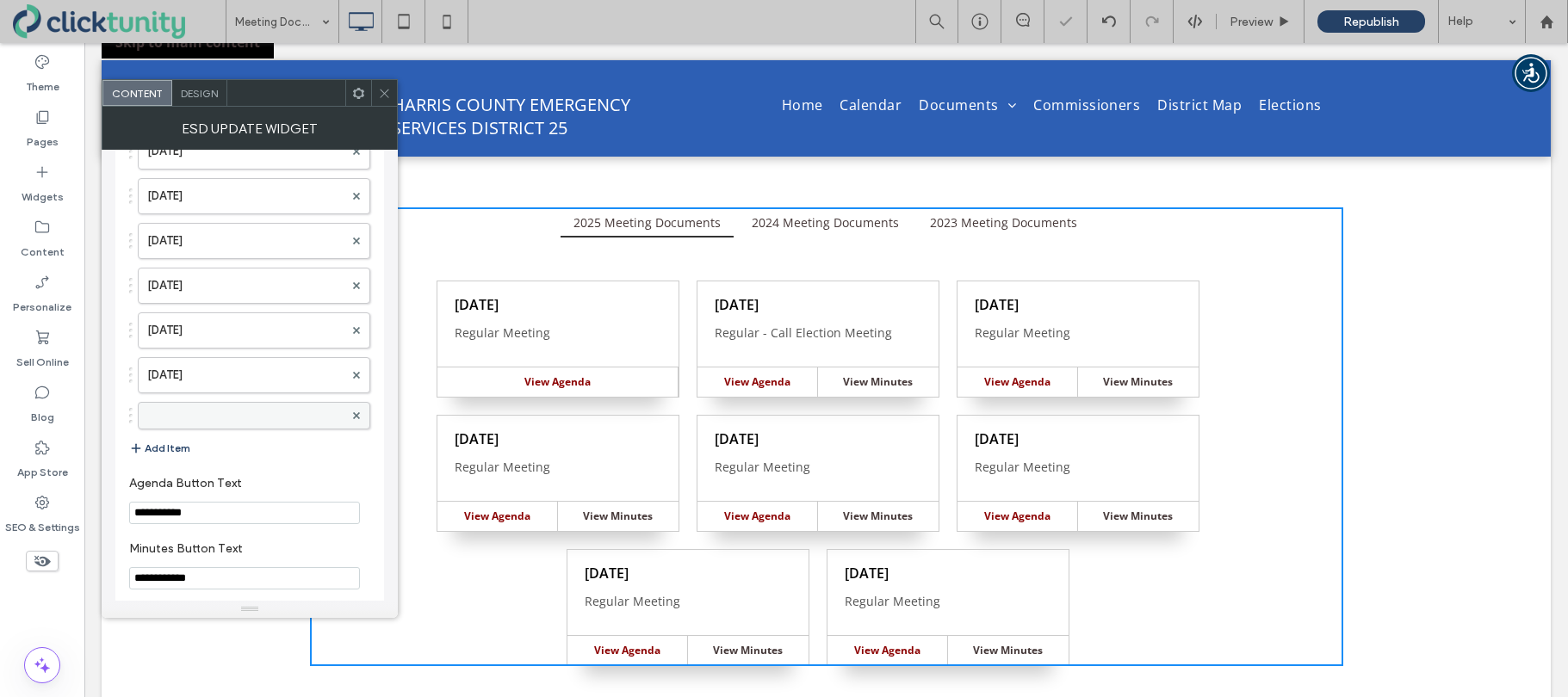
drag, startPoint x: 221, startPoint y: 412, endPoint x: 235, endPoint y: 407, distance: 14.9
click at [221, 412] on label at bounding box center [245, 416] width 197 height 17
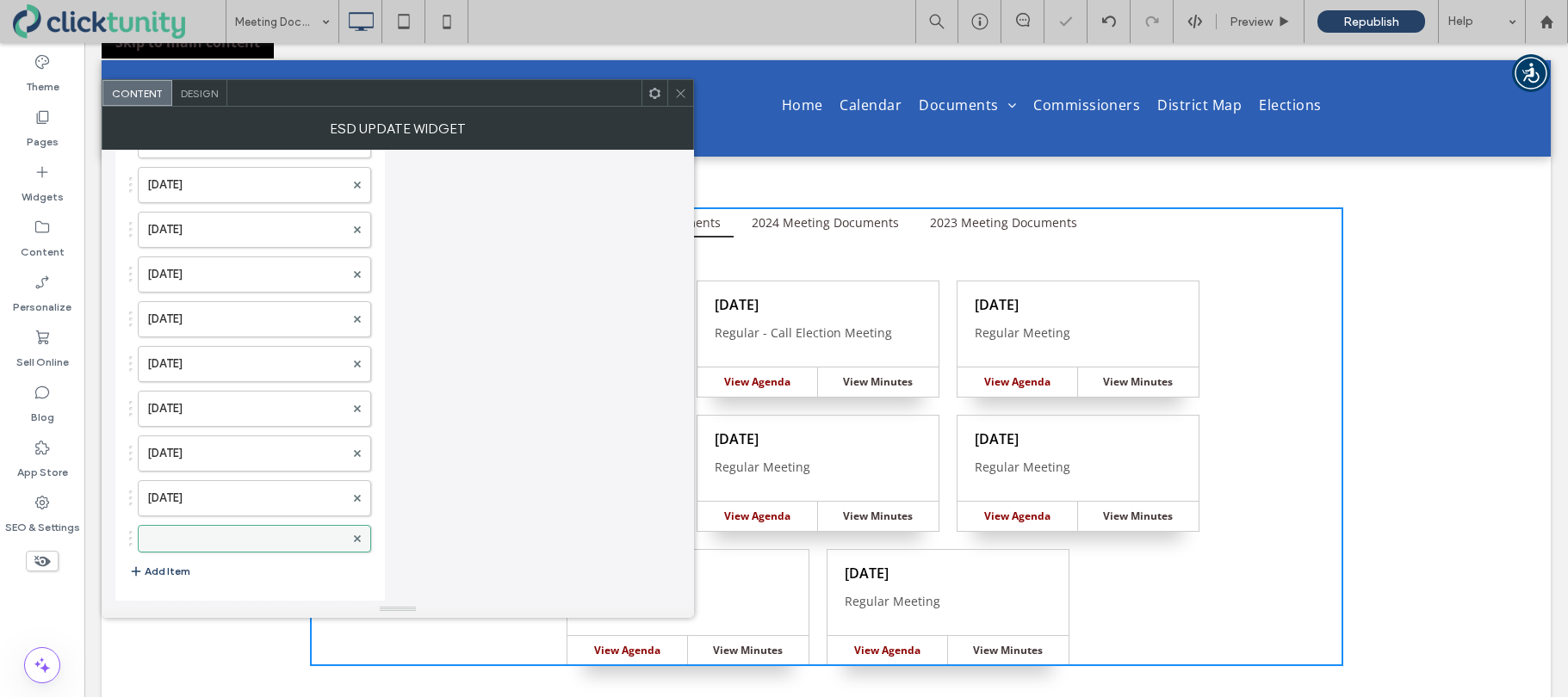
scroll to position [4510, 0]
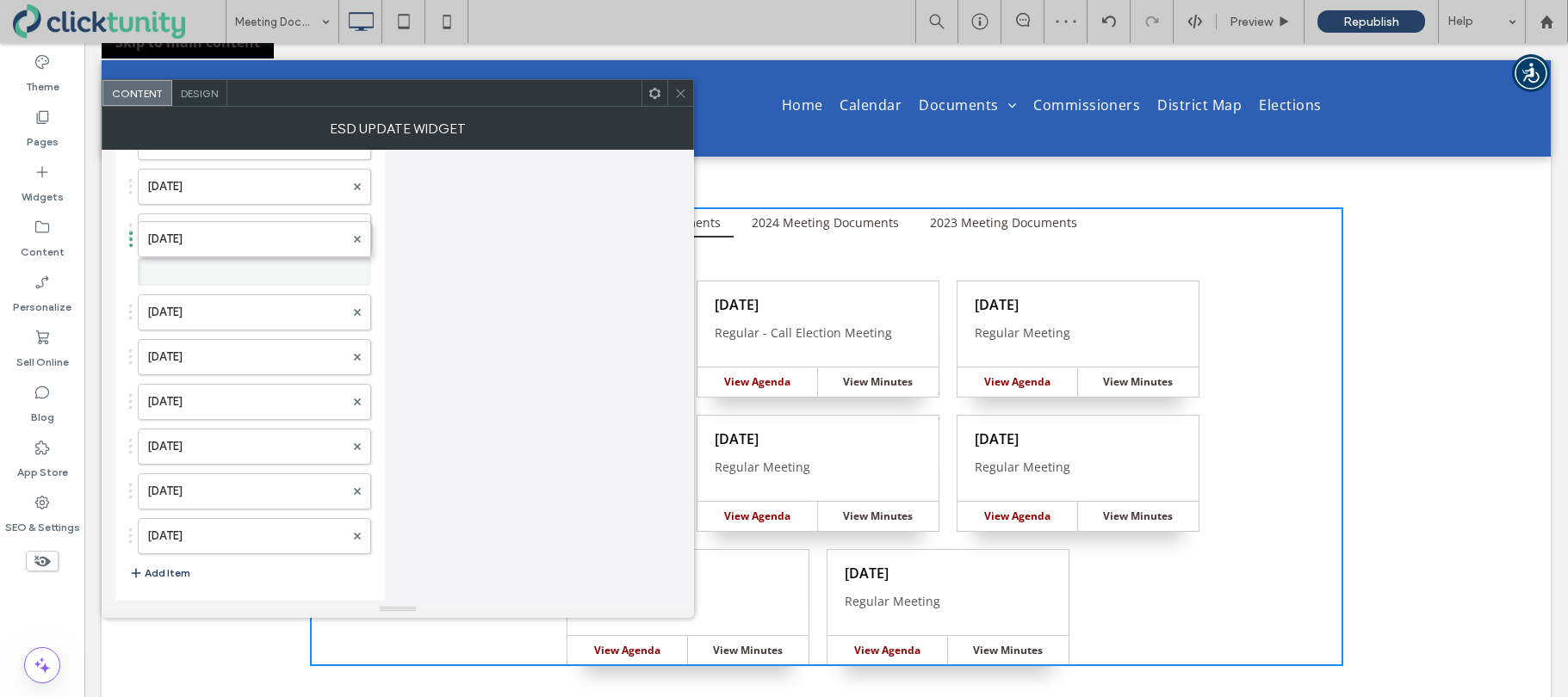
drag, startPoint x: 210, startPoint y: 539, endPoint x: 248, endPoint y: 207, distance: 334.2
click at [682, 99] on icon at bounding box center [680, 93] width 13 height 13
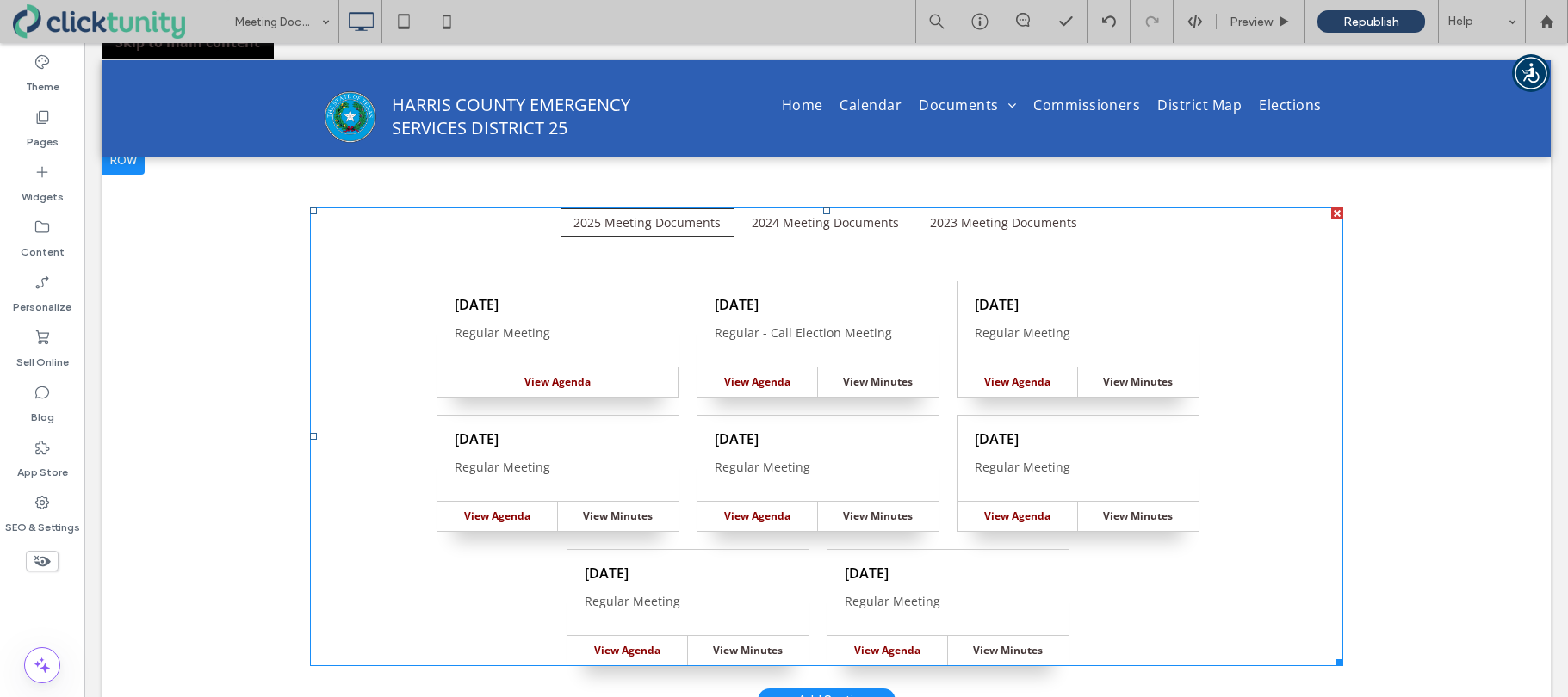
drag, startPoint x: 503, startPoint y: 270, endPoint x: 493, endPoint y: 292, distance: 24.2
click at [503, 270] on span at bounding box center [827, 436] width 1033 height 459
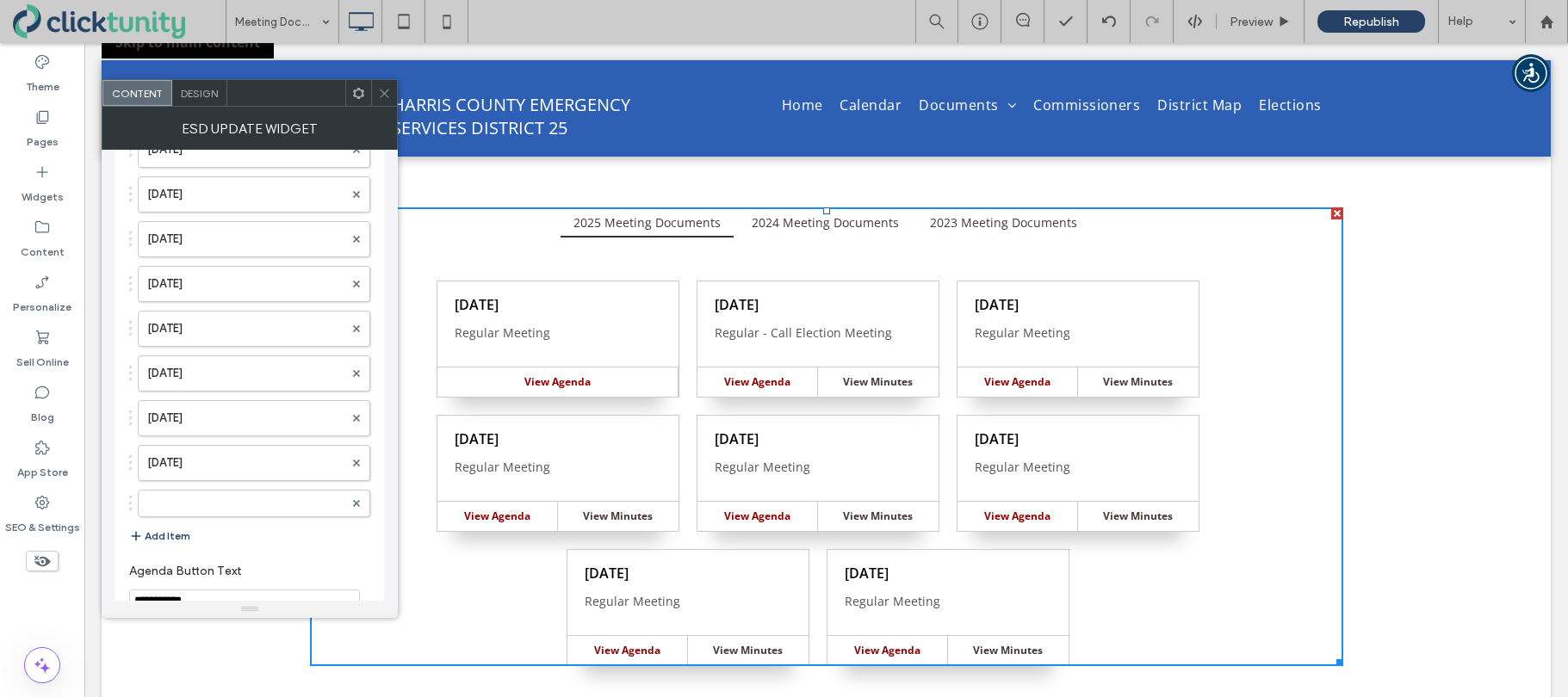
scroll to position [4553, 0]
click at [225, 491] on label at bounding box center [245, 497] width 197 height 17
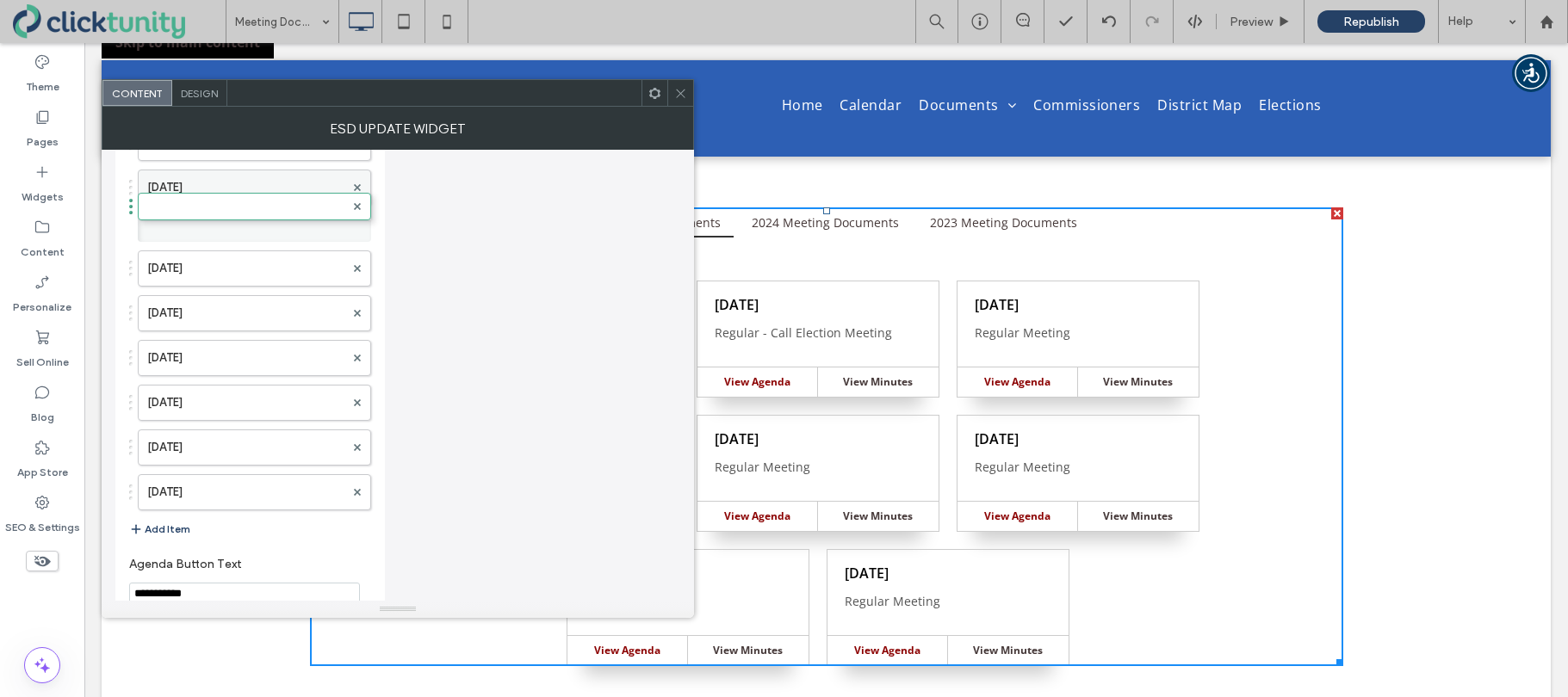
drag, startPoint x: 225, startPoint y: 492, endPoint x: 245, endPoint y: 194, distance: 298.7
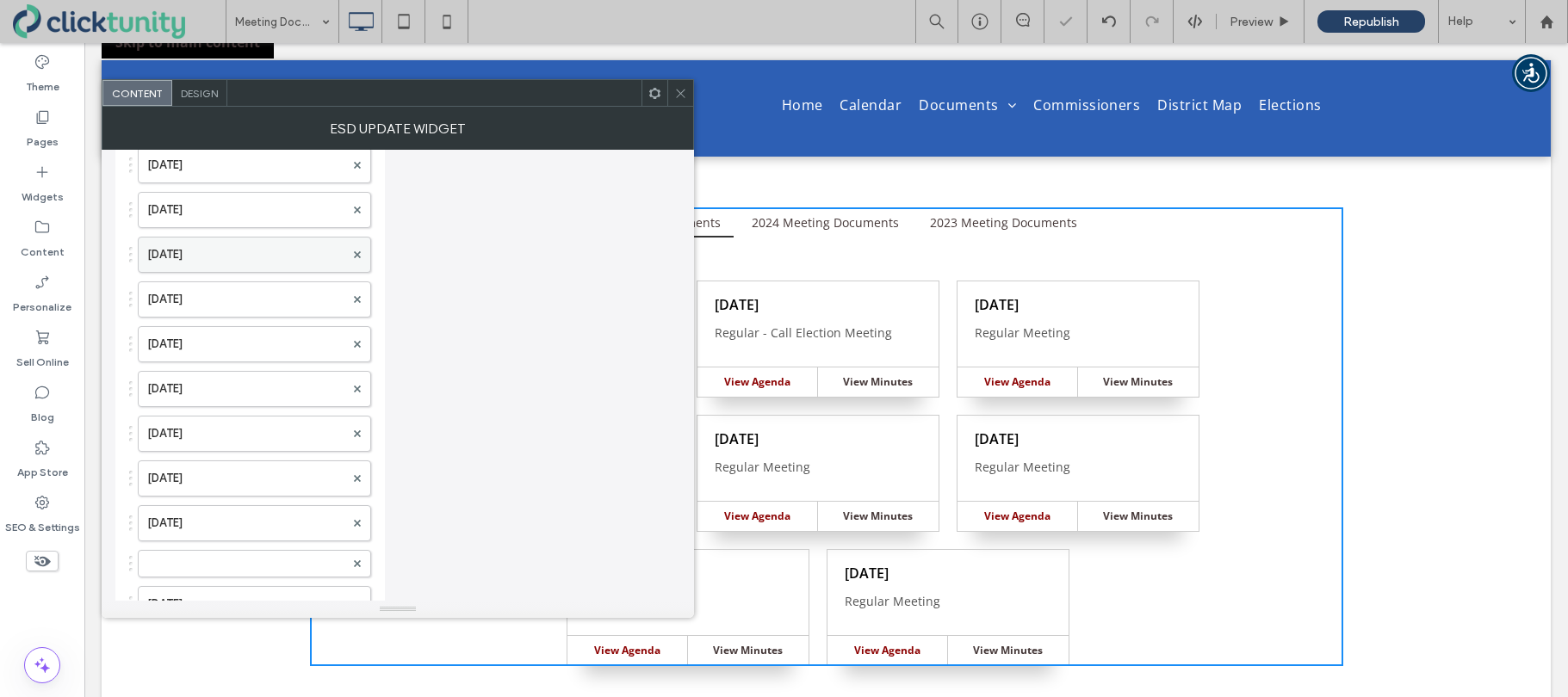
scroll to position [4199, 0]
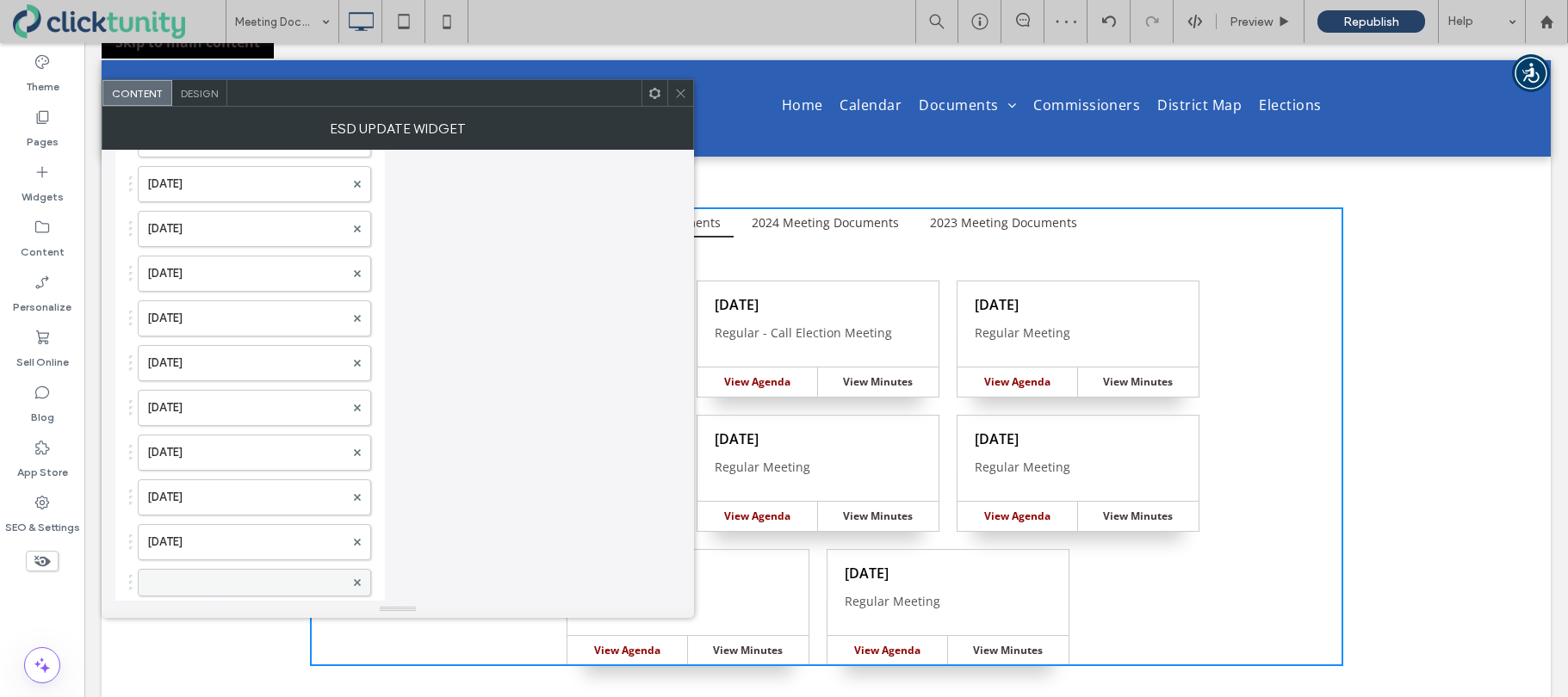
click at [205, 576] on label at bounding box center [246, 583] width 198 height 17
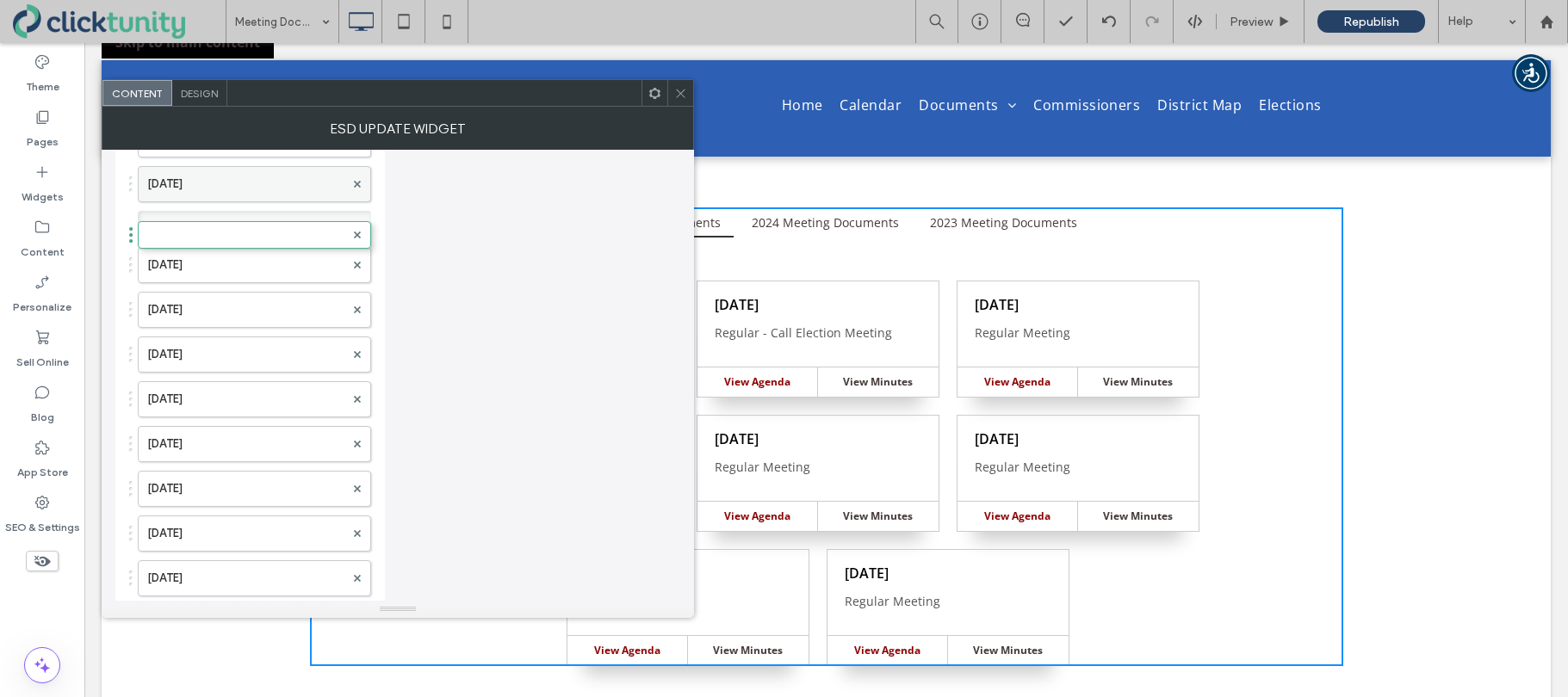
drag, startPoint x: 209, startPoint y: 579, endPoint x: 234, endPoint y: 195, distance: 384.8
click at [229, 217] on label at bounding box center [246, 224] width 198 height 17
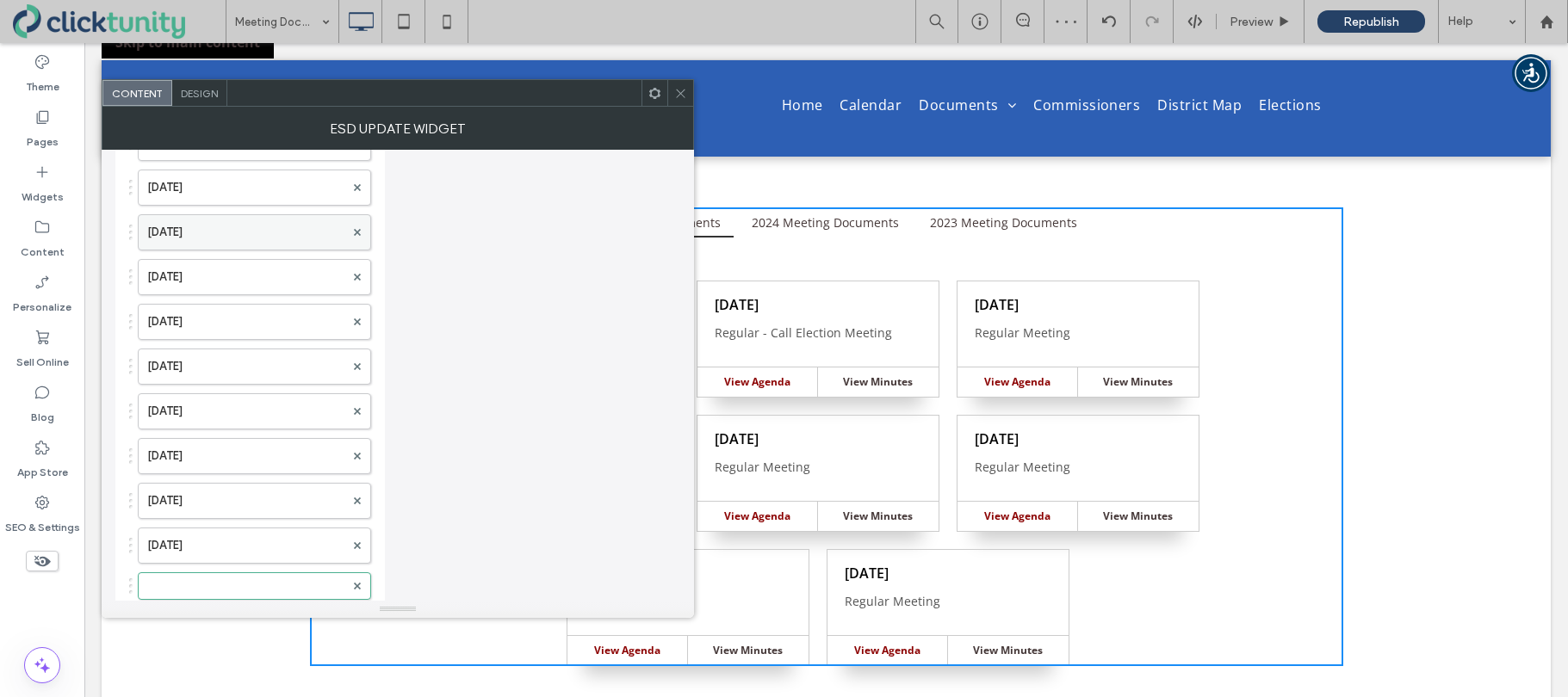
scroll to position [3833, 0]
drag, startPoint x: 215, startPoint y: 592, endPoint x: 232, endPoint y: 194, distance: 398.4
click at [200, 563] on label at bounding box center [246, 569] width 198 height 17
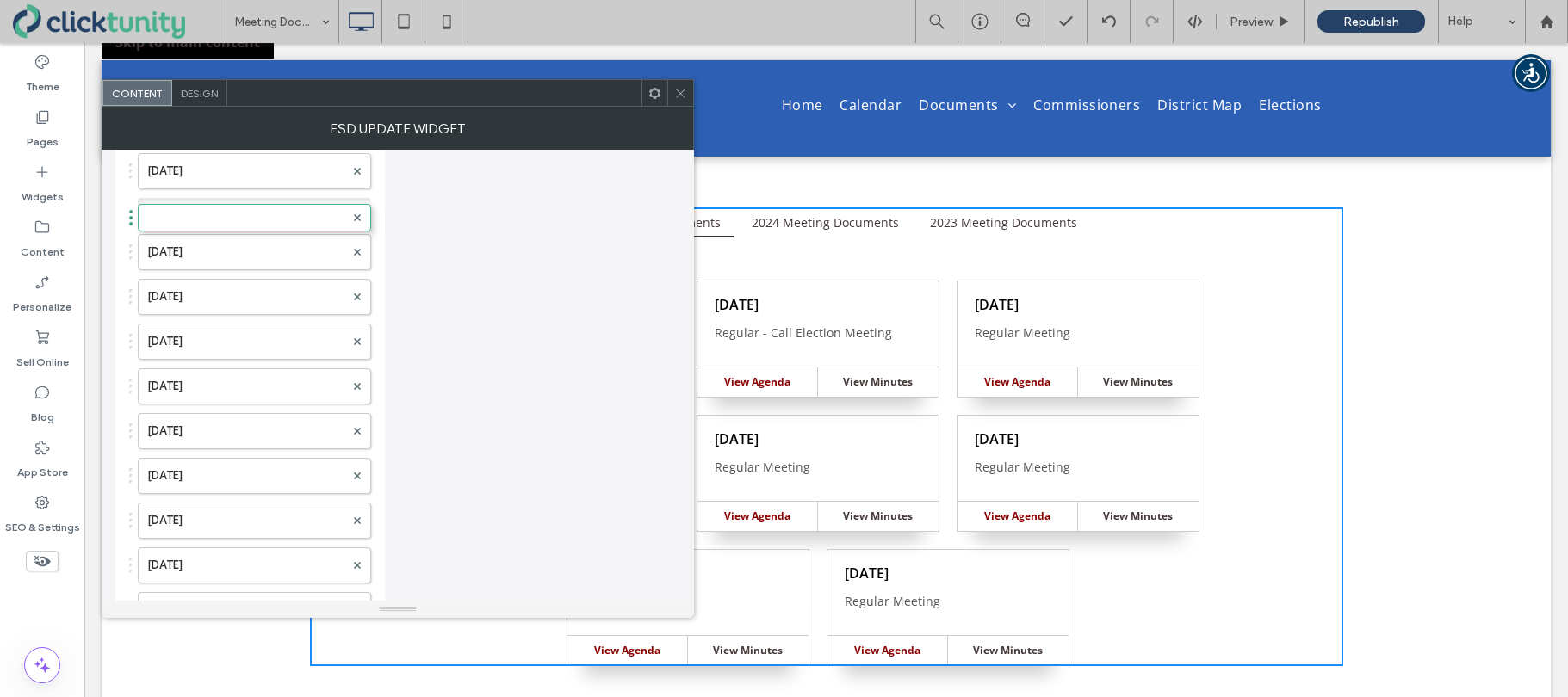
drag, startPoint x: 211, startPoint y: 567, endPoint x: 202, endPoint y: 197, distance: 370.1
click at [202, 210] on label at bounding box center [246, 212] width 198 height 17
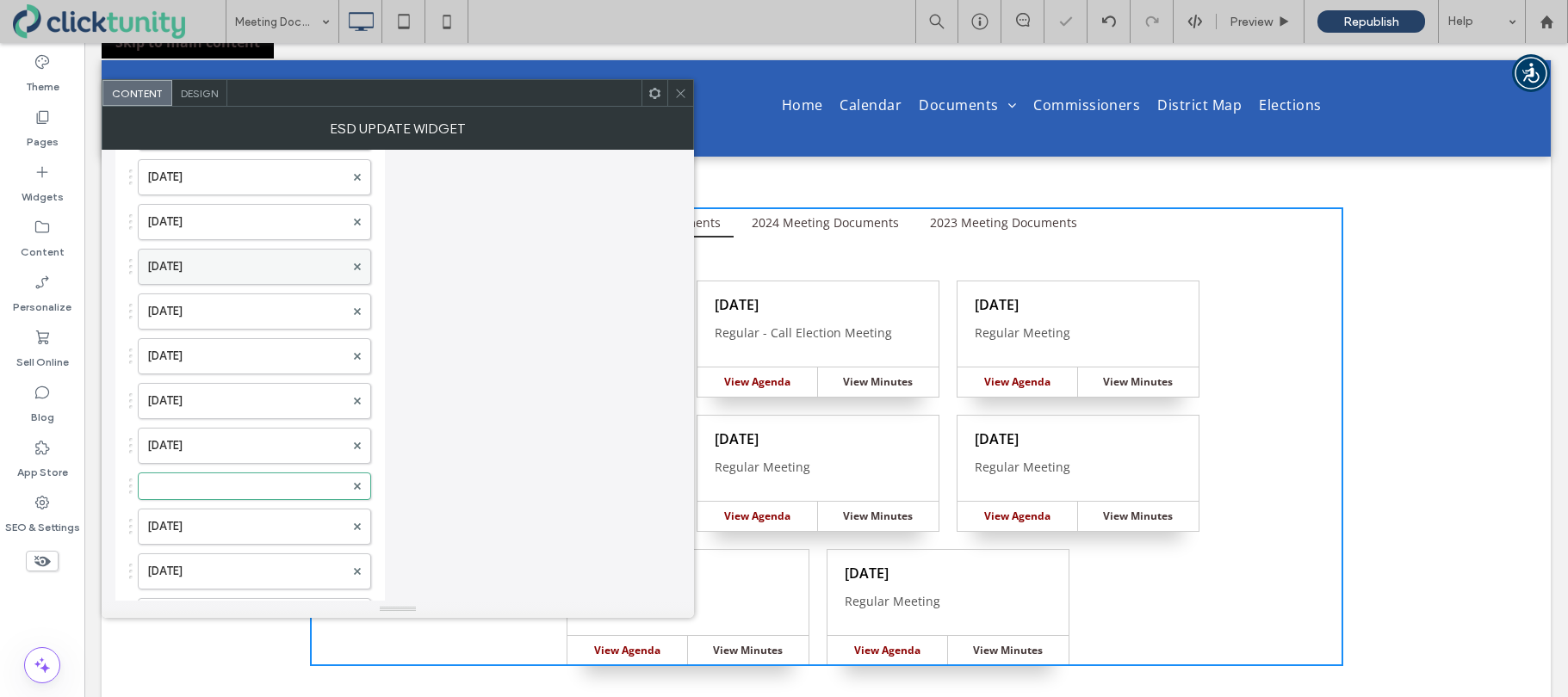
scroll to position [3189, 0]
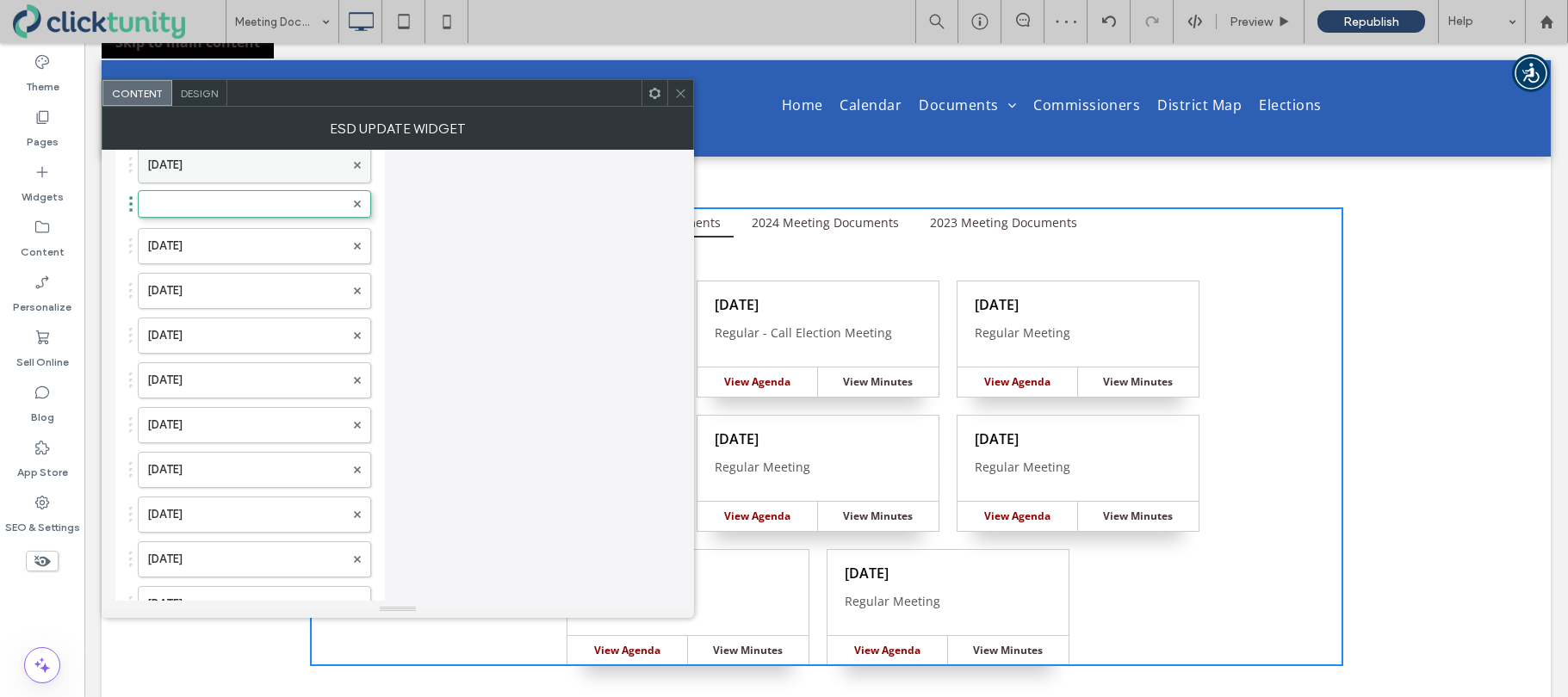
drag, startPoint x: 219, startPoint y: 512, endPoint x: 212, endPoint y: 170, distance: 342.1
click at [207, 199] on label at bounding box center [246, 206] width 198 height 17
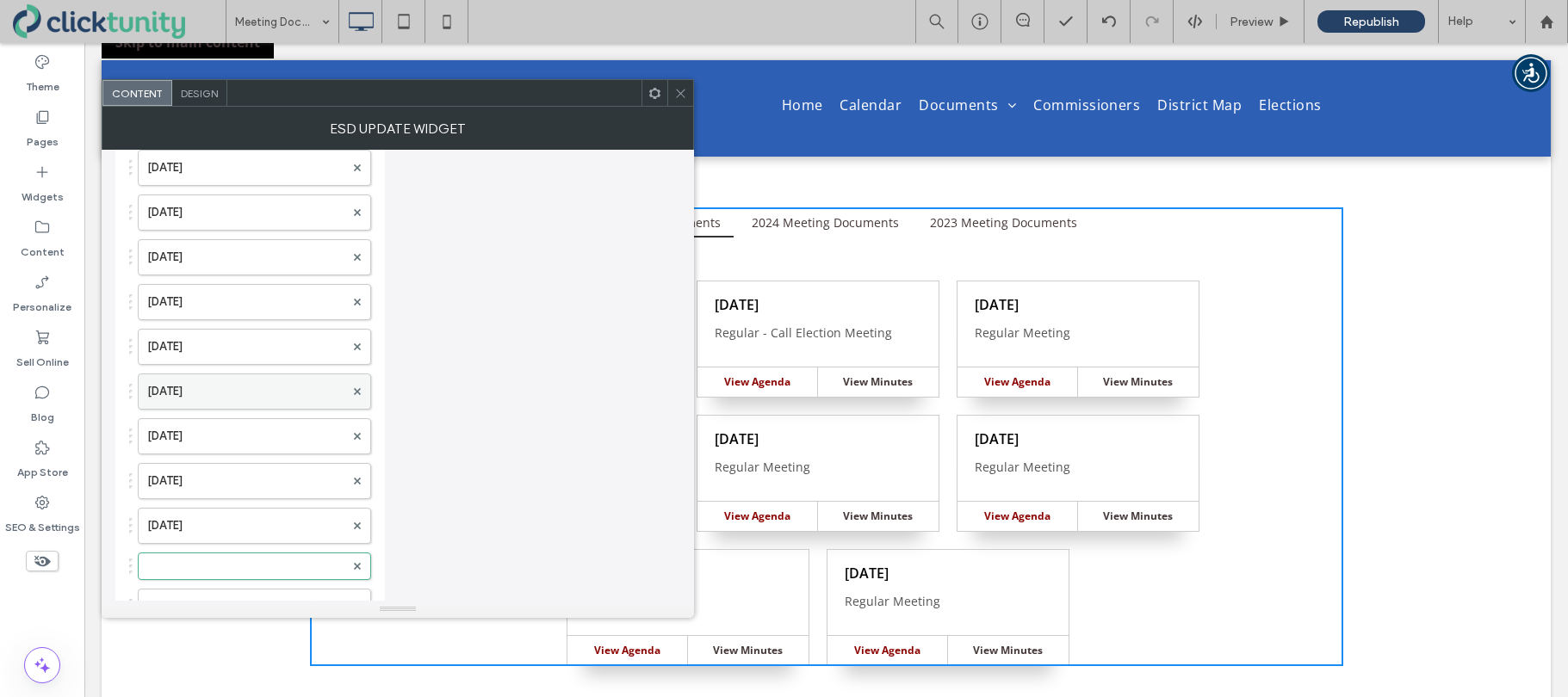
scroll to position [2830, 0]
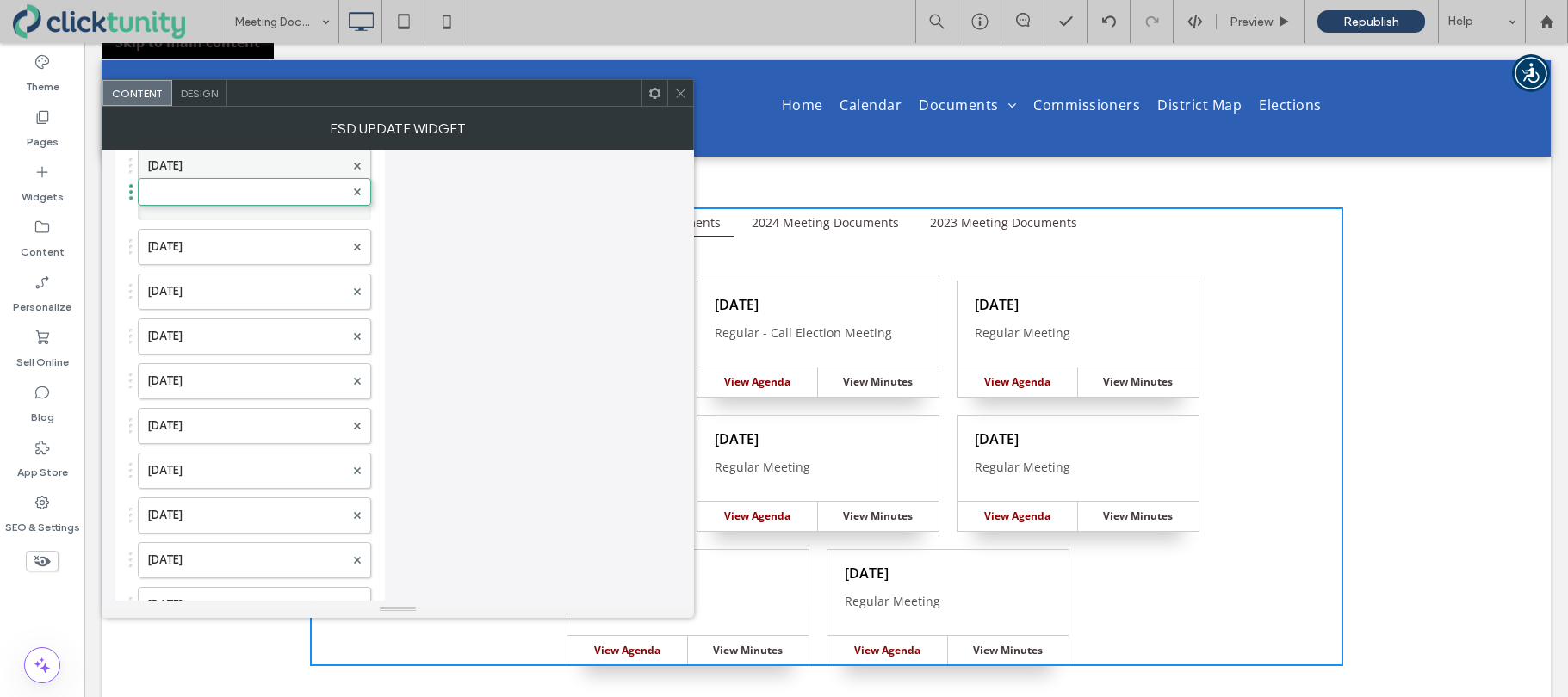
drag, startPoint x: 208, startPoint y: 562, endPoint x: 224, endPoint y: 181, distance: 381.3
click at [215, 200] on label at bounding box center [246, 207] width 198 height 17
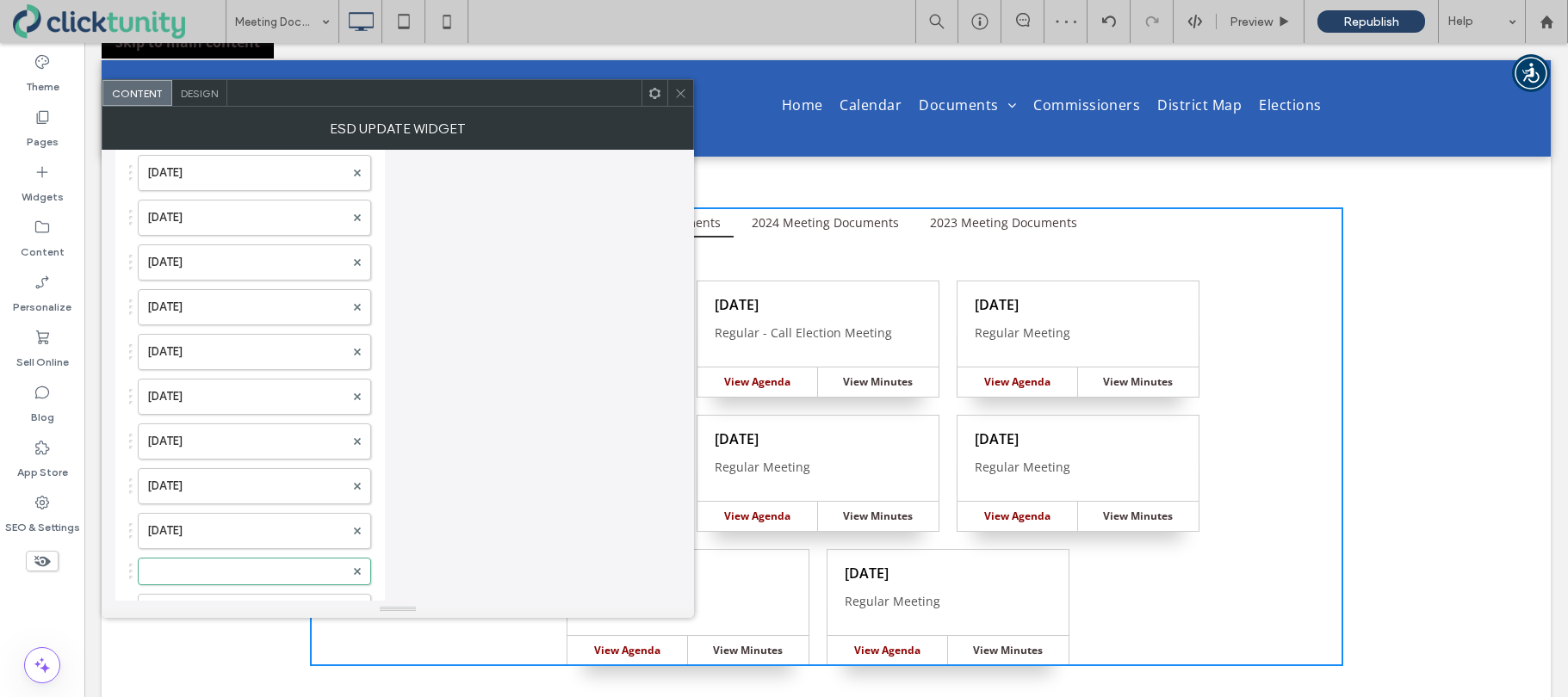
scroll to position [2460, 0]
drag, startPoint x: 204, startPoint y: 574, endPoint x: 207, endPoint y: 201, distance: 373.0
click at [202, 211] on label at bounding box center [246, 218] width 198 height 17
drag, startPoint x: 235, startPoint y: 573, endPoint x: 227, endPoint y: 190, distance: 383.1
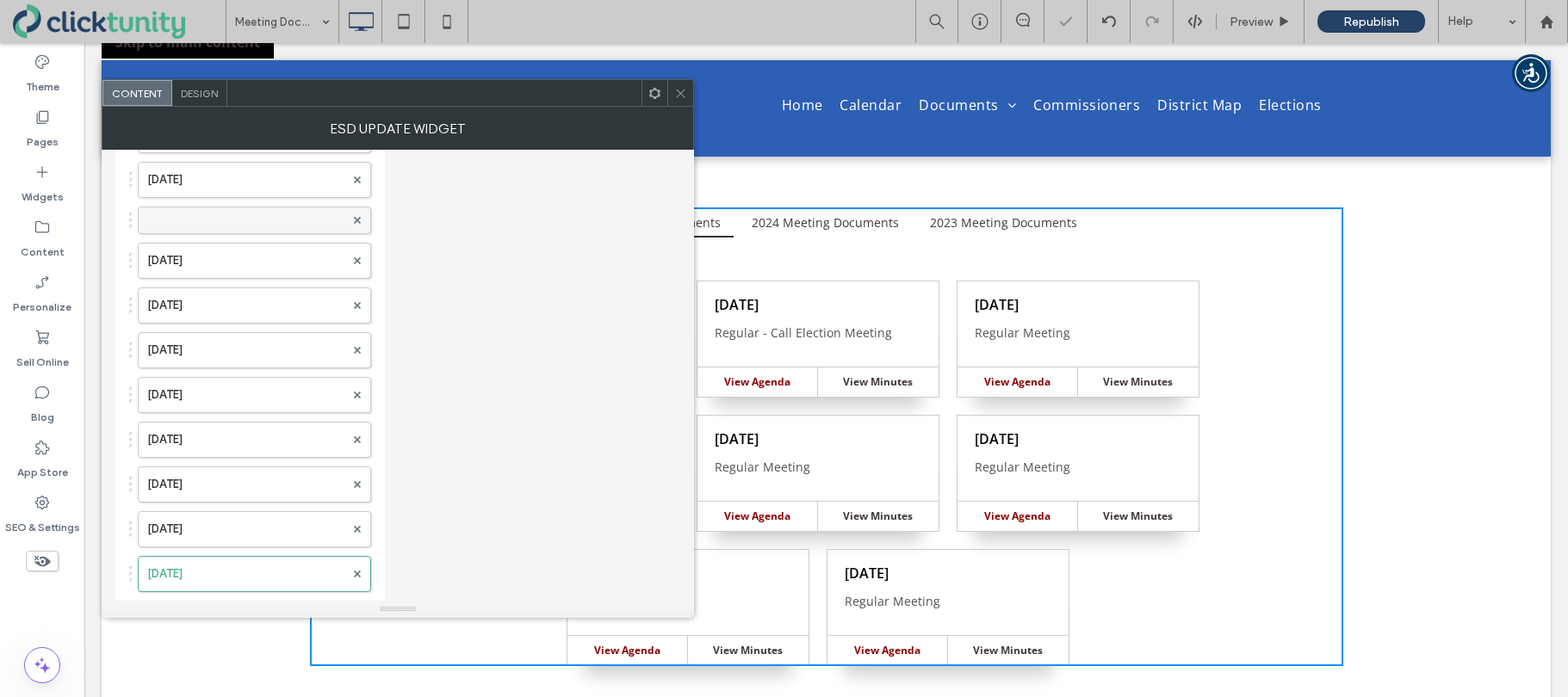
drag, startPoint x: 218, startPoint y: 213, endPoint x: 230, endPoint y: 218, distance: 13.0
click at [218, 213] on label at bounding box center [246, 220] width 198 height 17
drag, startPoint x: 242, startPoint y: 573, endPoint x: 246, endPoint y: 197, distance: 376.0
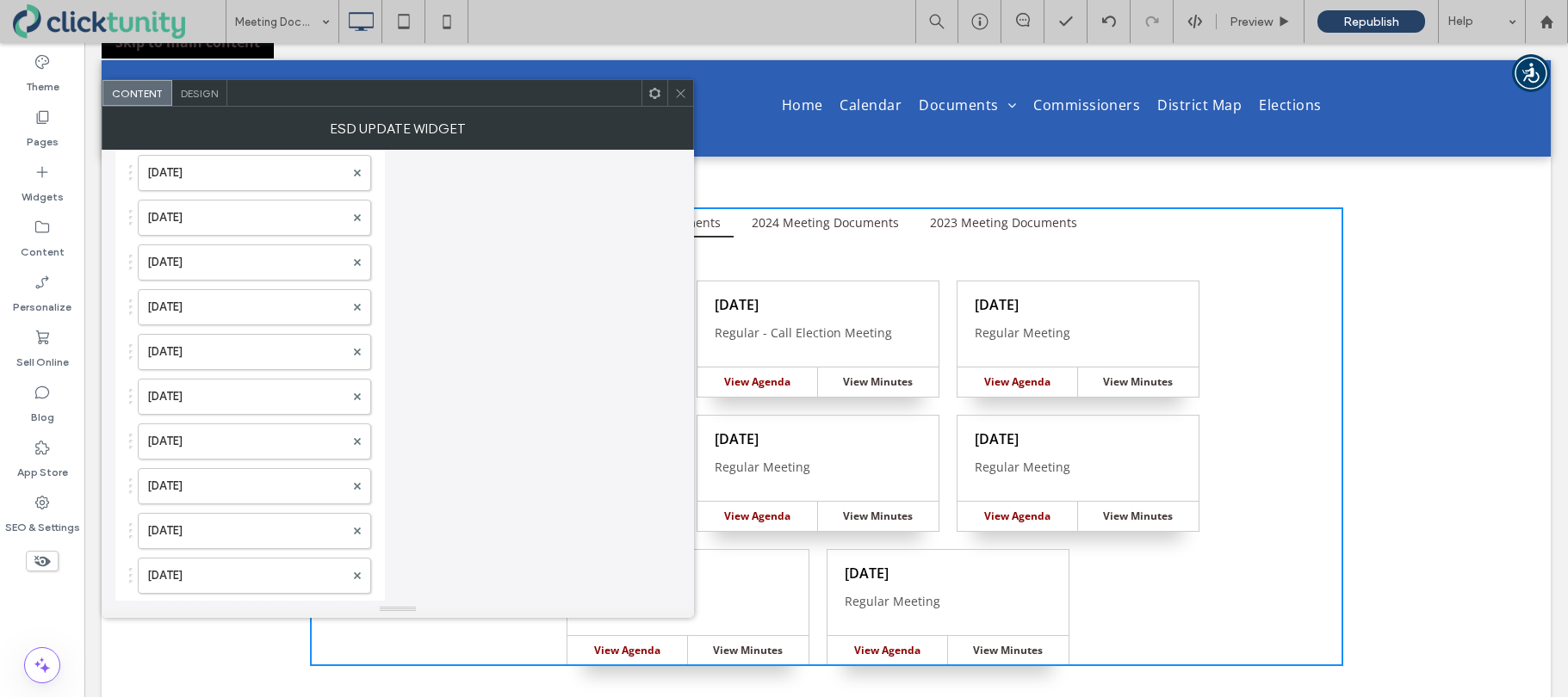
click at [683, 97] on icon at bounding box center [680, 93] width 13 height 13
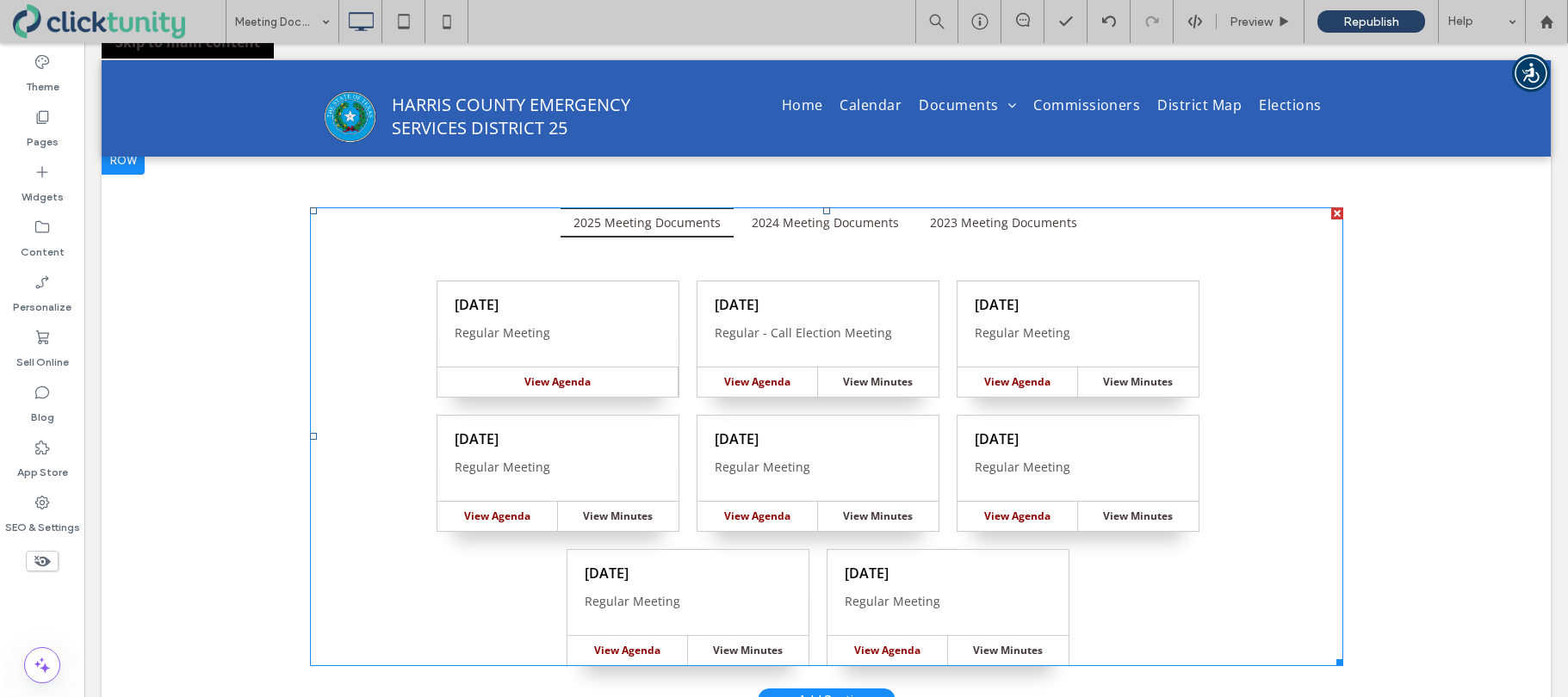
click at [676, 307] on span at bounding box center [827, 436] width 1033 height 459
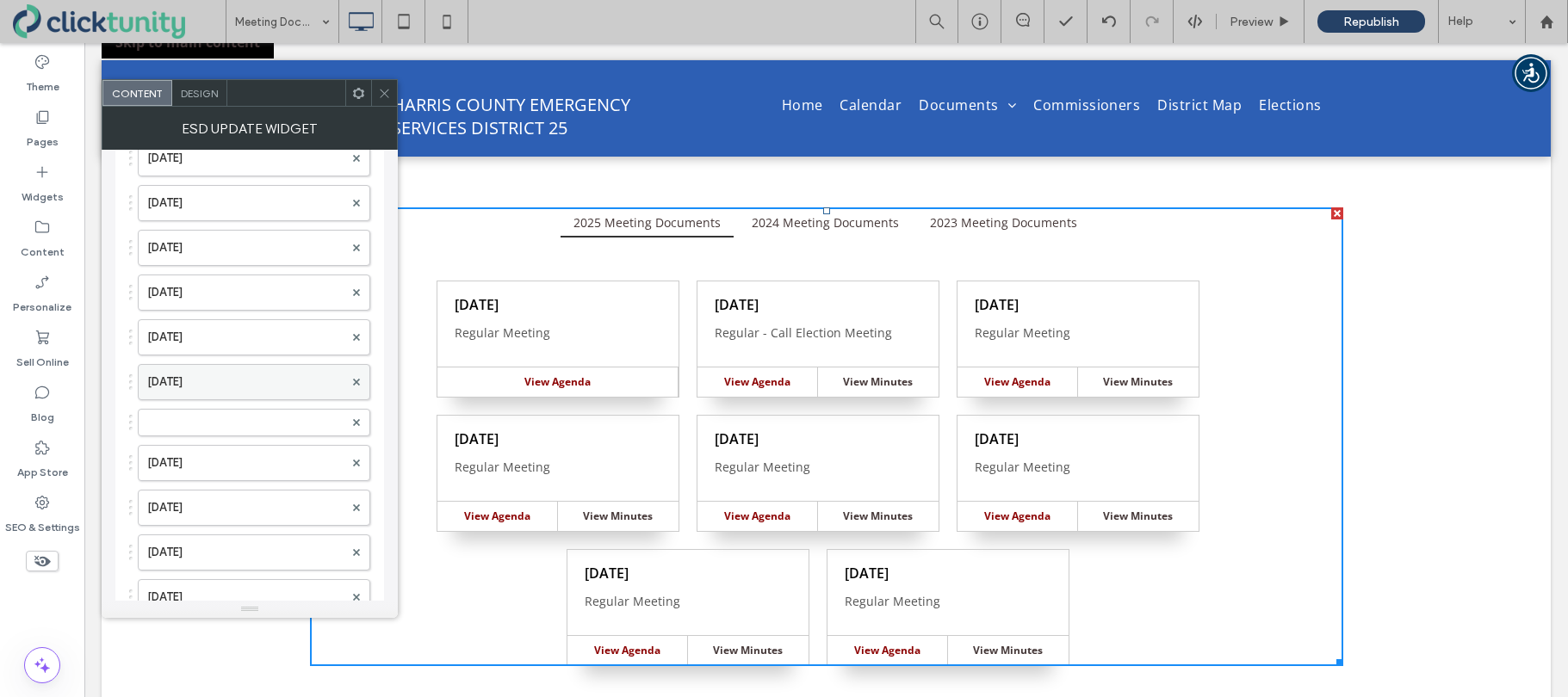
scroll to position [1855, 0]
click at [292, 412] on label at bounding box center [245, 421] width 197 height 17
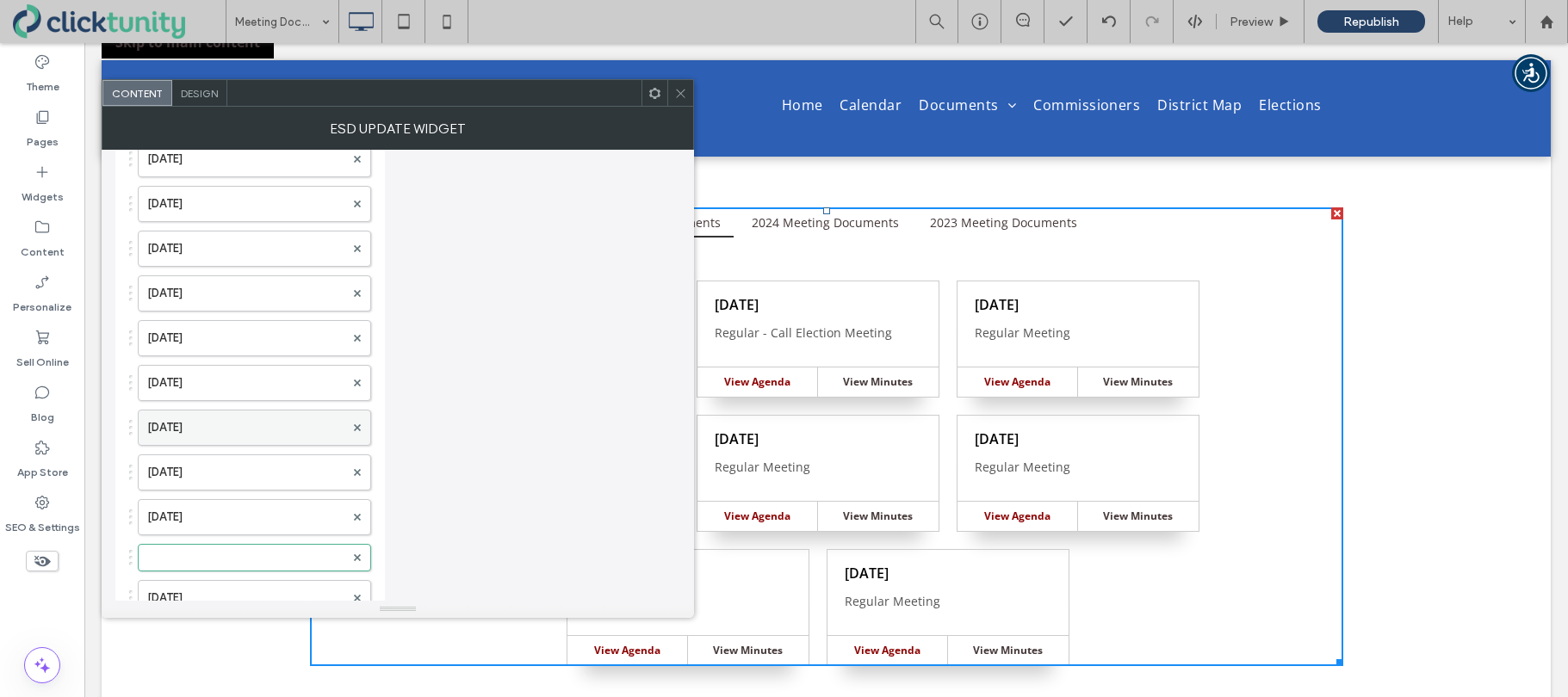
scroll to position [1715, 0]
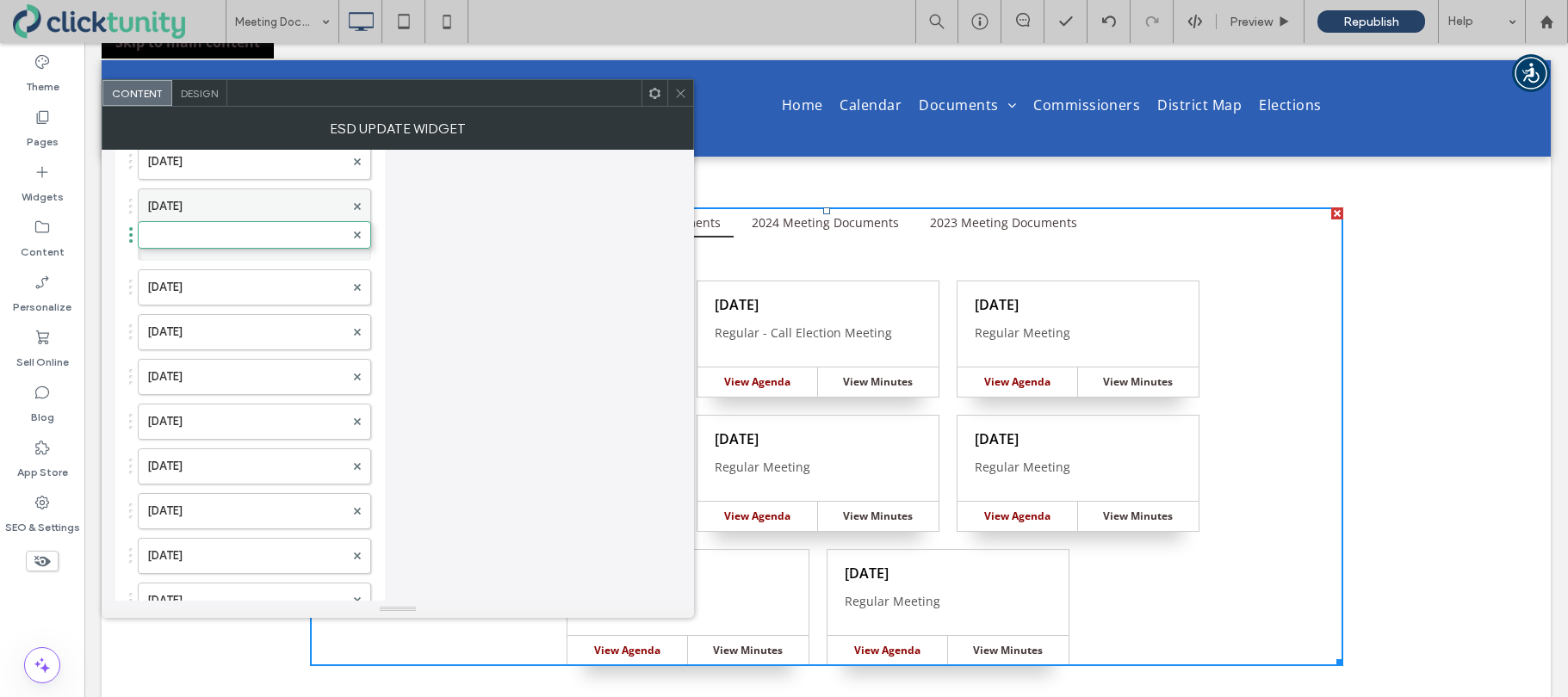
drag, startPoint x: 212, startPoint y: 557, endPoint x: 212, endPoint y: 203, distance: 354.0
click at [213, 239] on label at bounding box center [246, 247] width 198 height 17
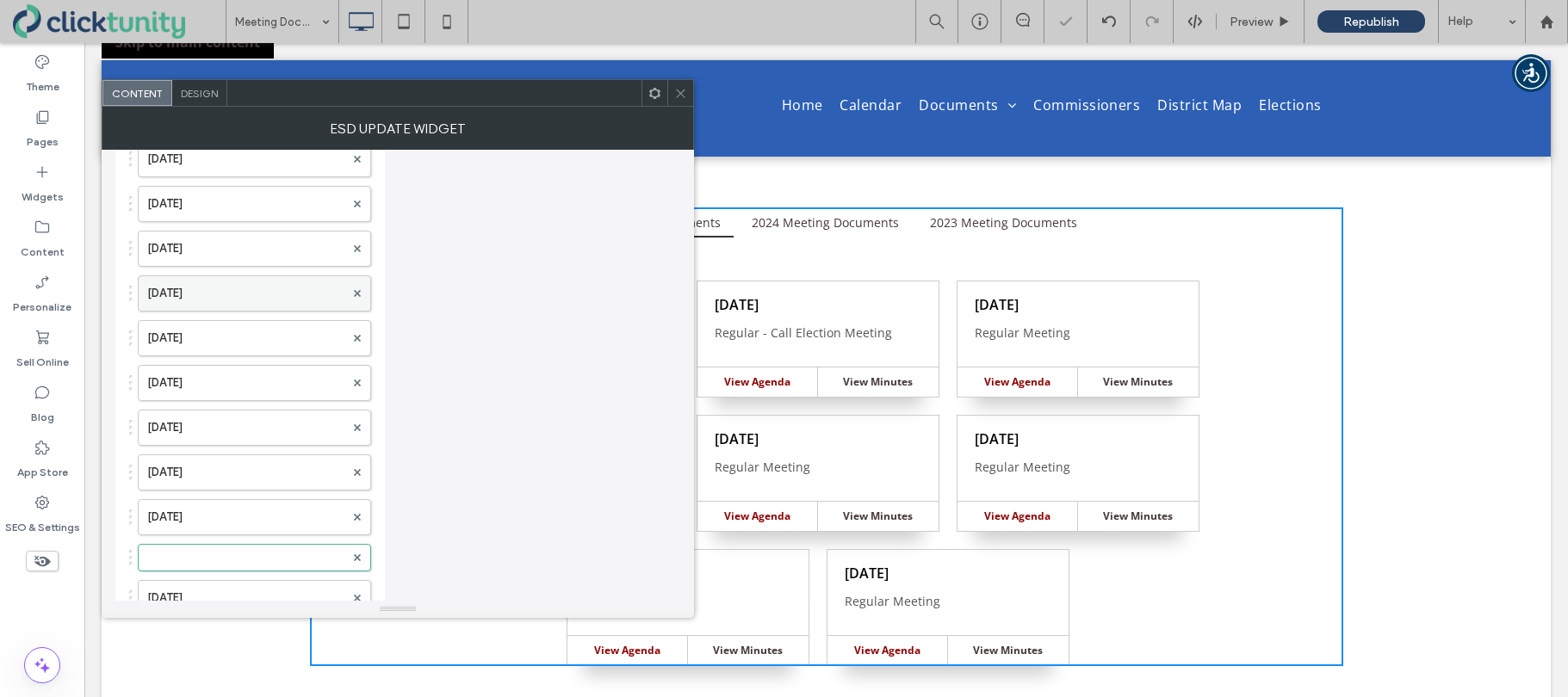
scroll to position [1404, 0]
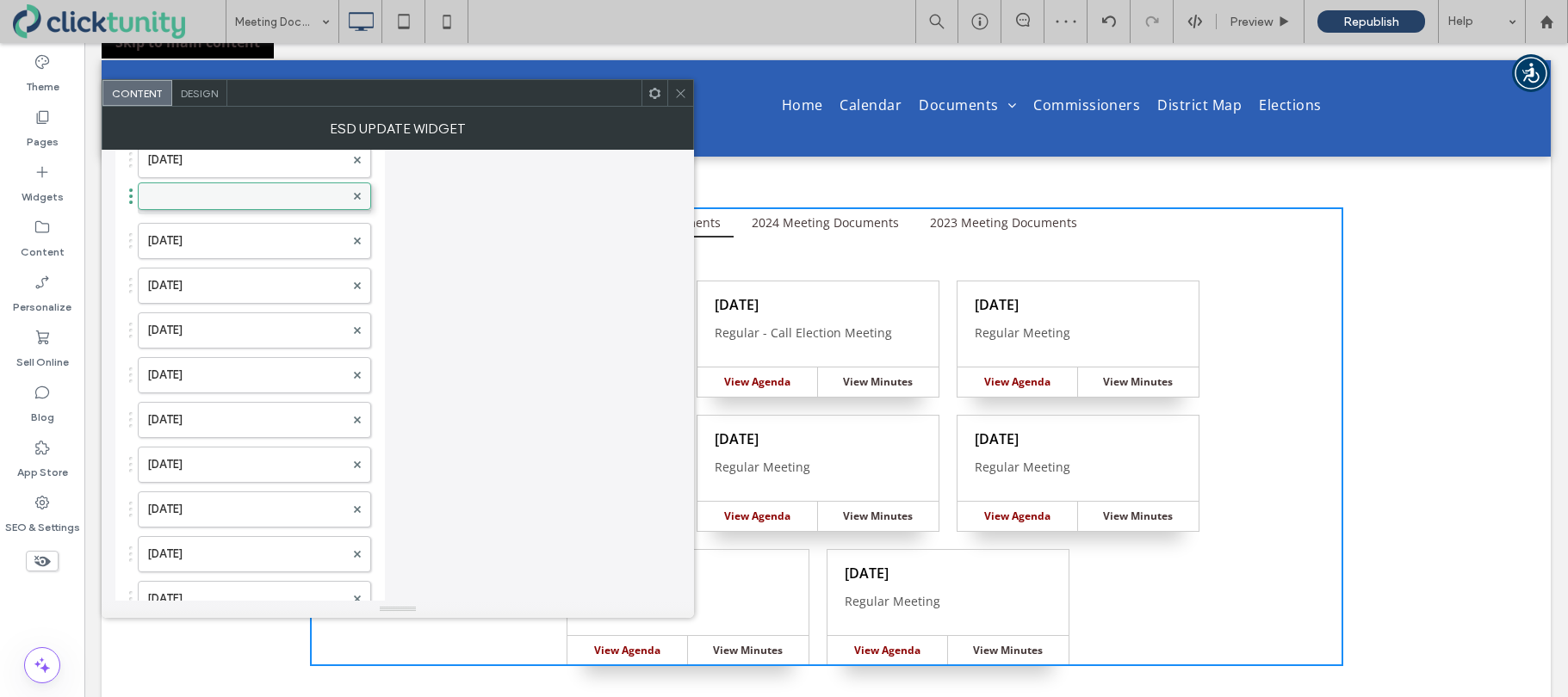
drag, startPoint x: 236, startPoint y: 546, endPoint x: 238, endPoint y: 184, distance: 362.0
click at [232, 195] on label at bounding box center [246, 201] width 198 height 17
drag, startPoint x: 248, startPoint y: 555, endPoint x: 252, endPoint y: 178, distance: 377.0
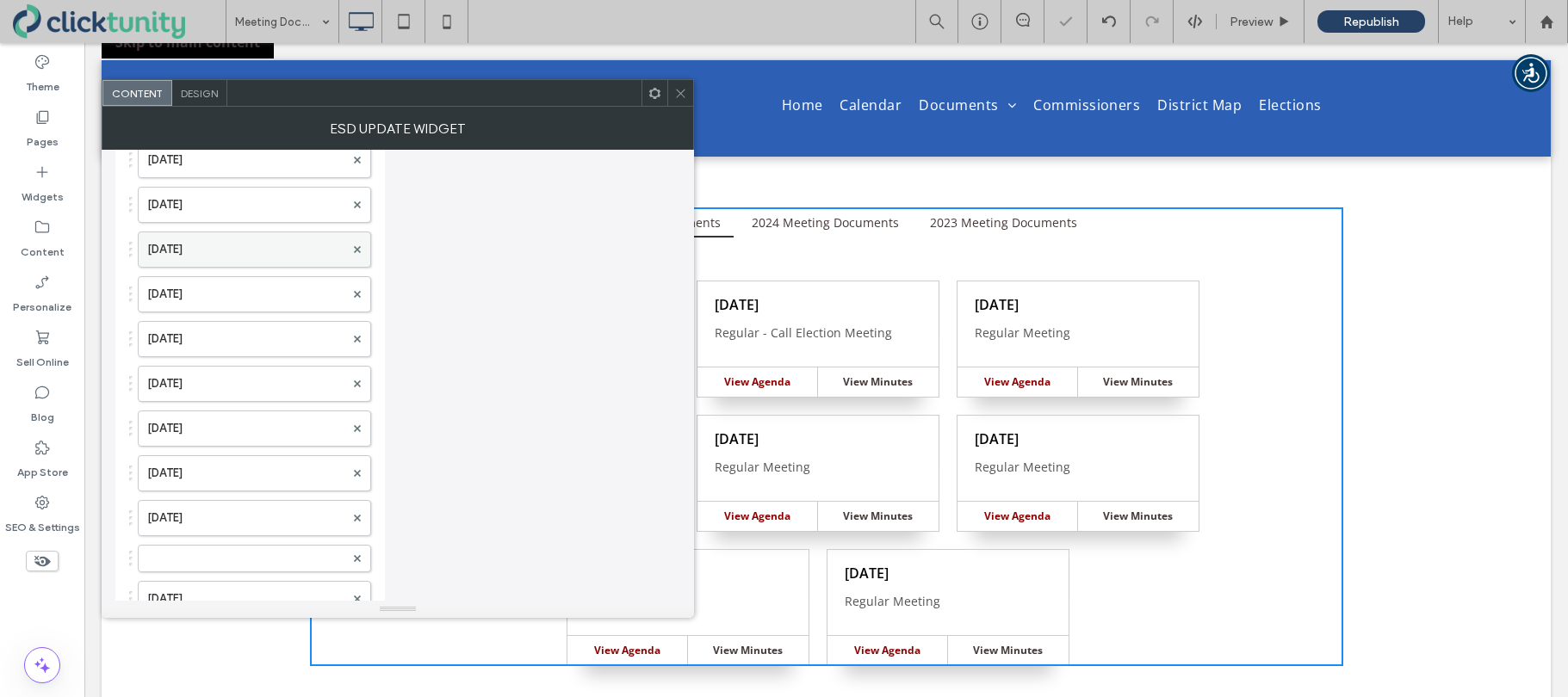
scroll to position [681, 0]
drag, startPoint x: 213, startPoint y: 558, endPoint x: 222, endPoint y: 563, distance: 10.3
click at [212, 558] on label at bounding box center [246, 565] width 198 height 17
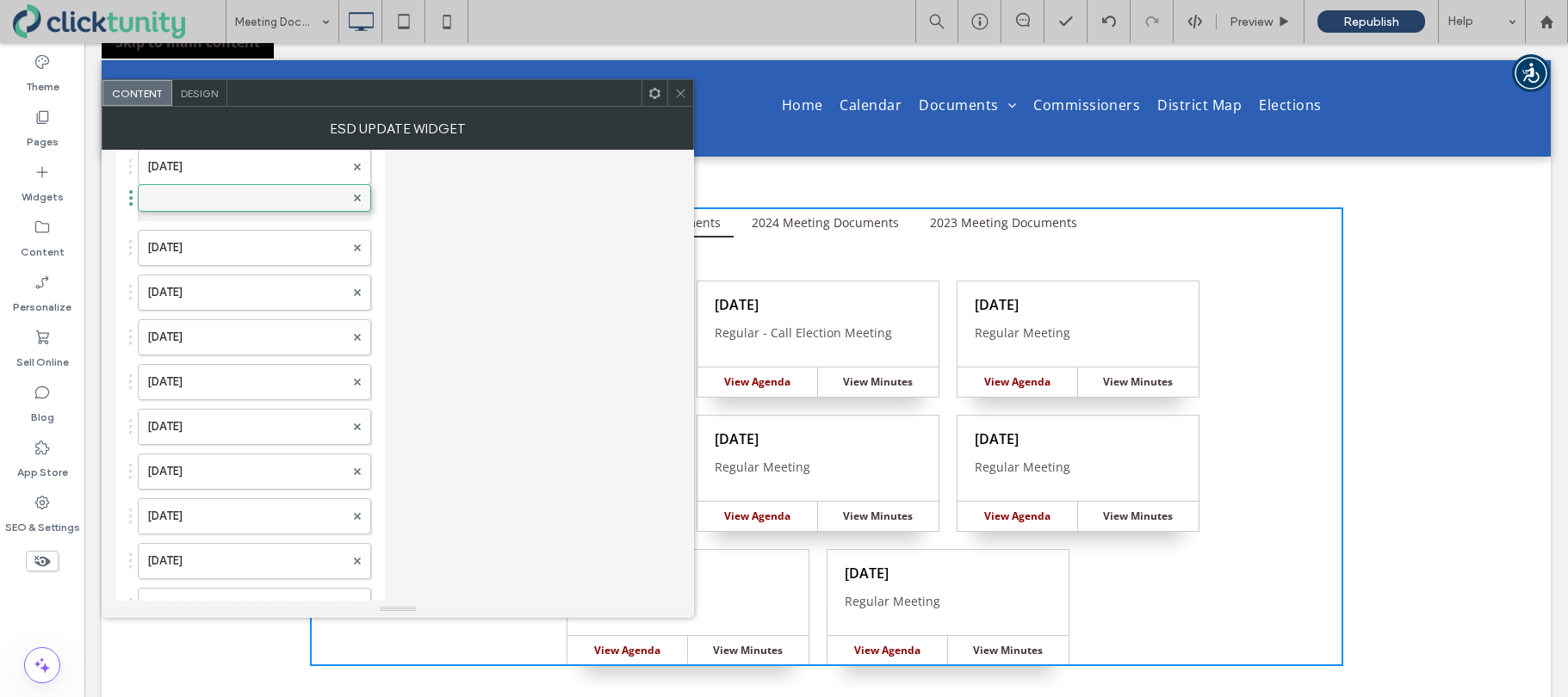
drag, startPoint x: 228, startPoint y: 563, endPoint x: 229, endPoint y: 185, distance: 378.0
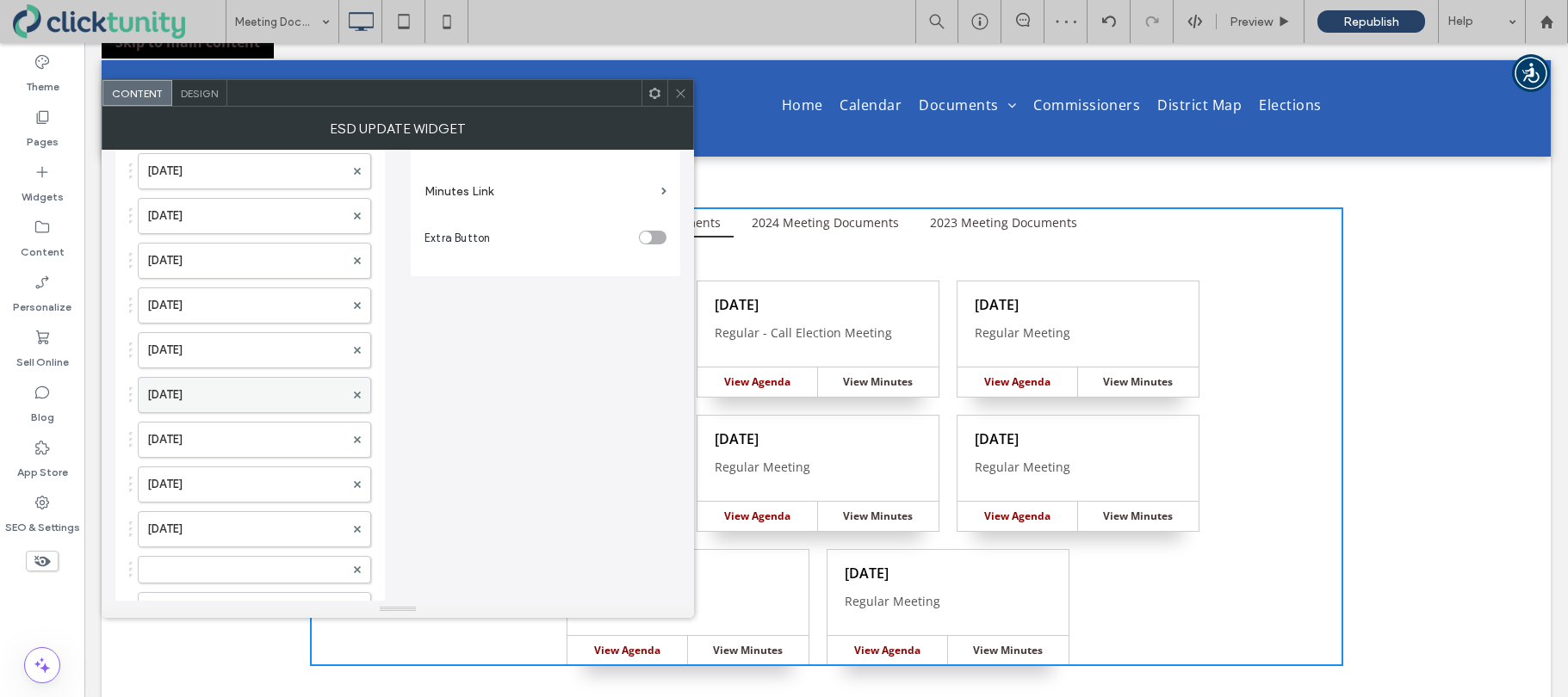
scroll to position [321, 0]
click at [205, 566] on label at bounding box center [246, 568] width 198 height 17
drag, startPoint x: 222, startPoint y: 564, endPoint x: 214, endPoint y: 197, distance: 367.1
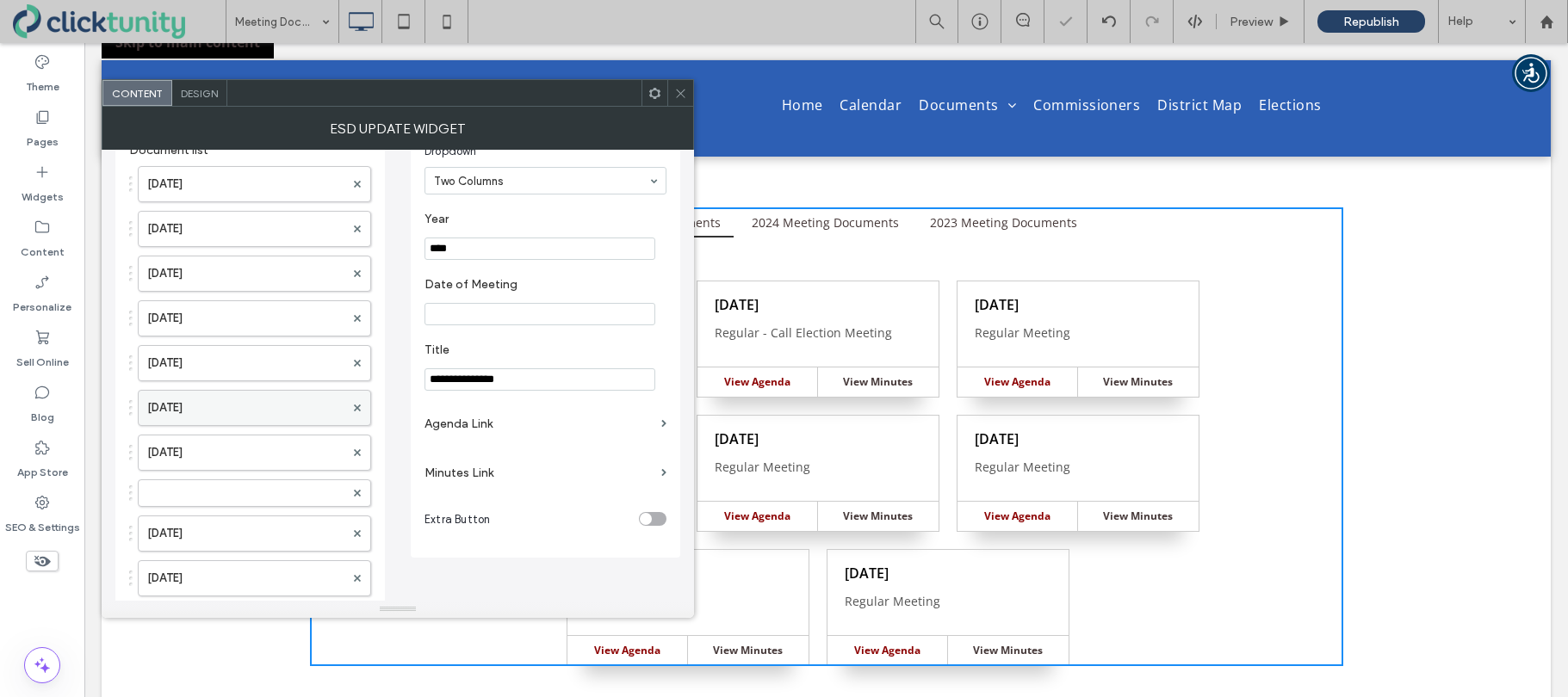
scroll to position [34, 0]
click at [239, 489] on label at bounding box center [246, 497] width 198 height 17
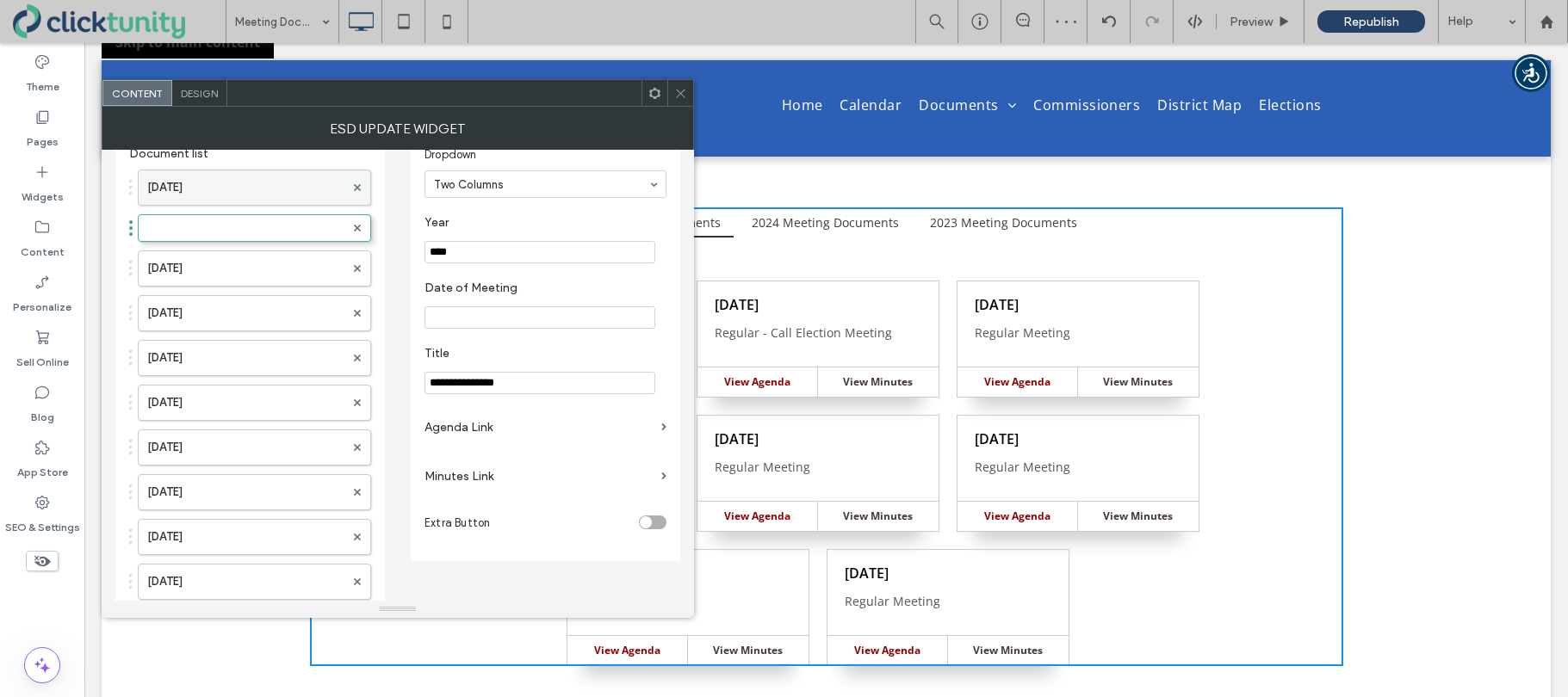
drag, startPoint x: 235, startPoint y: 478, endPoint x: 239, endPoint y: 197, distance: 281.0
click at [231, 224] on label at bounding box center [246, 228] width 198 height 17
drag, startPoint x: 229, startPoint y: 224, endPoint x: 231, endPoint y: 172, distance: 52.0
click at [224, 182] on label at bounding box center [246, 183] width 198 height 17
click at [466, 249] on input "****" at bounding box center [540, 252] width 231 height 23
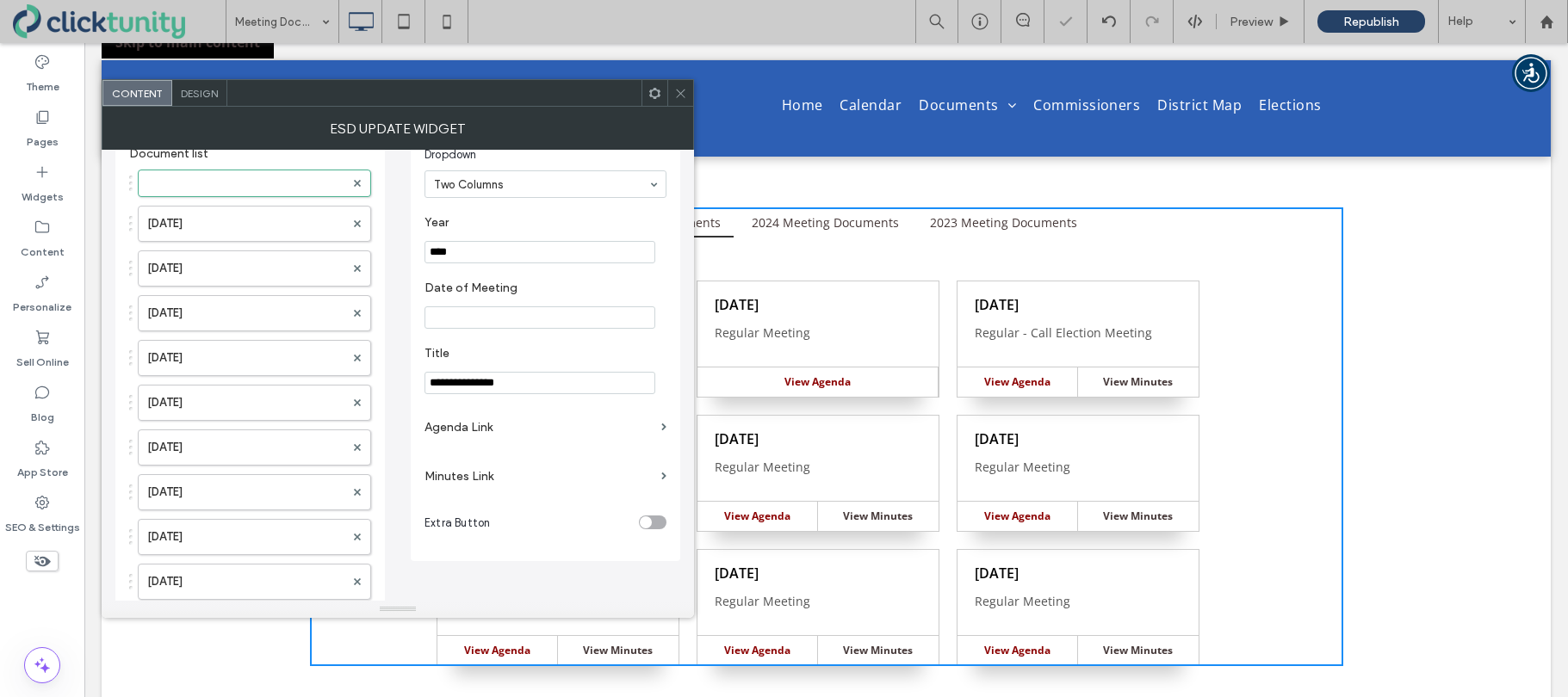
type input "****"
click at [467, 318] on input "Date of Meeting" at bounding box center [540, 318] width 231 height 23
type input "**********"
drag, startPoint x: 473, startPoint y: 385, endPoint x: 392, endPoint y: 383, distance: 81.0
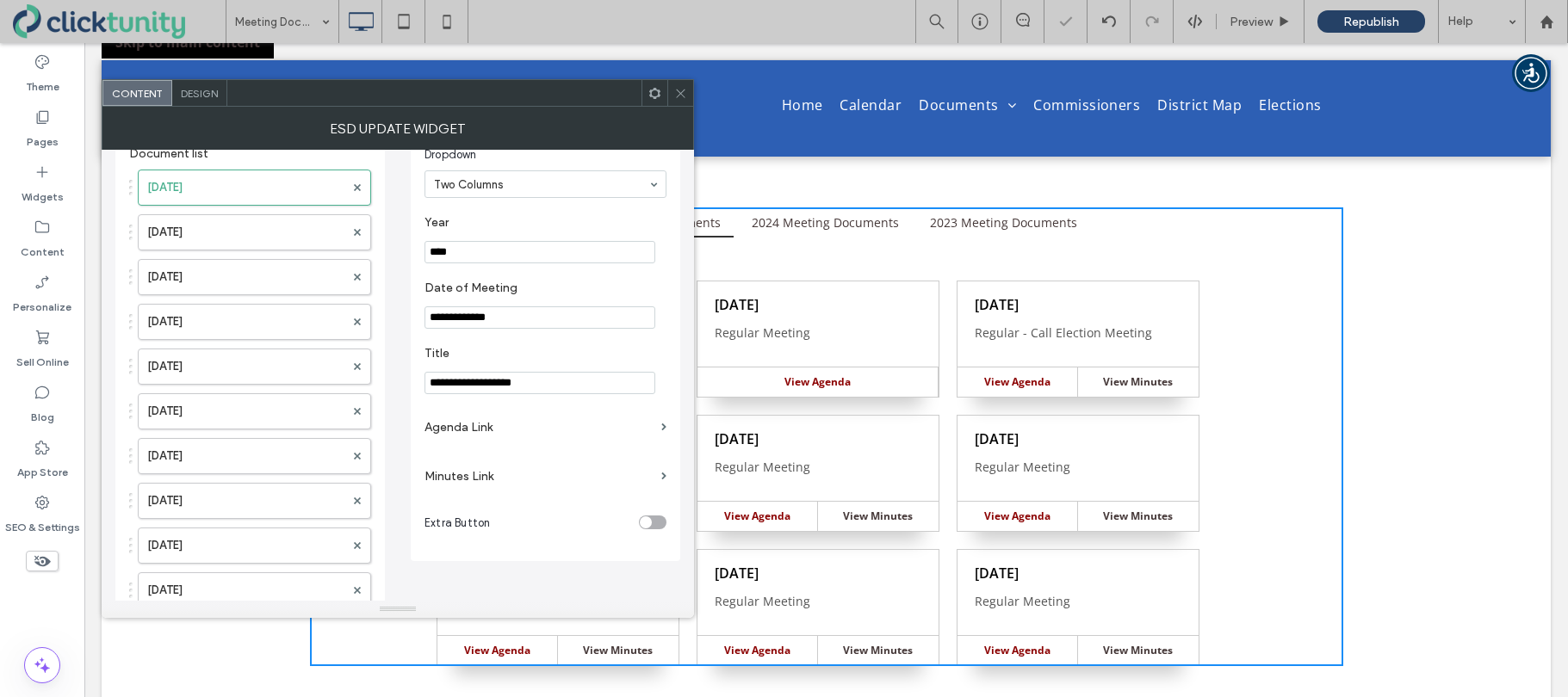
type input "**********"
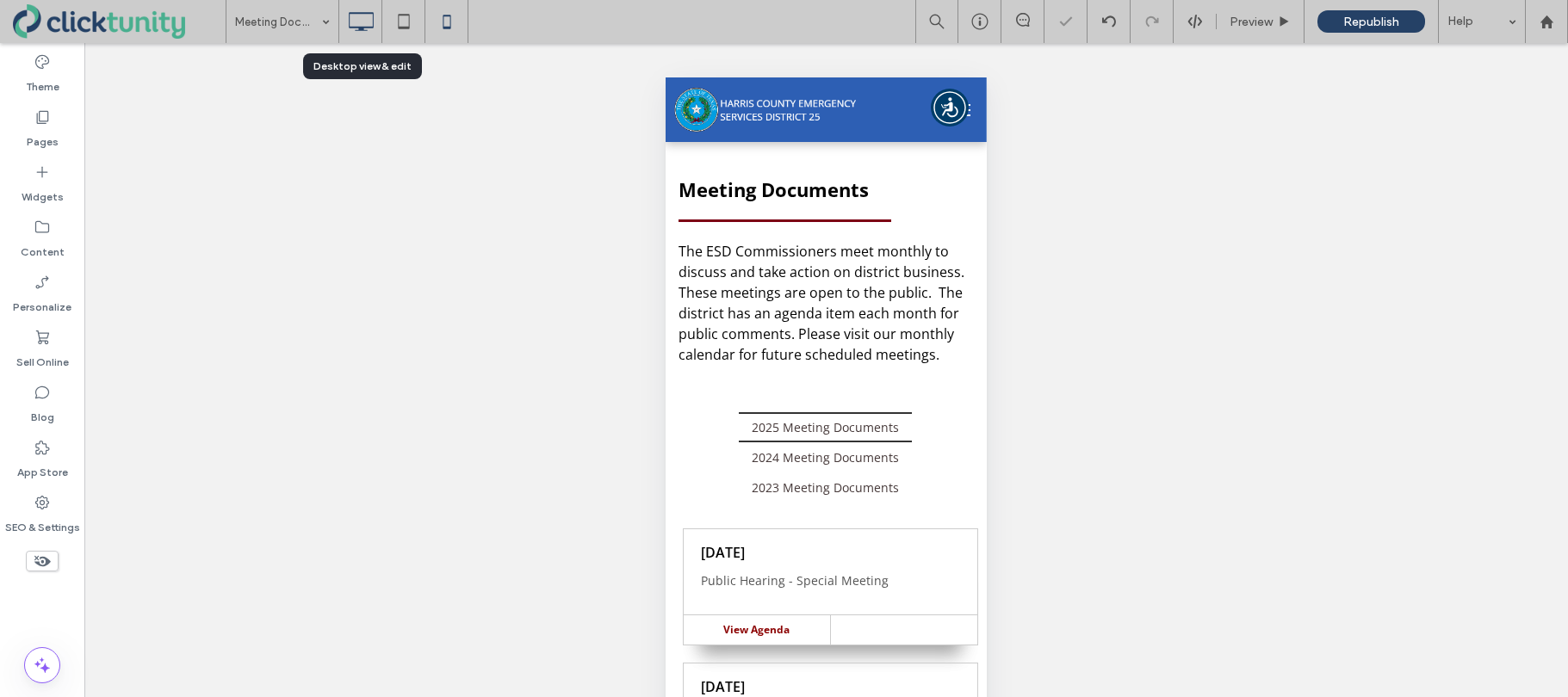
click at [352, 28] on use at bounding box center [361, 22] width 25 height 19
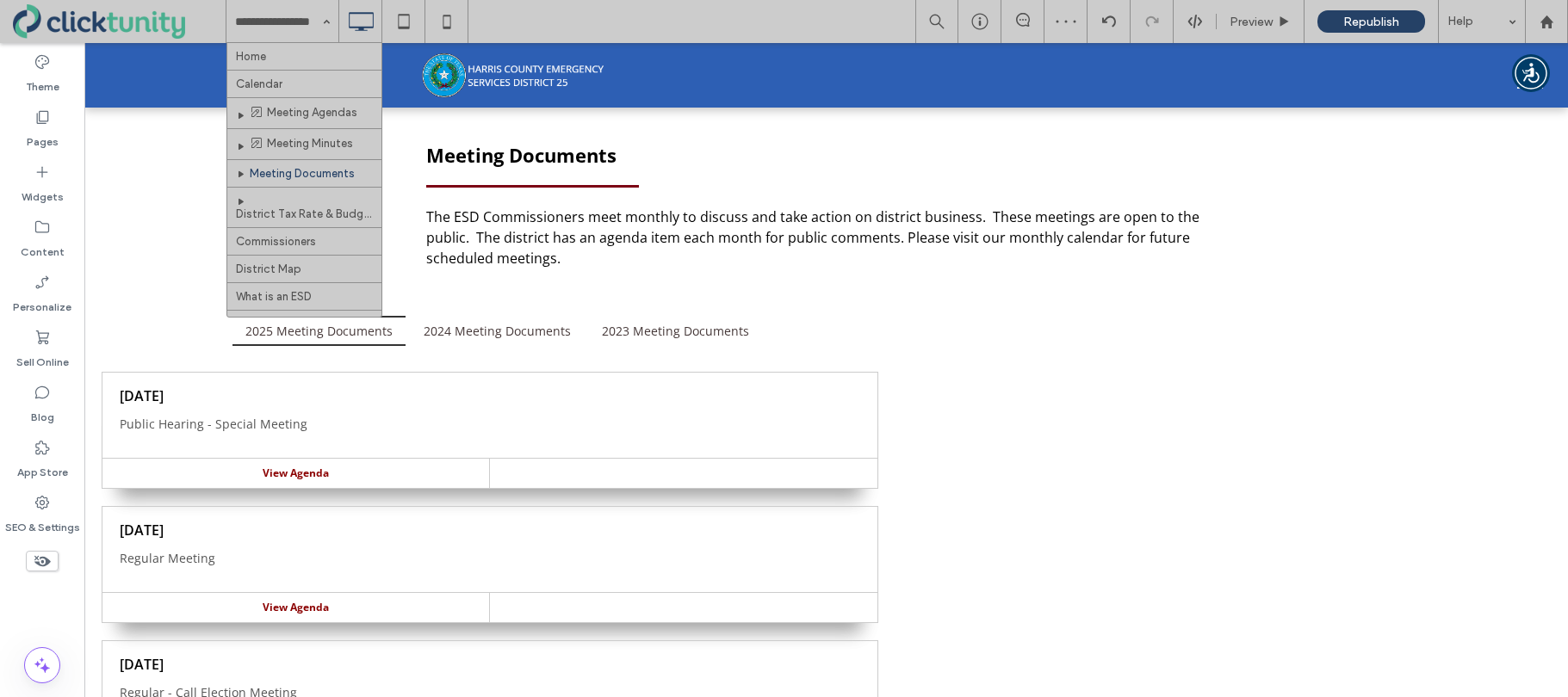
drag, startPoint x: 306, startPoint y: 52, endPoint x: 360, endPoint y: 52, distance: 54.0
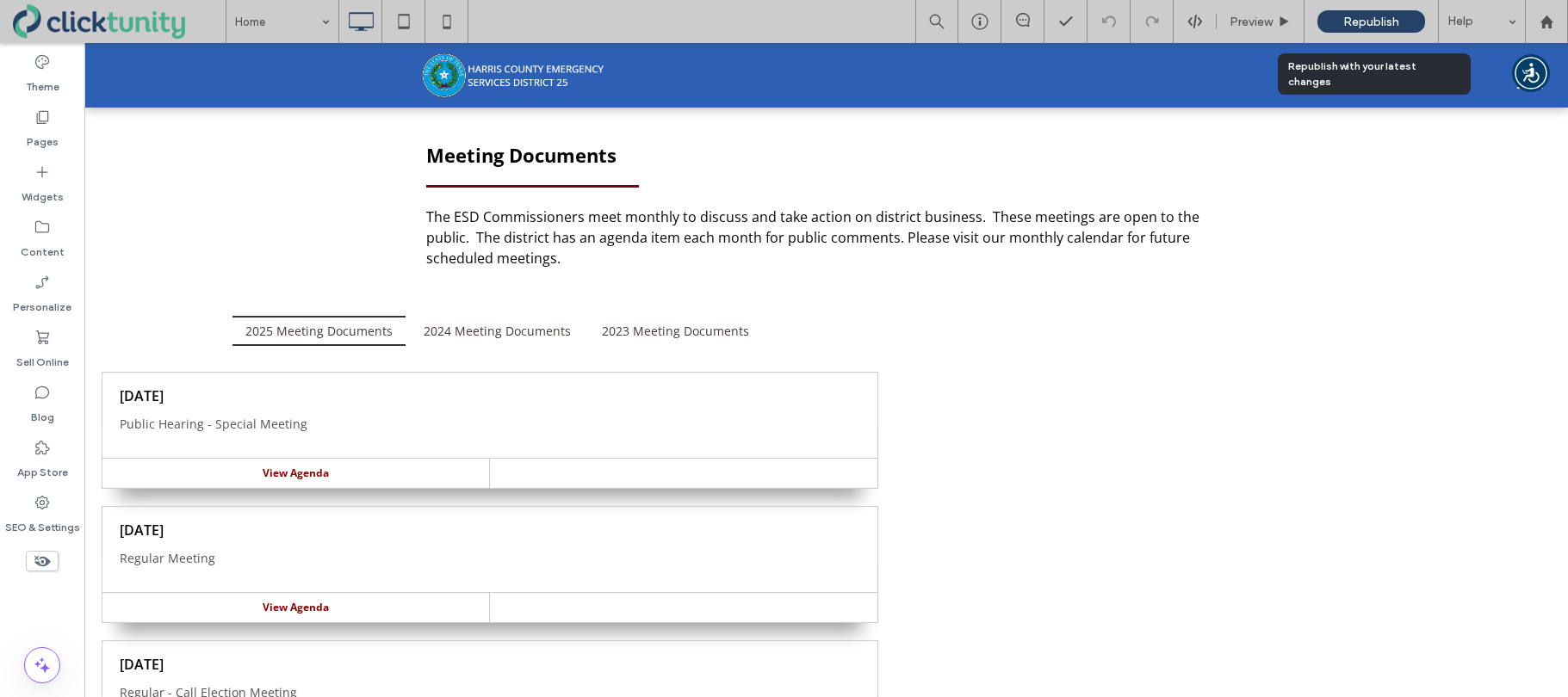
click at [1356, 22] on span "Republish" at bounding box center [1371, 22] width 56 height 15
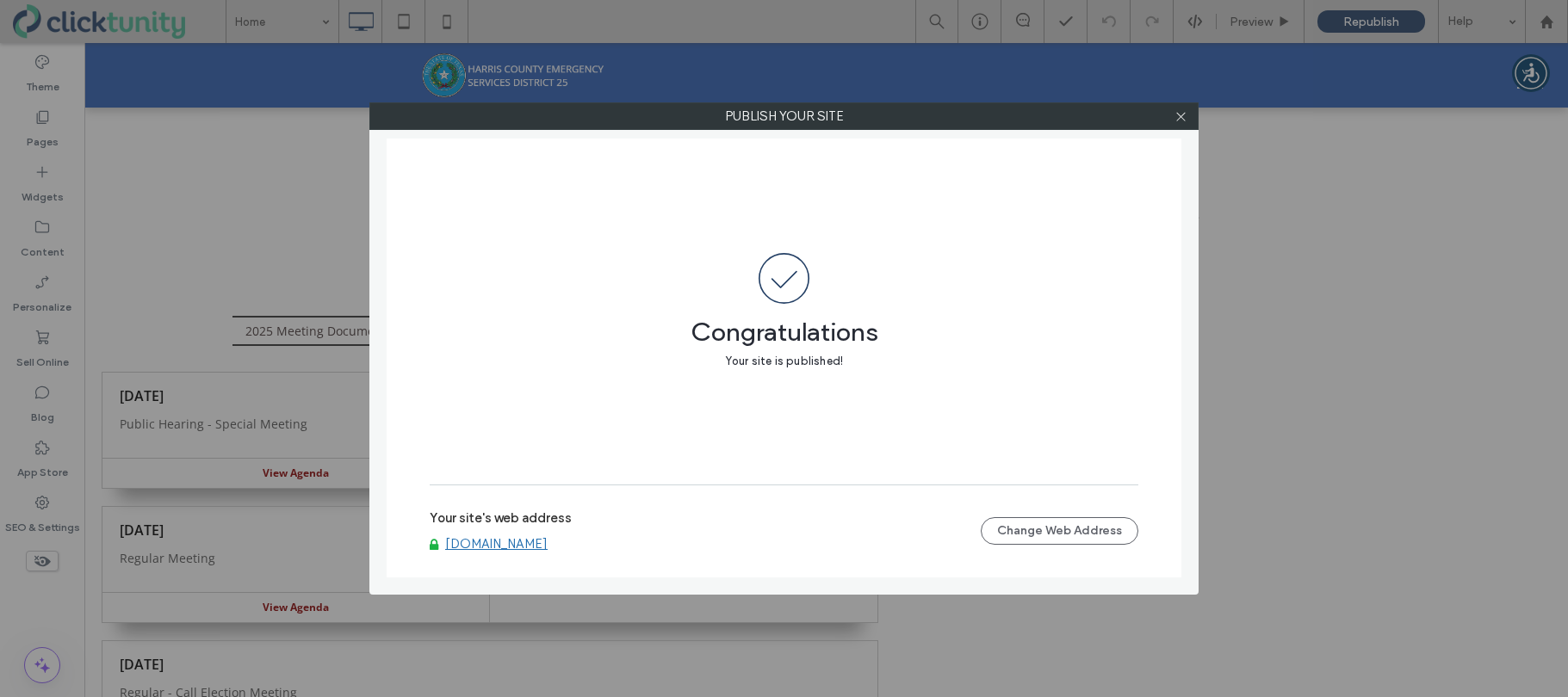
click at [496, 541] on link "[DOMAIN_NAME]" at bounding box center [496, 544] width 102 height 16
click at [1180, 118] on icon at bounding box center [1181, 116] width 13 height 13
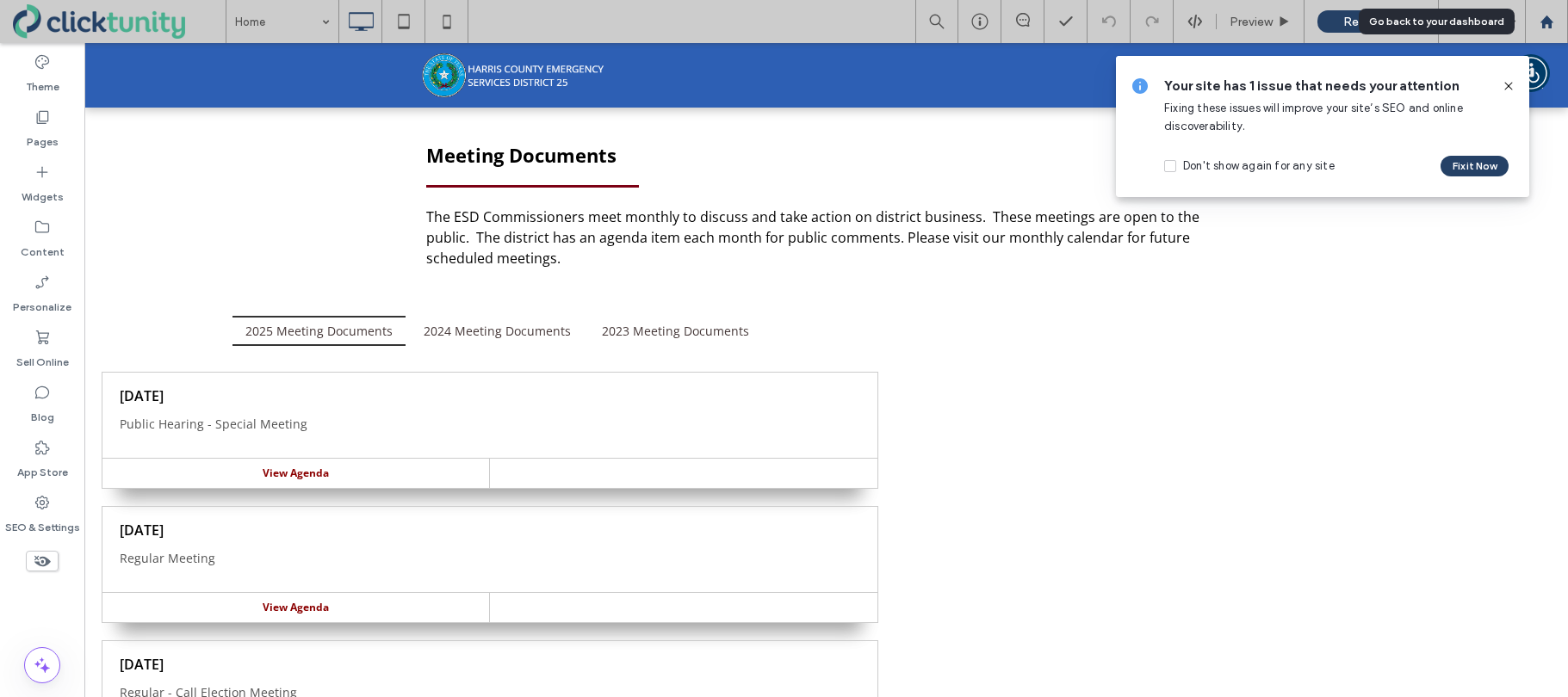
click at [1542, 25] on use at bounding box center [1545, 21] width 13 height 13
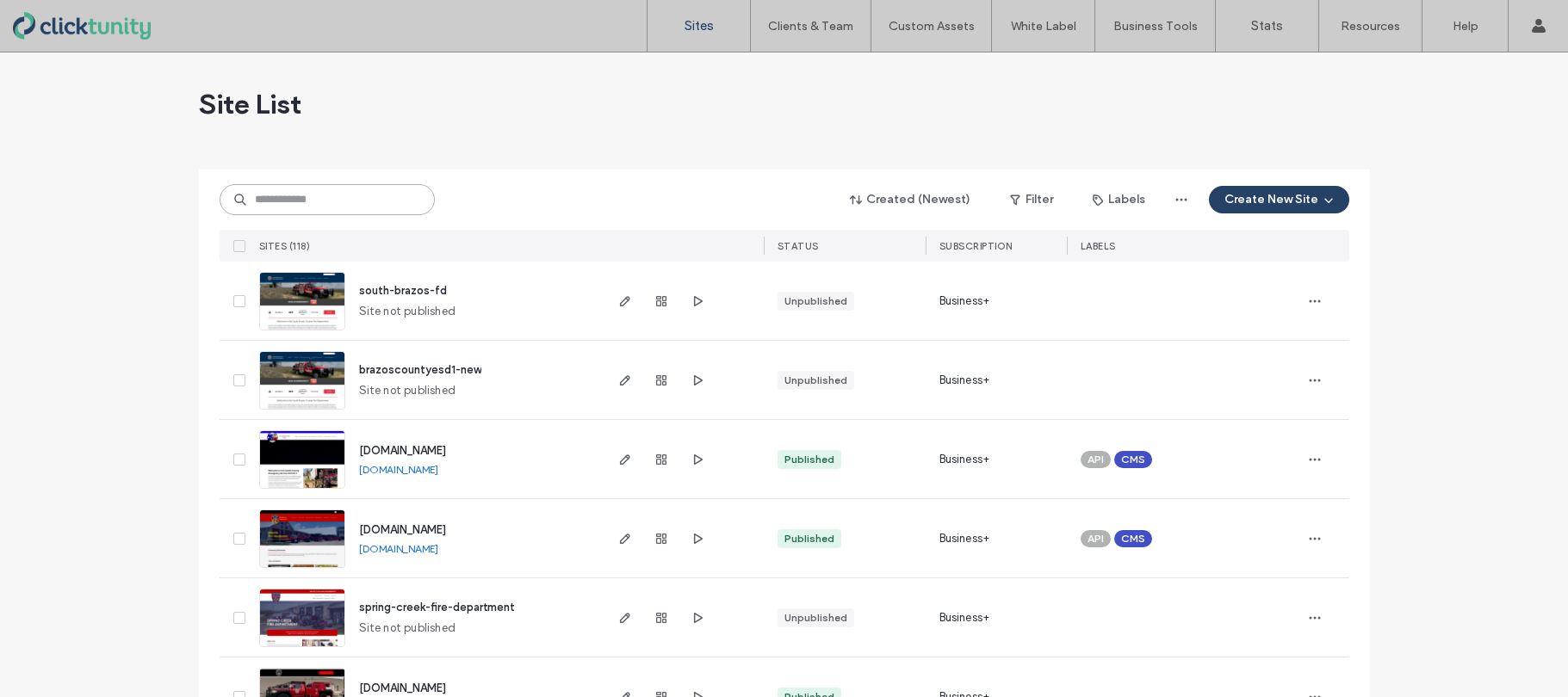
click at [367, 202] on input at bounding box center [327, 199] width 215 height 31
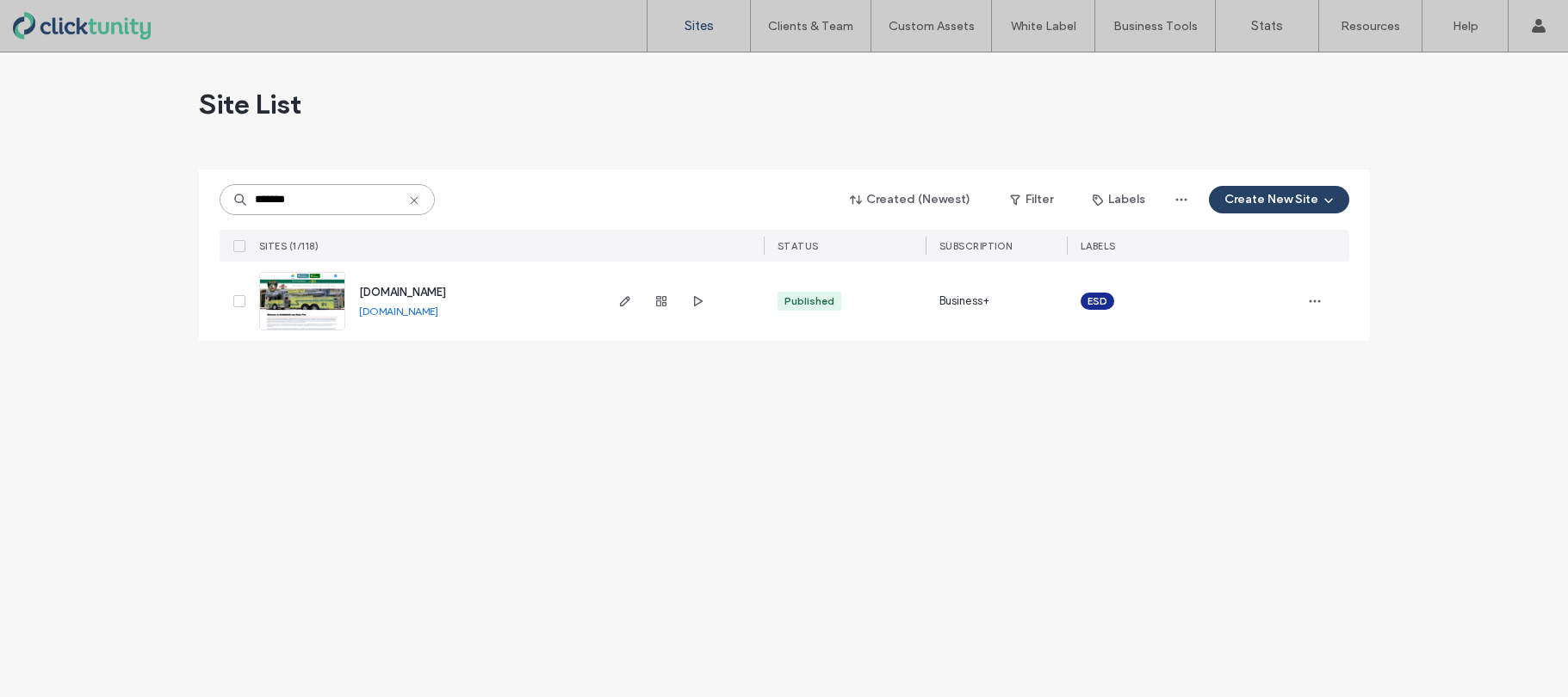
type input "*******"
click at [411, 294] on span "[DOMAIN_NAME]" at bounding box center [402, 292] width 87 height 13
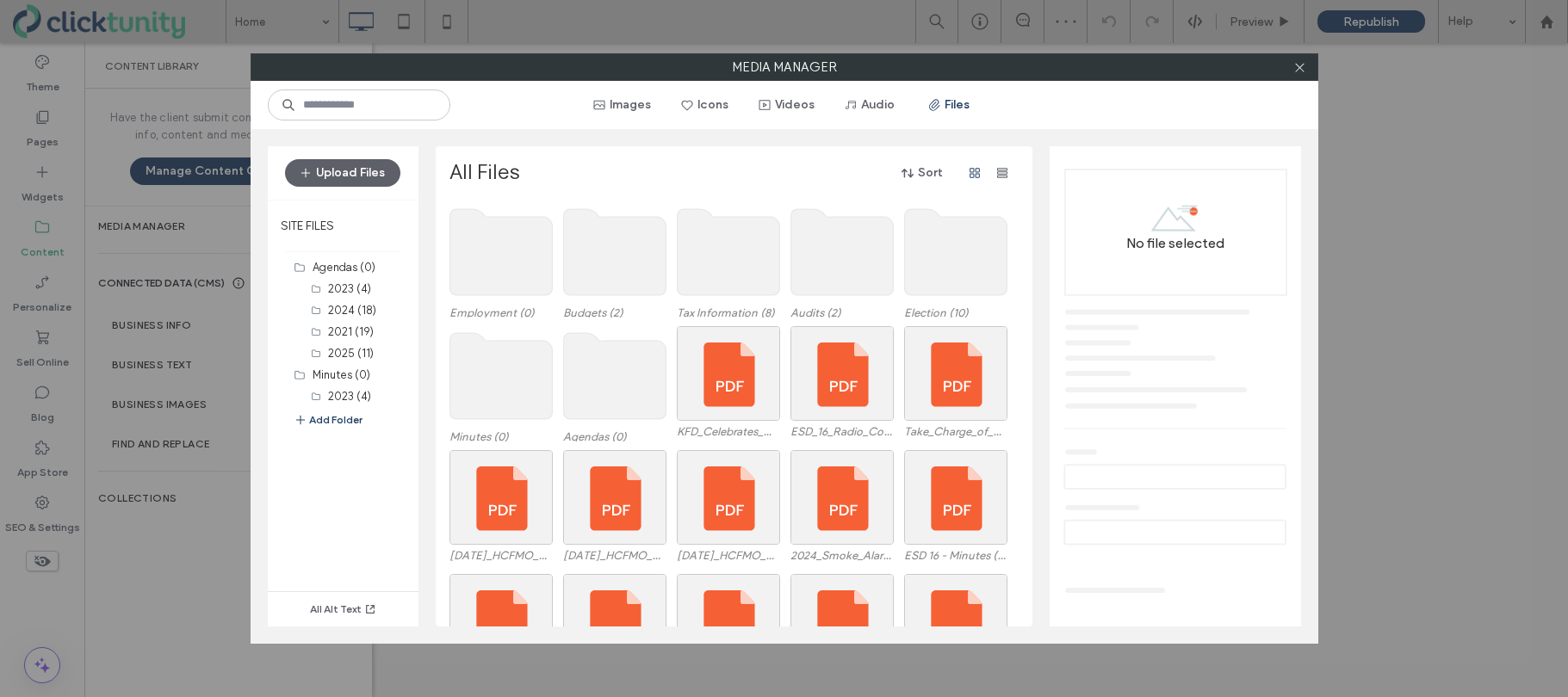
click at [576, 395] on use at bounding box center [614, 376] width 102 height 86
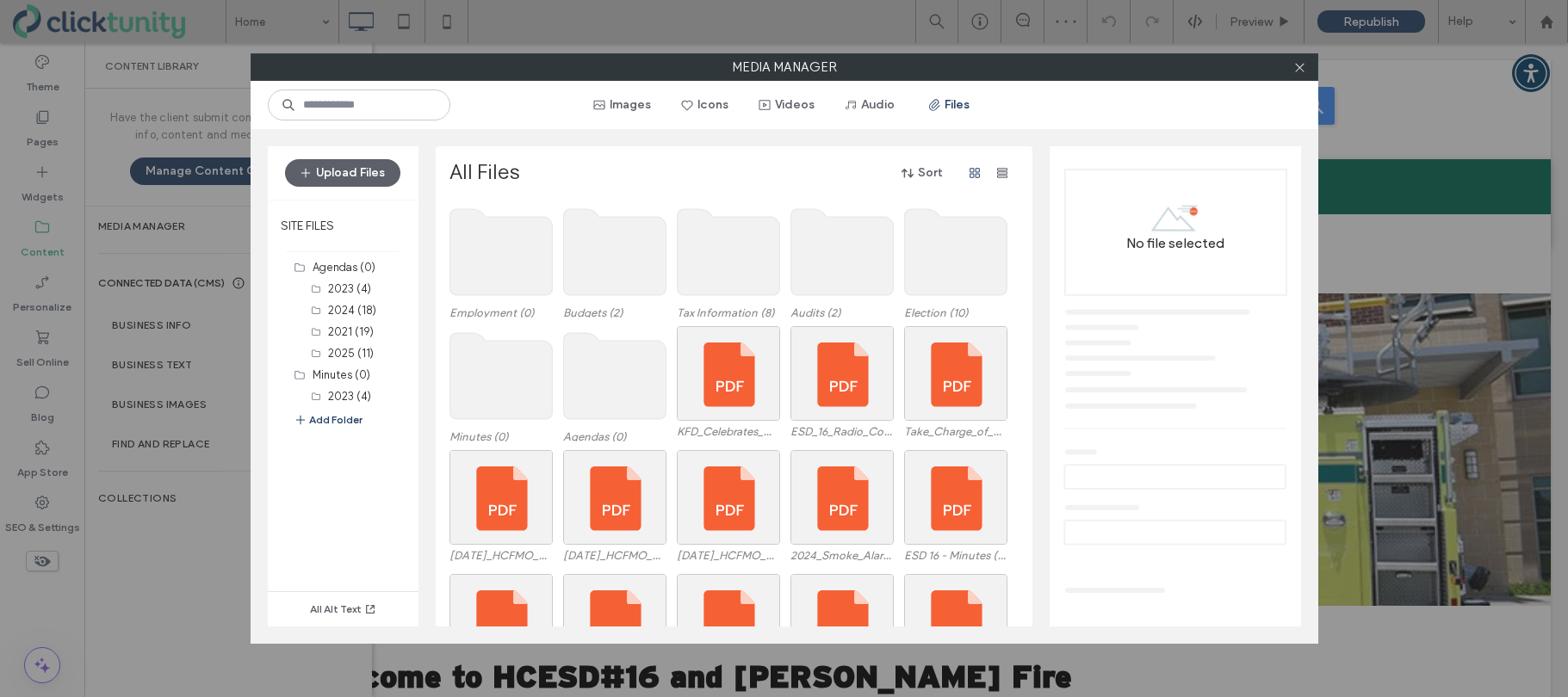
click at [577, 395] on use at bounding box center [614, 376] width 102 height 86
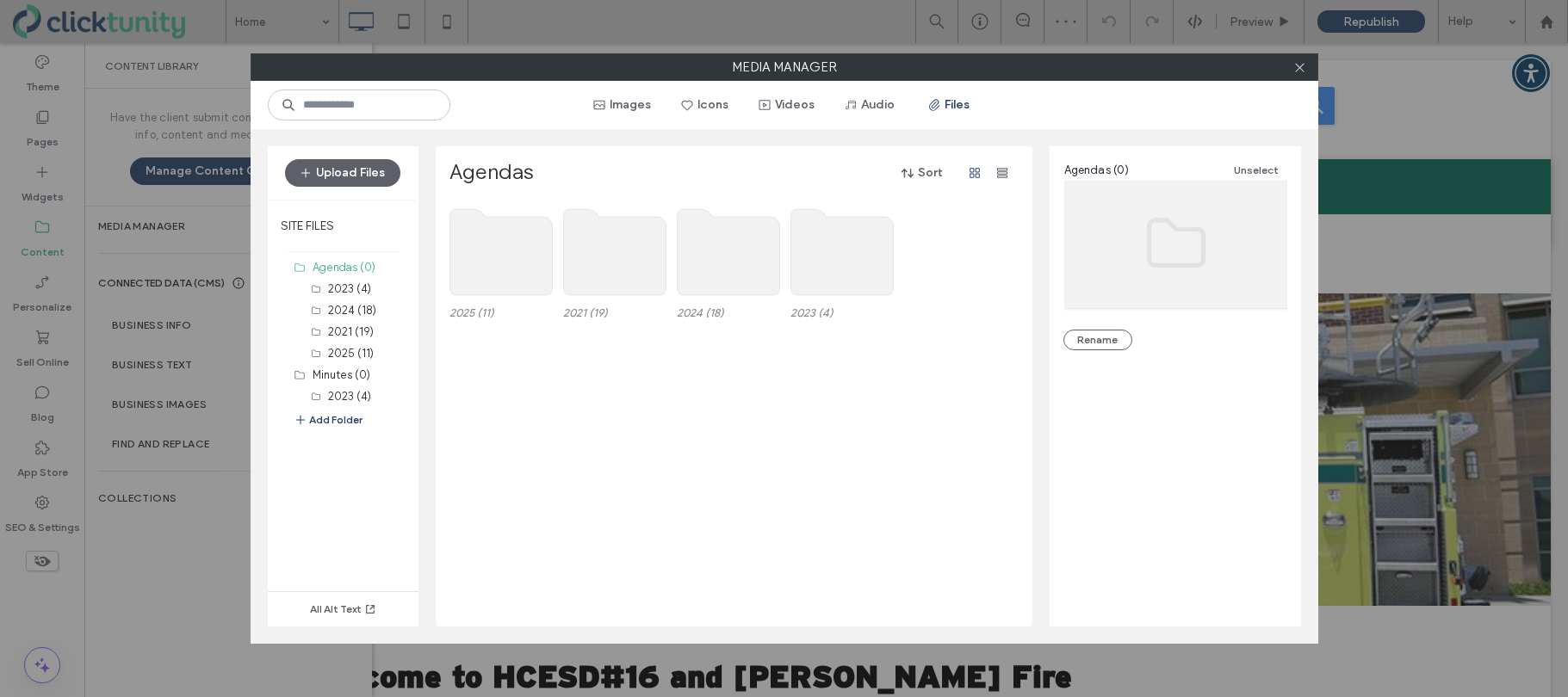
click at [496, 265] on use at bounding box center [500, 252] width 102 height 86
click at [496, 264] on use at bounding box center [500, 252] width 102 height 86
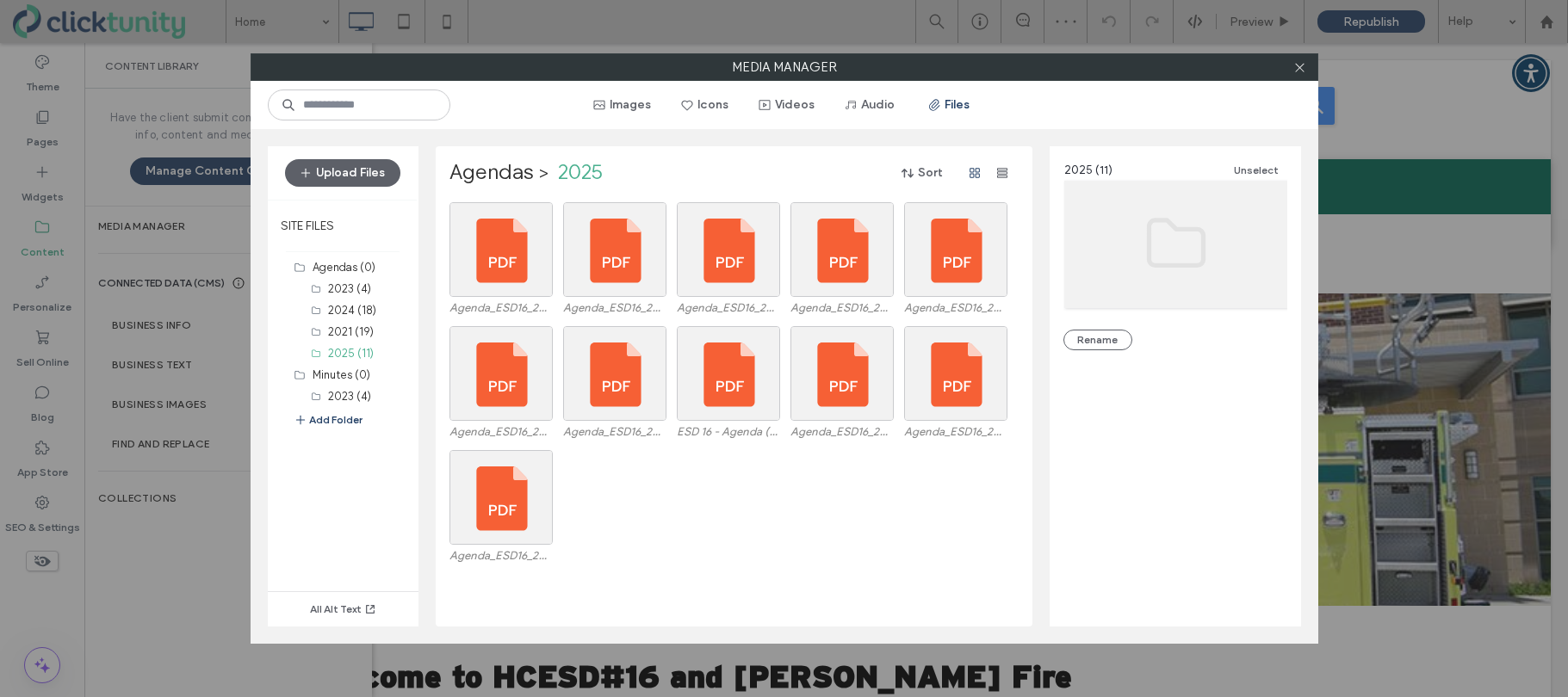
drag, startPoint x: 375, startPoint y: 181, endPoint x: 375, endPoint y: 190, distance: 9.0
click at [375, 182] on button "Upload Files" at bounding box center [343, 173] width 115 height 28
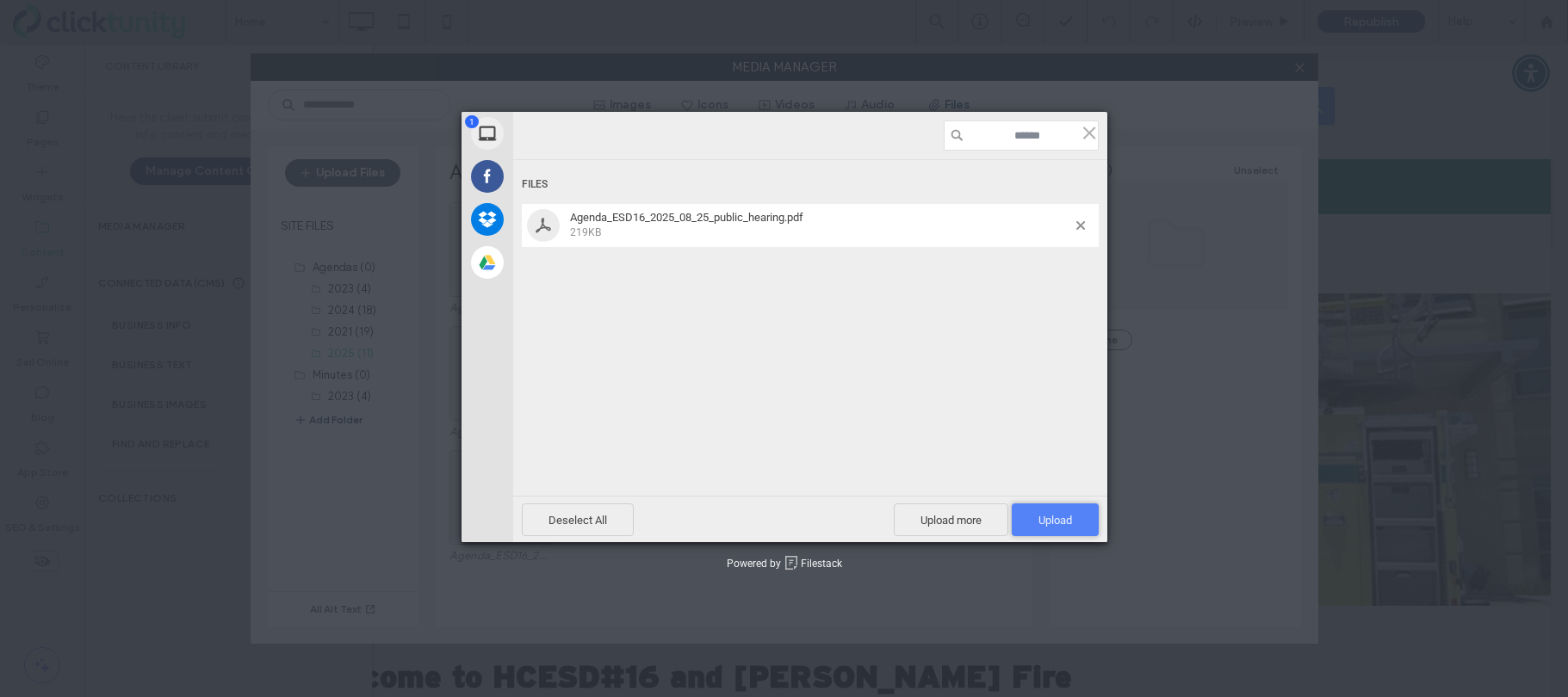
click at [1047, 522] on span "Upload 1" at bounding box center [1055, 520] width 33 height 13
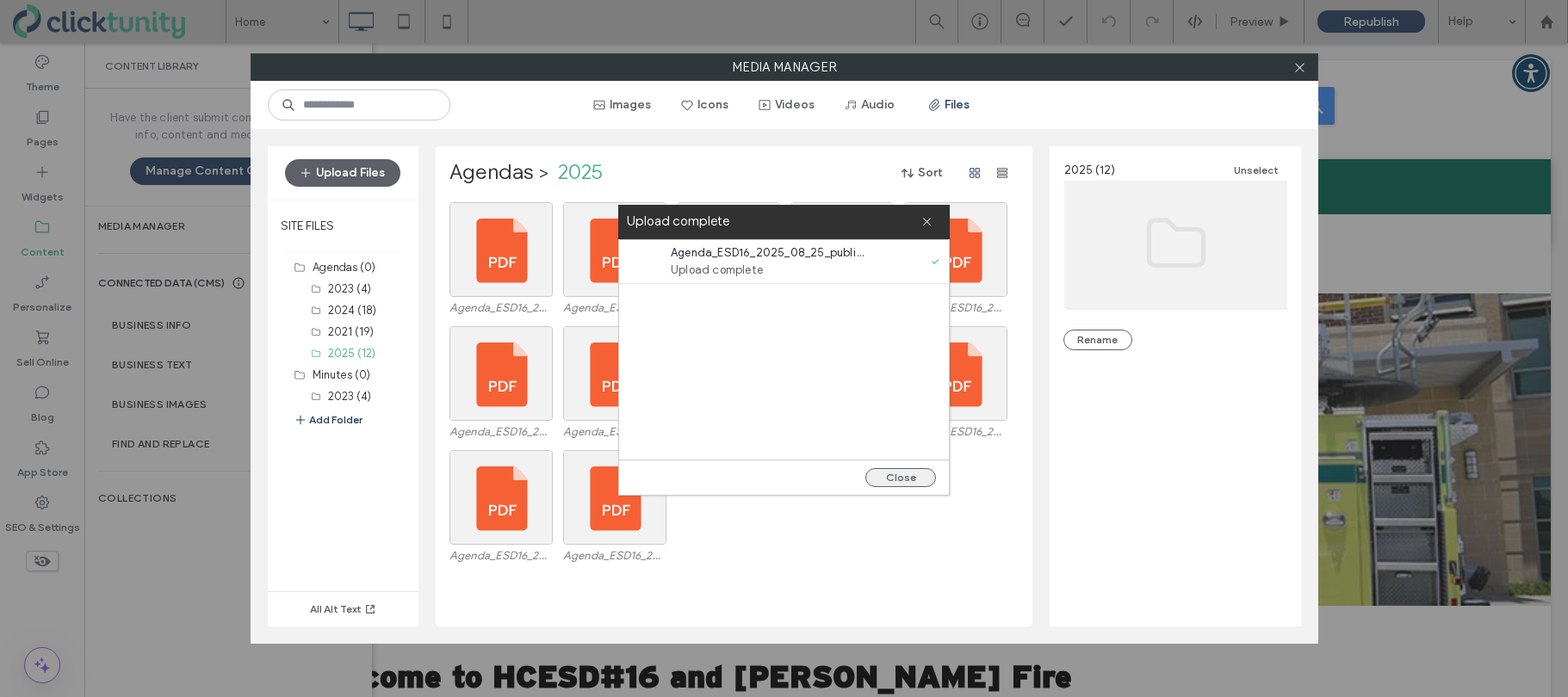
click at [895, 484] on button "Close" at bounding box center [900, 478] width 71 height 19
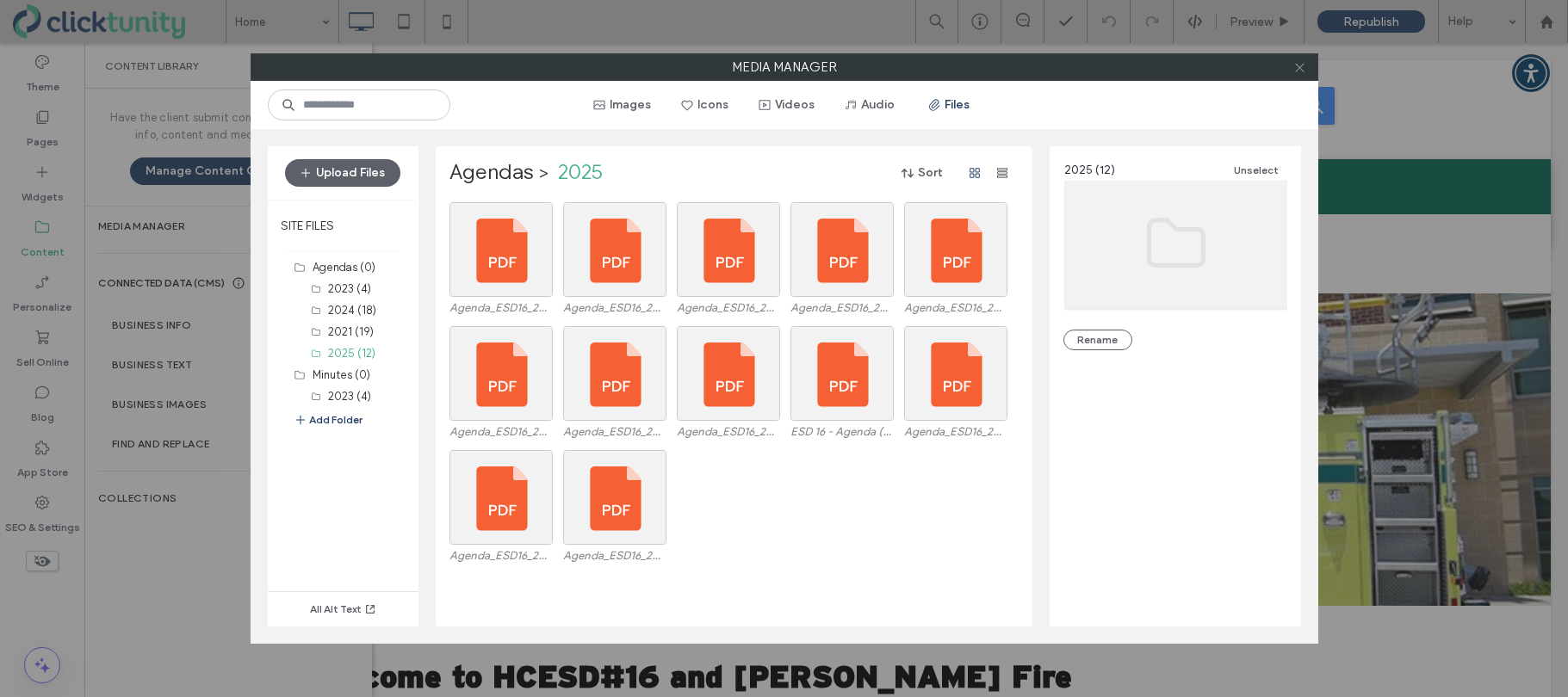
click at [1302, 71] on use at bounding box center [1300, 67] width 9 height 9
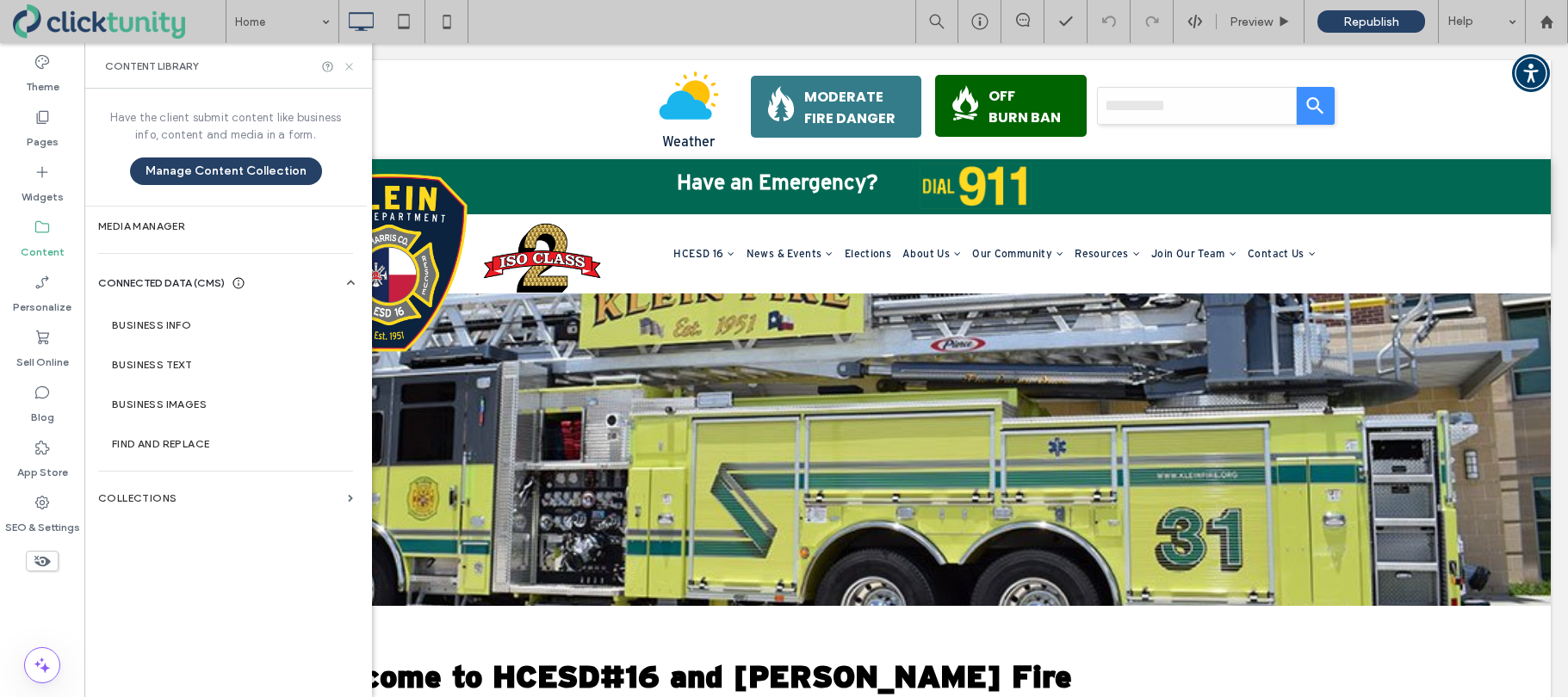
click at [354, 63] on icon at bounding box center [349, 66] width 13 height 13
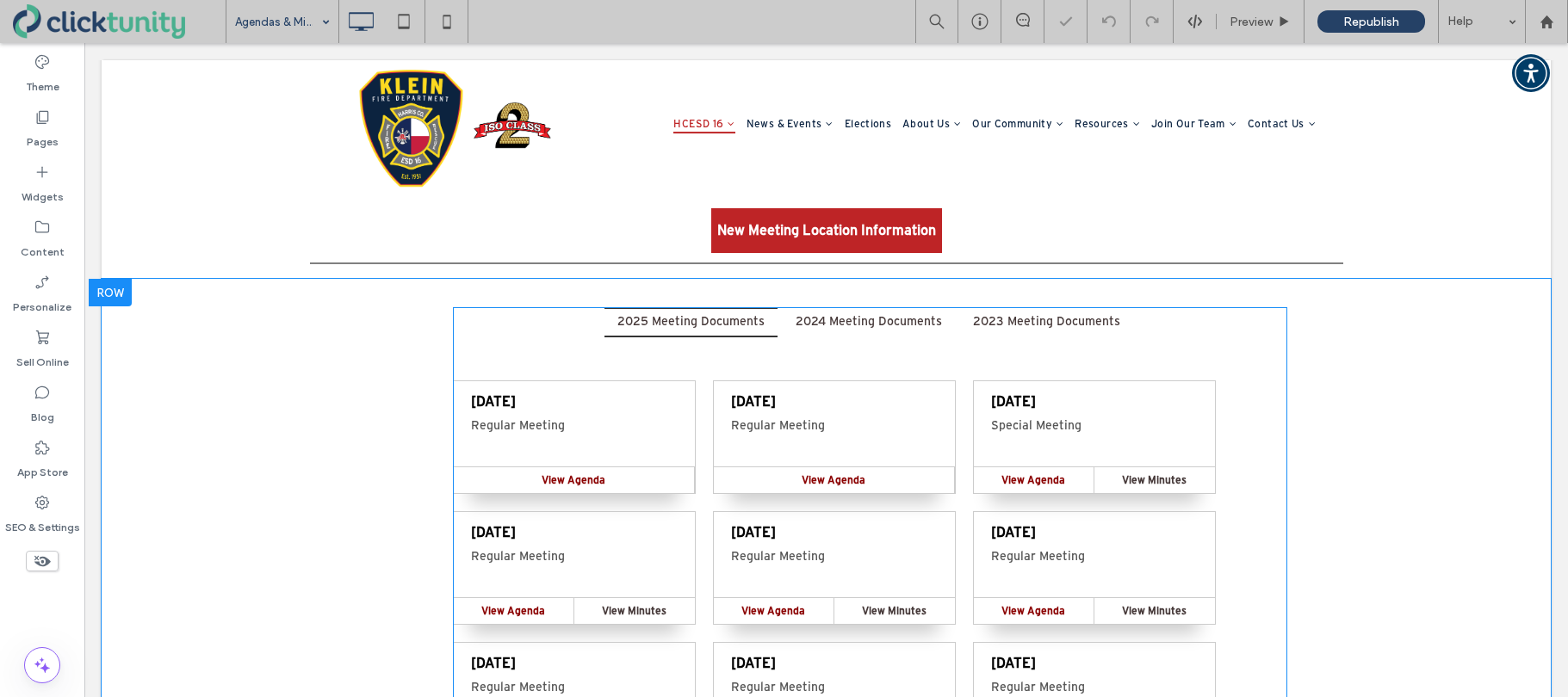
scroll to position [532, 0]
click at [710, 401] on span at bounding box center [870, 530] width 835 height 448
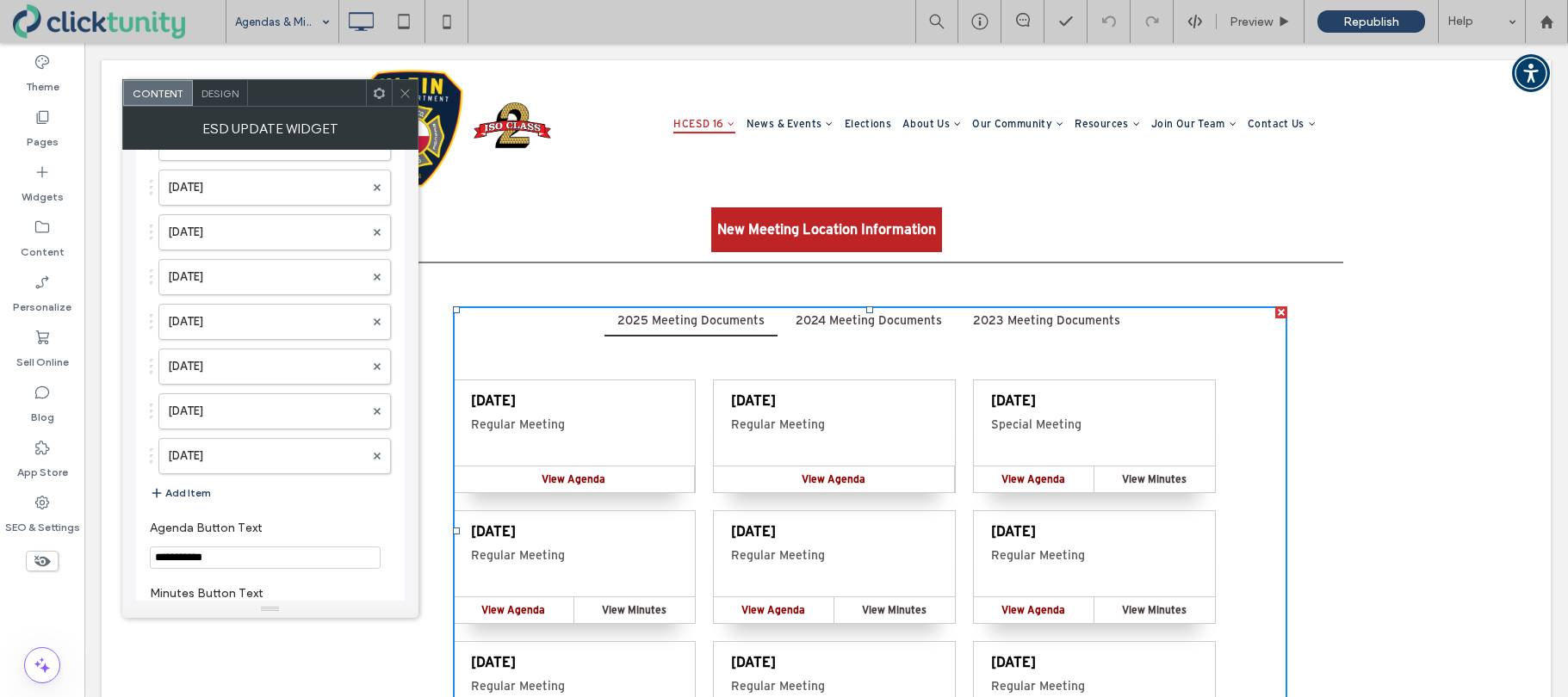
scroll to position [3512, 0]
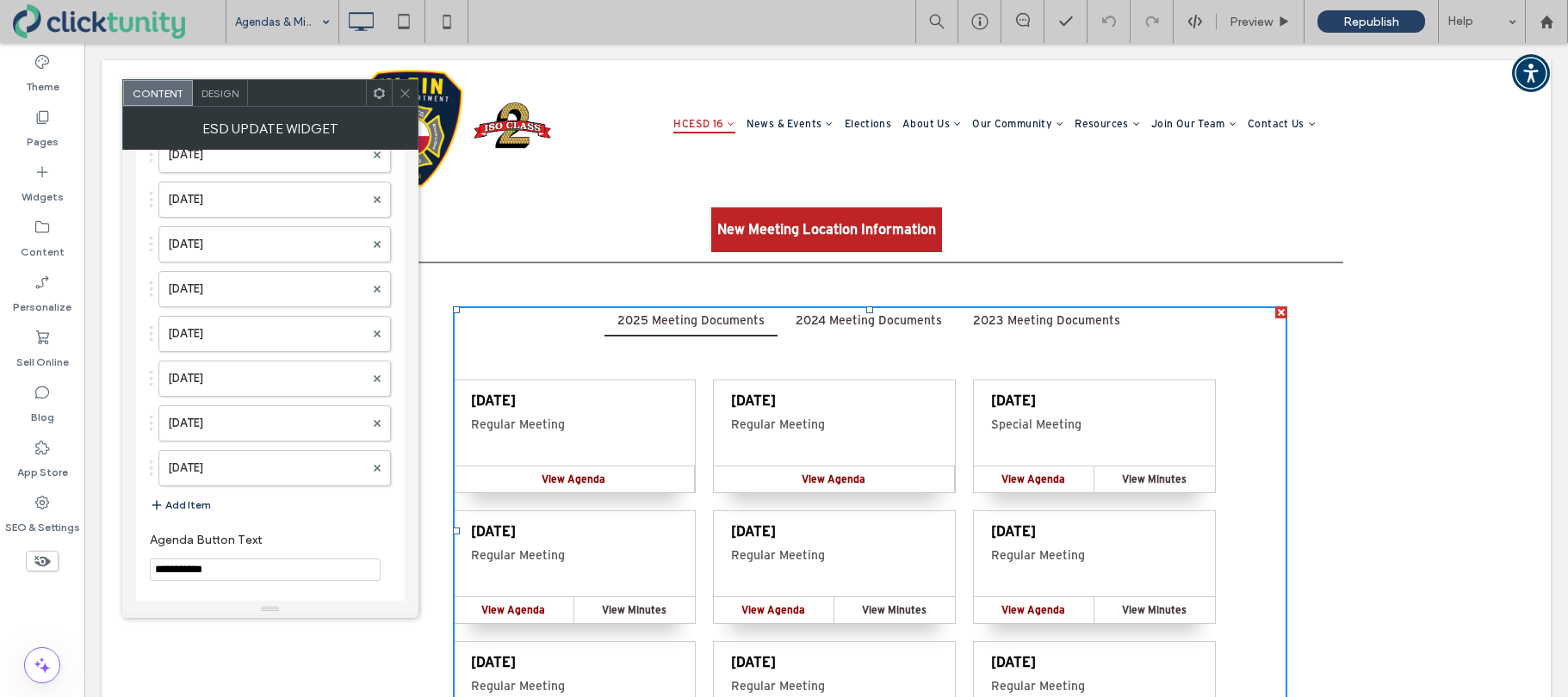
click at [191, 500] on button "Add Item" at bounding box center [180, 505] width 61 height 21
click at [241, 502] on label at bounding box center [266, 508] width 197 height 17
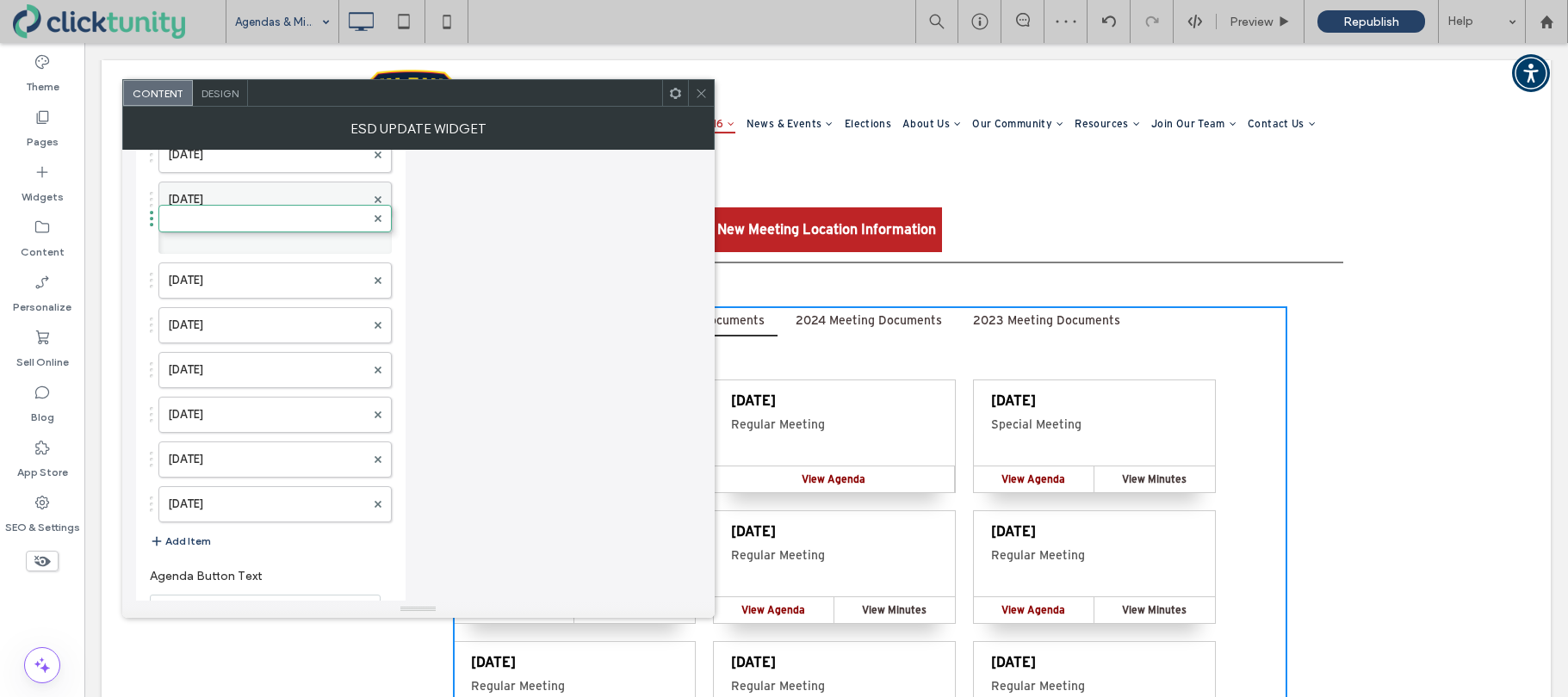
drag, startPoint x: 263, startPoint y: 504, endPoint x: 282, endPoint y: 192, distance: 312.6
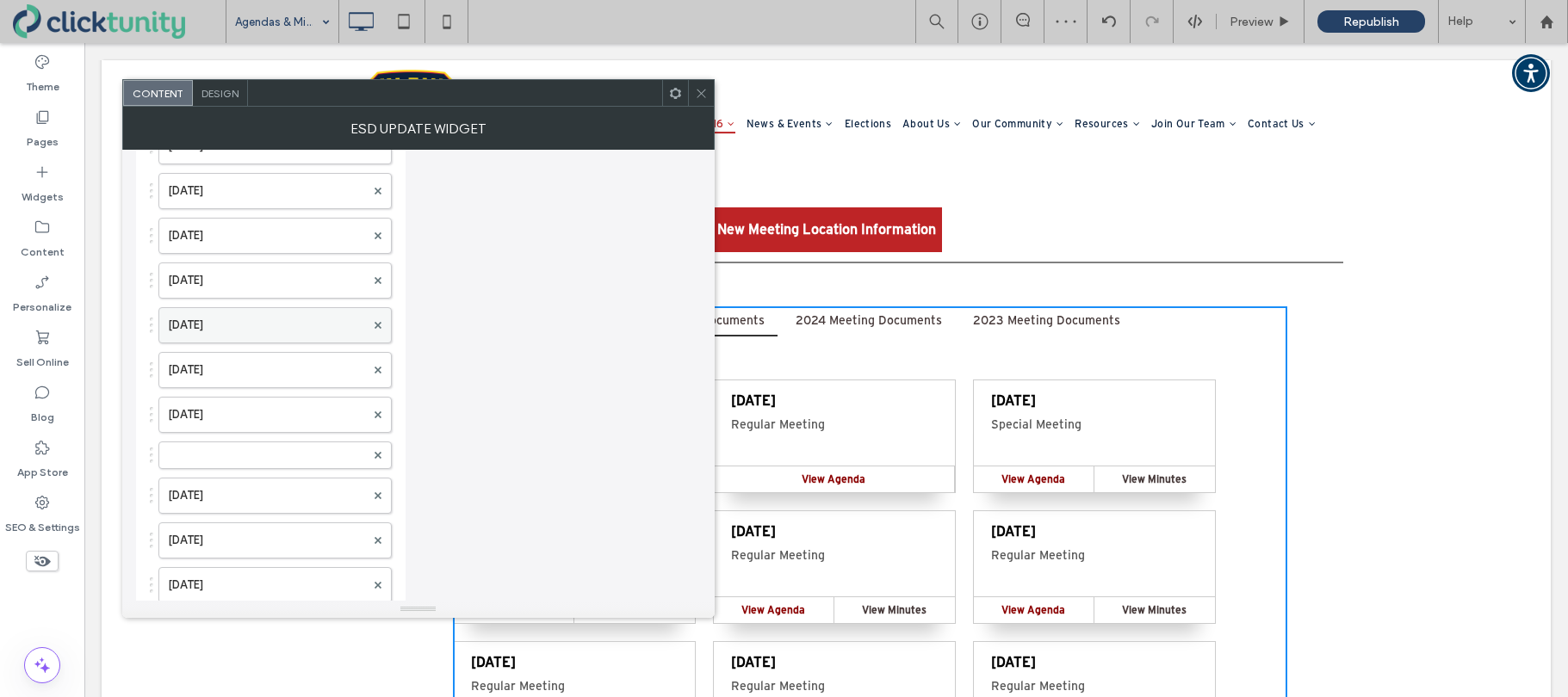
scroll to position [3295, 0]
click at [262, 450] on label at bounding box center [267, 457] width 198 height 17
drag, startPoint x: 261, startPoint y: 453, endPoint x: 262, endPoint y: 300, distance: 153.0
click at [253, 312] on div at bounding box center [274, 323] width 233 height 28
click at [257, 319] on label at bounding box center [267, 323] width 198 height 17
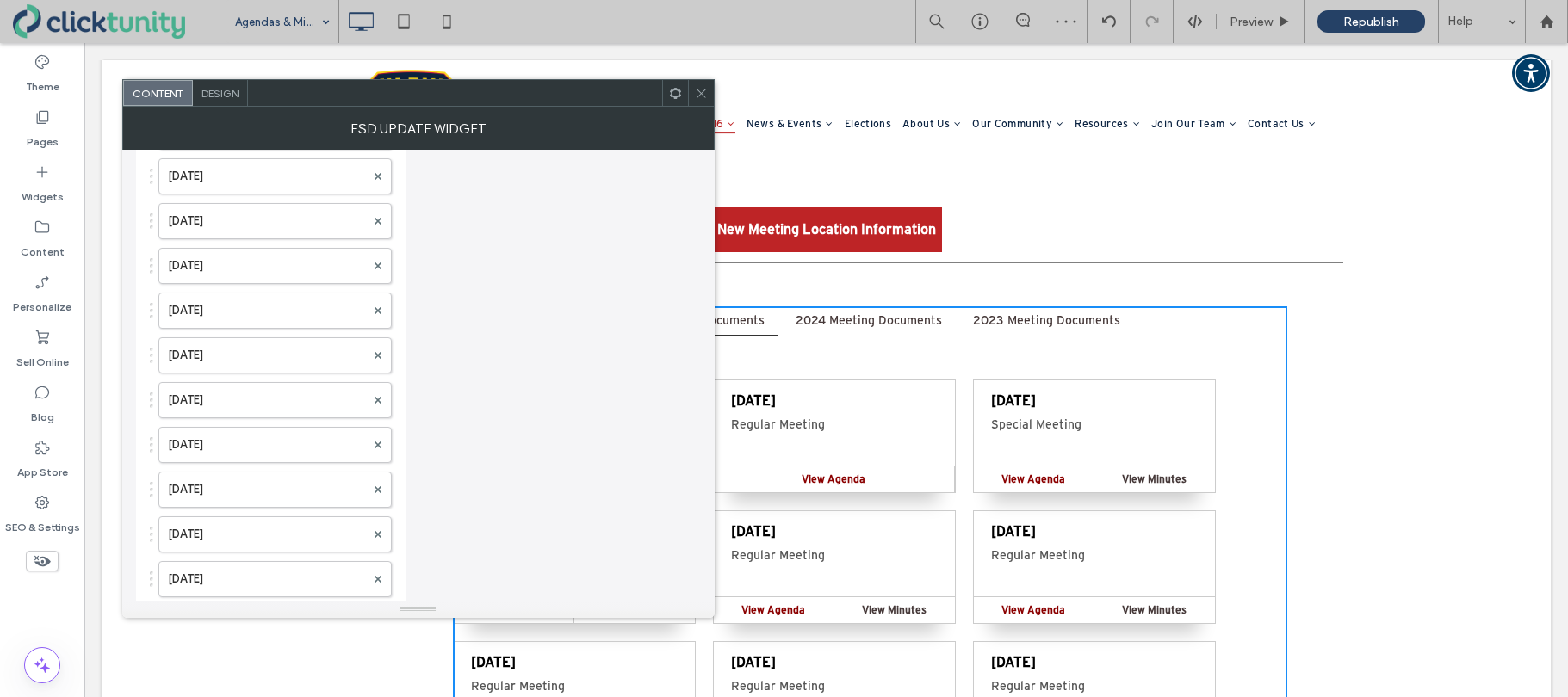
scroll to position [0, 0]
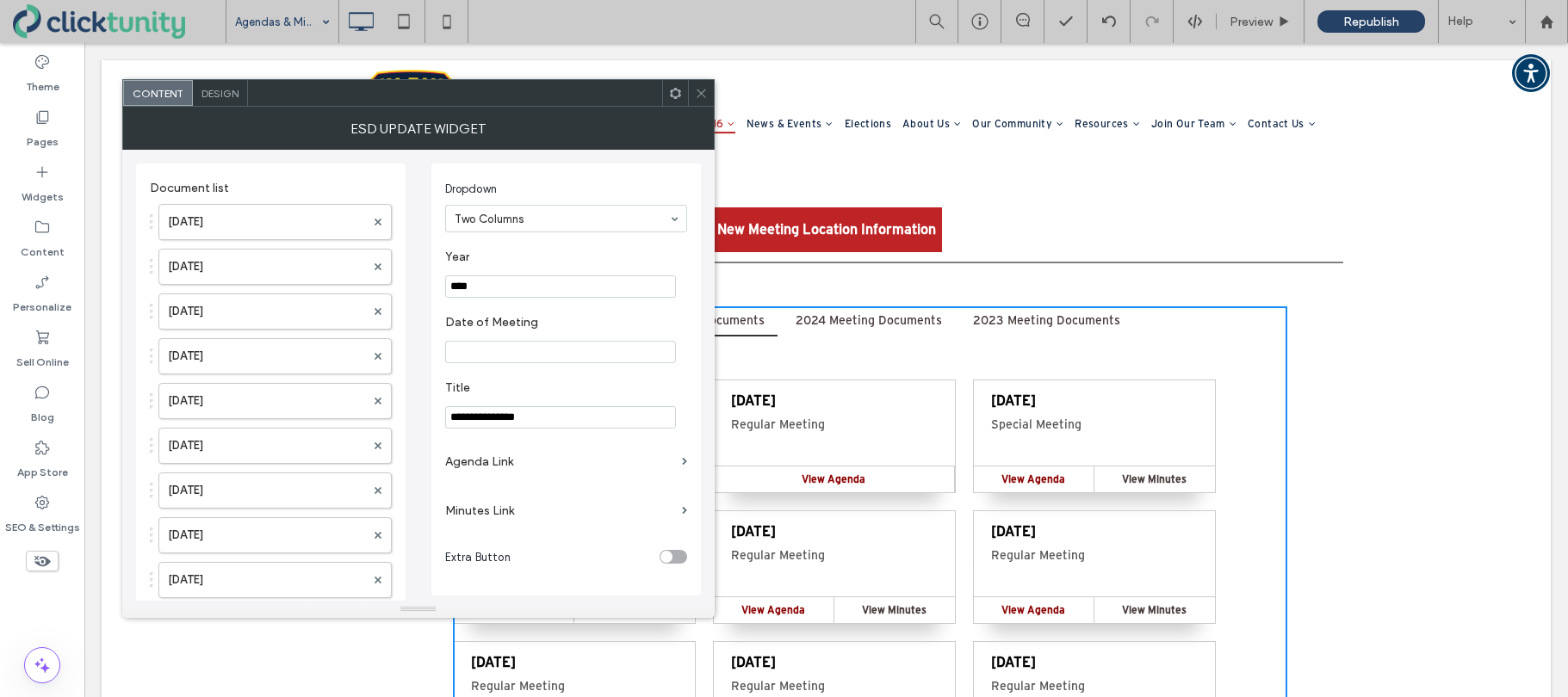
drag, startPoint x: 468, startPoint y: 288, endPoint x: 482, endPoint y: 286, distance: 14.1
click at [482, 286] on input "****" at bounding box center [560, 286] width 231 height 23
type input "****"
click at [483, 351] on input "Date of Meeting" at bounding box center [560, 352] width 231 height 23
type input "**********"
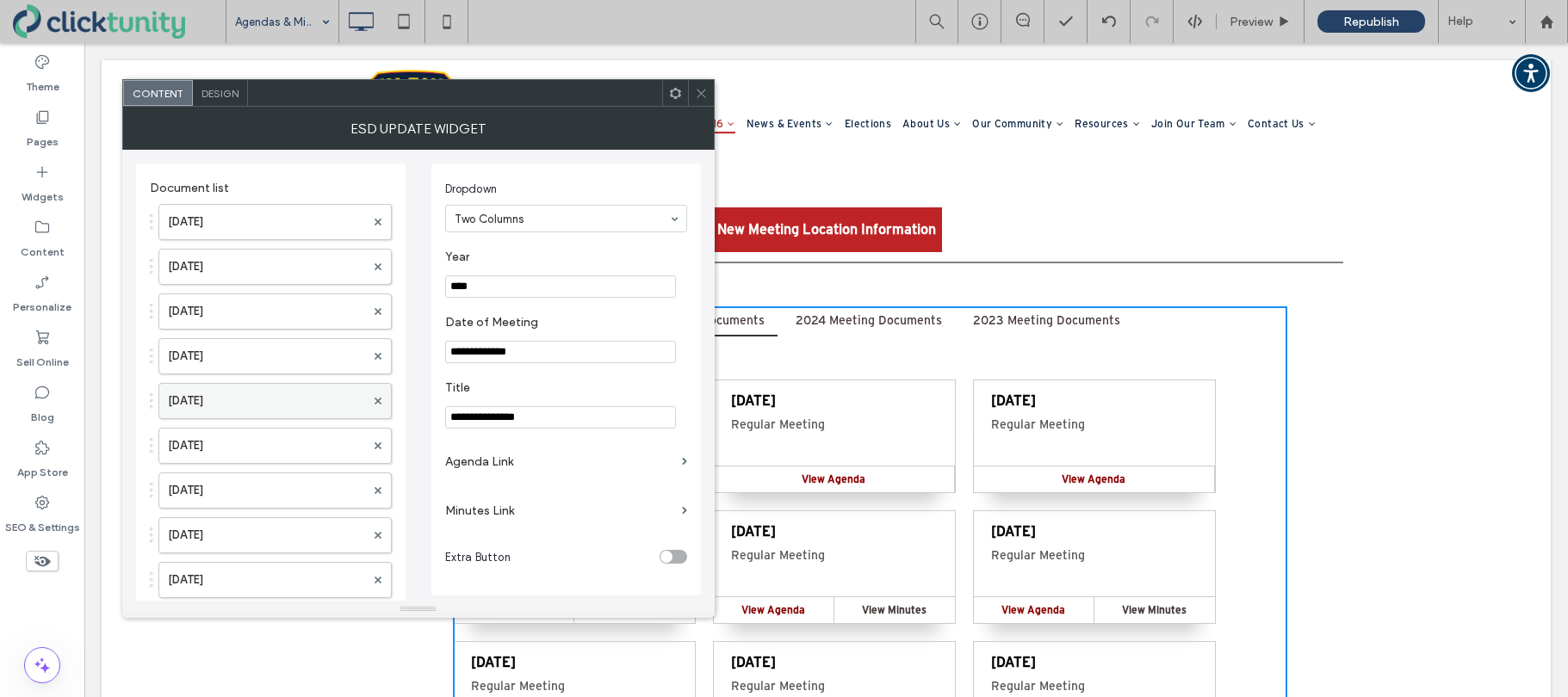
drag, startPoint x: 551, startPoint y: 419, endPoint x: 363, endPoint y: 414, distance: 188.1
type input "**********"
click at [485, 466] on label "Agenda Link" at bounding box center [559, 461] width 230 height 31
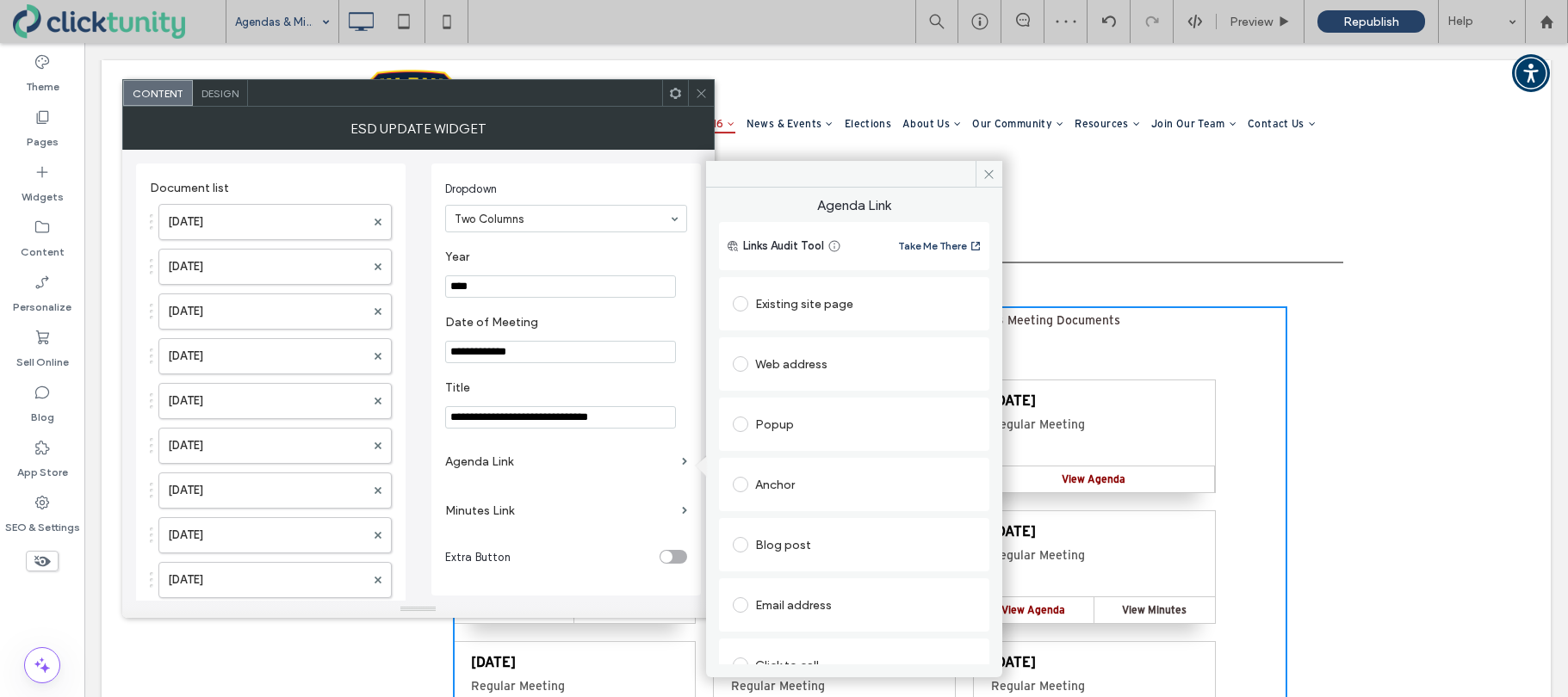
scroll to position [87, 0]
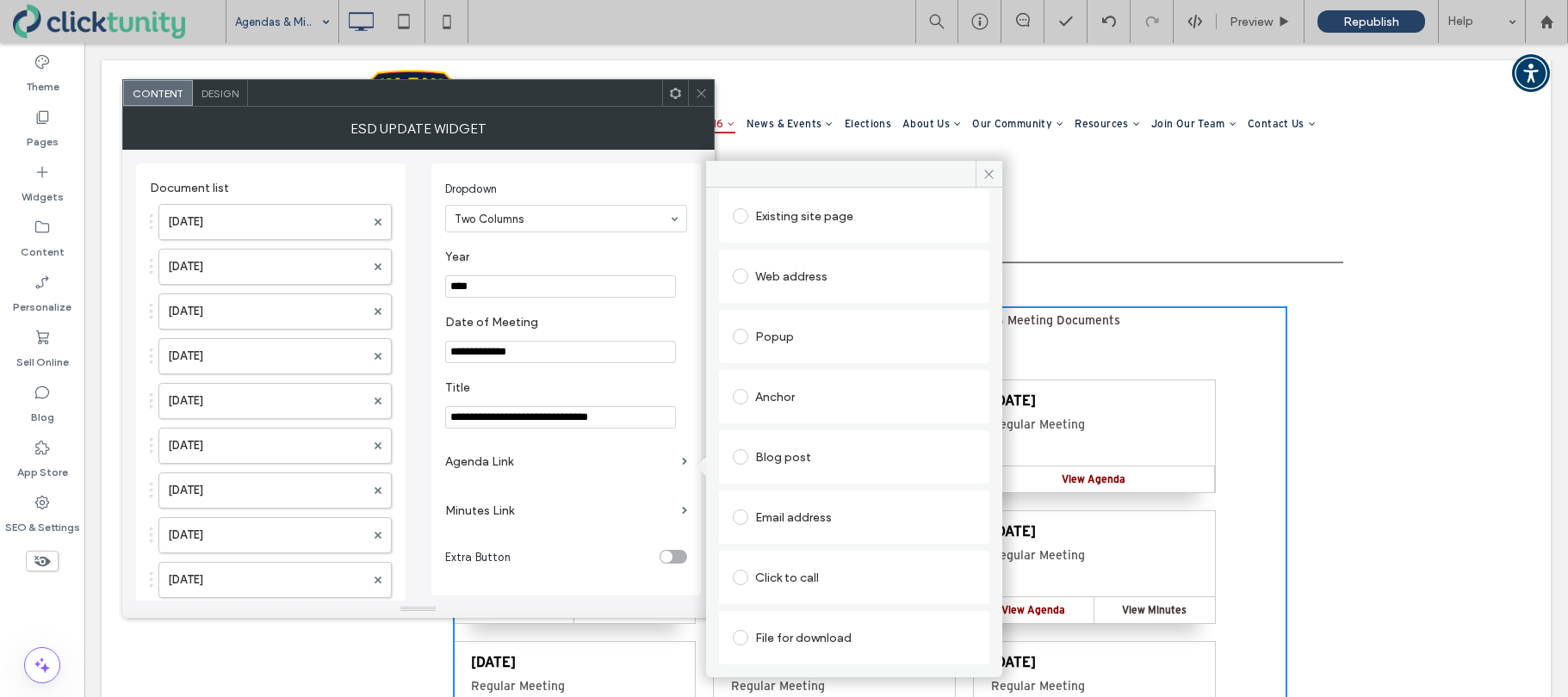
click at [747, 634] on span at bounding box center [740, 638] width 16 height 16
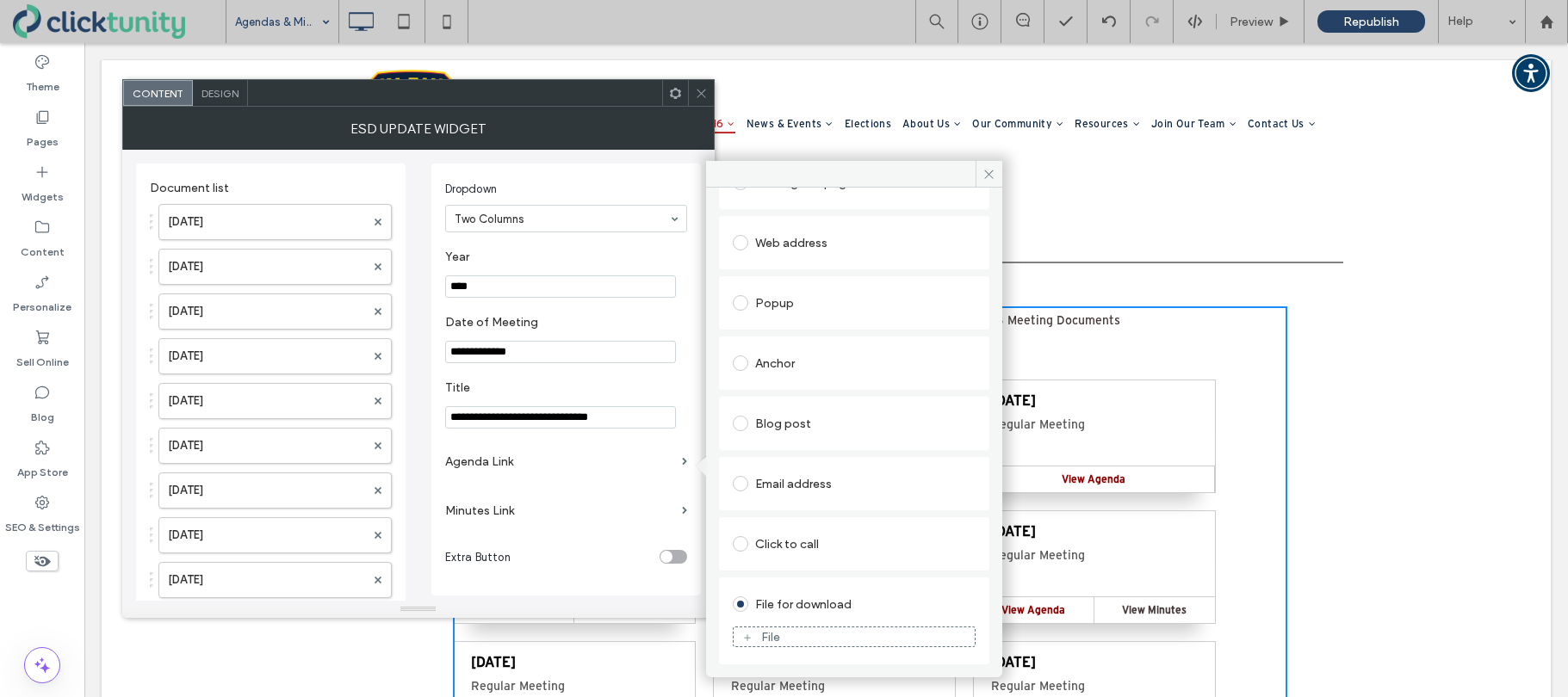
click at [753, 635] on div "File" at bounding box center [854, 637] width 241 height 16
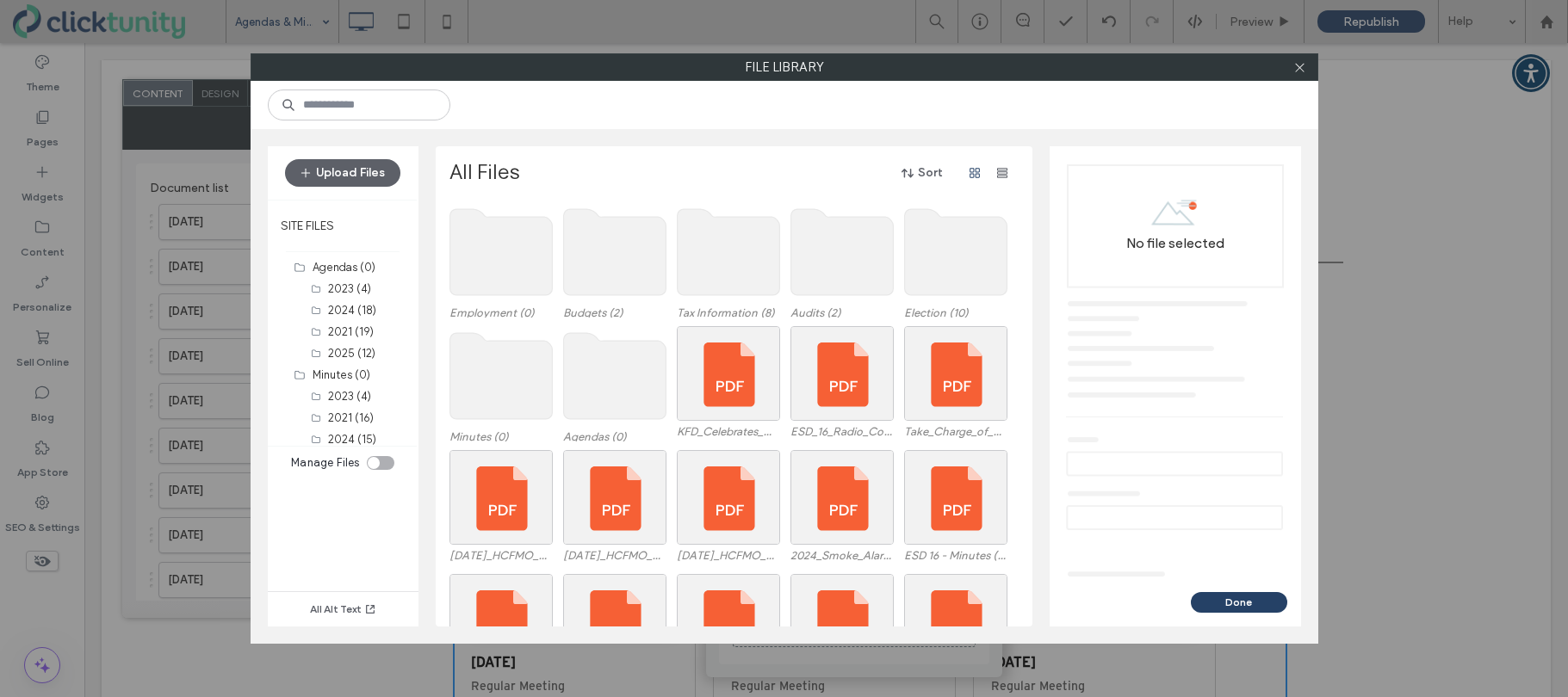
click at [618, 389] on use at bounding box center [614, 376] width 102 height 86
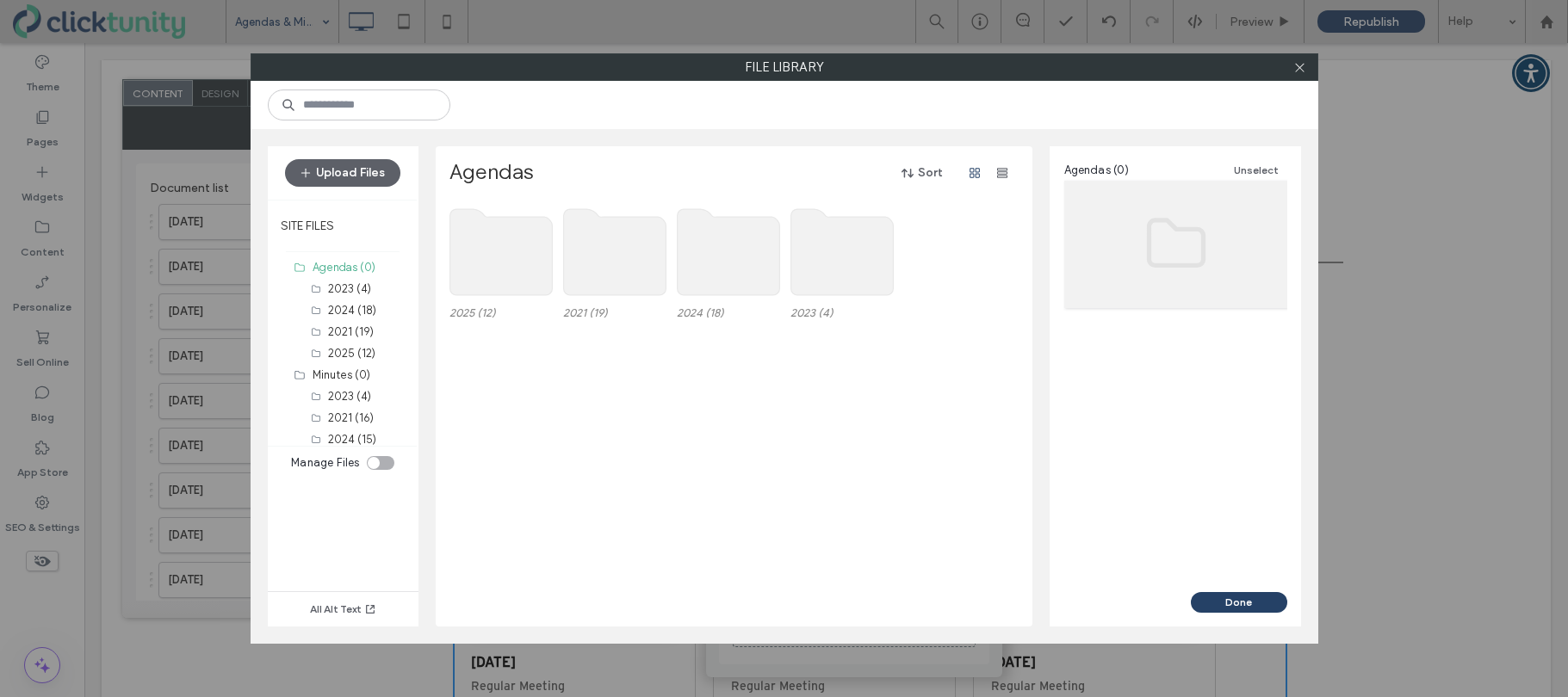
click at [496, 287] on use at bounding box center [500, 252] width 102 height 86
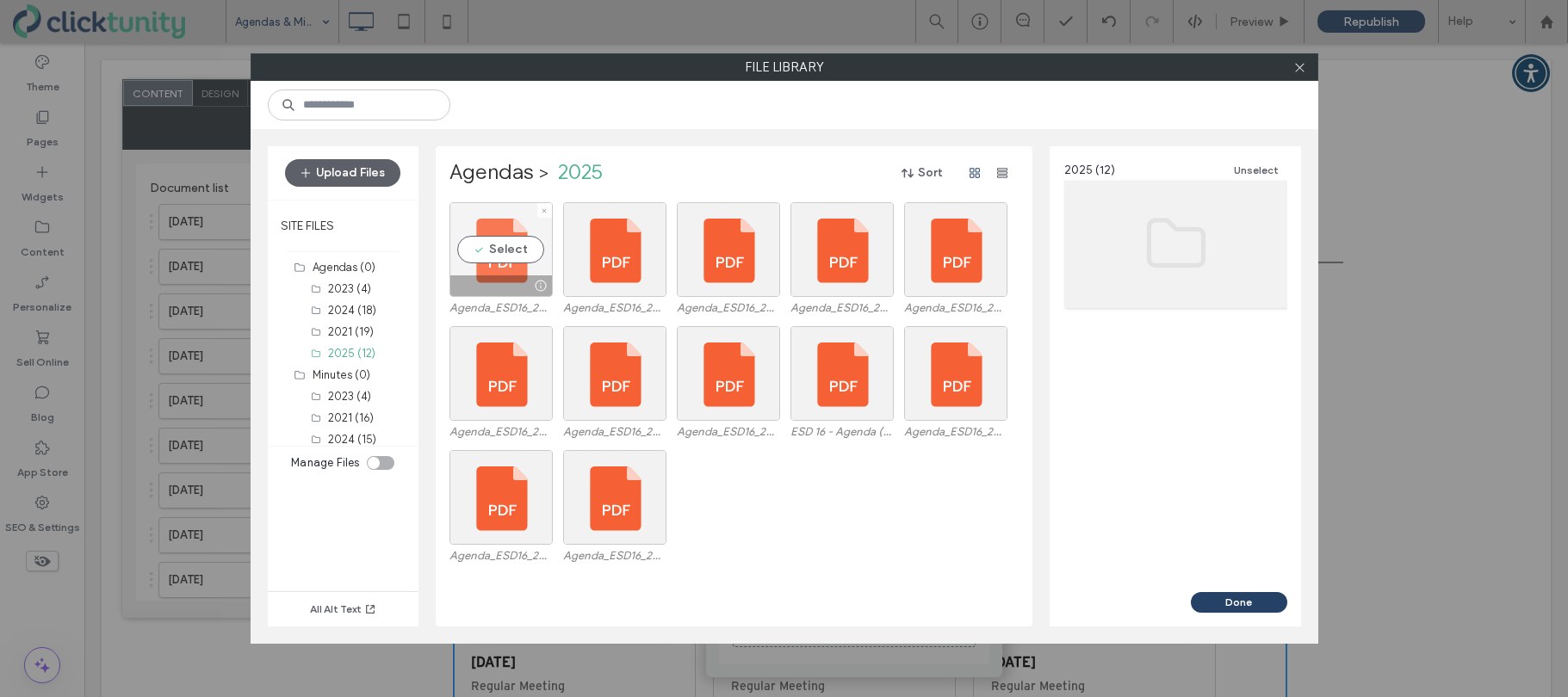
click at [497, 255] on div "Select" at bounding box center [501, 249] width 103 height 94
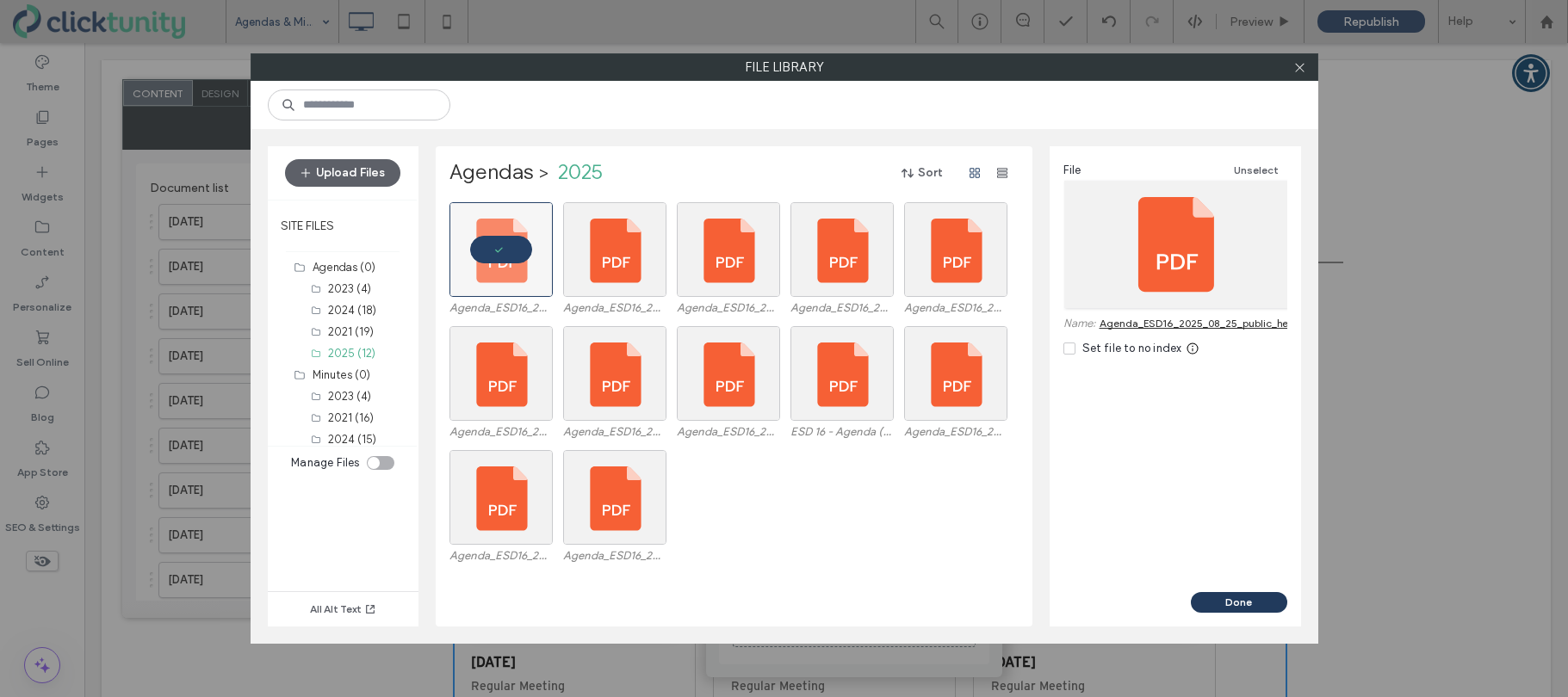
click at [1225, 597] on button "Done" at bounding box center [1238, 603] width 96 height 21
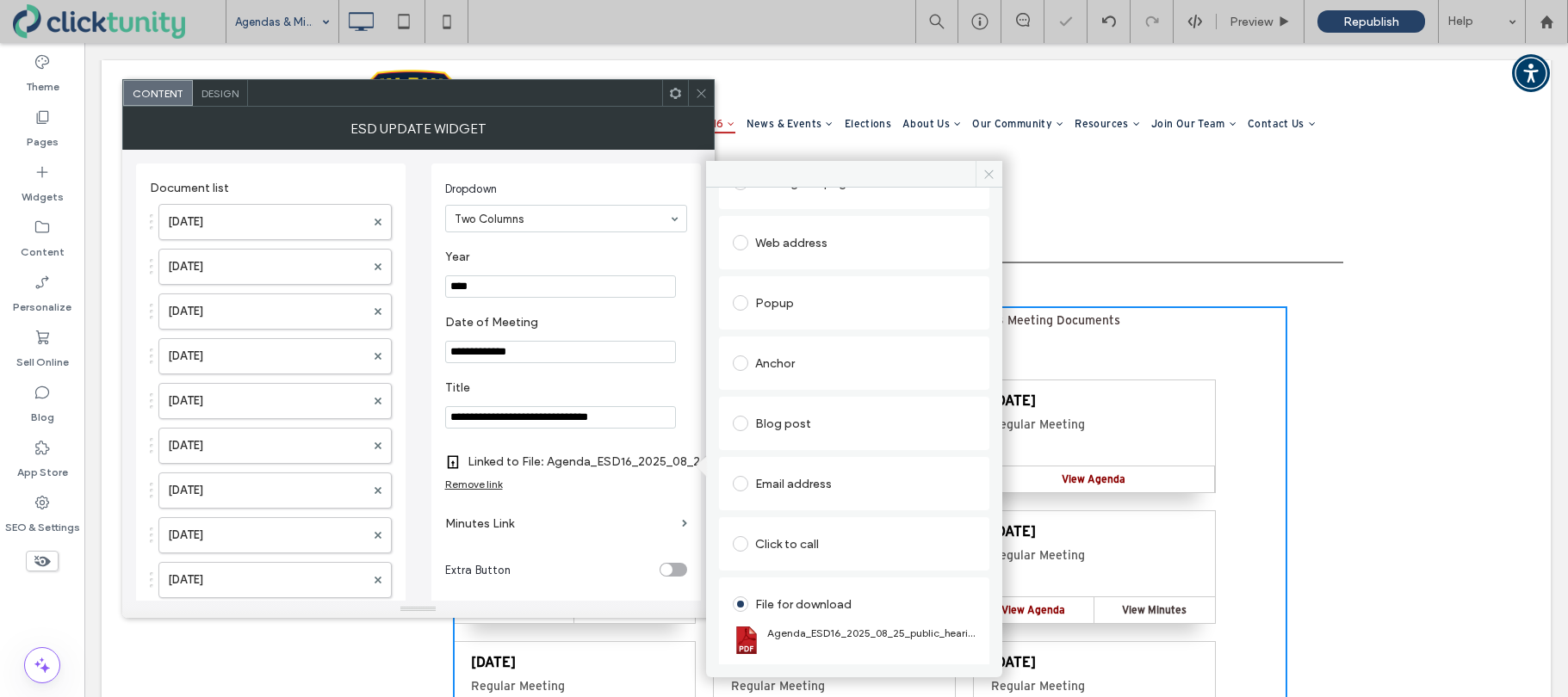
drag, startPoint x: 853, startPoint y: 118, endPoint x: 994, endPoint y: 177, distance: 152.8
click at [994, 177] on icon at bounding box center [989, 174] width 13 height 13
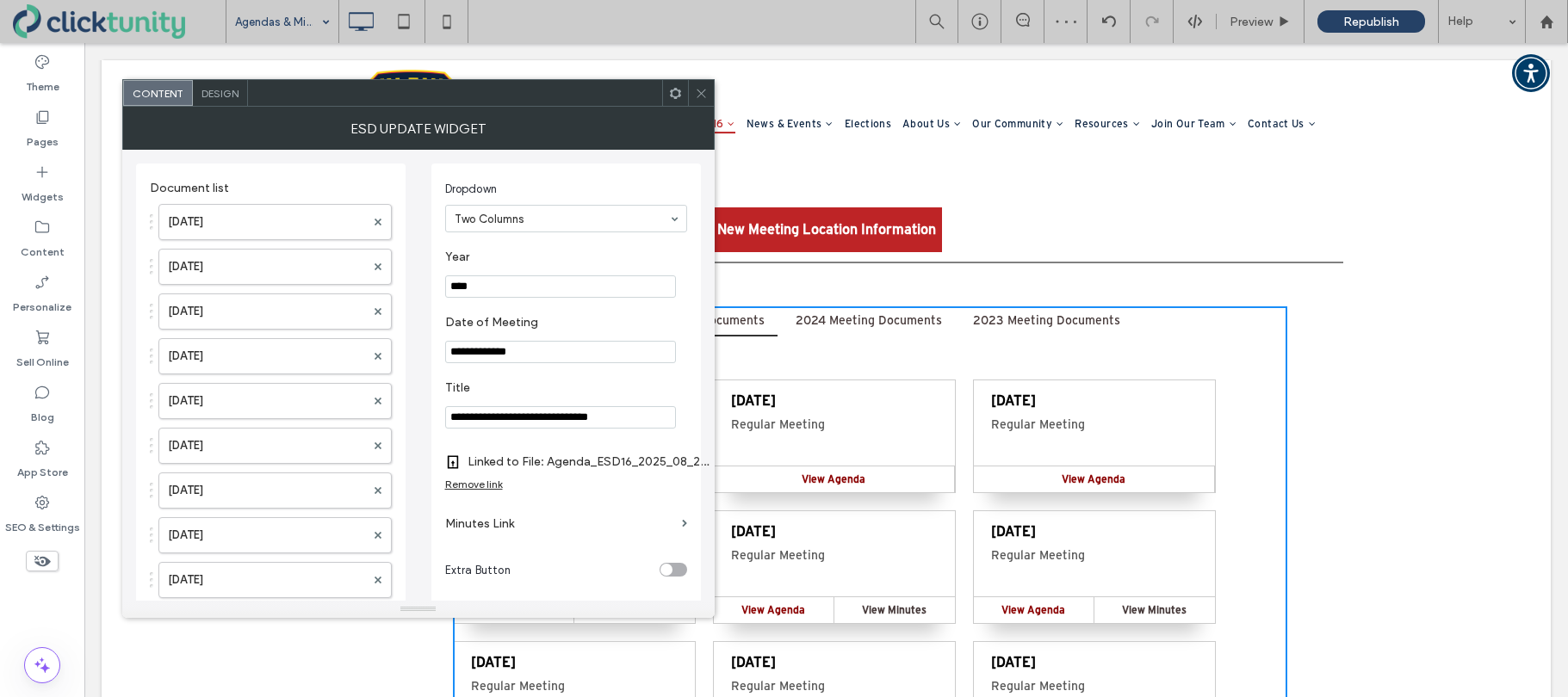
click at [696, 96] on icon at bounding box center [701, 93] width 13 height 13
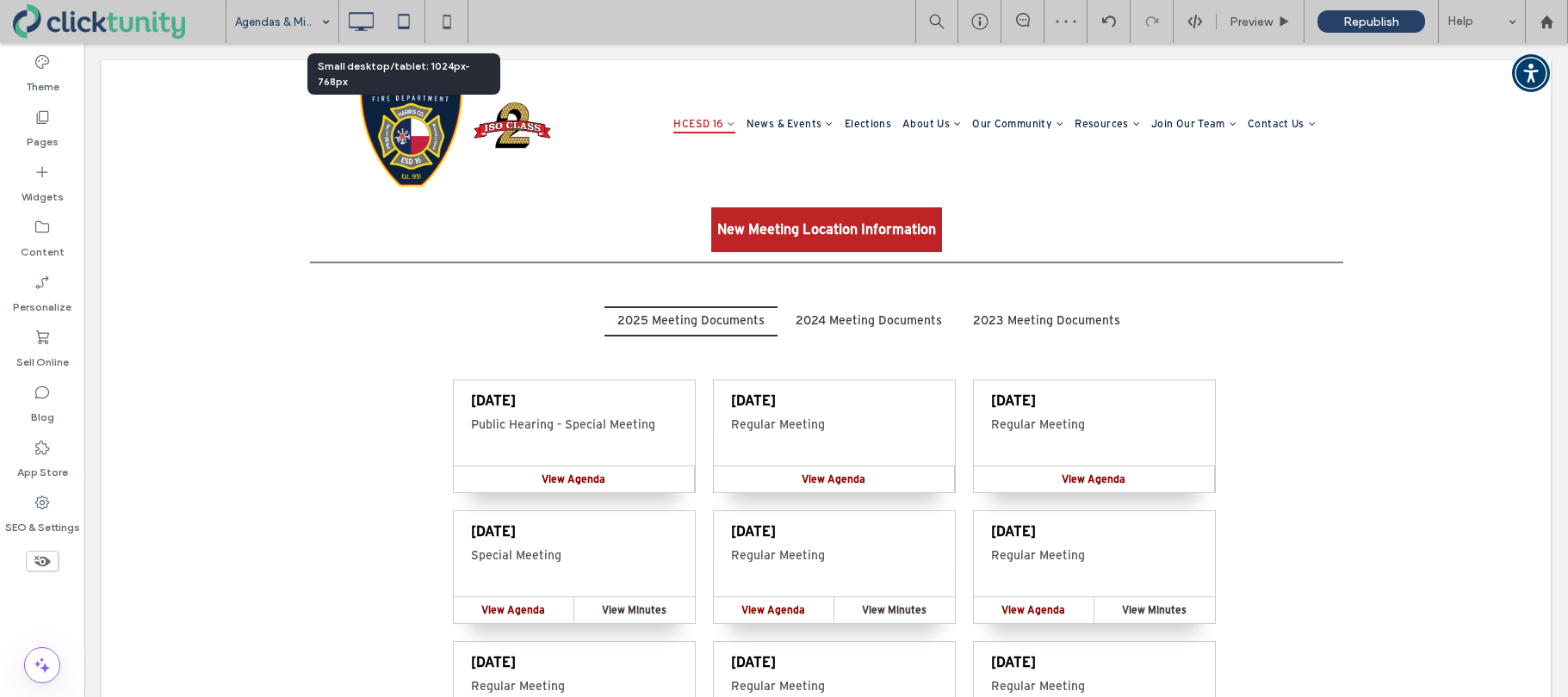
click at [403, 24] on icon at bounding box center [403, 21] width 34 height 34
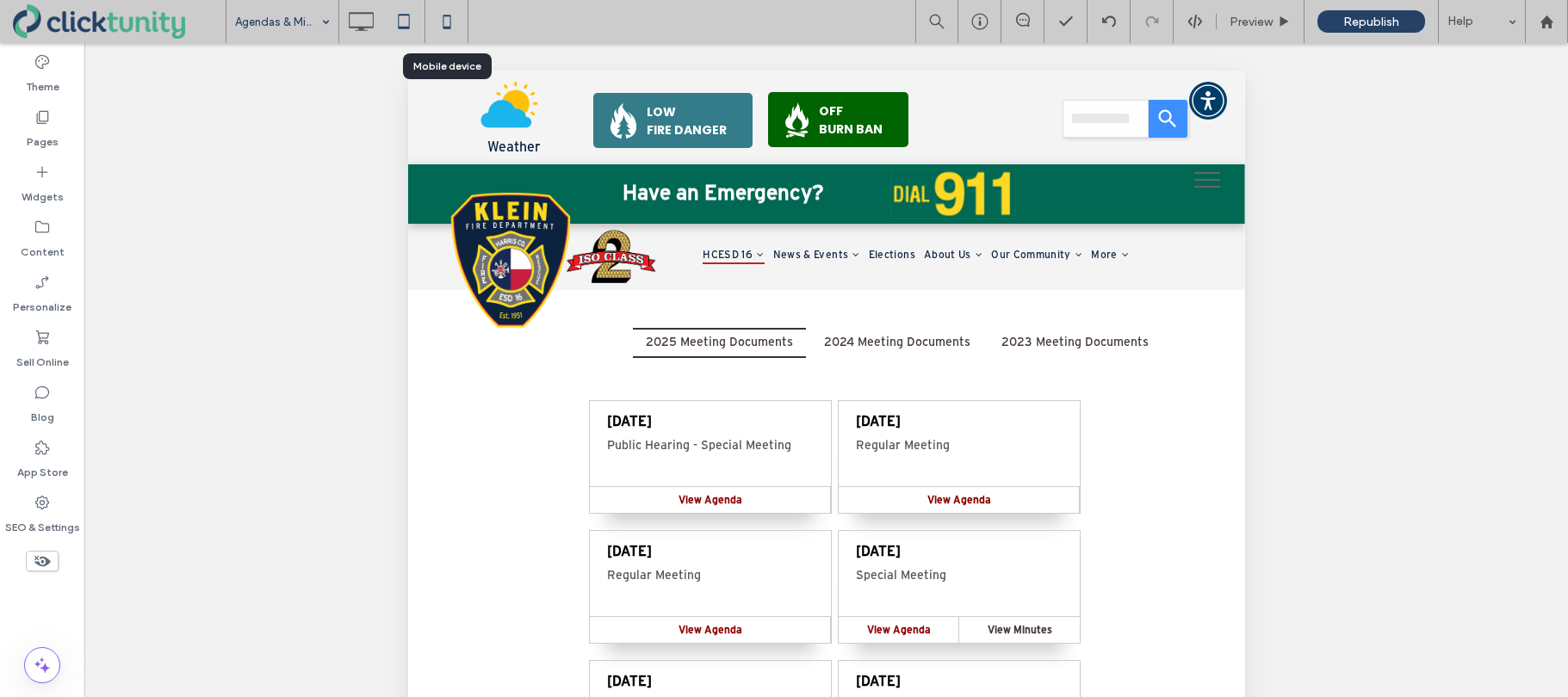
click at [451, 24] on icon at bounding box center [447, 21] width 34 height 34
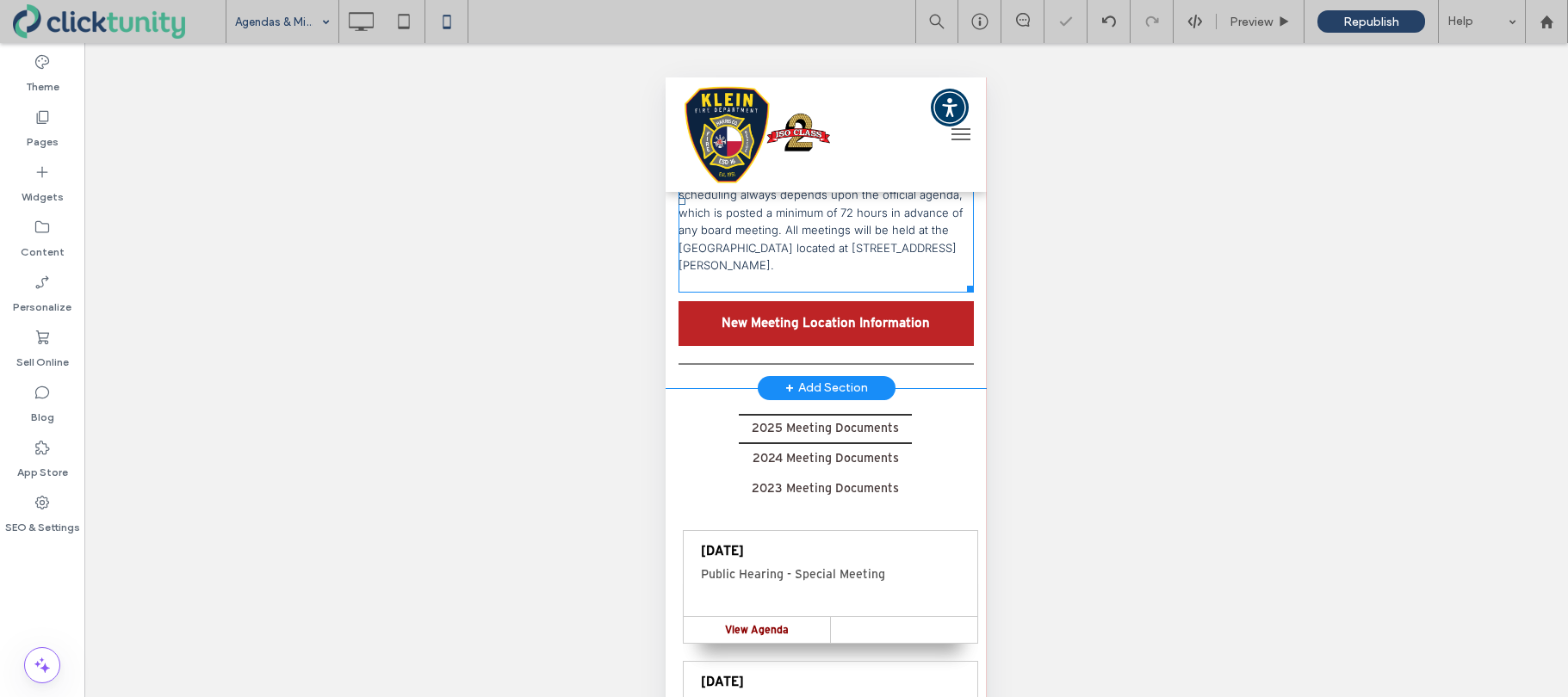
scroll to position [217, 0]
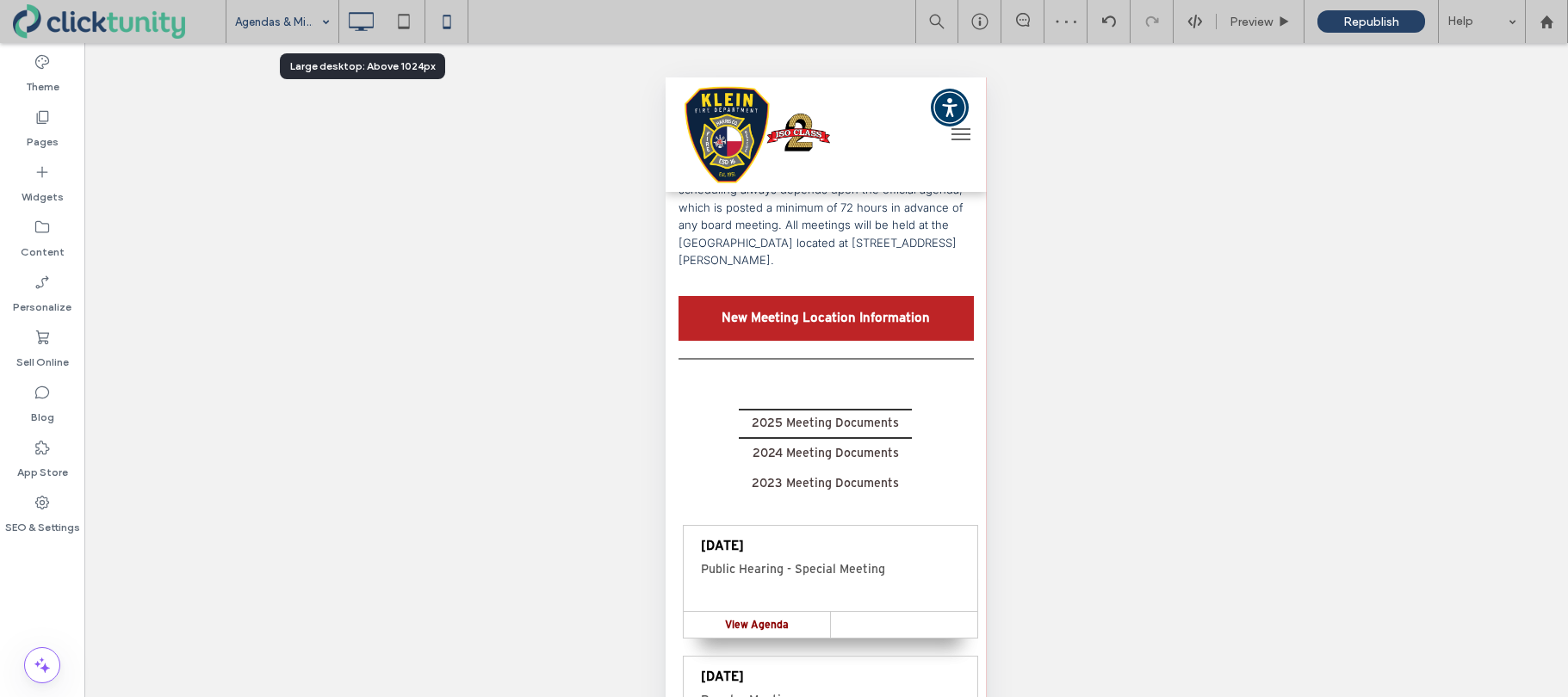
click at [366, 30] on use at bounding box center [361, 22] width 25 height 19
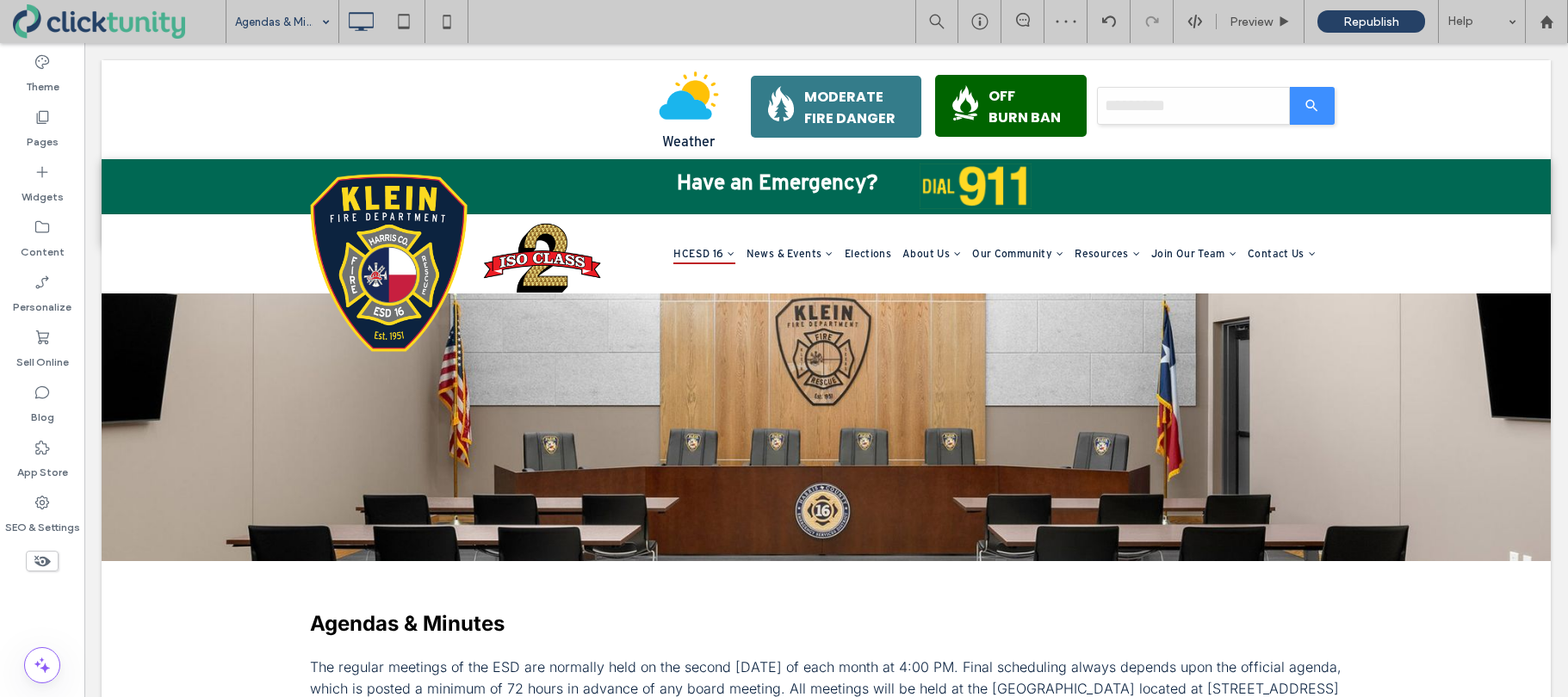
scroll to position [0, 0]
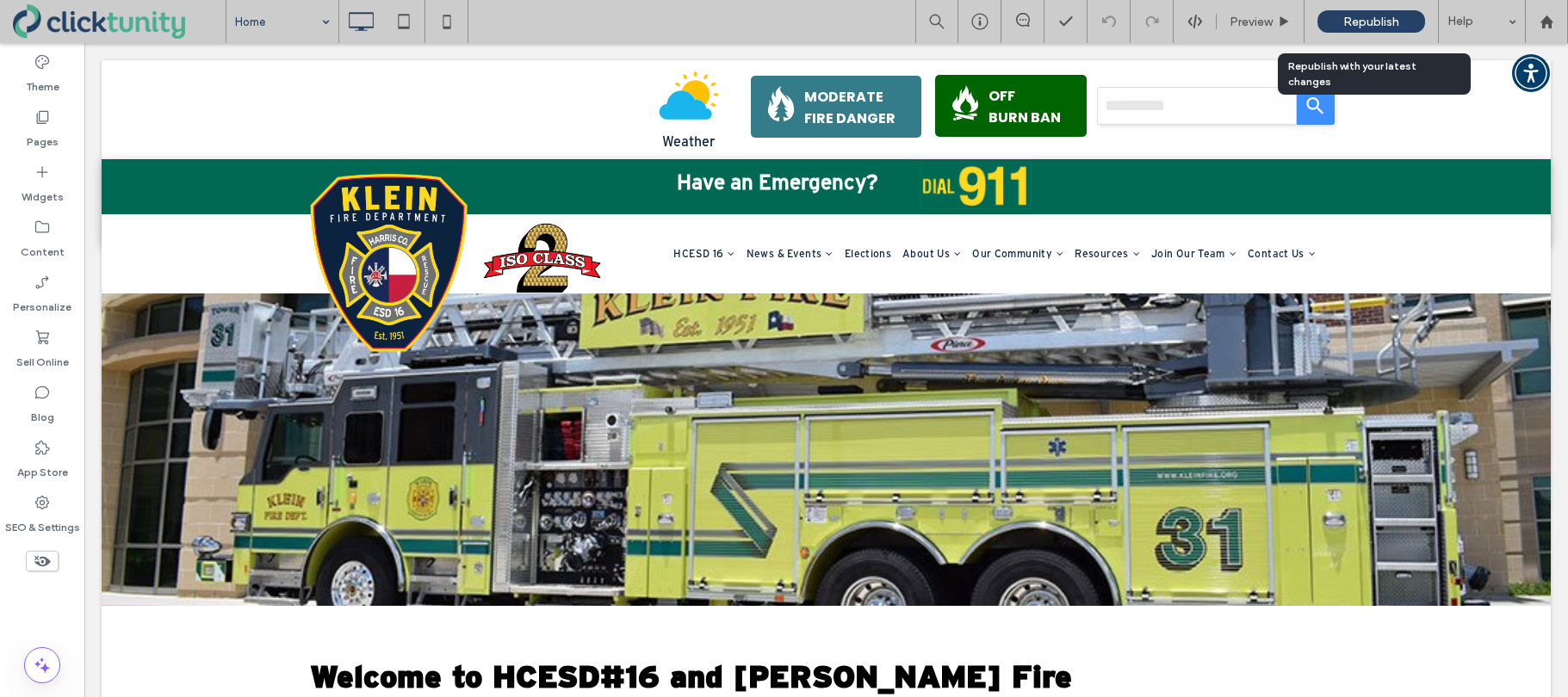
click at [1359, 27] on span "Republish" at bounding box center [1371, 22] width 56 height 15
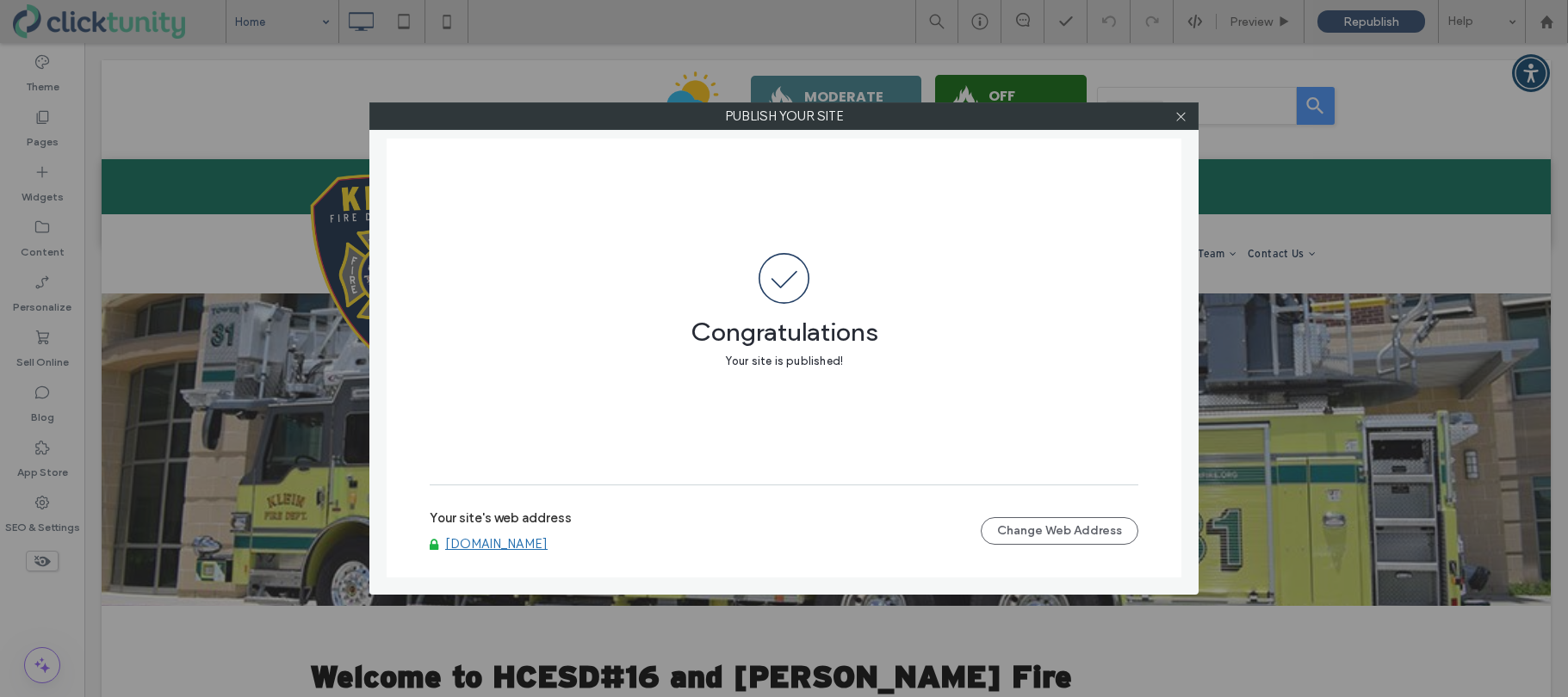
click at [522, 540] on link "[DOMAIN_NAME]" at bounding box center [496, 544] width 102 height 16
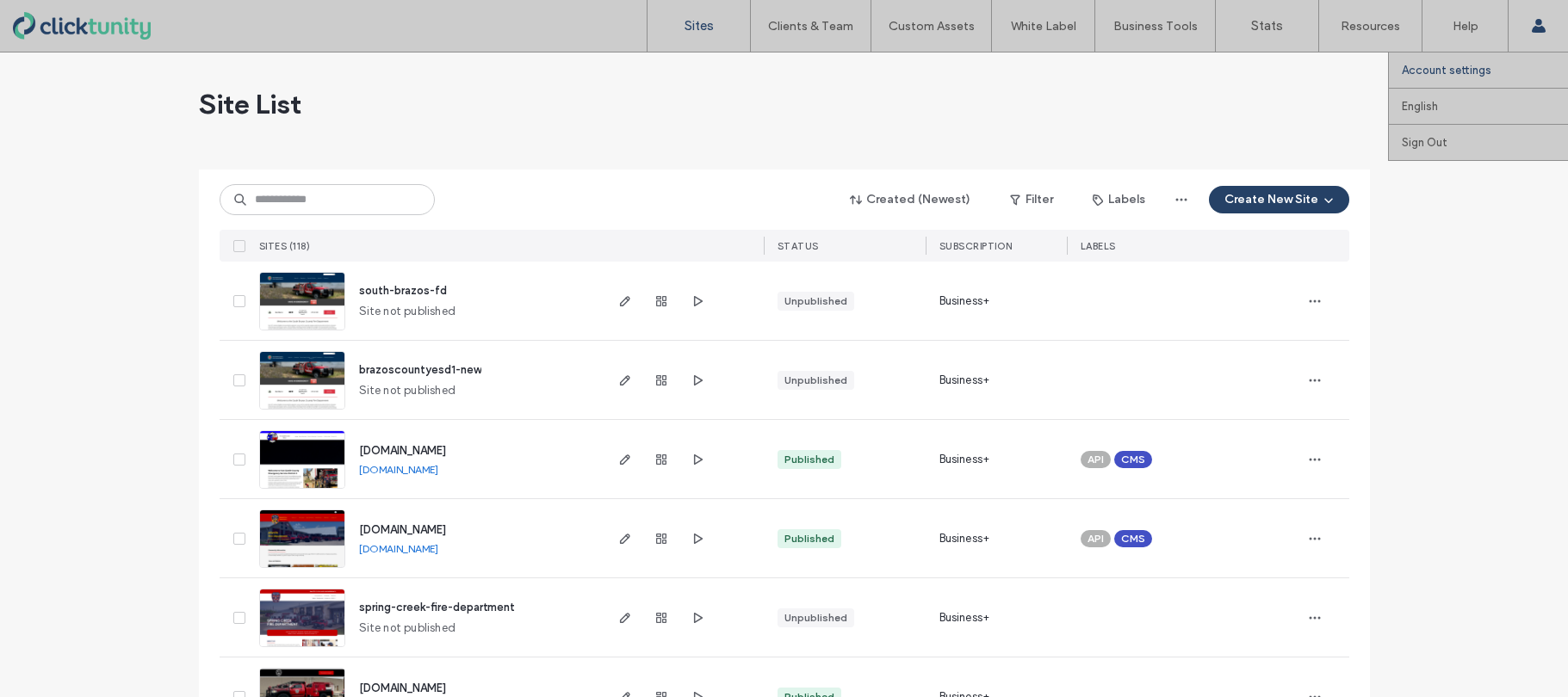
drag, startPoint x: 1537, startPoint y: 29, endPoint x: 1513, endPoint y: 77, distance: 53.7
click at [1537, 29] on use at bounding box center [1537, 26] width 14 height 14
click at [1440, 142] on label "Sign Out" at bounding box center [1425, 142] width 45 height 13
